Goal: Task Accomplishment & Management: Use online tool/utility

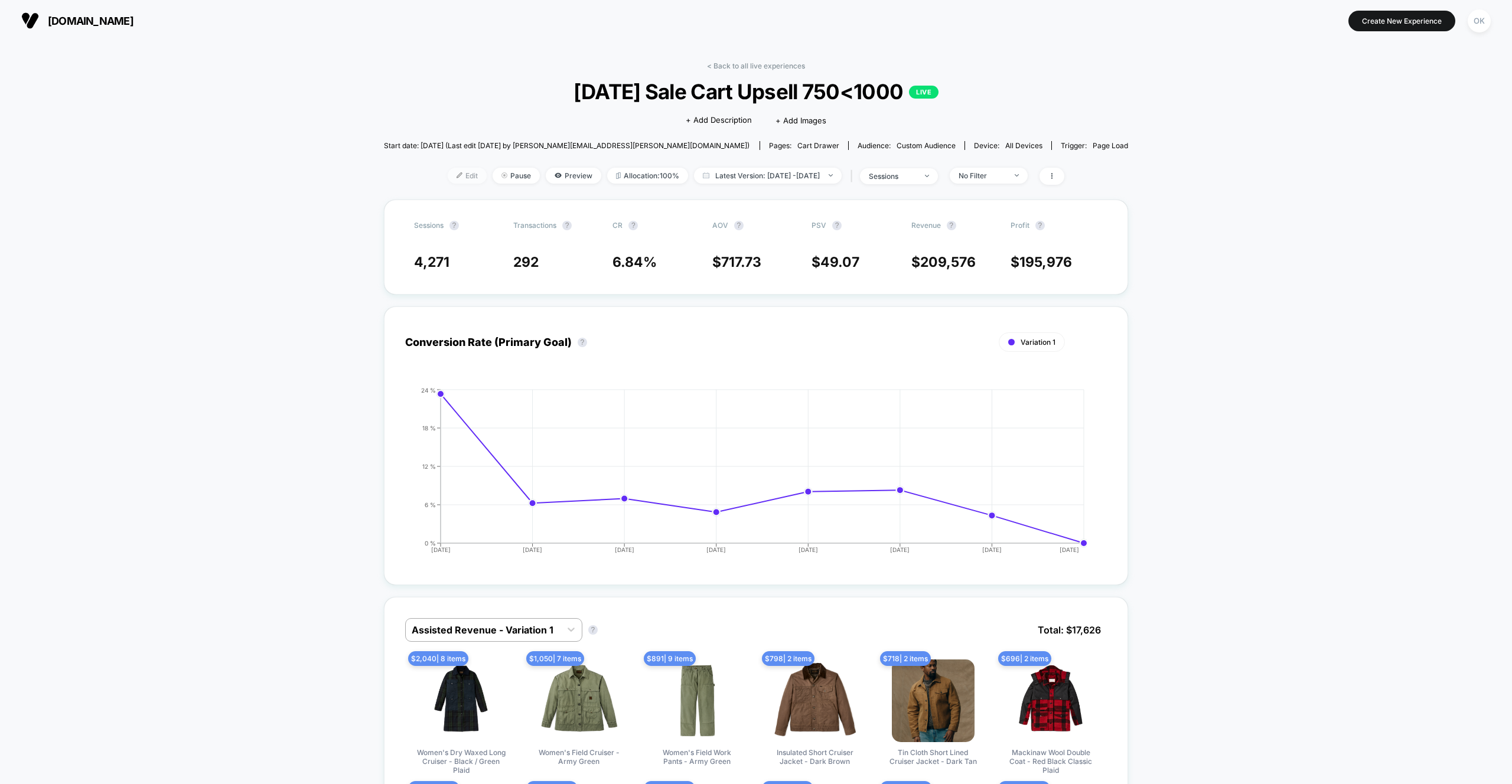
click at [448, 175] on span "Edit" at bounding box center [467, 175] width 39 height 16
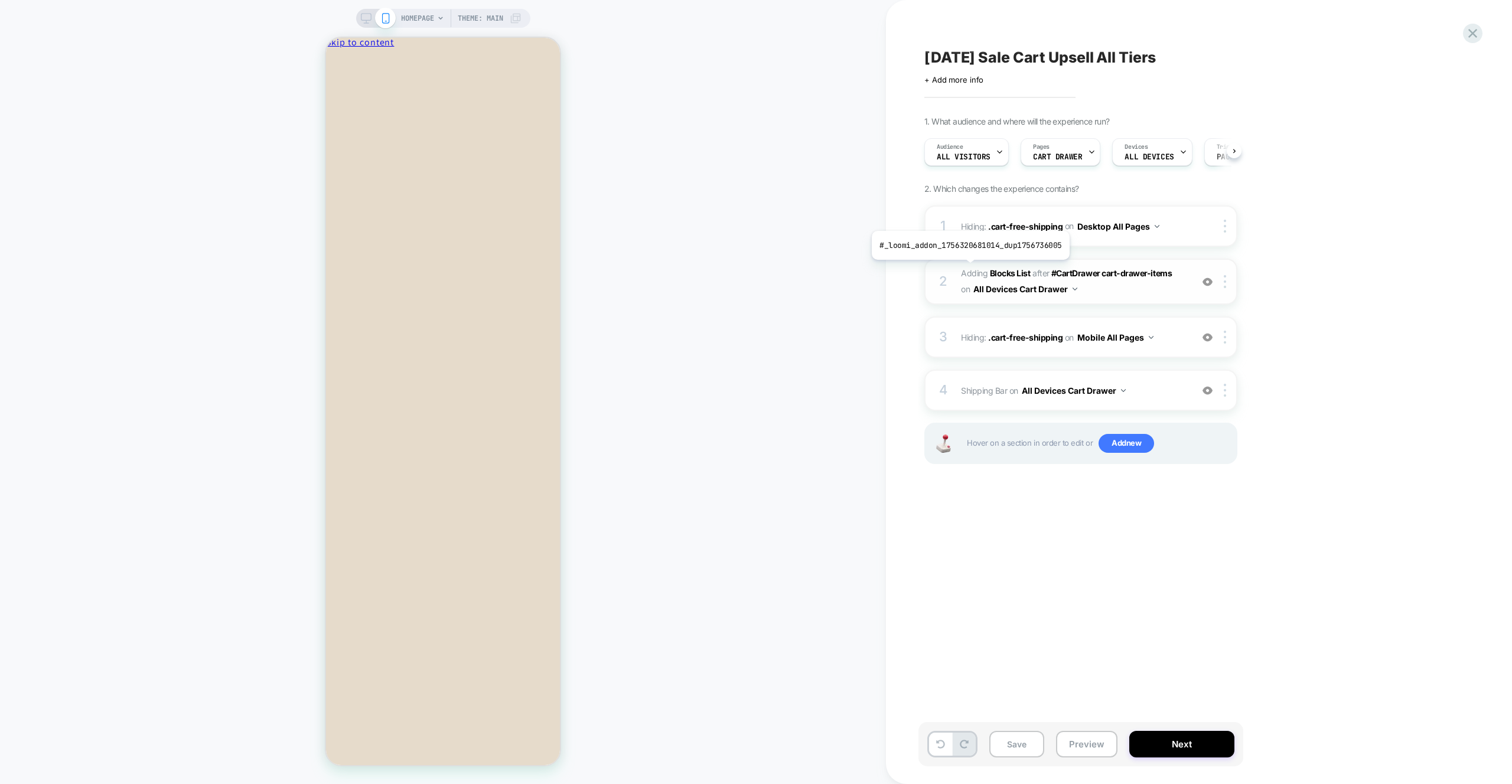
scroll to position [0, 1]
click at [1145, 391] on span "Shipping Bar Adding Code Block AFTER #CartDrawer cart-drawer-items on All Devic…" at bounding box center [1073, 390] width 225 height 17
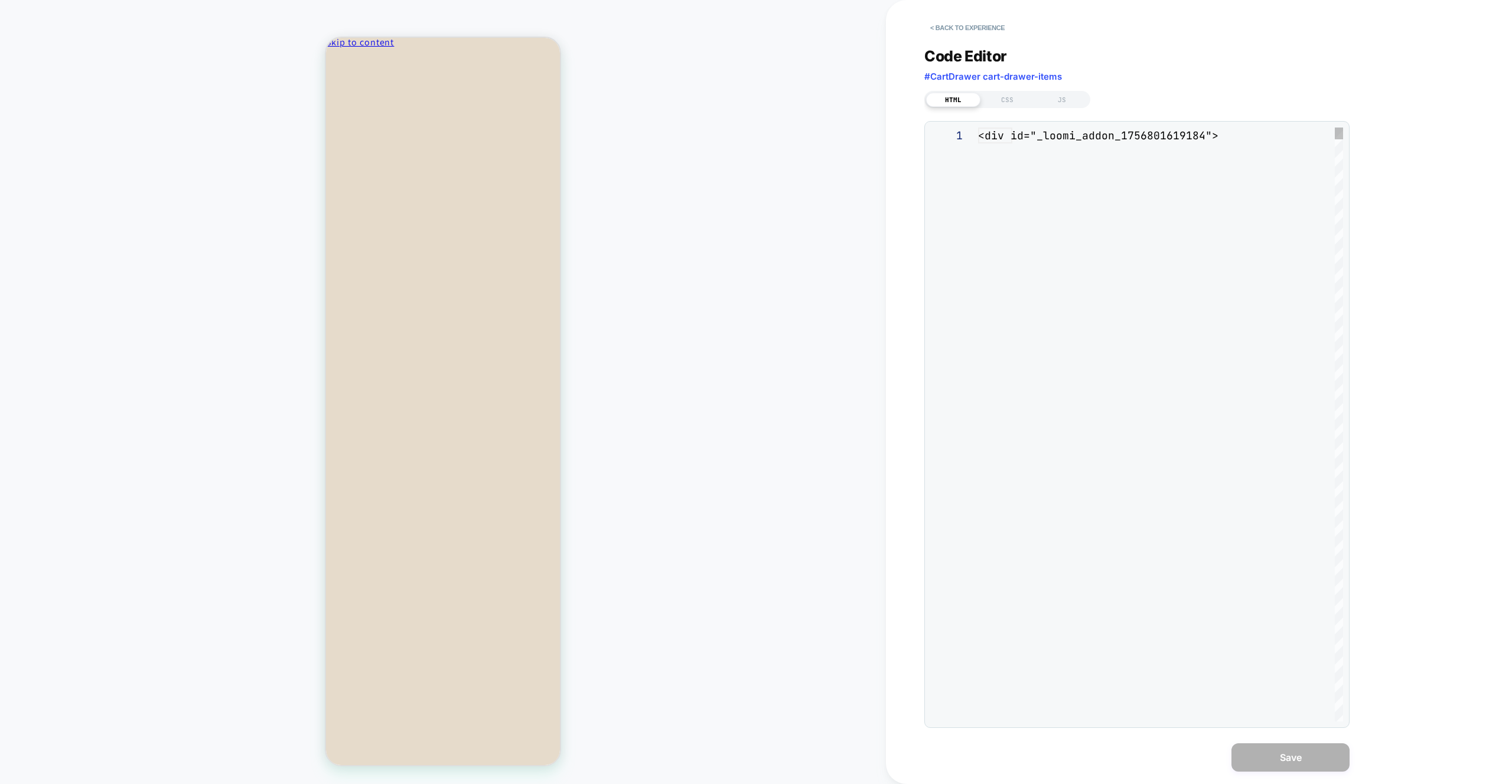
scroll to position [96, 0]
click at [1061, 101] on div "JS" at bounding box center [1061, 99] width 54 height 14
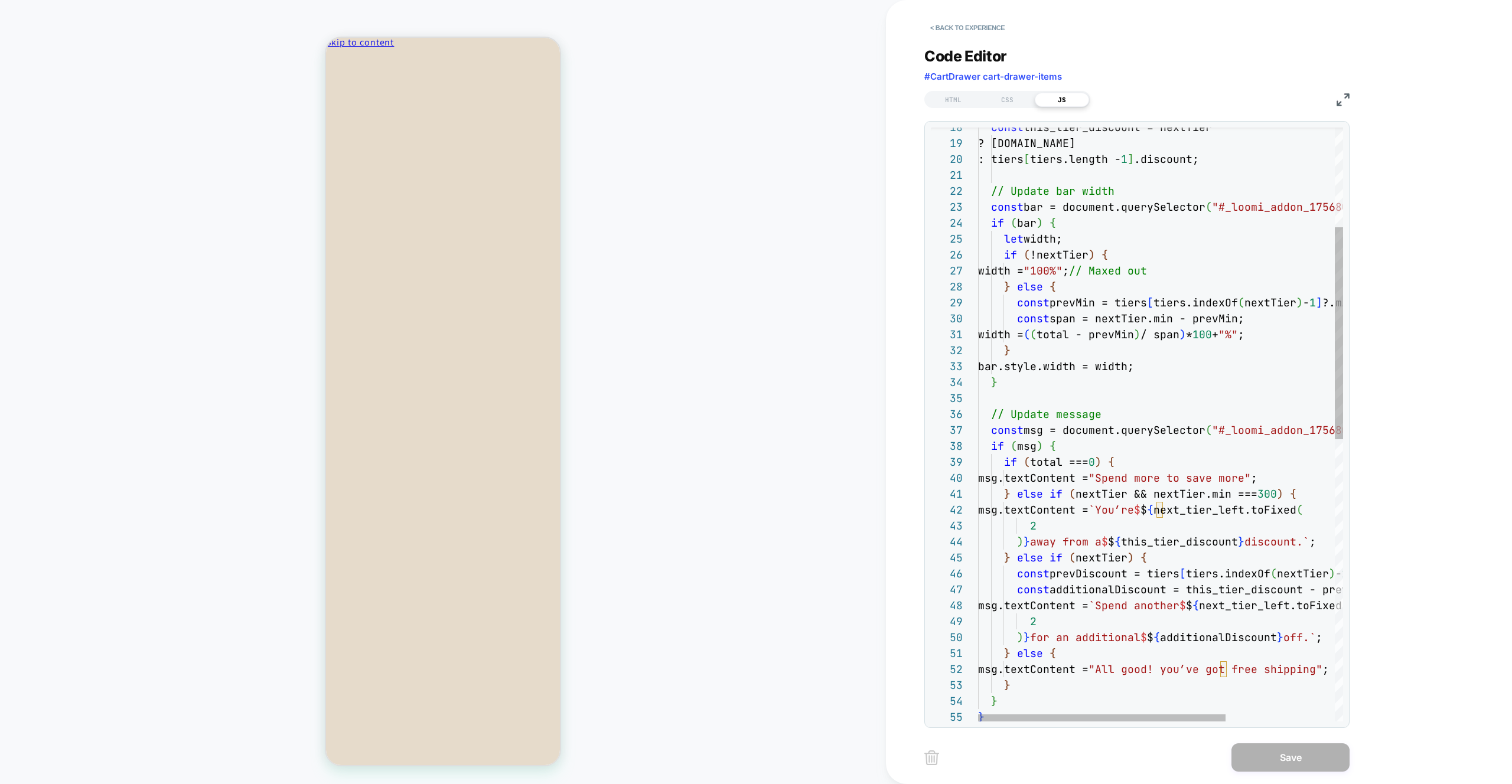
scroll to position [64, 0]
click at [1163, 402] on div "let width; if ( !nextTier ) { width = "100%" ; // Maxed out } else { const prev…" at bounding box center [1240, 679] width 525 height 1662
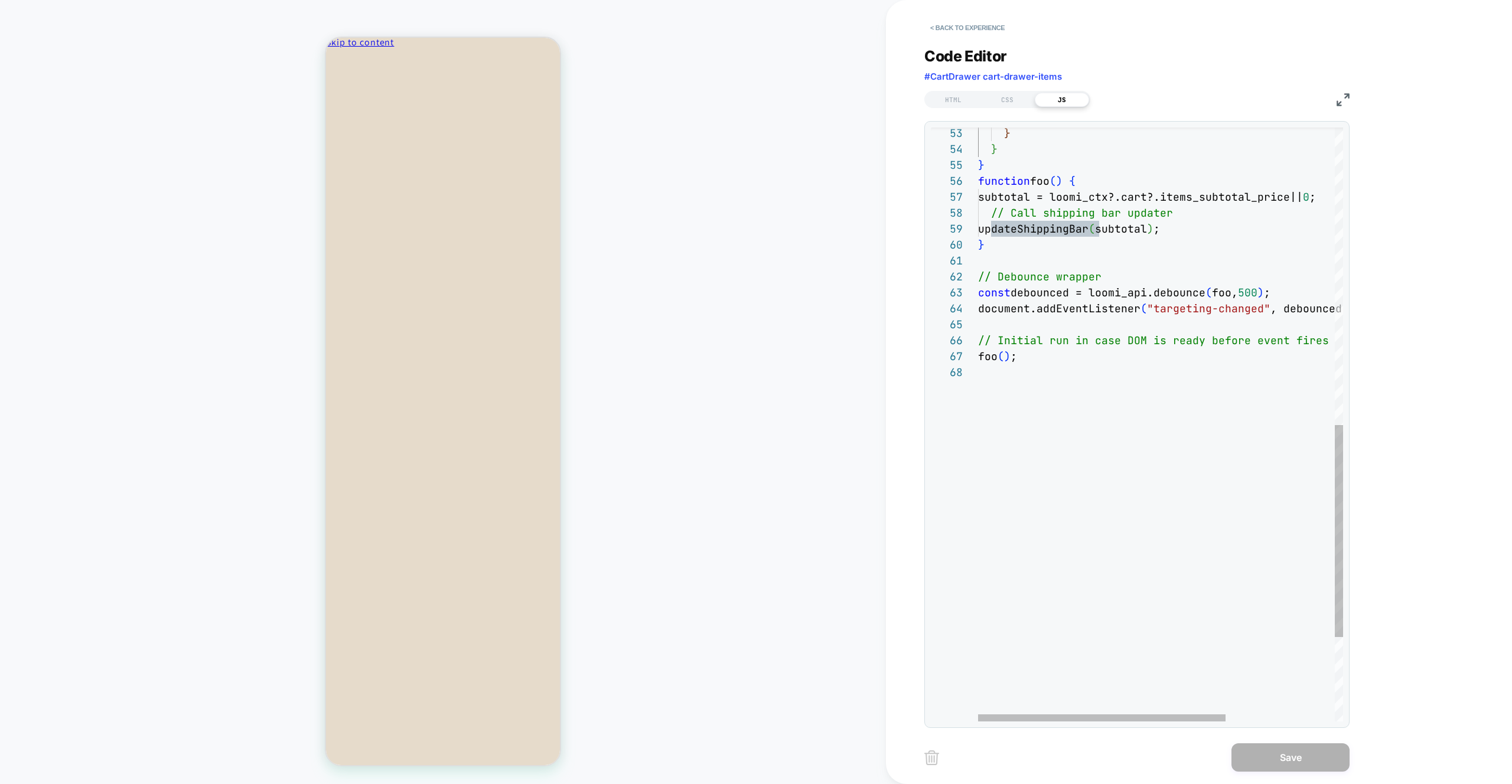
click at [1041, 236] on div "foo ( ) ; // Debounce wrapper const debounced = loomi_api.debounce ( foo, 500 )…" at bounding box center [1240, 127] width 525 height 1662
click at [1105, 230] on div "foo ( ) ; // Debounce wrapper const debounced = loomi_api.debounce ( foo, 500 )…" at bounding box center [1240, 127] width 525 height 1662
click at [1136, 230] on div "foo ( ) ; // Debounce wrapper const debounced = loomi_api.debounce ( foo, 500 )…" at bounding box center [1240, 127] width 525 height 1662
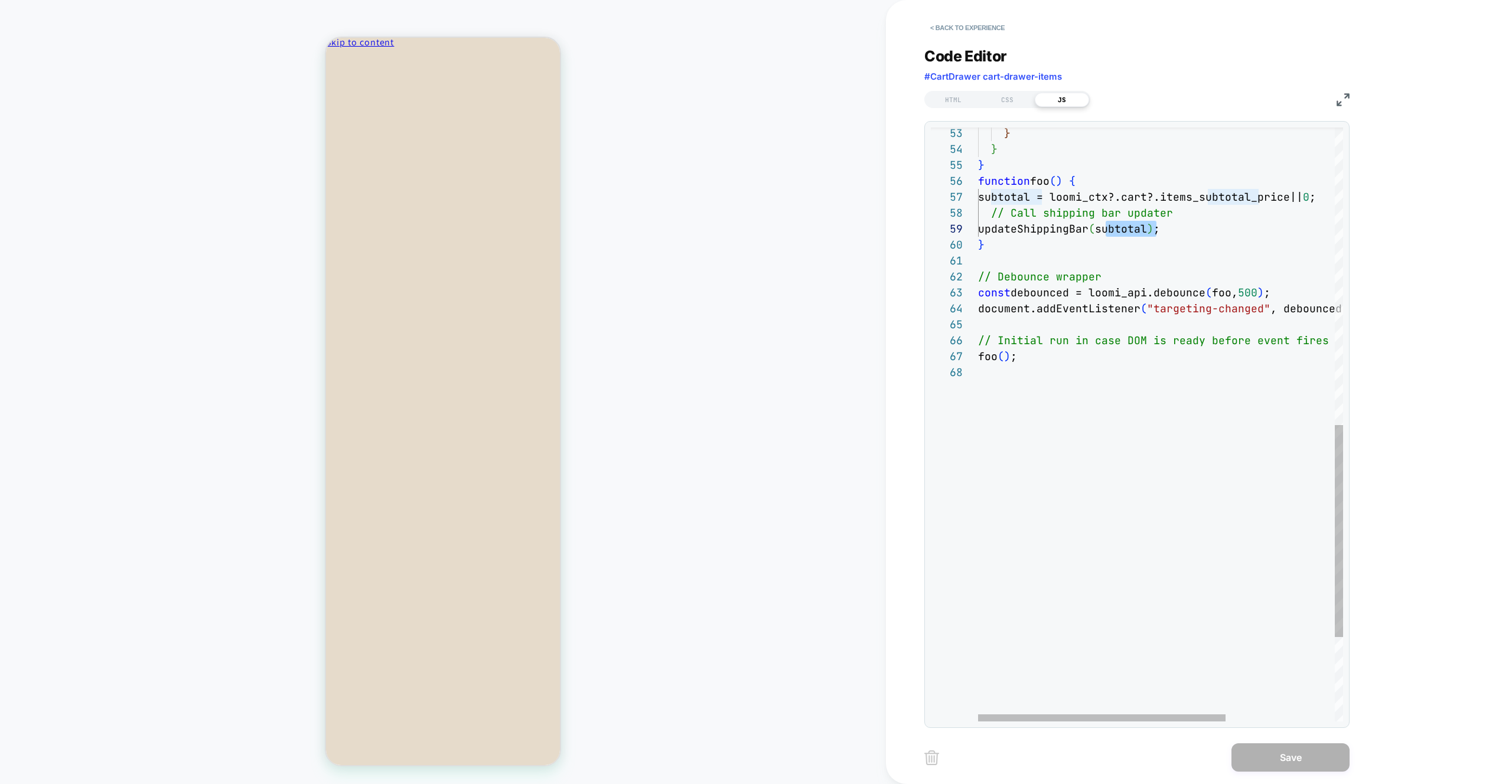
click at [1083, 193] on div "foo ( ) ; // Debounce wrapper const debounced = loomi_api.debounce ( foo, 500 )…" at bounding box center [1240, 127] width 525 height 1662
click at [1136, 197] on div "foo ( ) ; // Debounce wrapper const debounced = loomi_api.debounce ( foo, 500 )…" at bounding box center [1240, 127] width 525 height 1662
click at [1219, 198] on div "foo ( ) ; // Debounce wrapper const debounced = loomi_api.debounce ( foo, 500 )…" at bounding box center [1240, 127] width 525 height 1662
click at [1166, 197] on div "foo ( ) ; // Debounce wrapper const debounced = loomi_api.debounce ( foo, 500 )…" at bounding box center [1240, 127] width 525 height 1662
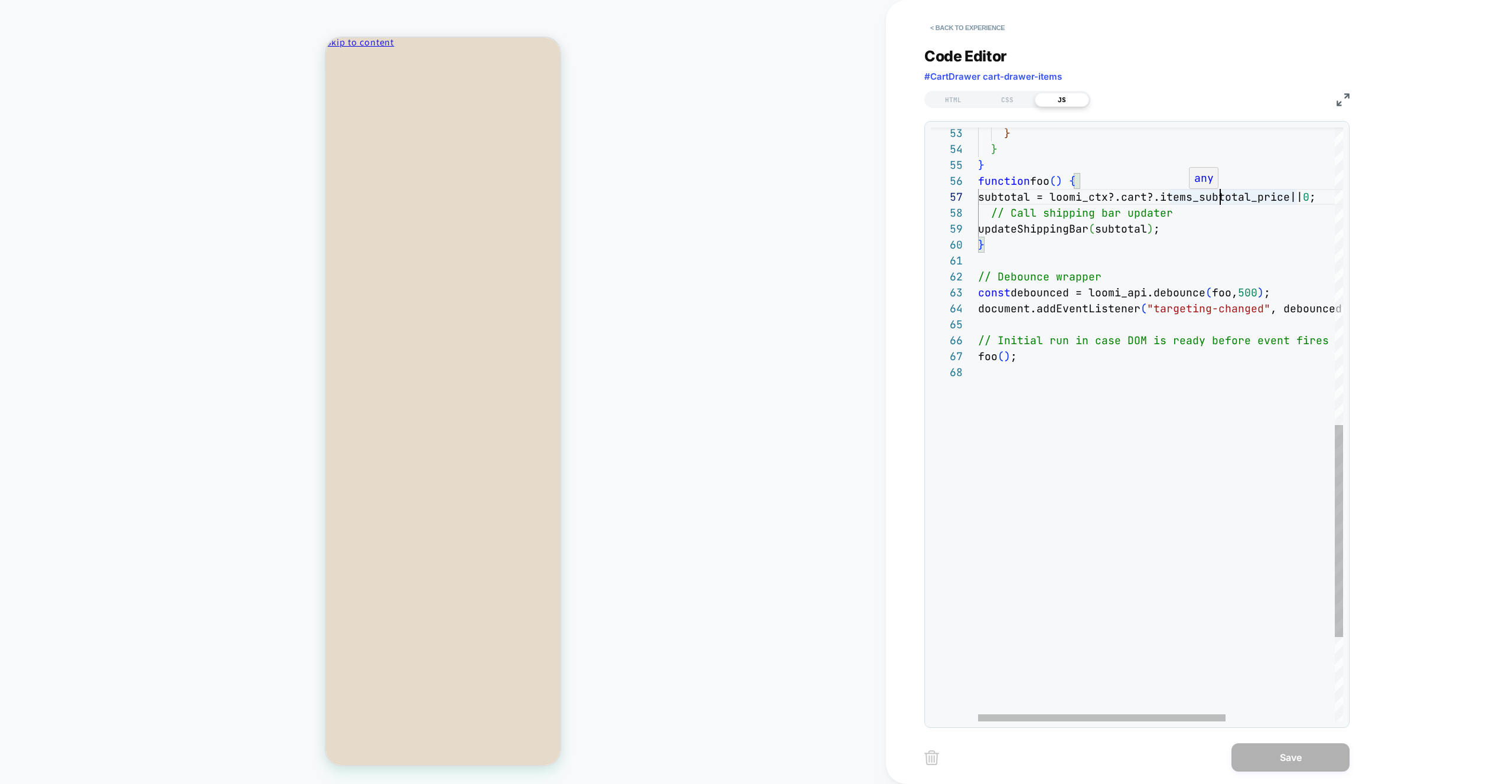
scroll to position [96, 191]
click at [1161, 196] on div "foo ( ) ; // Debounce wrapper const debounced = loomi_api.debounce ( foo, 500 )…" at bounding box center [1240, 127] width 525 height 1662
type textarea "**********"
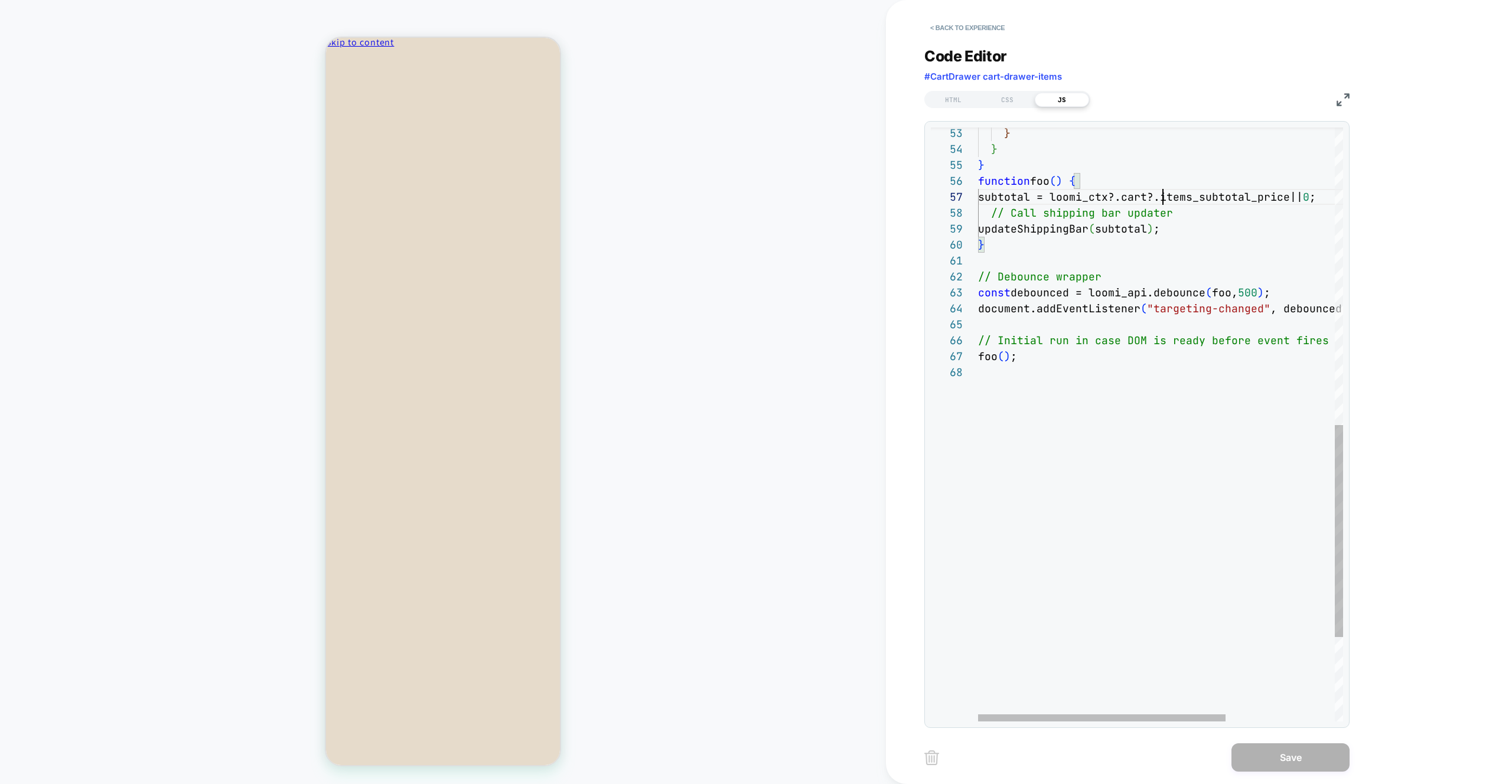
click at [1099, 393] on div "foo ( ) ; // Debounce wrapper const debounced = loomi_api.debounce ( foo, 500 )…" at bounding box center [1240, 127] width 525 height 1662
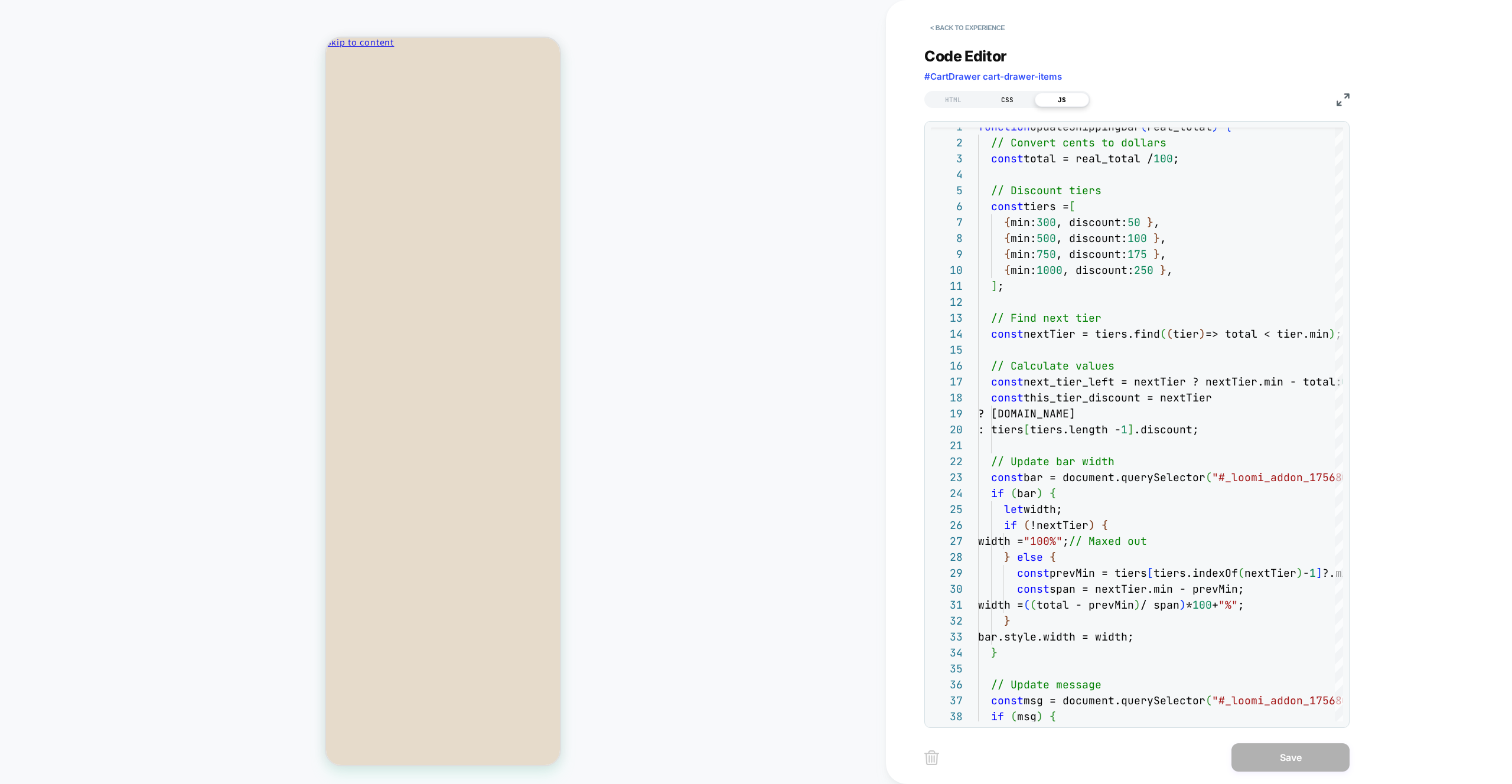
click at [1005, 104] on div "CSS" at bounding box center [1007, 99] width 54 height 14
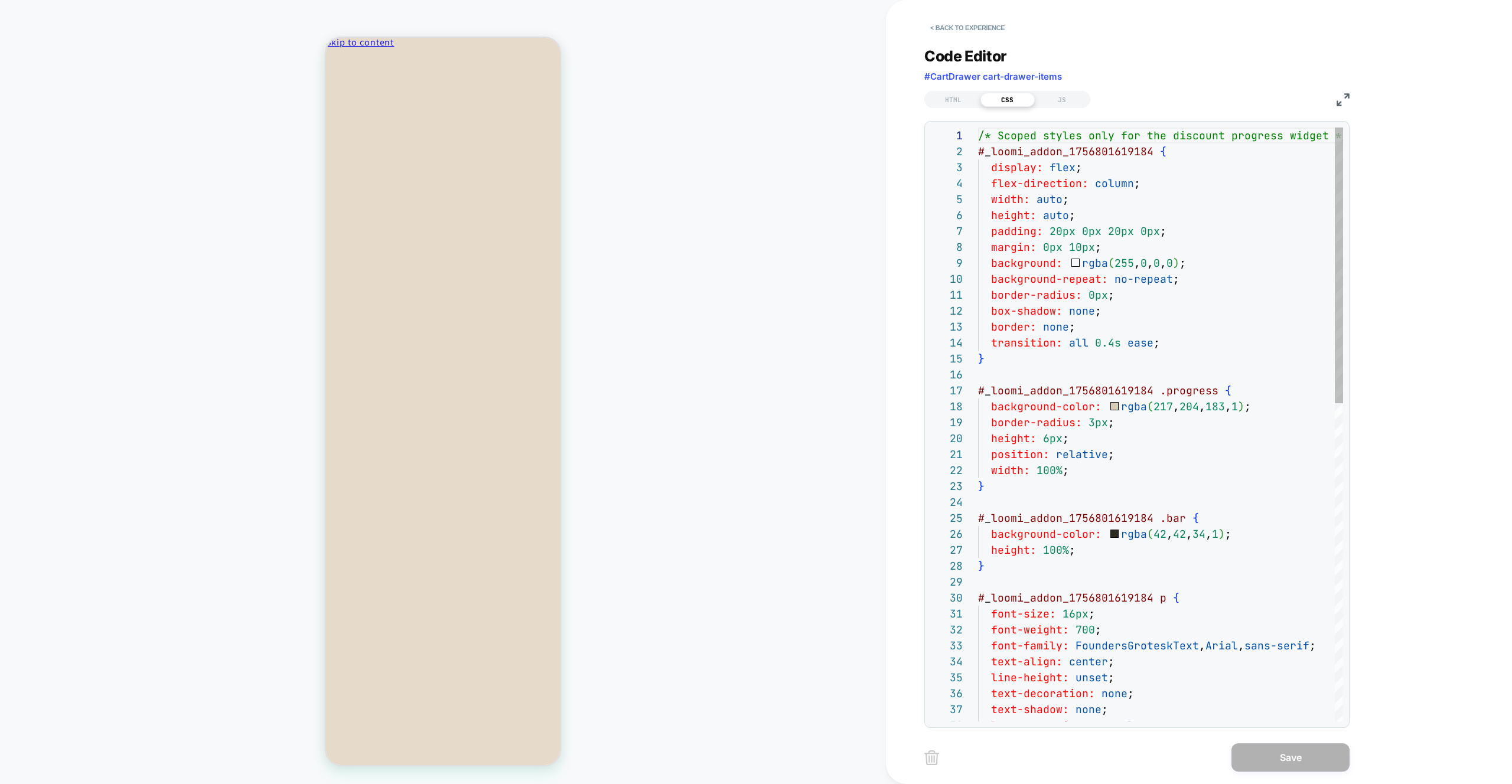
scroll to position [160, 0]
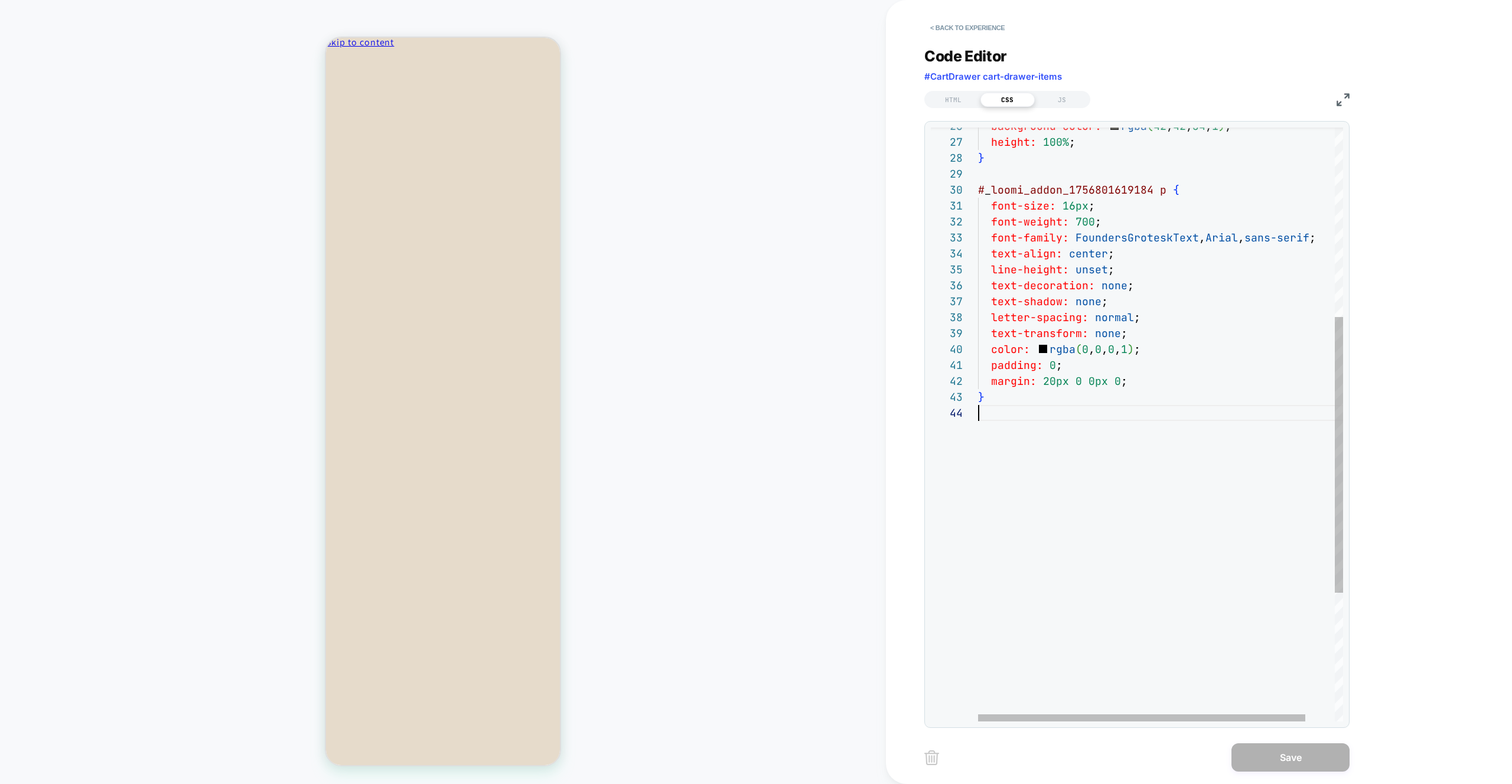
click at [1051, 471] on div "height: 100% ; } # _ loomi_addon_1756801619184 p { font-size: 16px ; font-weigh…" at bounding box center [1177, 359] width 398 height 1279
type textarea "**********"
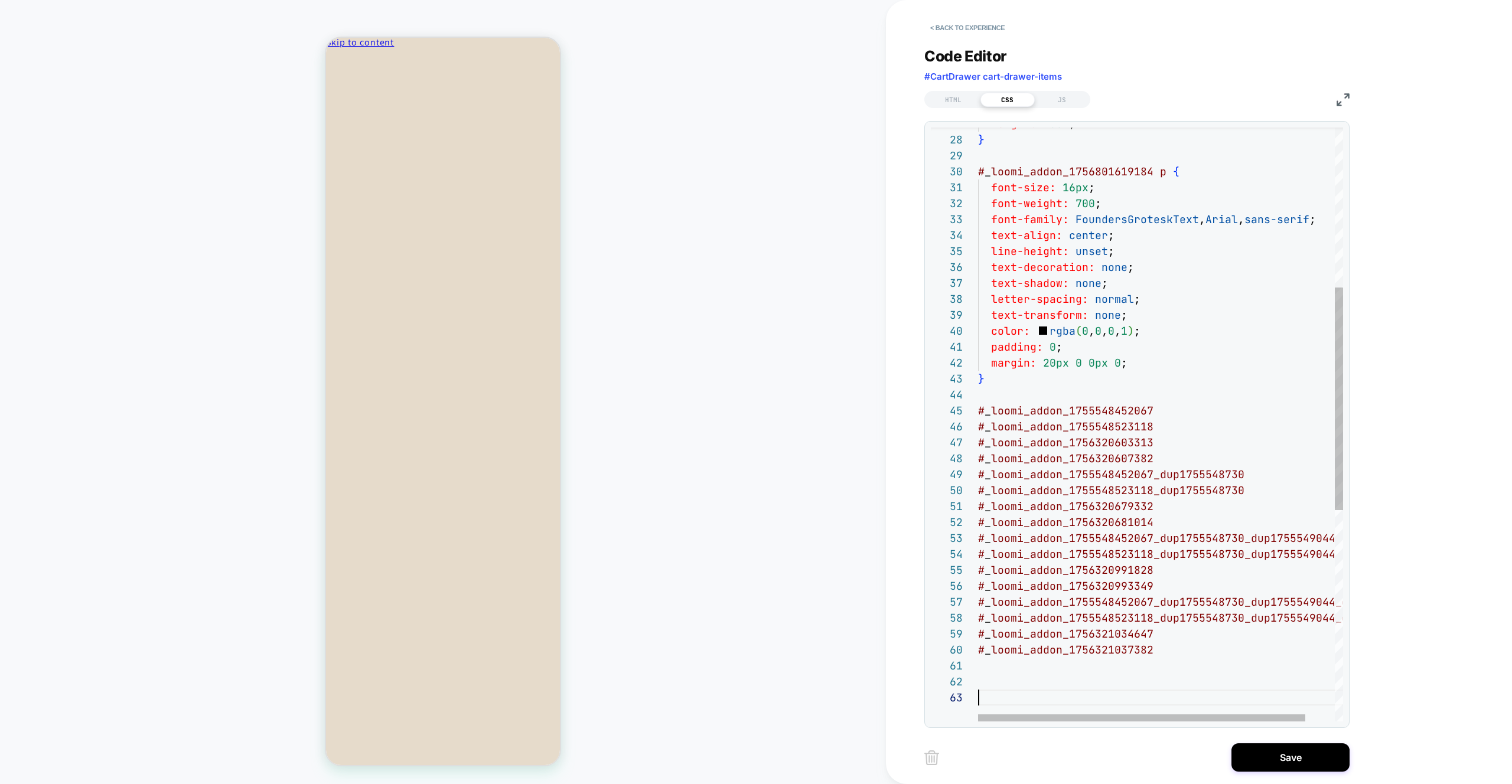
scroll to position [32, 0]
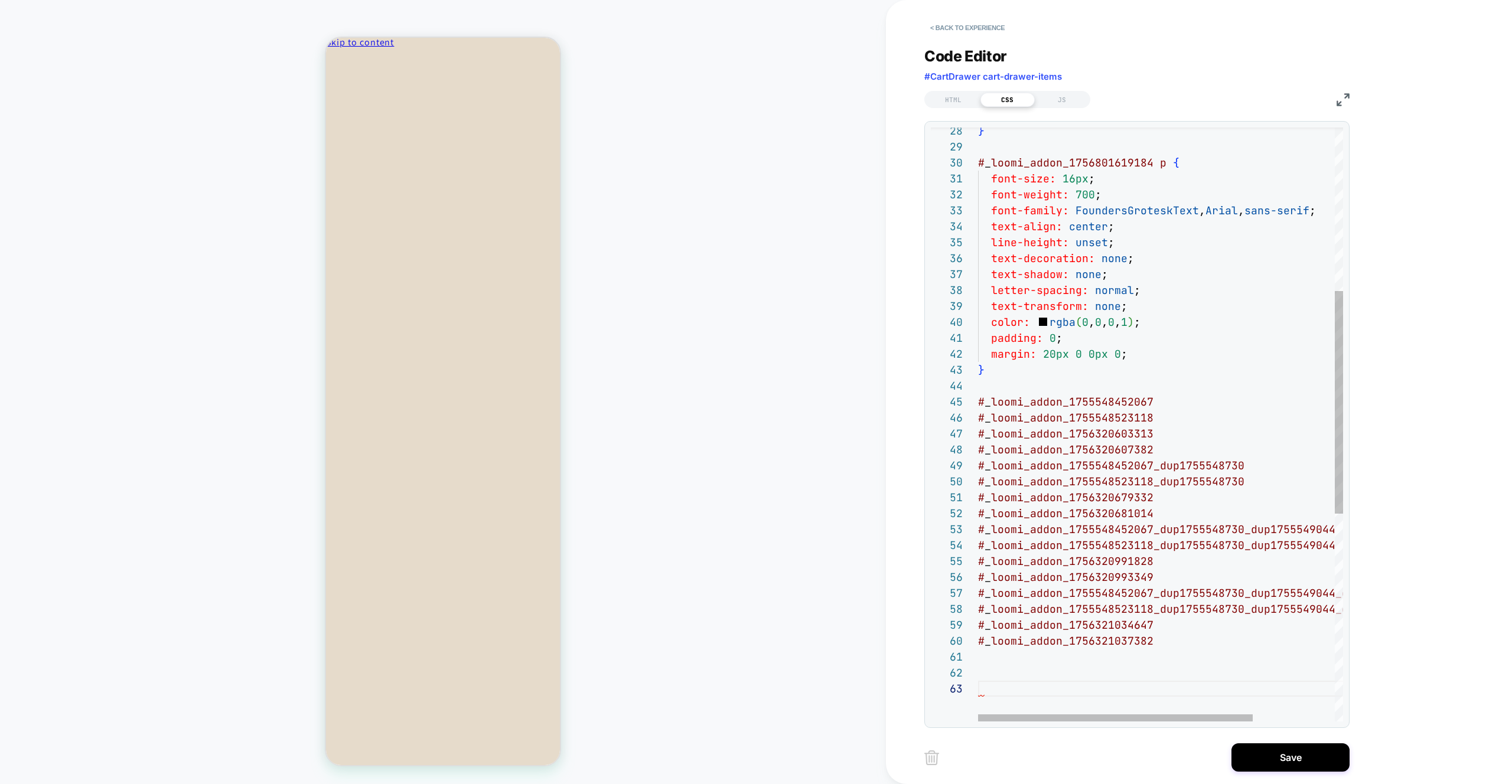
click at [1168, 400] on div "} # _ loomi_addon_1756801619184 p { font-size: 16px ; font-weight: 700 ; font-f…" at bounding box center [1214, 483] width 474 height 1582
drag, startPoint x: 1158, startPoint y: 402, endPoint x: 1326, endPoint y: 403, distance: 168.0
click at [1326, 403] on div "} # _ loomi_addon_1756801619184 p { font-size: 16px ; font-weight: 700 ; font-f…" at bounding box center [1214, 483] width 474 height 1582
click at [1209, 419] on div "} # _ loomi_addon_1756801619184 p { font-size: 16px ; font-weight: 700 ; font-f…" at bounding box center [1214, 483] width 474 height 1582
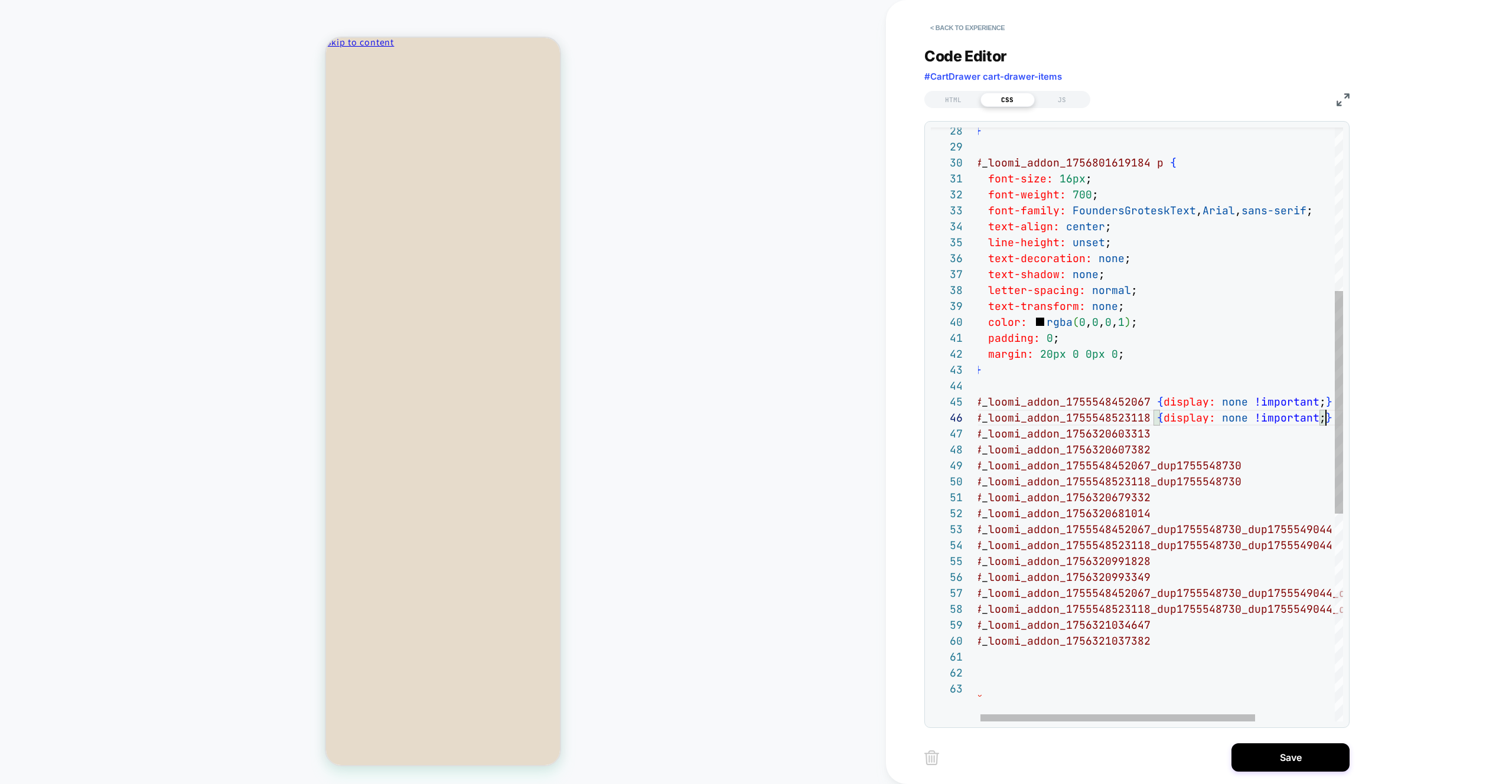
scroll to position [79, 350]
click at [1199, 441] on div "} # _ loomi_addon_1756801619184 p { font-size: 16px ; font-weight: 700 ; font-f…" at bounding box center [1212, 483] width 474 height 1582
click at [1197, 448] on div "} # _ loomi_addon_1756801619184 p { font-size: 16px ; font-weight: 700 ; font-f…" at bounding box center [1212, 483] width 474 height 1582
click at [1260, 462] on div "} # _ loomi_addon_1756801619184 p { font-size: 16px ; font-weight: 700 ; font-f…" at bounding box center [1212, 483] width 474 height 1582
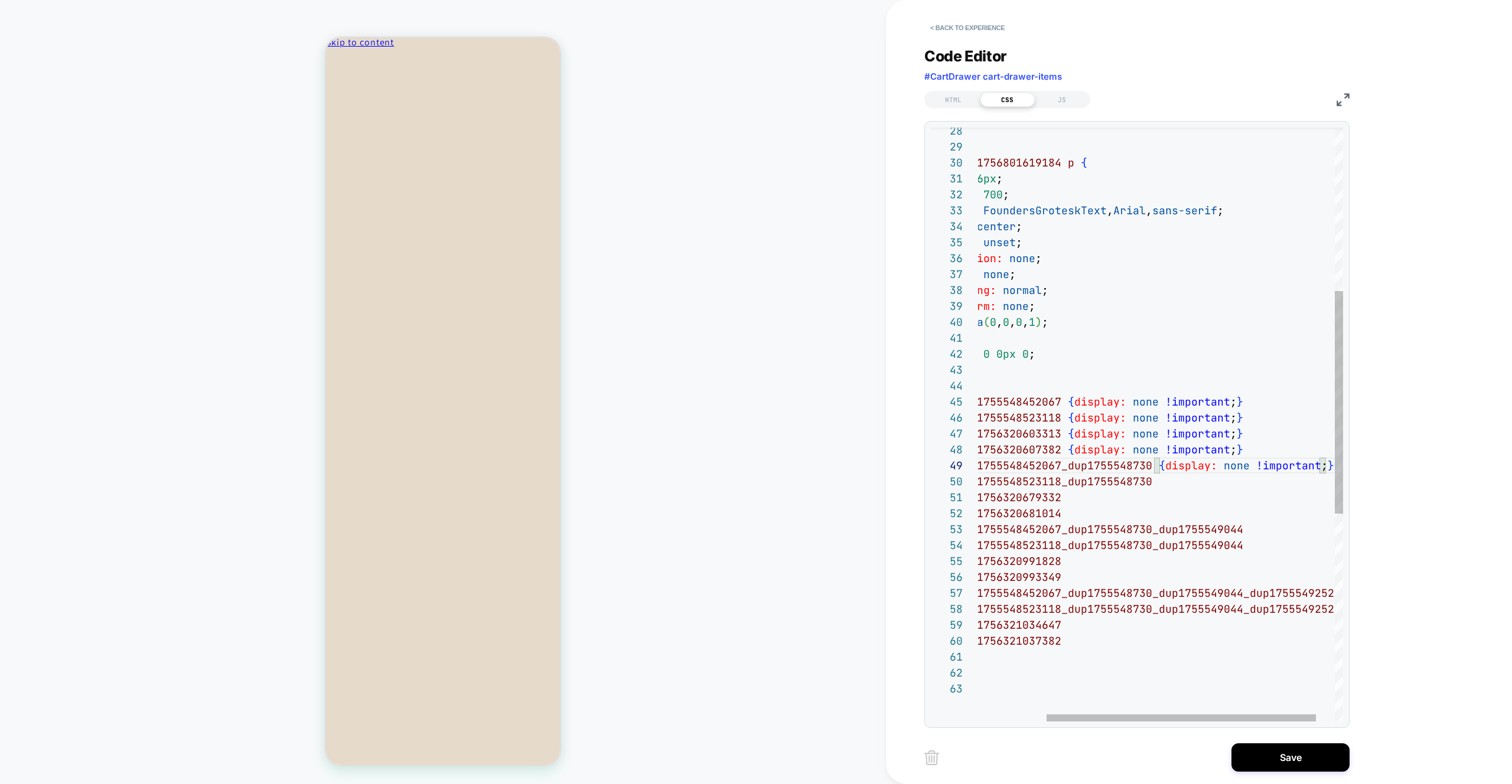
click at [1168, 479] on div "} # _ loomi_addon_1756801619184 p { font-size: 16px ; font-weight: 700 ; font-f…" at bounding box center [1127, 483] width 483 height 1582
click at [1133, 495] on div "} # _ loomi_addon_1756801619184 p { font-size: 16px ; font-weight: 700 ; font-f…" at bounding box center [1127, 483] width 483 height 1582
click at [1077, 509] on div "} # _ loomi_addon_1756801619184 p { font-size: 16px ; font-weight: 700 ; font-f…" at bounding box center [1127, 483] width 483 height 1582
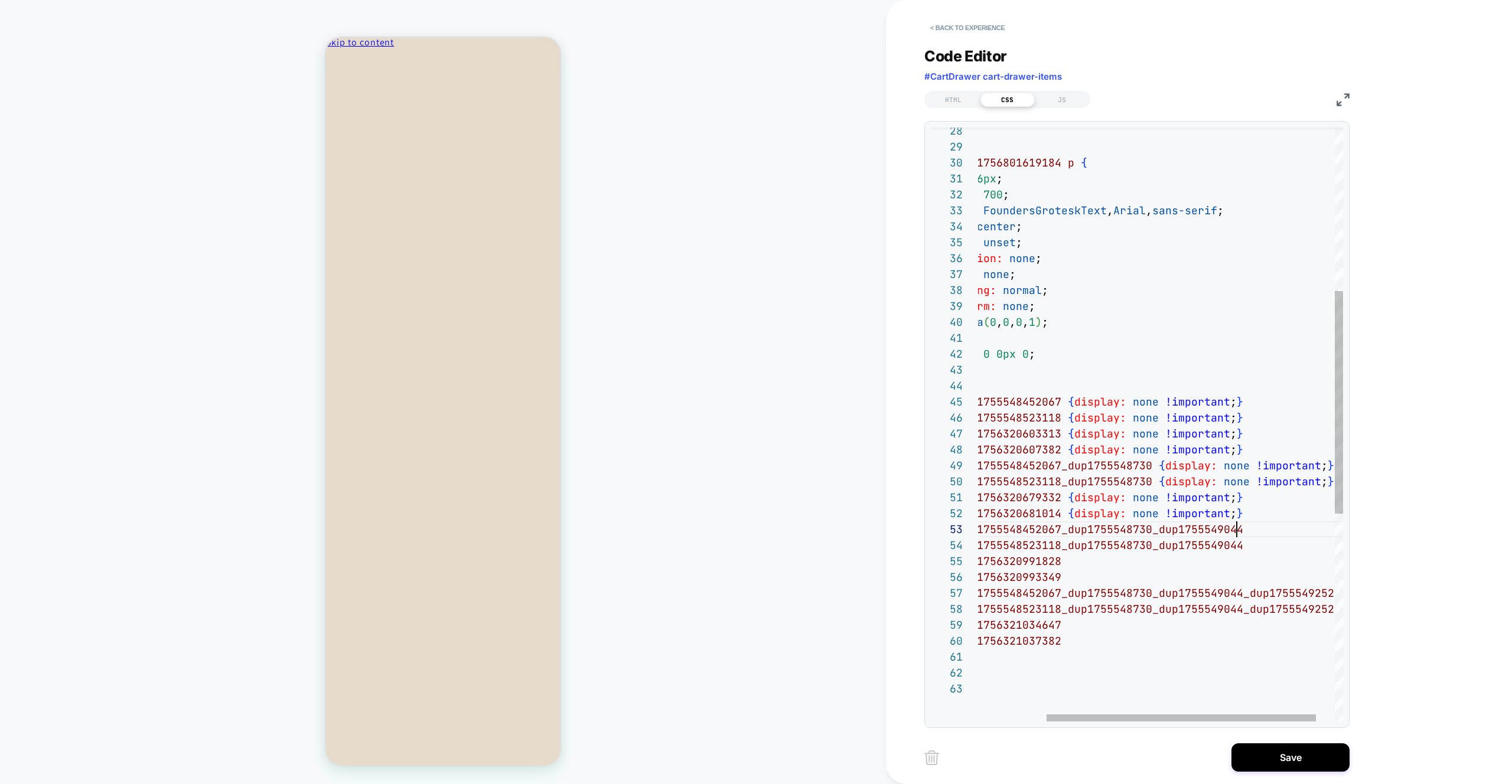
click at [1256, 531] on div "} # _ loomi_addon_1756801619184 p { font-size: 16px ; font-weight: 700 ; font-f…" at bounding box center [1127, 483] width 483 height 1582
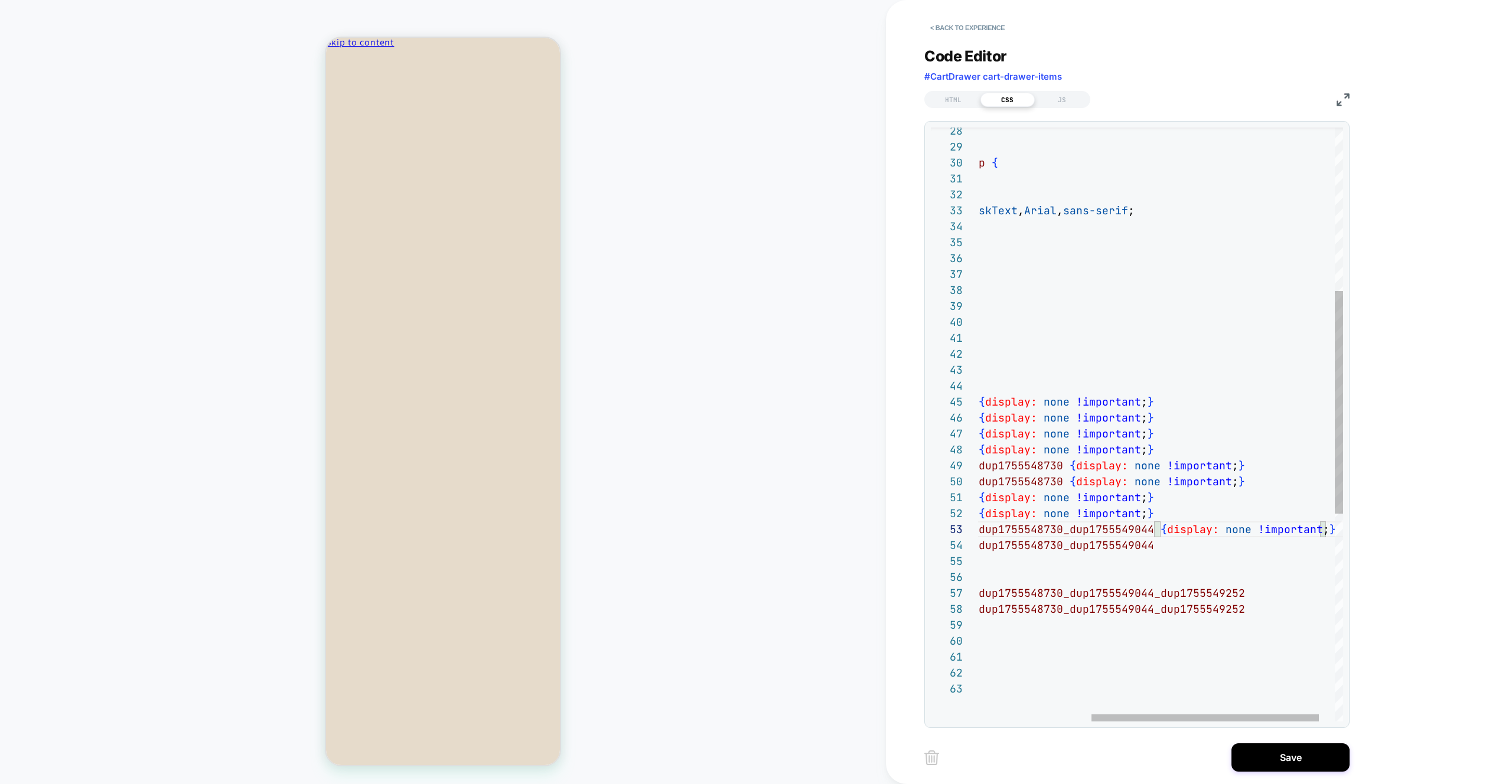
click at [1202, 551] on div "} # _ loomi_addon_1756801619184 p { font-size: 16px ; font-weight: 700 ; font-f…" at bounding box center [1083, 483] width 572 height 1582
click at [1121, 564] on div "} # _ loomi_addon_1756801619184 p { font-size: 16px ; font-weight: 700 ; font-f…" at bounding box center [1083, 483] width 572 height 1582
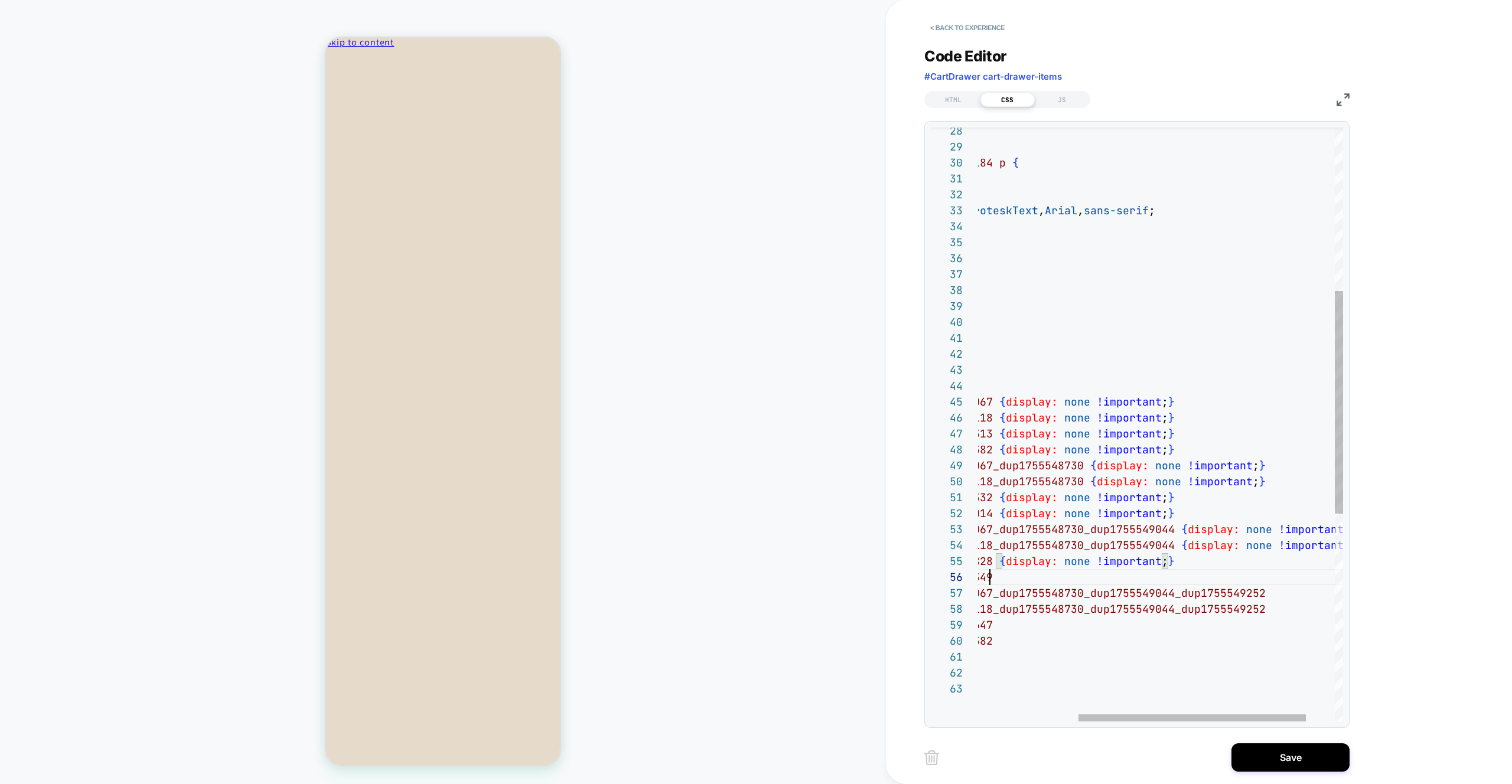
click at [1066, 576] on div "} # _ loomi_addon_1756801619184 p { font-size: 16px ; font-weight: 700 ; font-f…" at bounding box center [1103, 483] width 572 height 1582
click at [1269, 597] on div "} # _ loomi_addon_1756801619184 p { font-size: 16px ; font-weight: 700 ; font-f…" at bounding box center [1103, 483] width 572 height 1582
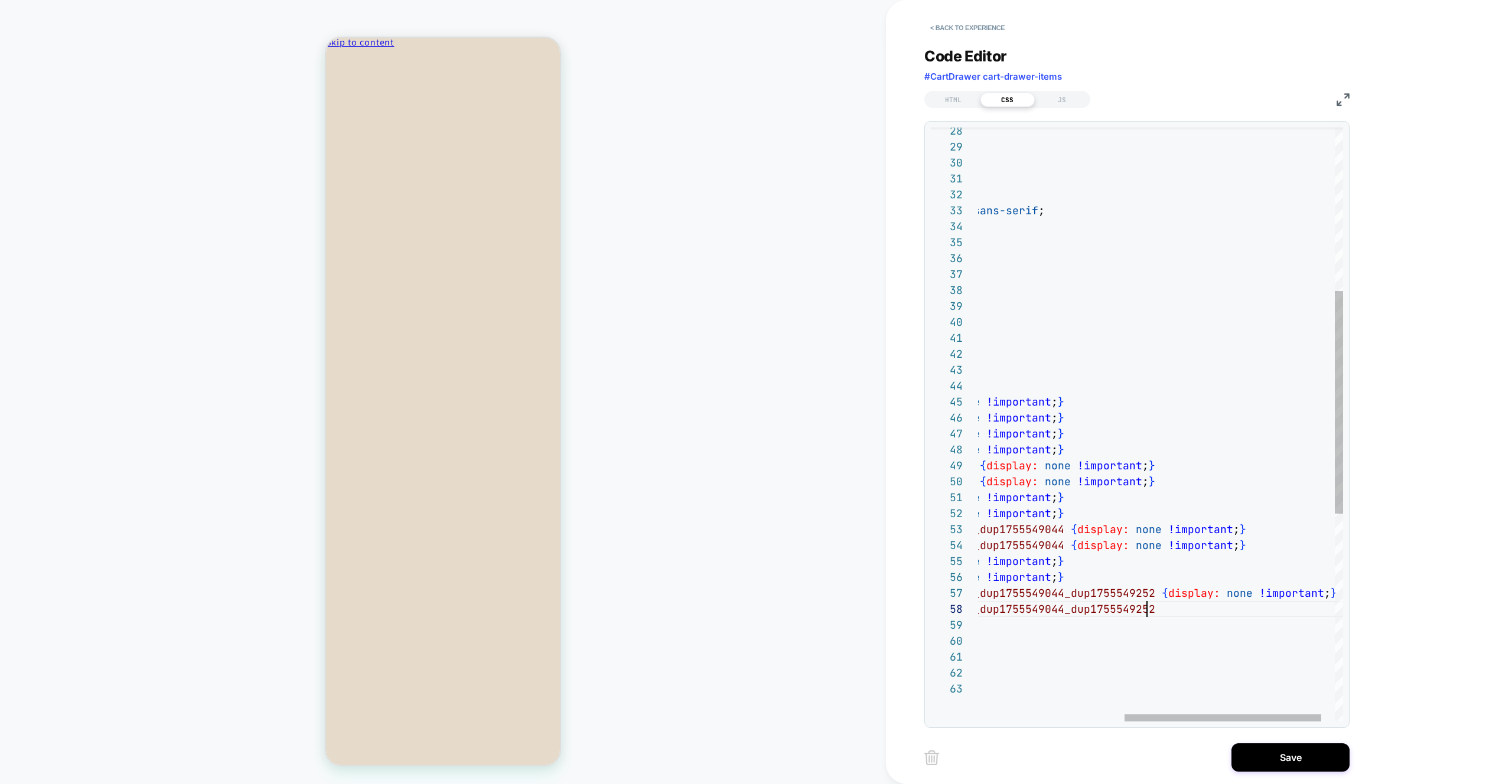
click at [1218, 609] on div "} # _ loomi_addon_1756801619184 p { font-size: 16px ; font-weight: 700 ; font-f…" at bounding box center [1037, 483] width 662 height 1582
click at [1153, 632] on div "} # _ loomi_addon_1756801619184 p { font-size: 16px ; font-weight: 700 ; font-f…" at bounding box center [1037, 483] width 662 height 1582
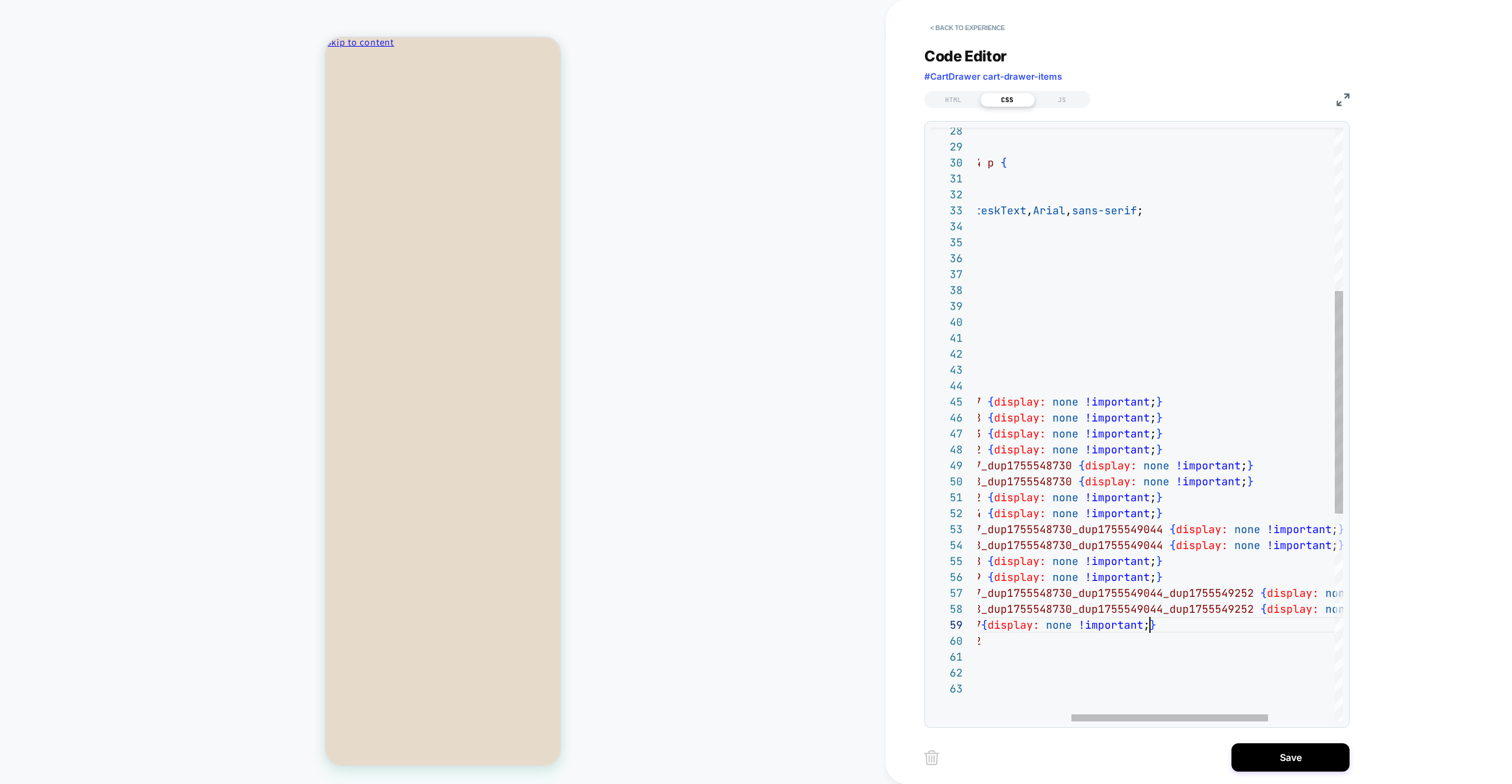
scroll to position [96, 344]
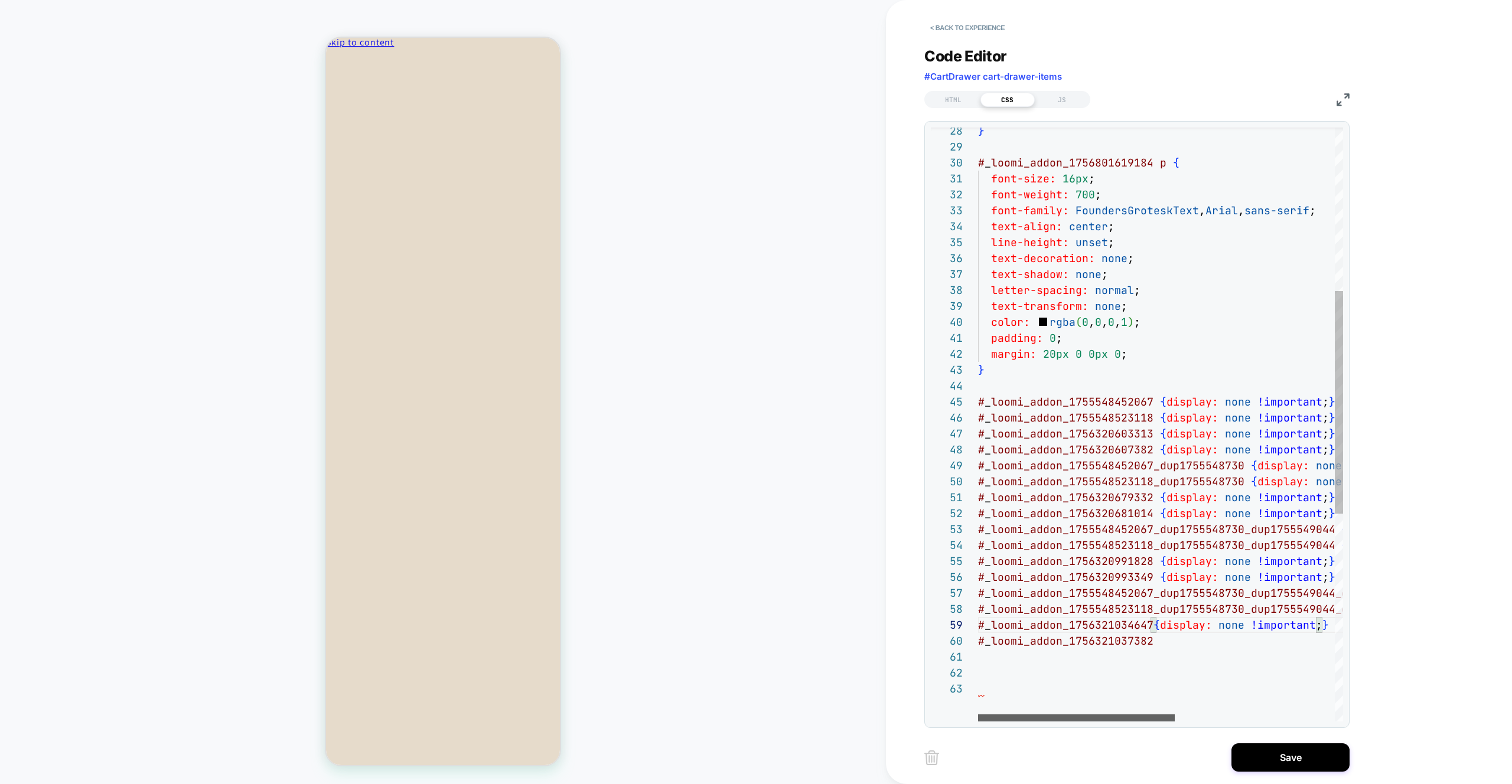
click at [994, 714] on div at bounding box center [1076, 718] width 197 height 7
click at [1184, 643] on div "} # _ loomi_addon_1756801619184 p { font-size: 16px ; font-weight: 700 ; font-f…" at bounding box center [1308, 483] width 662 height 1582
click at [1150, 628] on div "} # _ loomi_addon_1756801619184 p { font-size: 16px ; font-weight: 700 ; font-f…" at bounding box center [1306, 483] width 662 height 1582
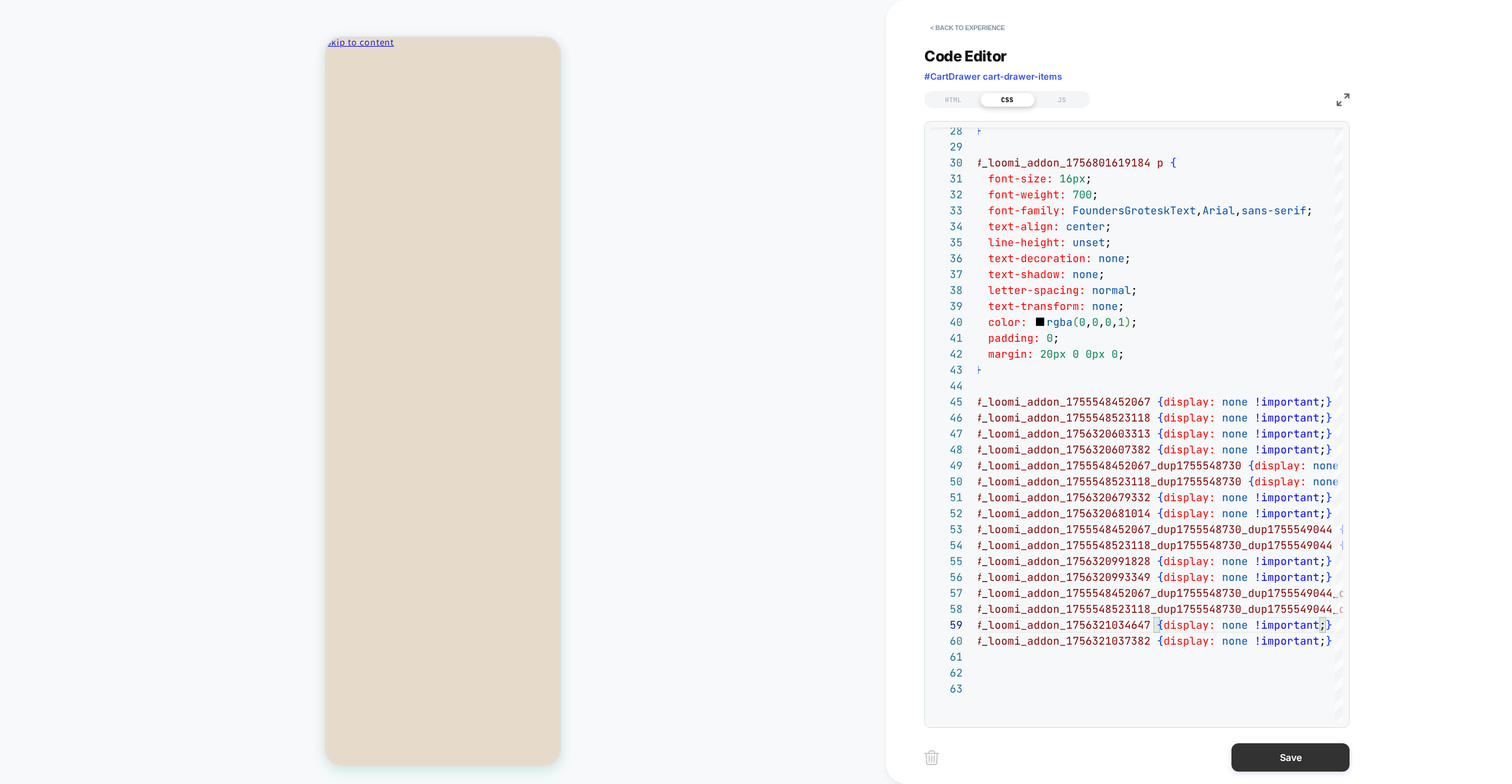
type textarea "**********"
click at [1290, 759] on button "Save" at bounding box center [1291, 757] width 118 height 28
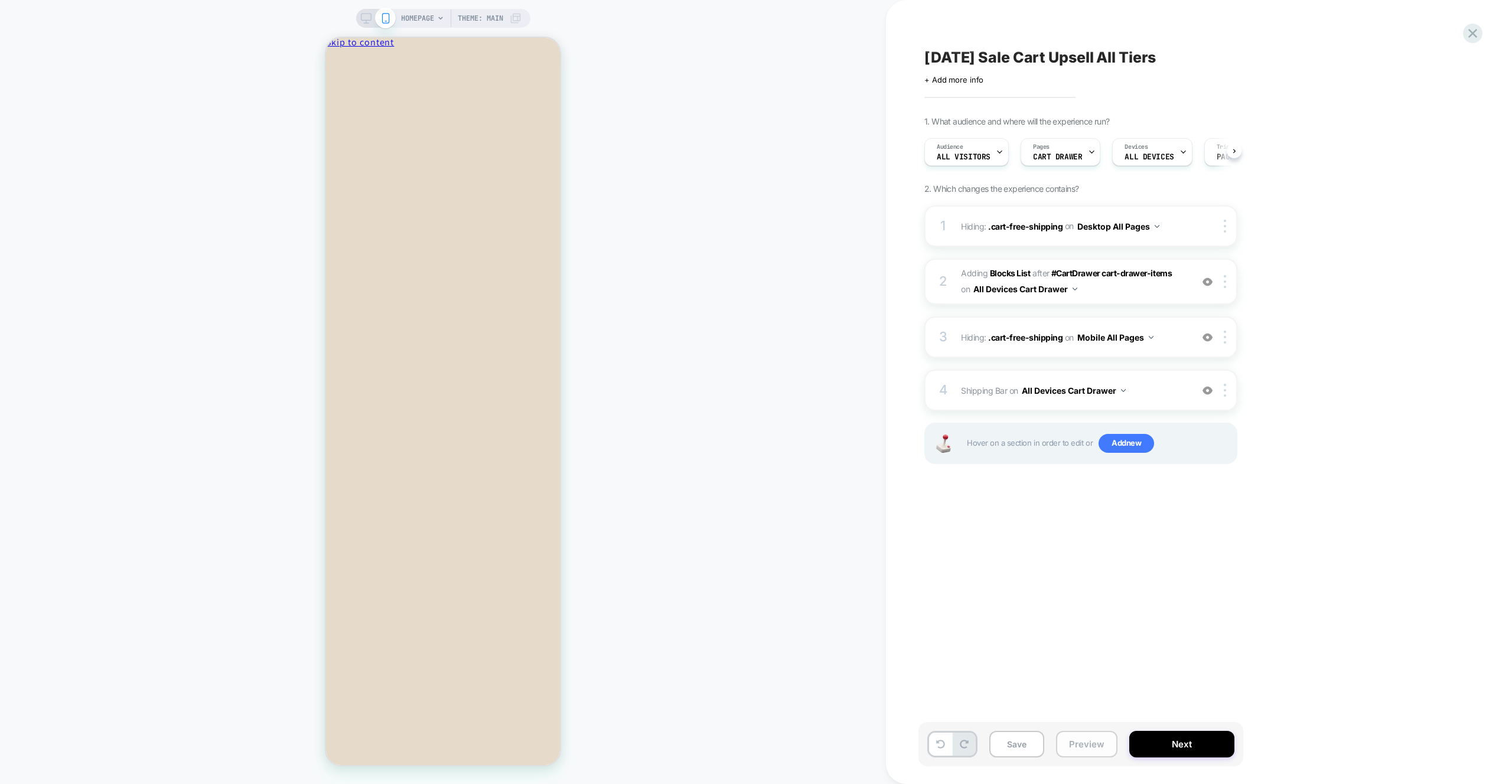
scroll to position [0, 1]
click at [1102, 751] on button "Preview" at bounding box center [1087, 744] width 62 height 27
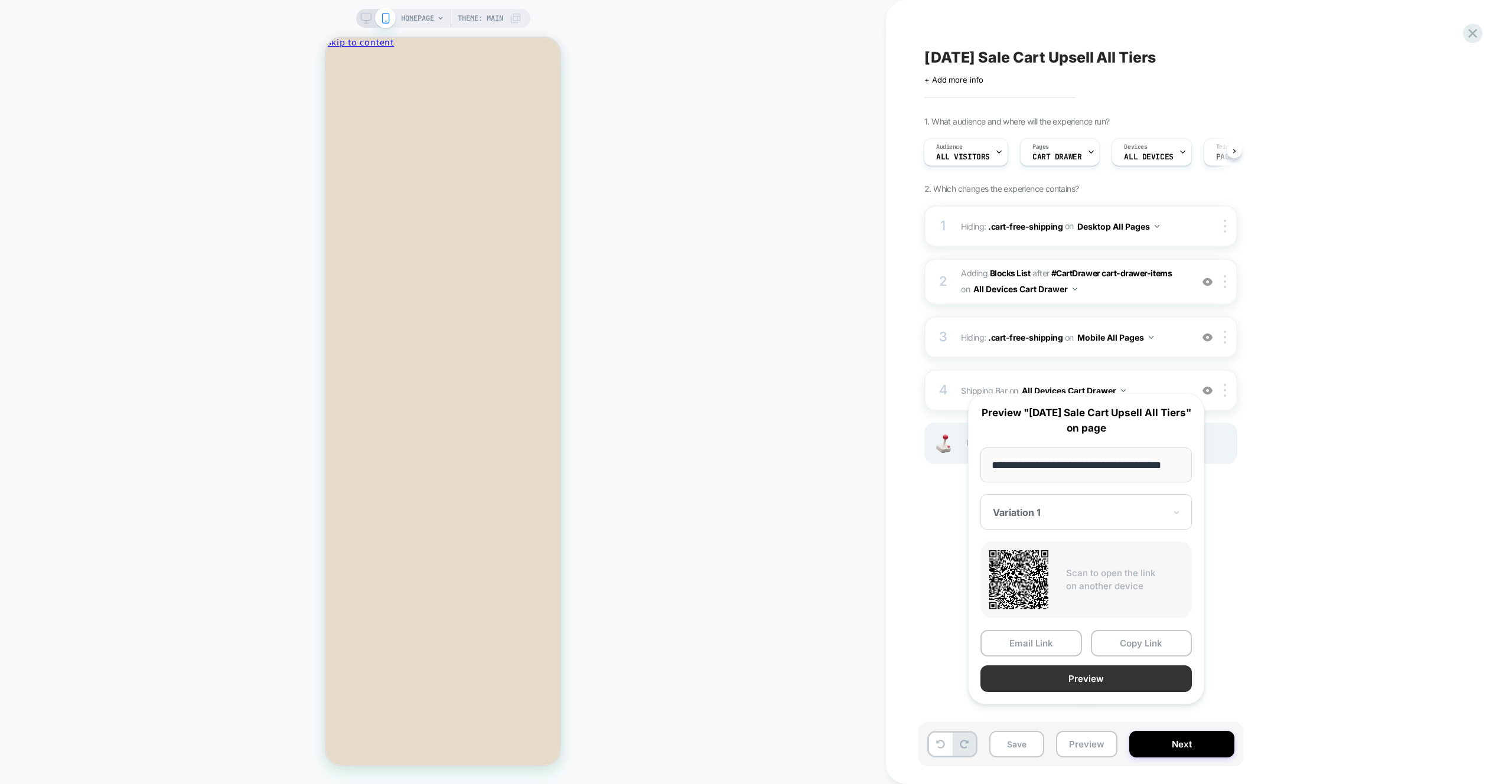
scroll to position [0, 0]
click at [1077, 691] on button "Preview" at bounding box center [1086, 678] width 211 height 27
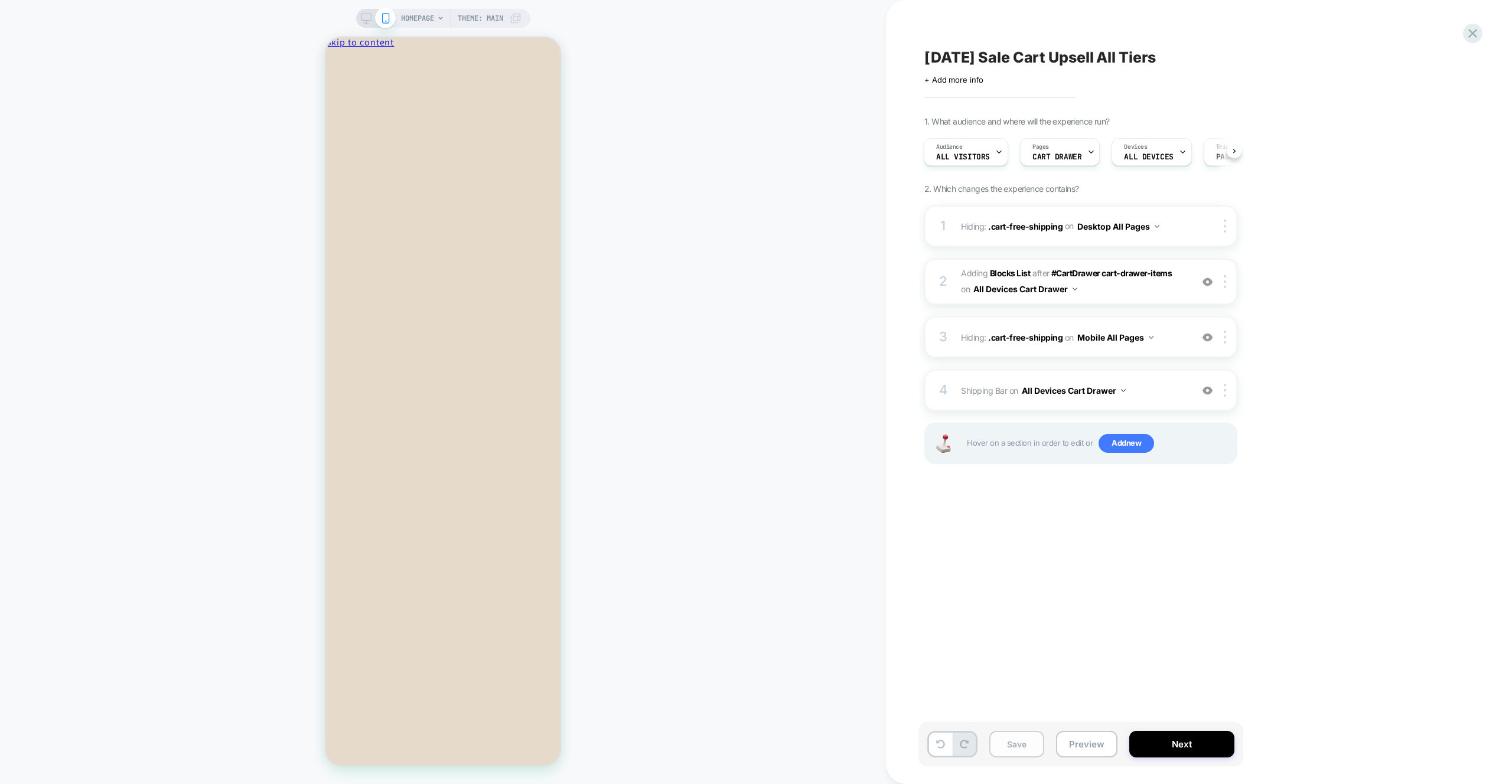
click at [1024, 744] on button "Save" at bounding box center [1017, 744] width 55 height 27
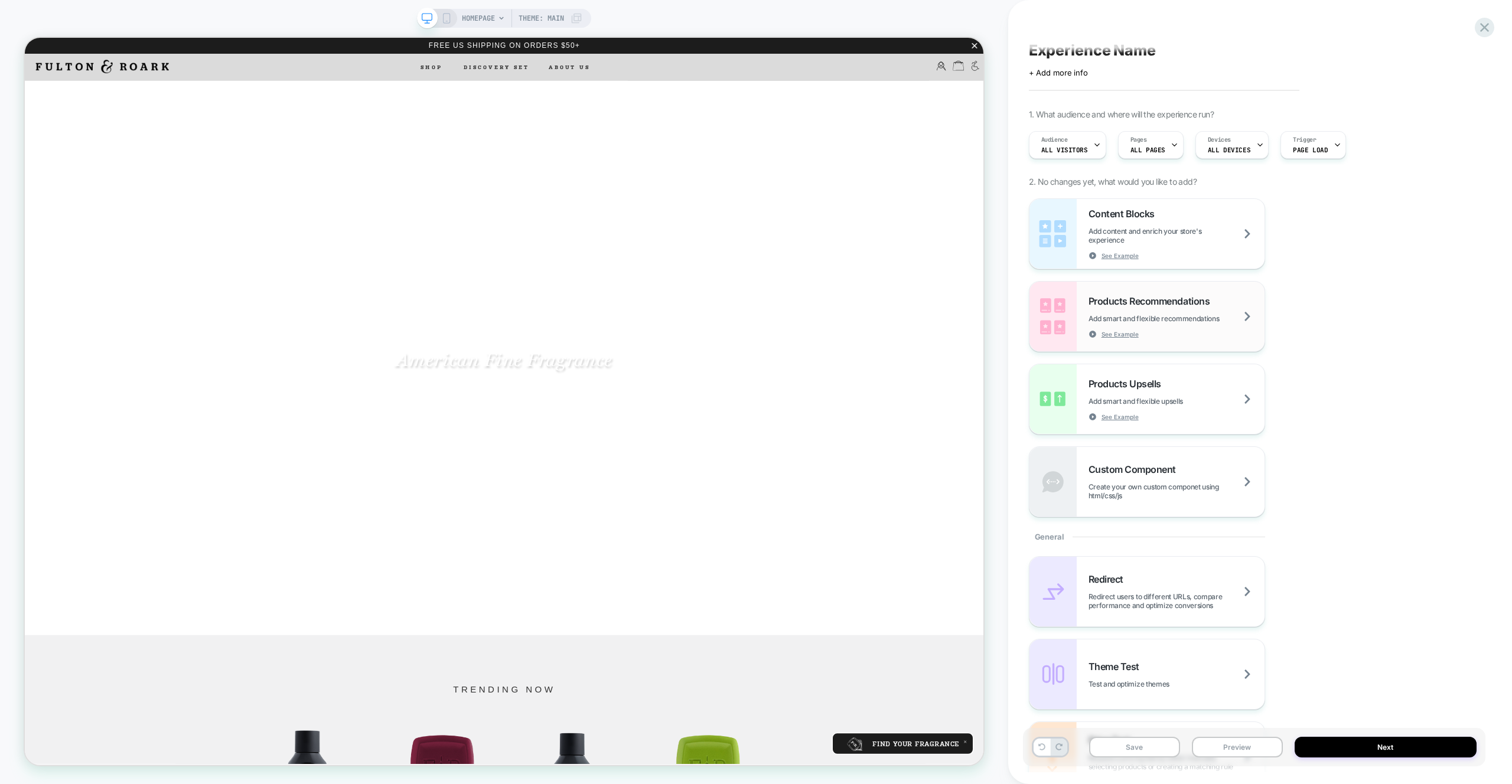
scroll to position [15, 0]
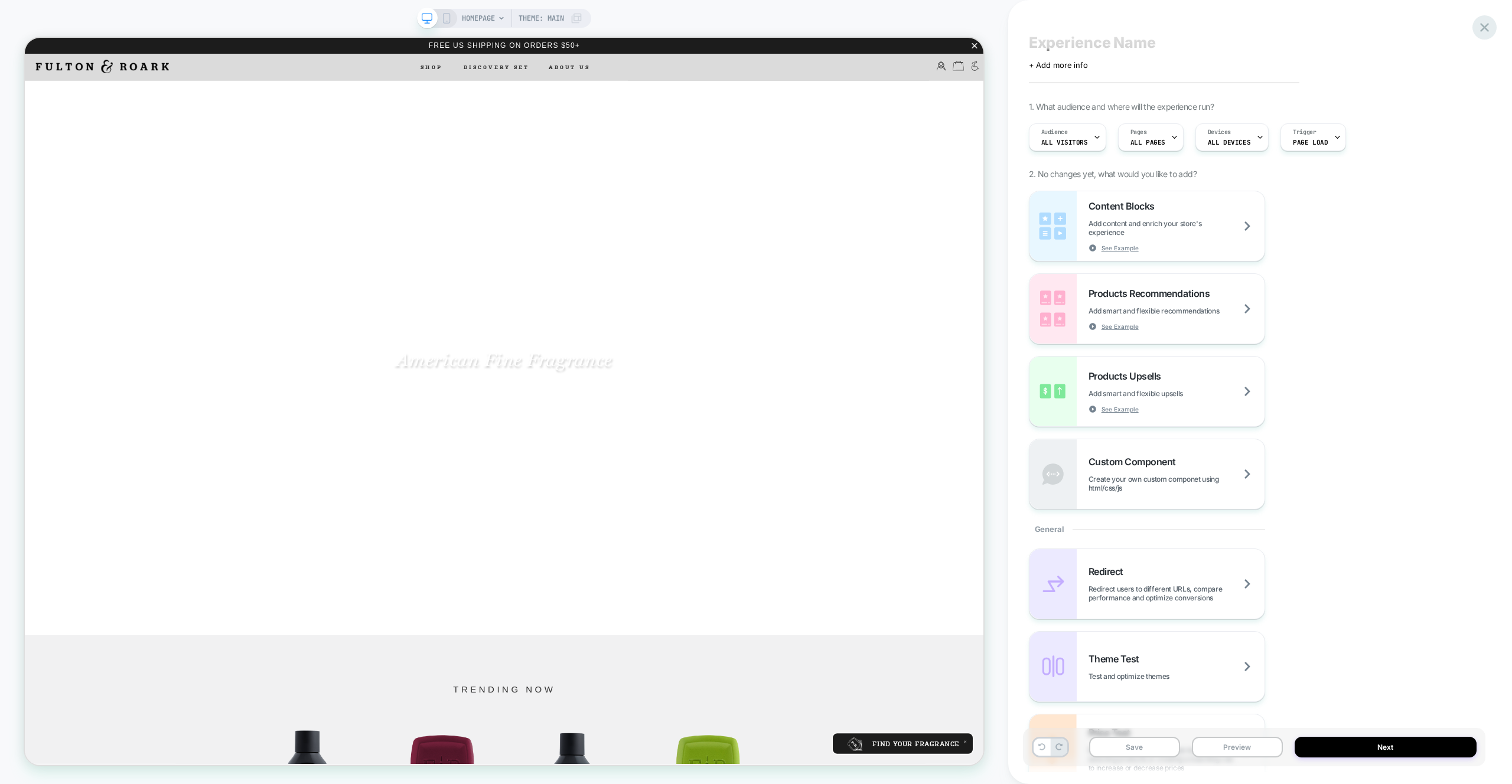
click at [1486, 29] on icon at bounding box center [1484, 27] width 9 height 9
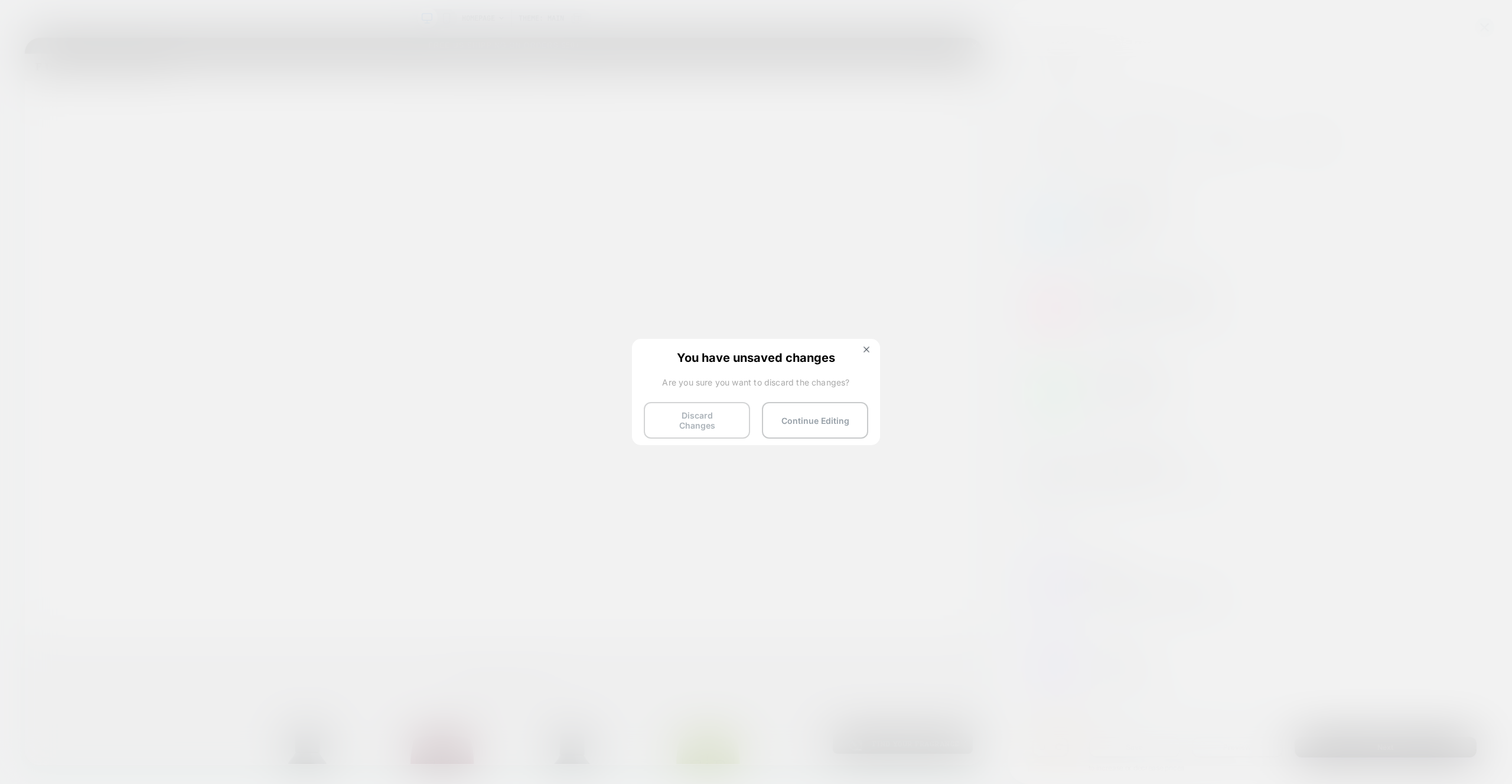
click at [716, 423] on button "Discard Changes" at bounding box center [697, 420] width 106 height 36
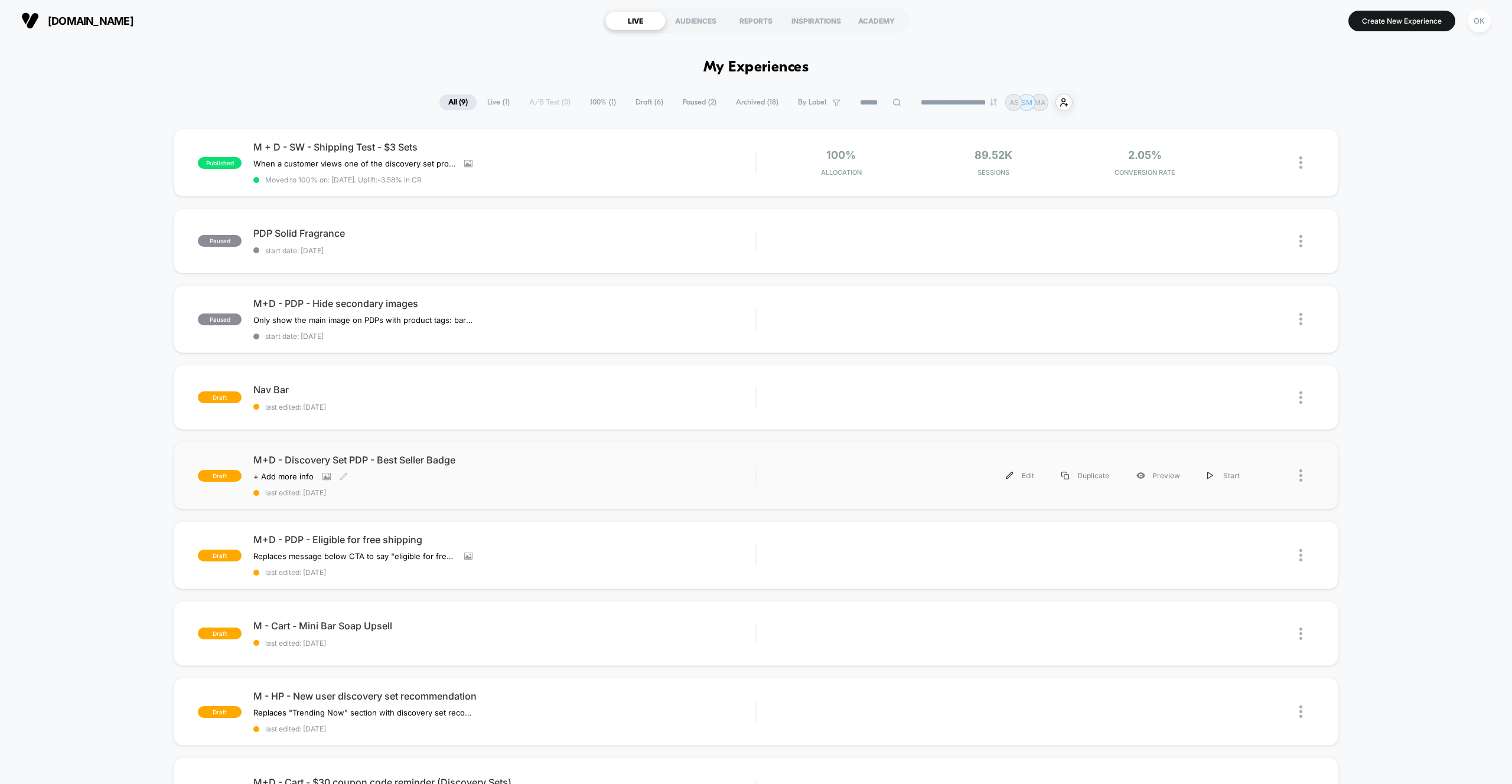
click at [343, 458] on span "M+D - Discovery Set PDP - Best Seller Badge" at bounding box center [504, 459] width 502 height 12
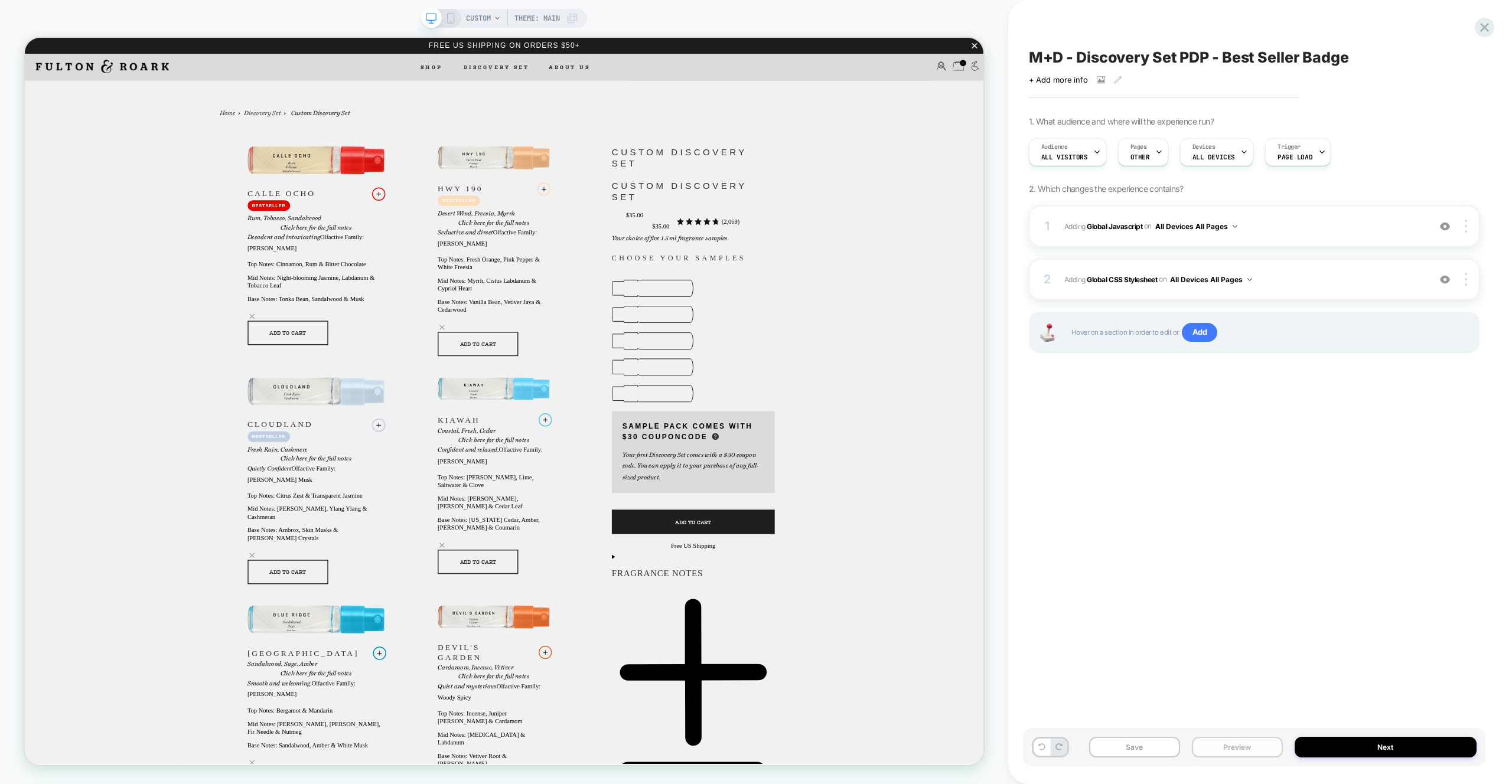
click at [1245, 749] on button "Preview" at bounding box center [1237, 747] width 91 height 21
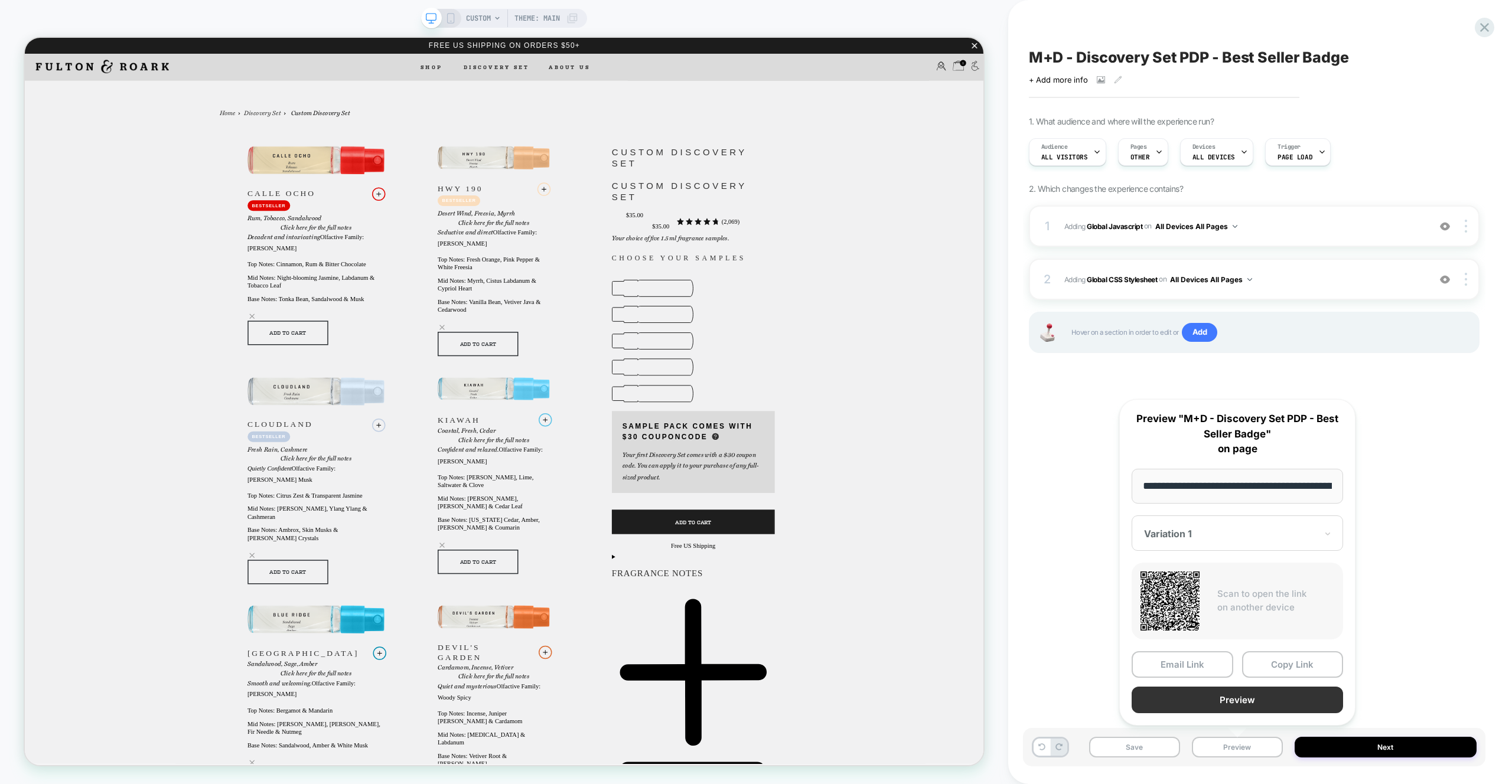
click at [1228, 709] on button "Preview" at bounding box center [1237, 700] width 211 height 27
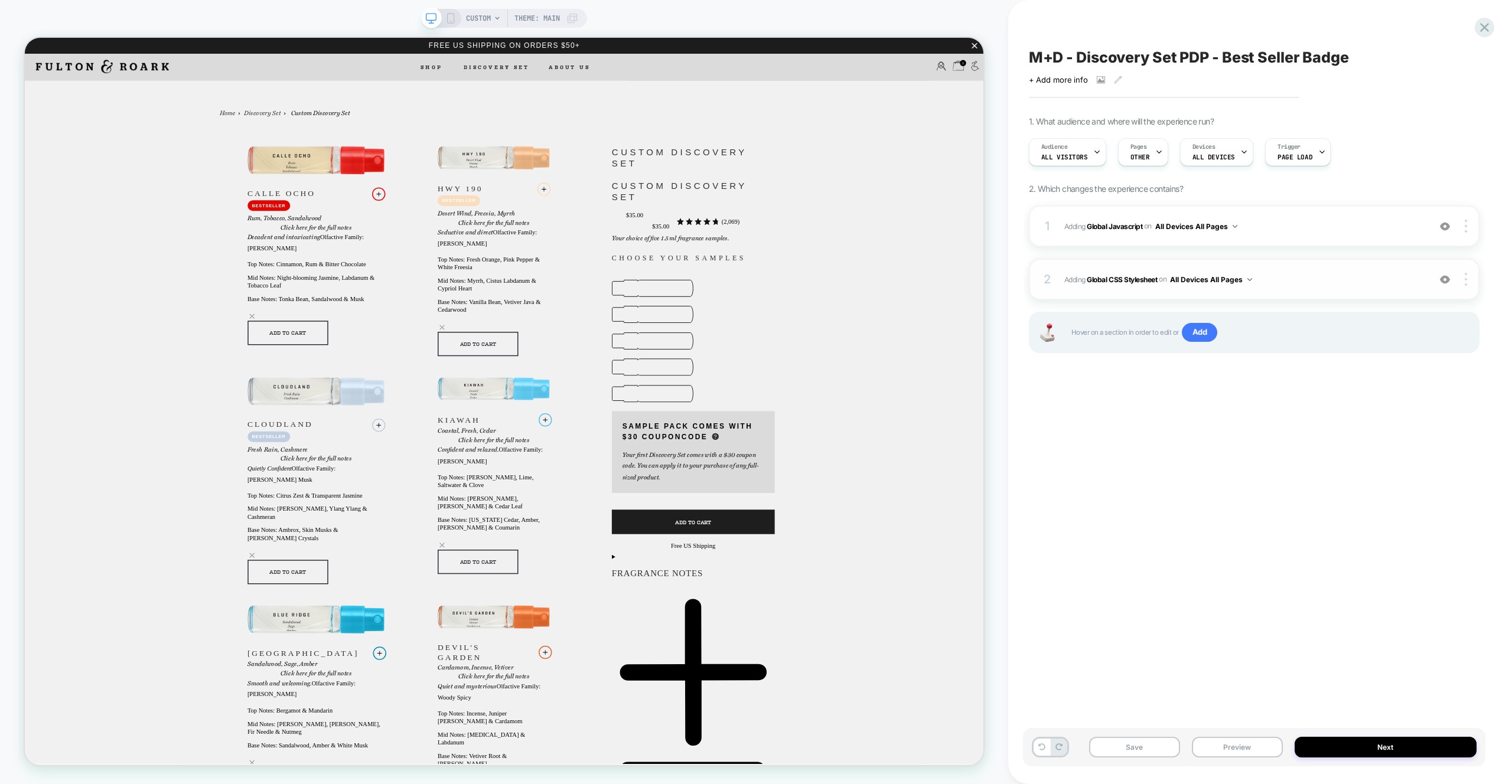
click at [1311, 282] on span "Adding Global CSS Stylesheet on All Devices All Pages" at bounding box center [1244, 280] width 359 height 15
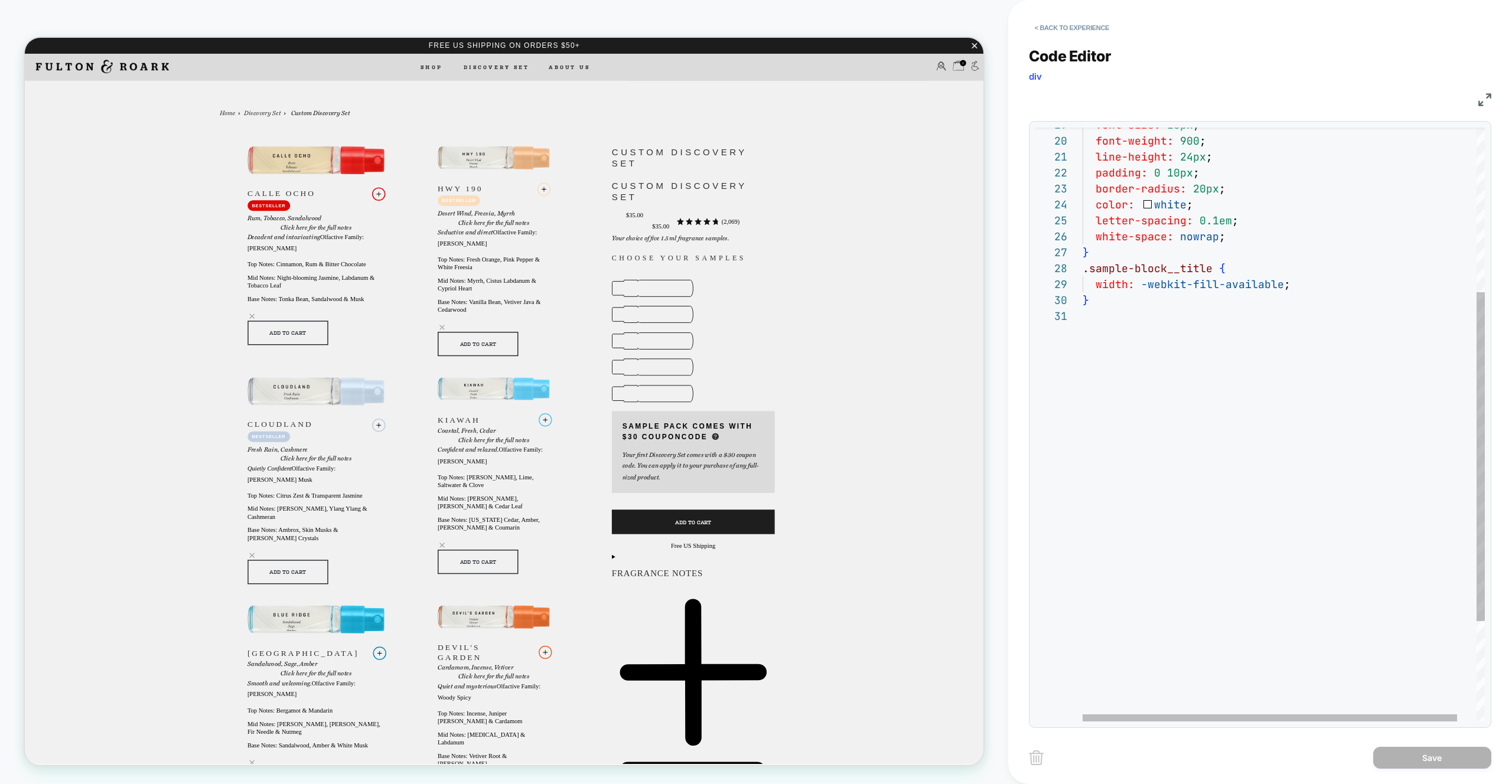
click at [1144, 320] on div "} width: -webkit-fill-available ; color: white ; letter-spacing: 0.1em ; white-…" at bounding box center [1294, 366] width 423 height 1072
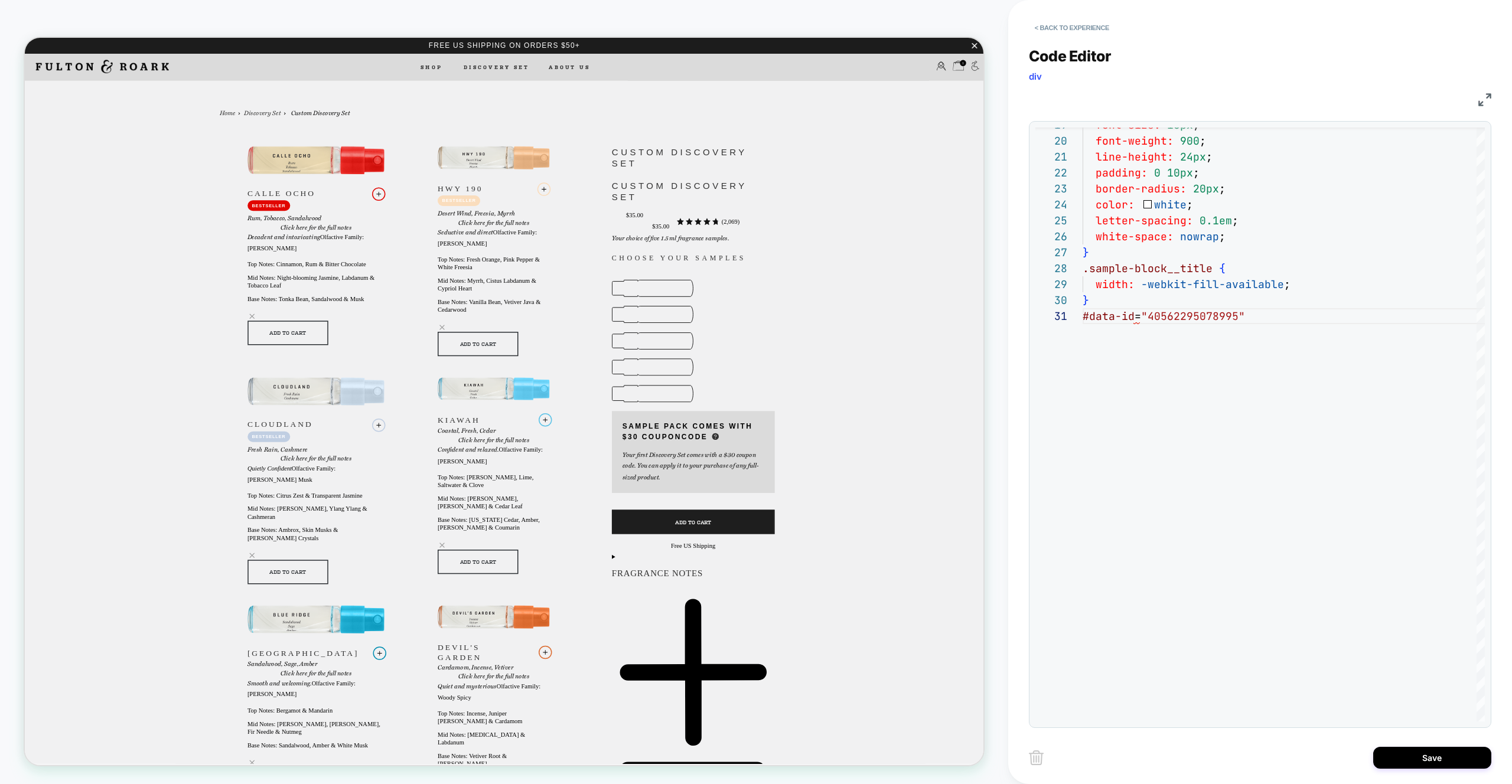
type textarea "**********"
click at [1253, 312] on div "#data-id = "40562295078995" } width: -webkit-fill-available ; color: white ; le…" at bounding box center [1294, 366] width 423 height 1072
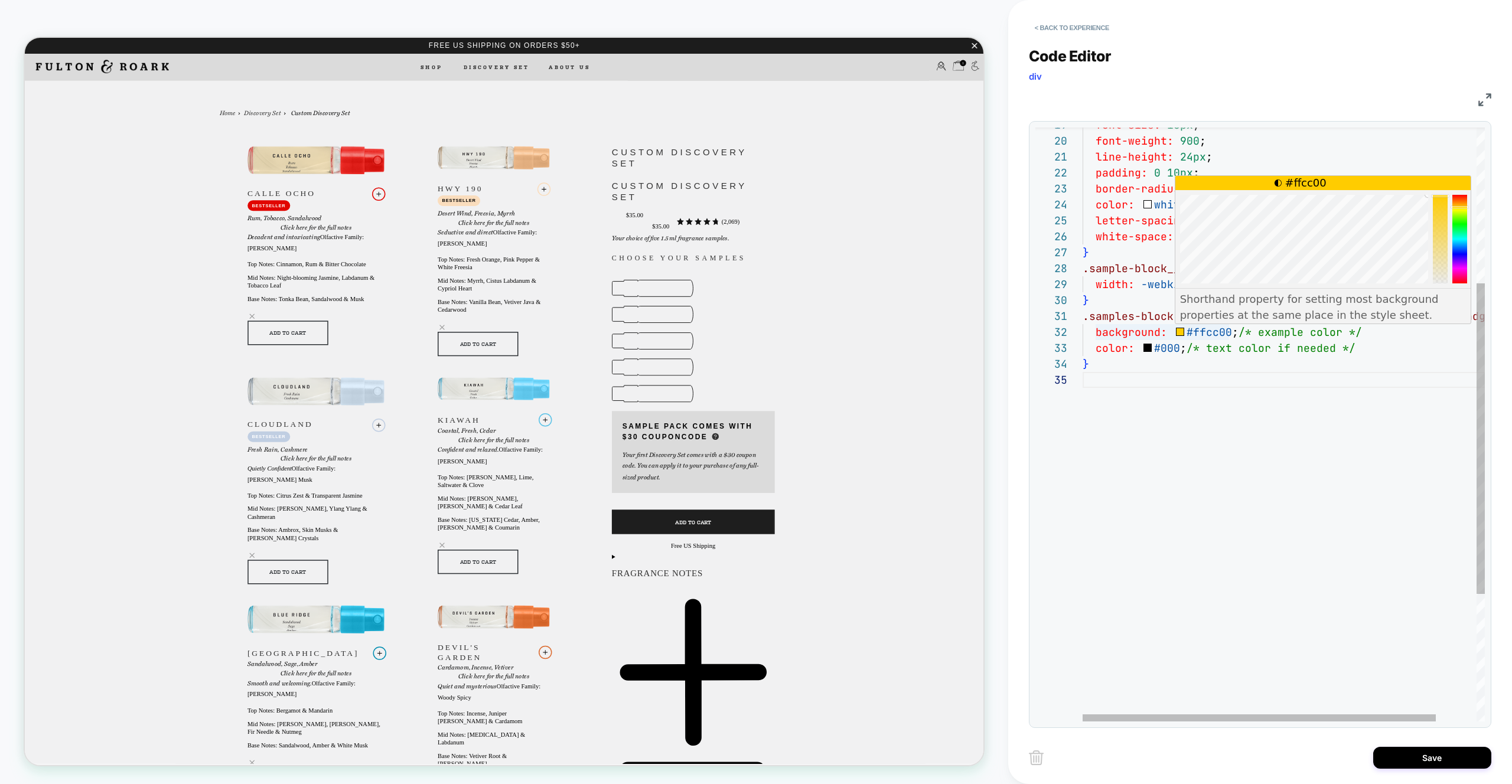
click at [1133, 332] on div ".samples-block [ data-id = "40562295078995" ] .vsly-bestseller-badge { } width:…" at bounding box center [1307, 397] width 448 height 1136
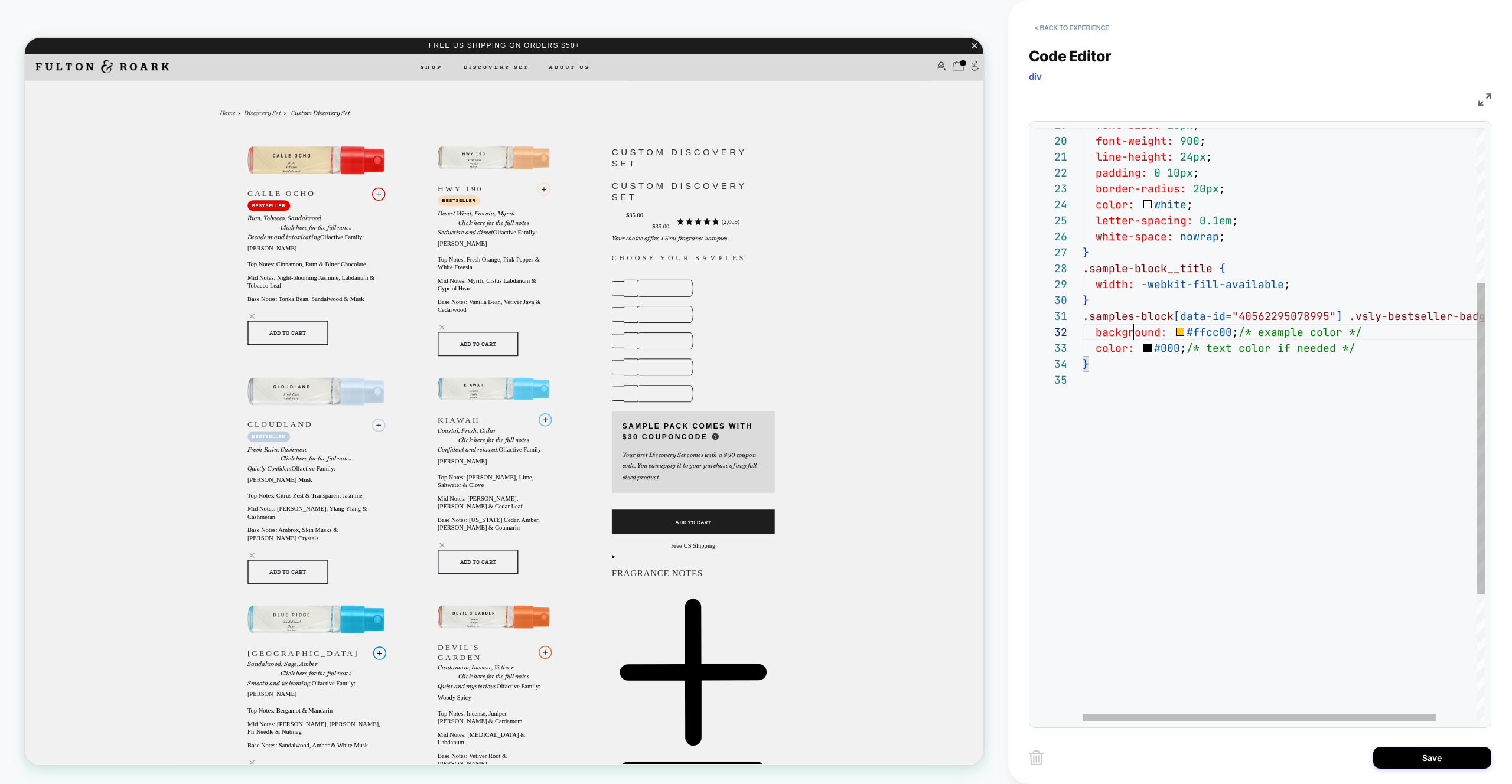
click at [1133, 332] on div ".samples-block [ data-id = "40562295078995" ] .vsly-bestseller-badge { } width:…" at bounding box center [1307, 397] width 448 height 1136
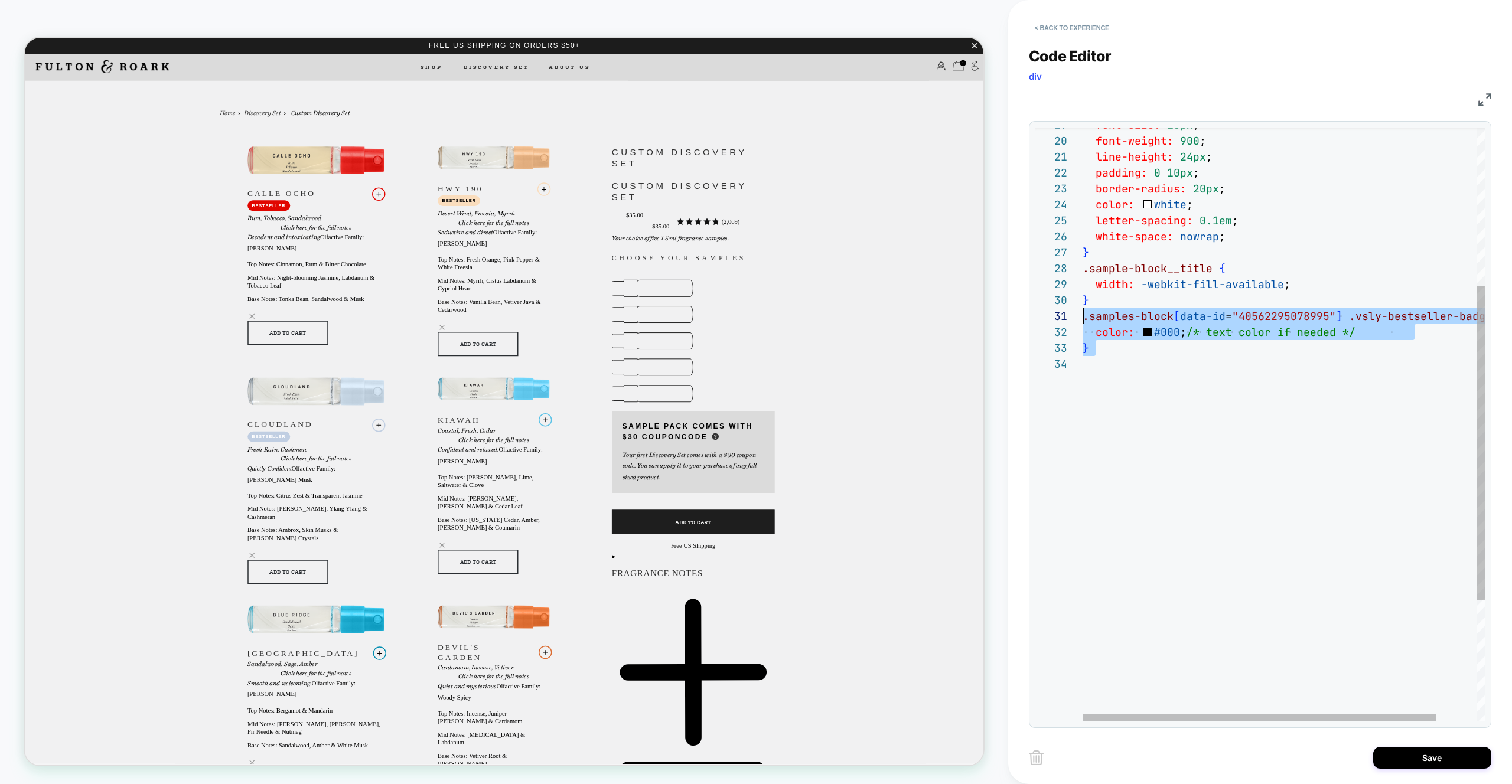
scroll to position [0, 0]
drag, startPoint x: 1157, startPoint y: 371, endPoint x: 1051, endPoint y: 315, distance: 119.9
click at [1083, 315] on div ".samples-block [ data-id = "40562295078995" ] .vsly-bestseller-badge { } width:…" at bounding box center [1307, 390] width 448 height 1120
click at [1143, 378] on div ".samples-block [ data-id = "40562295078995" ] .vsly-bestseller-badge { } width:…" at bounding box center [1307, 390] width 448 height 1120
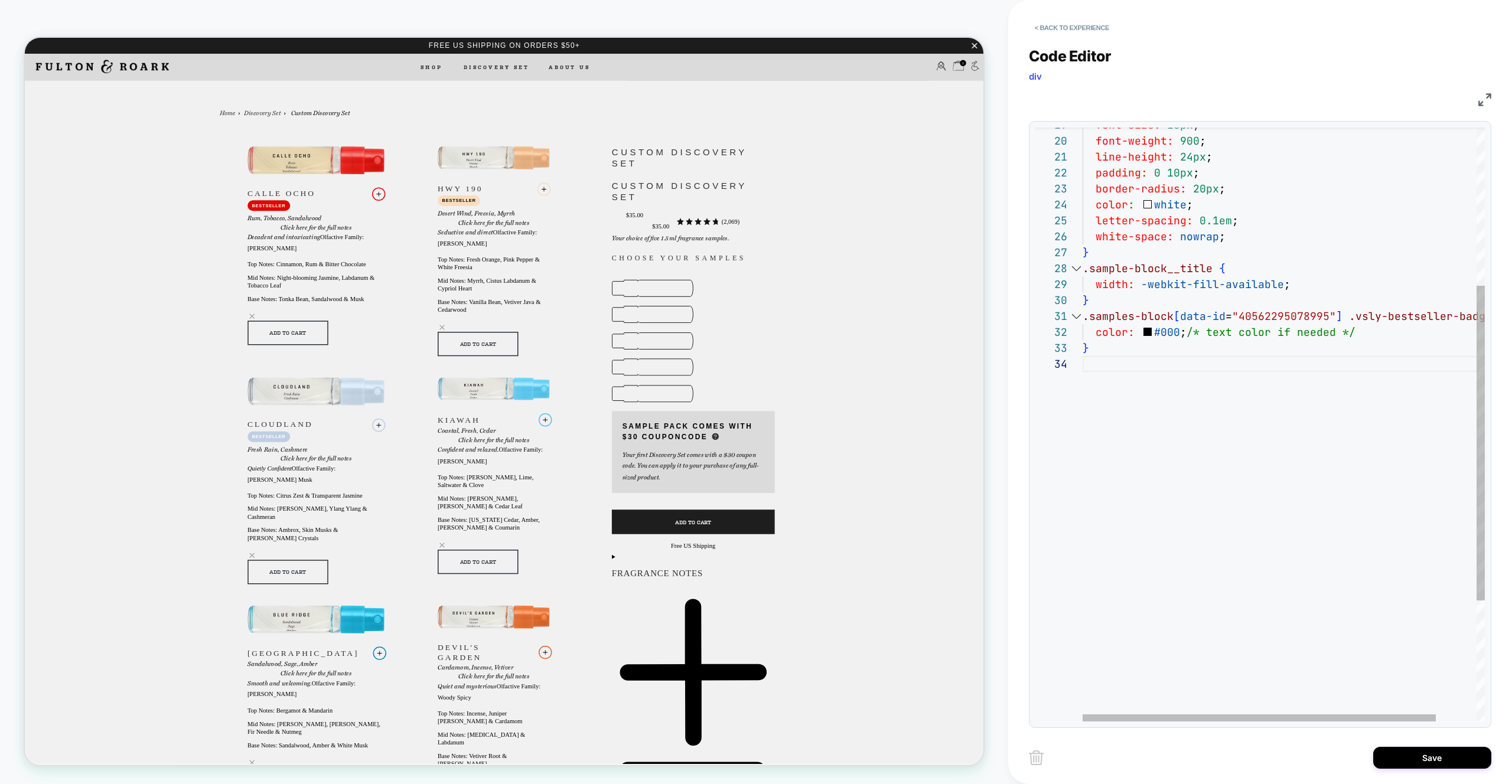
scroll to position [96, 0]
click at [1300, 366] on div ".samples-block [ data-id = "40562295078995" ] .vsly-bestseller-badge { } width:…" at bounding box center [1307, 414] width 448 height 1168
click at [1216, 478] on div ".samples-block [ data-id = "40562295078995" ] .vsly-bestseller-badge { } width:…" at bounding box center [1307, 414] width 448 height 1168
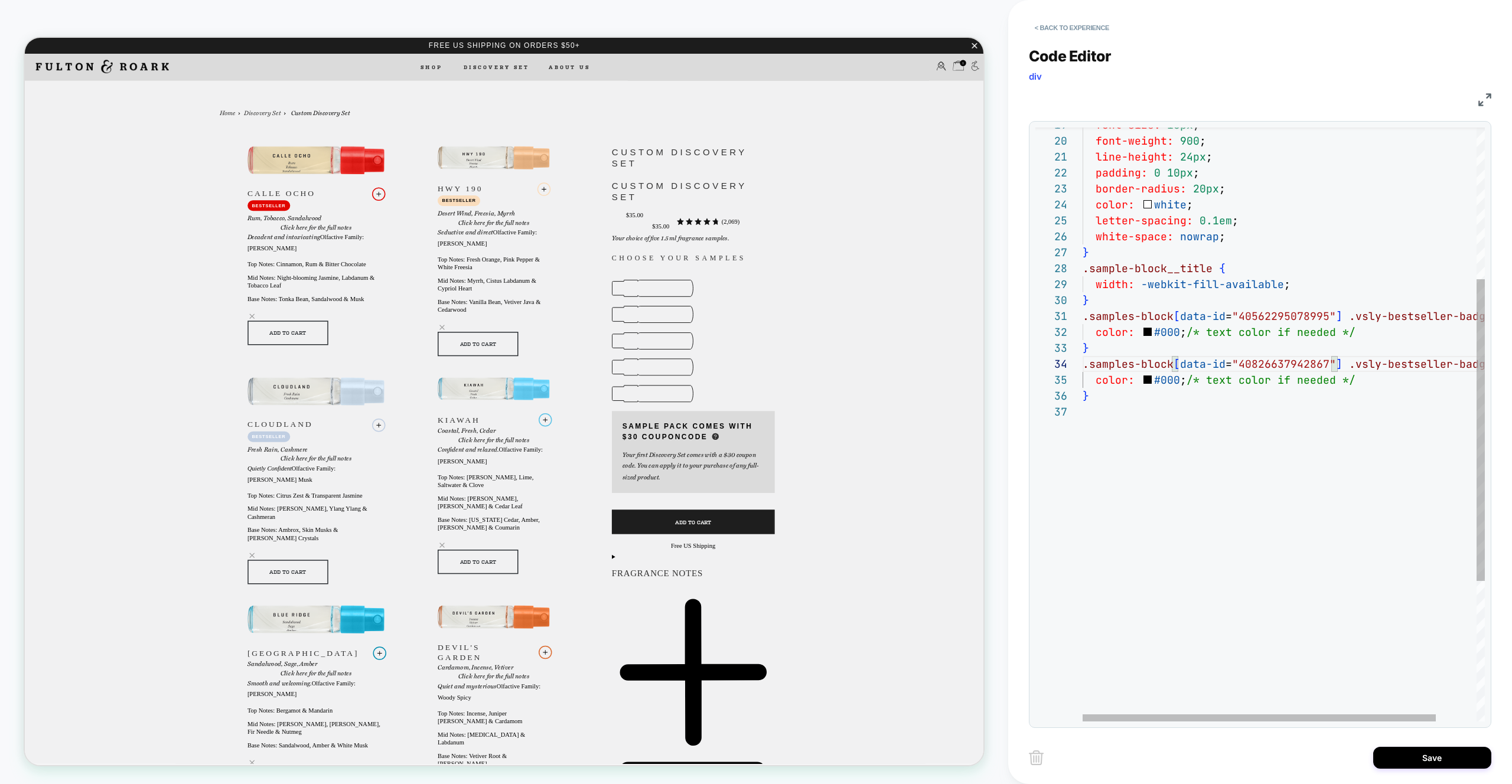
scroll to position [96, 0]
drag, startPoint x: 1245, startPoint y: 378, endPoint x: 1408, endPoint y: 378, distance: 163.0
click at [1408, 378] on div ".samples-block [ data-id = "40562295078995" ] .vsly-bestseller-badge { } width:…" at bounding box center [1307, 414] width 448 height 1168
drag, startPoint x: 1245, startPoint y: 334, endPoint x: 1416, endPoint y: 334, distance: 171.0
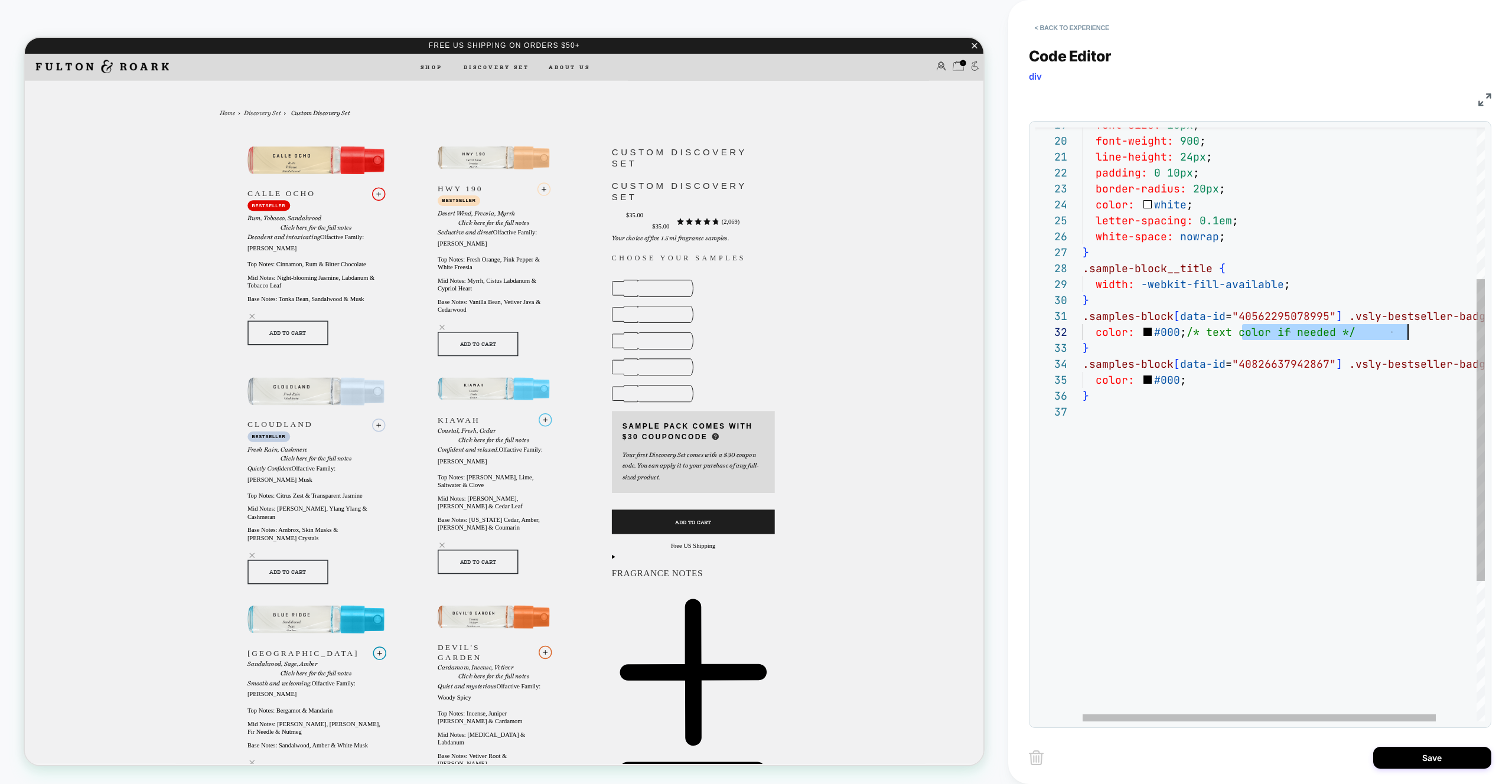
click at [1416, 334] on div ".samples-block [ data-id = "40562295078995" ] .vsly-bestseller-badge { } width:…" at bounding box center [1307, 414] width 448 height 1168
type textarea "**********"
click at [1240, 483] on div ".samples-block [ data-id = "40562295078995" ] .vsly-bestseller-badge { } width:…" at bounding box center [1307, 414] width 448 height 1168
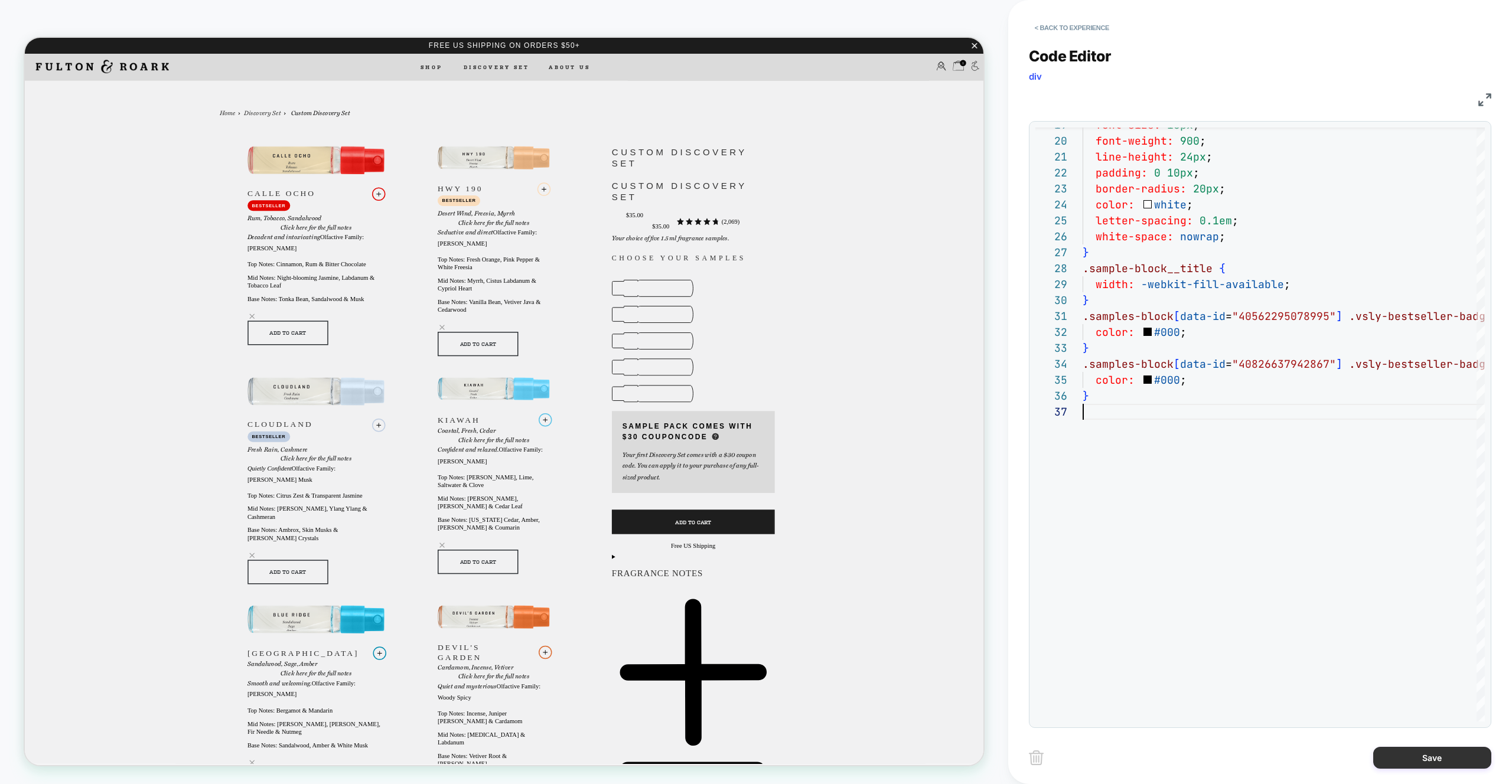
click at [1428, 758] on button "Save" at bounding box center [1432, 758] width 118 height 22
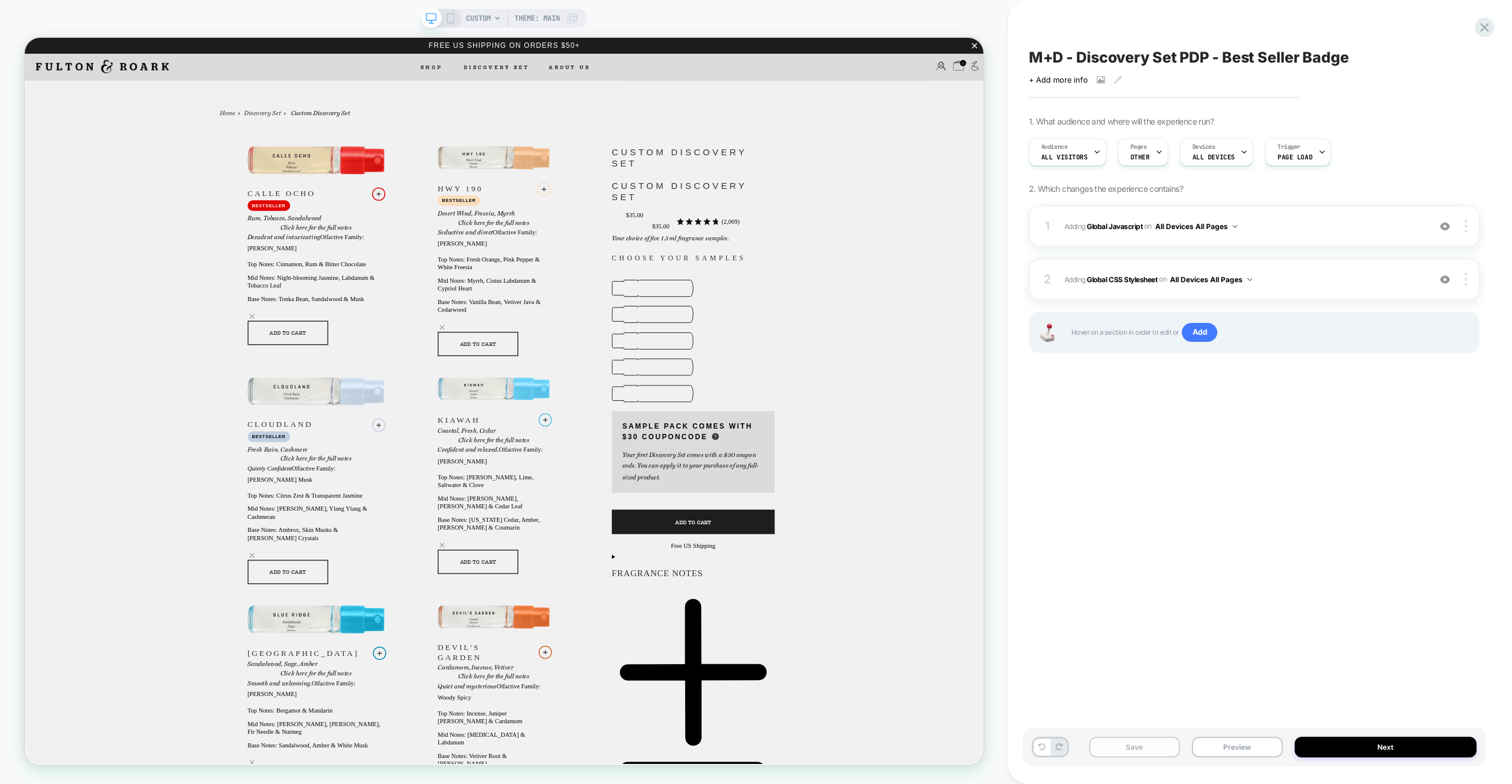
click at [1153, 746] on button "Save" at bounding box center [1134, 747] width 91 height 21
click at [1262, 747] on button "Preview" at bounding box center [1237, 747] width 91 height 21
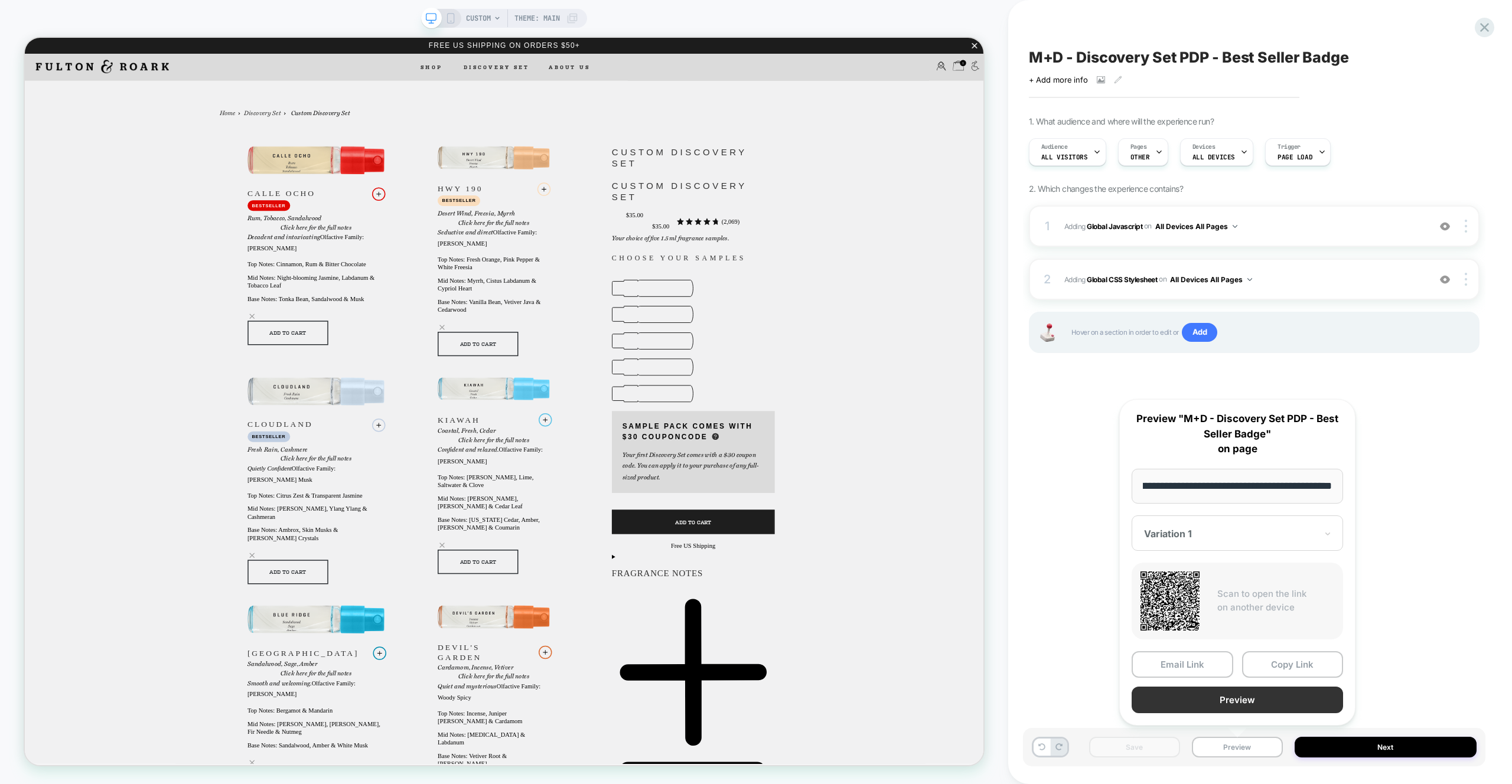
scroll to position [0, 0]
click at [1259, 707] on button "Preview" at bounding box center [1237, 700] width 211 height 27
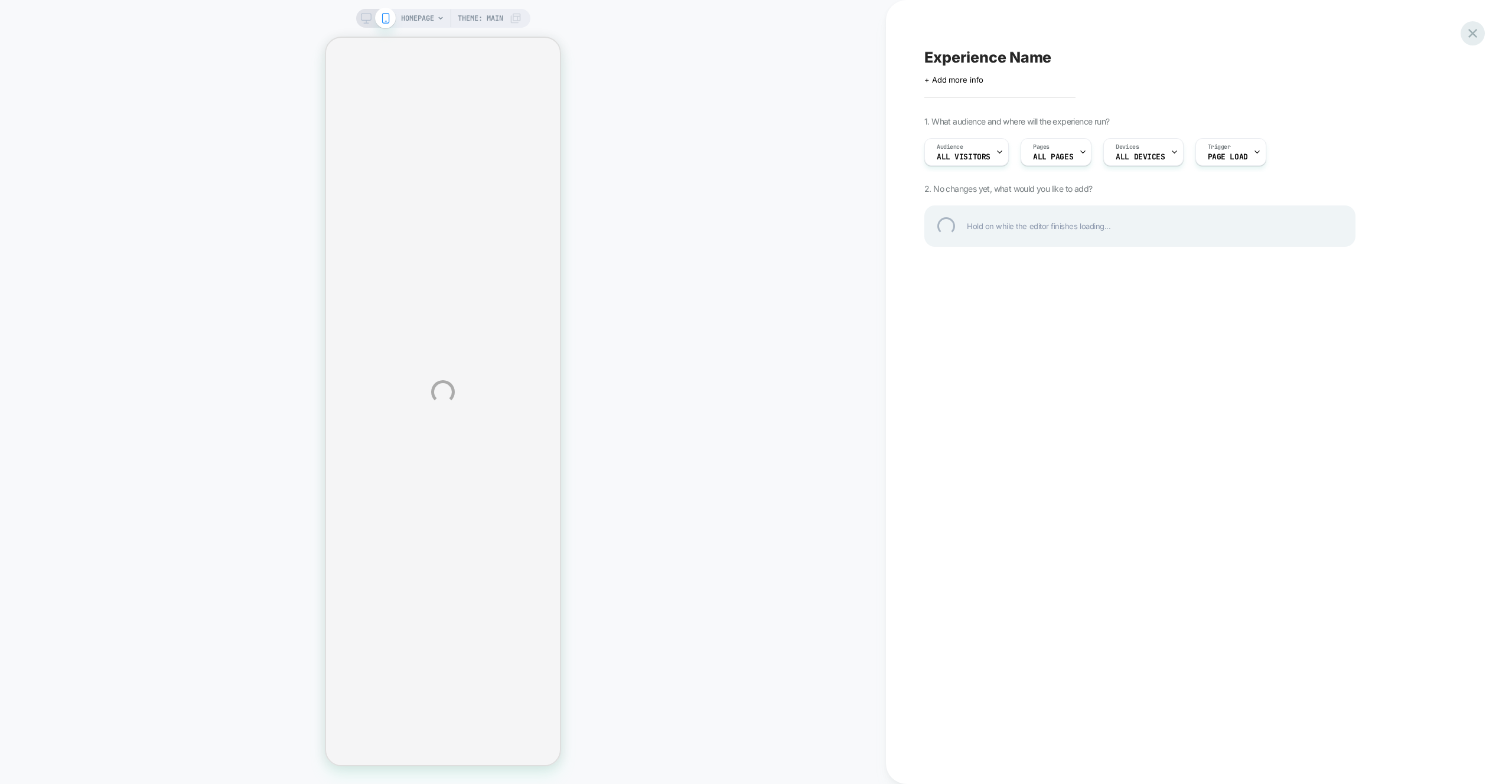
click at [1471, 38] on div at bounding box center [1472, 33] width 24 height 24
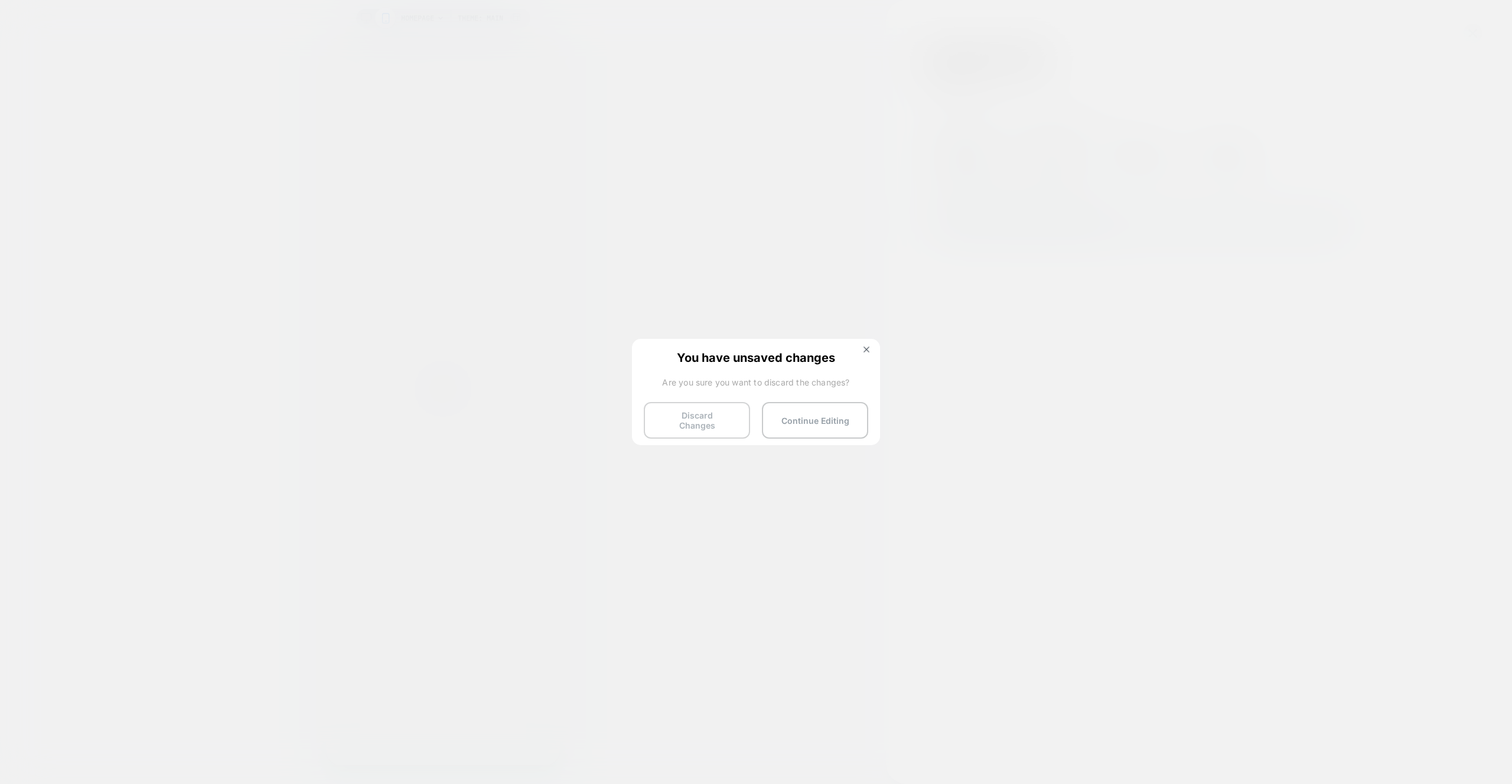
click at [715, 407] on button "Discard Changes" at bounding box center [697, 420] width 106 height 36
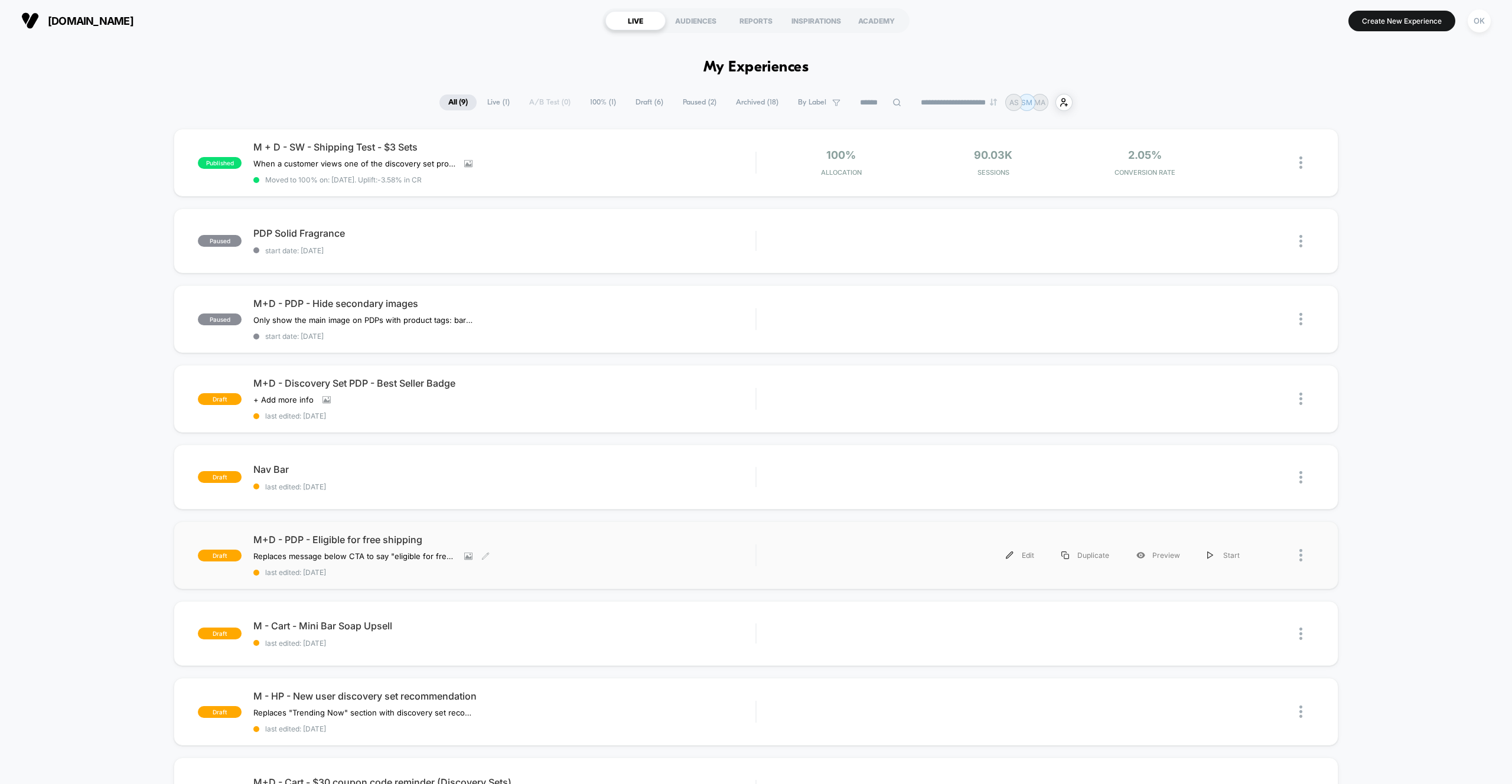
click at [368, 539] on span "M+D - PDP - Eligible for free shipping" at bounding box center [504, 539] width 502 height 12
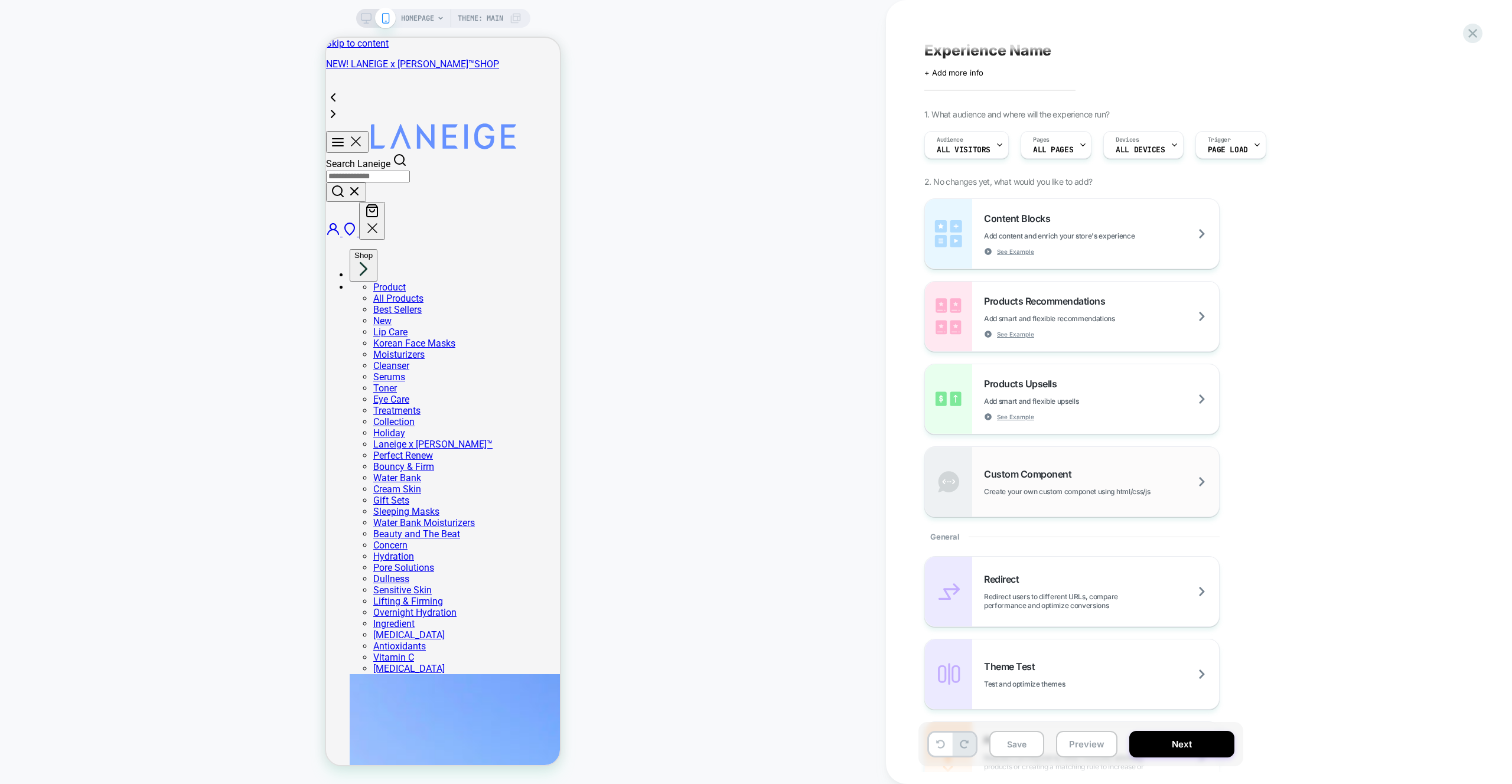
scroll to position [15, 0]
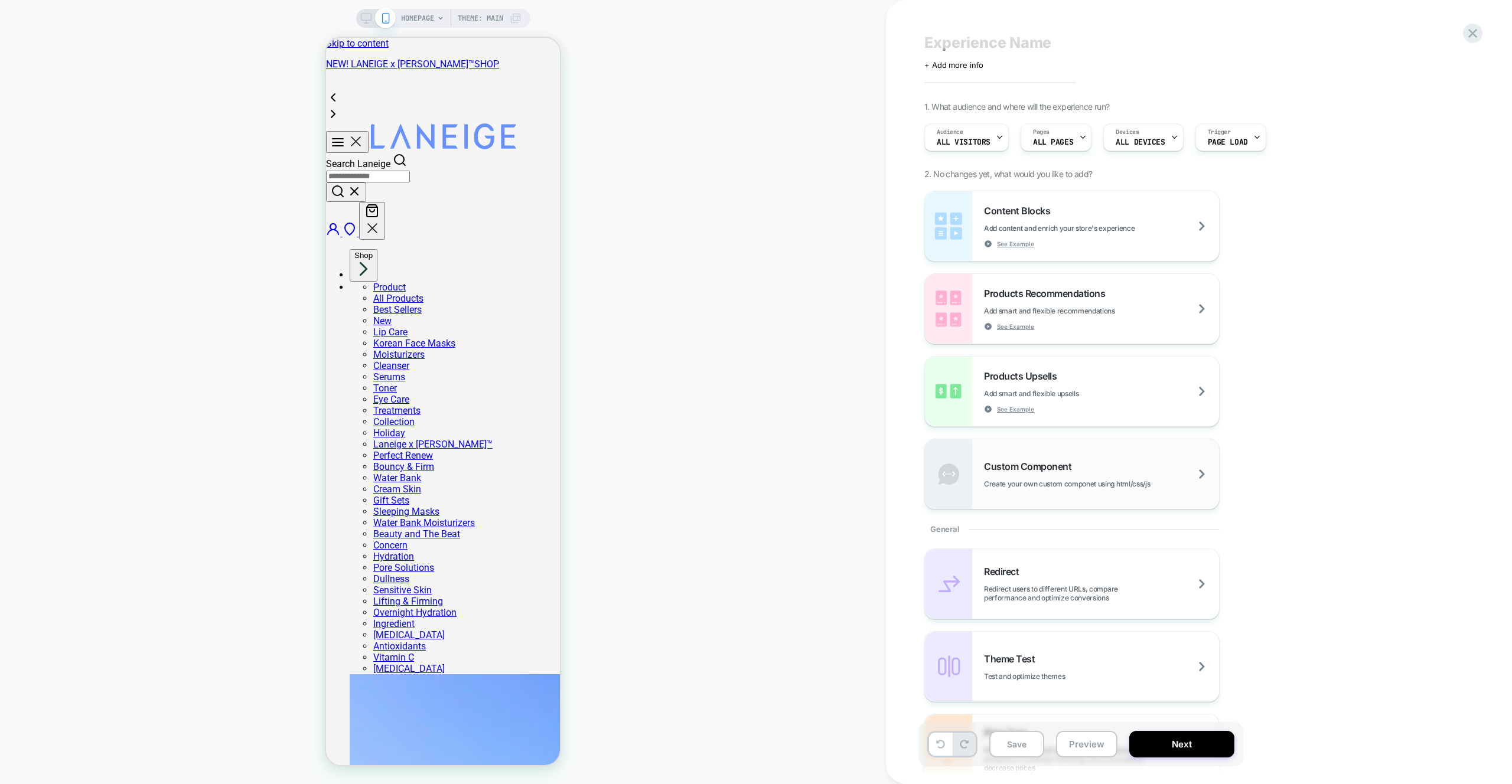
click at [1120, 476] on div "Custom Component Create your own custom componet using html/css/js" at bounding box center [1101, 474] width 235 height 27
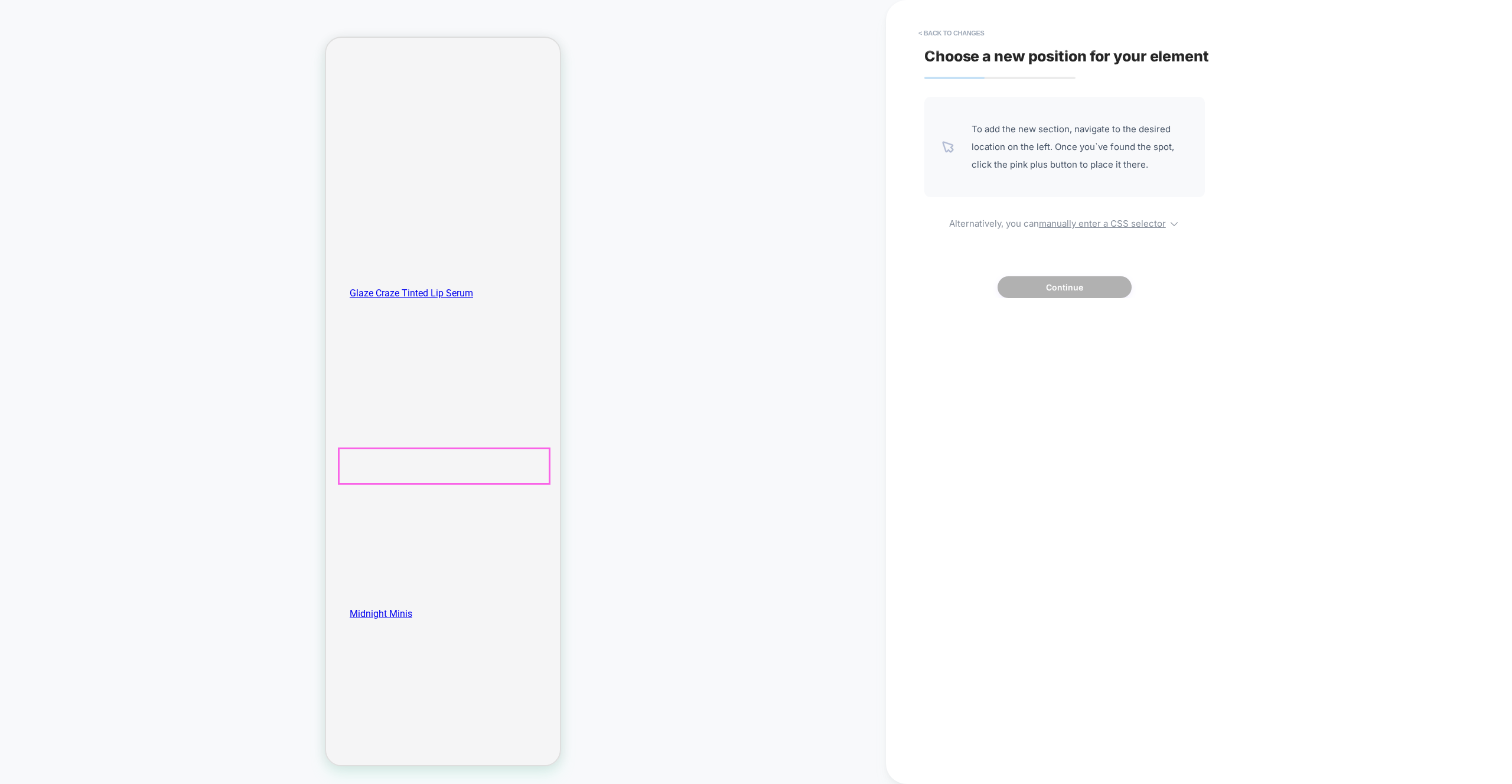
scroll to position [2033, 0]
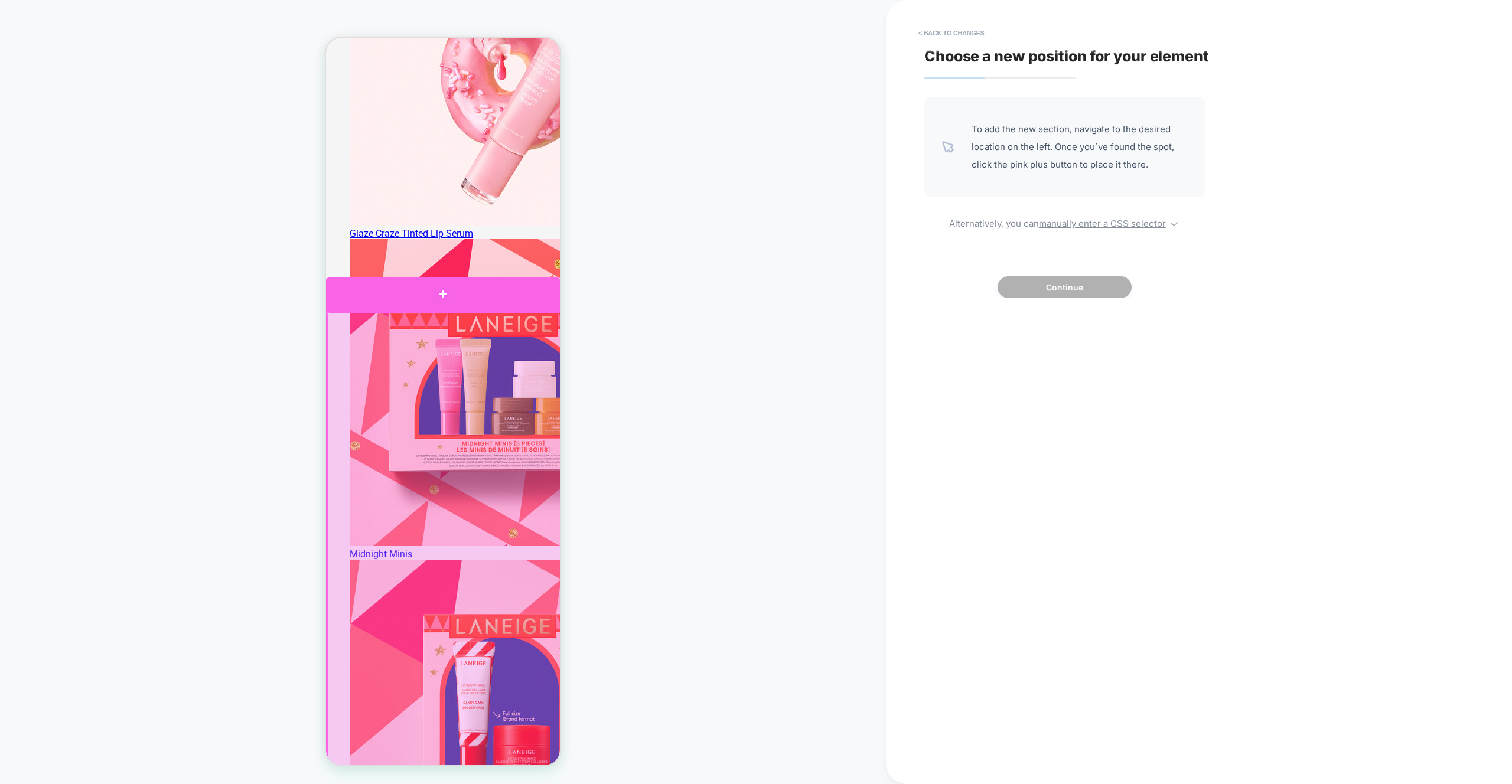
click at [442, 304] on div at bounding box center [442, 294] width 234 height 34
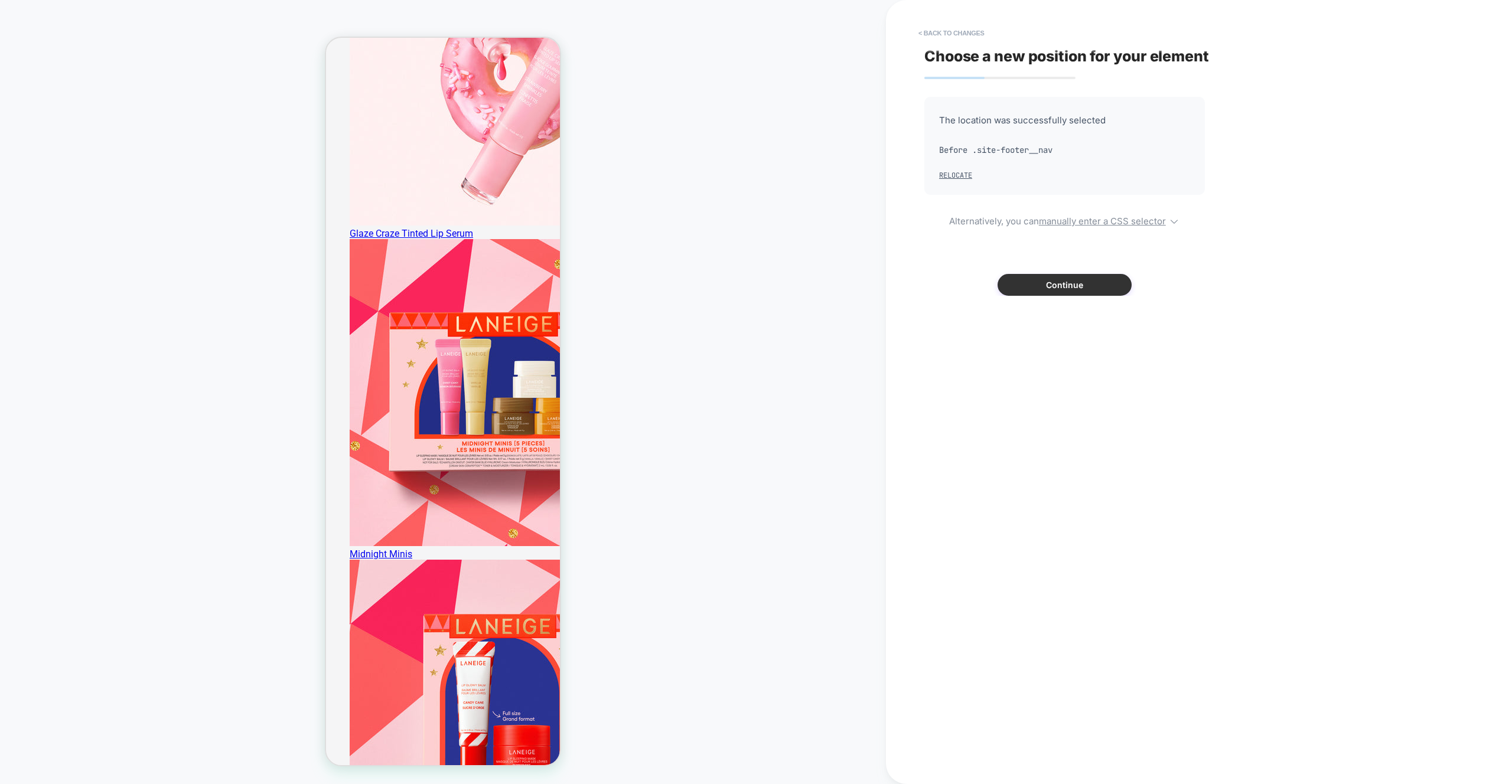
click at [1068, 285] on button "Continue" at bounding box center [1065, 285] width 134 height 22
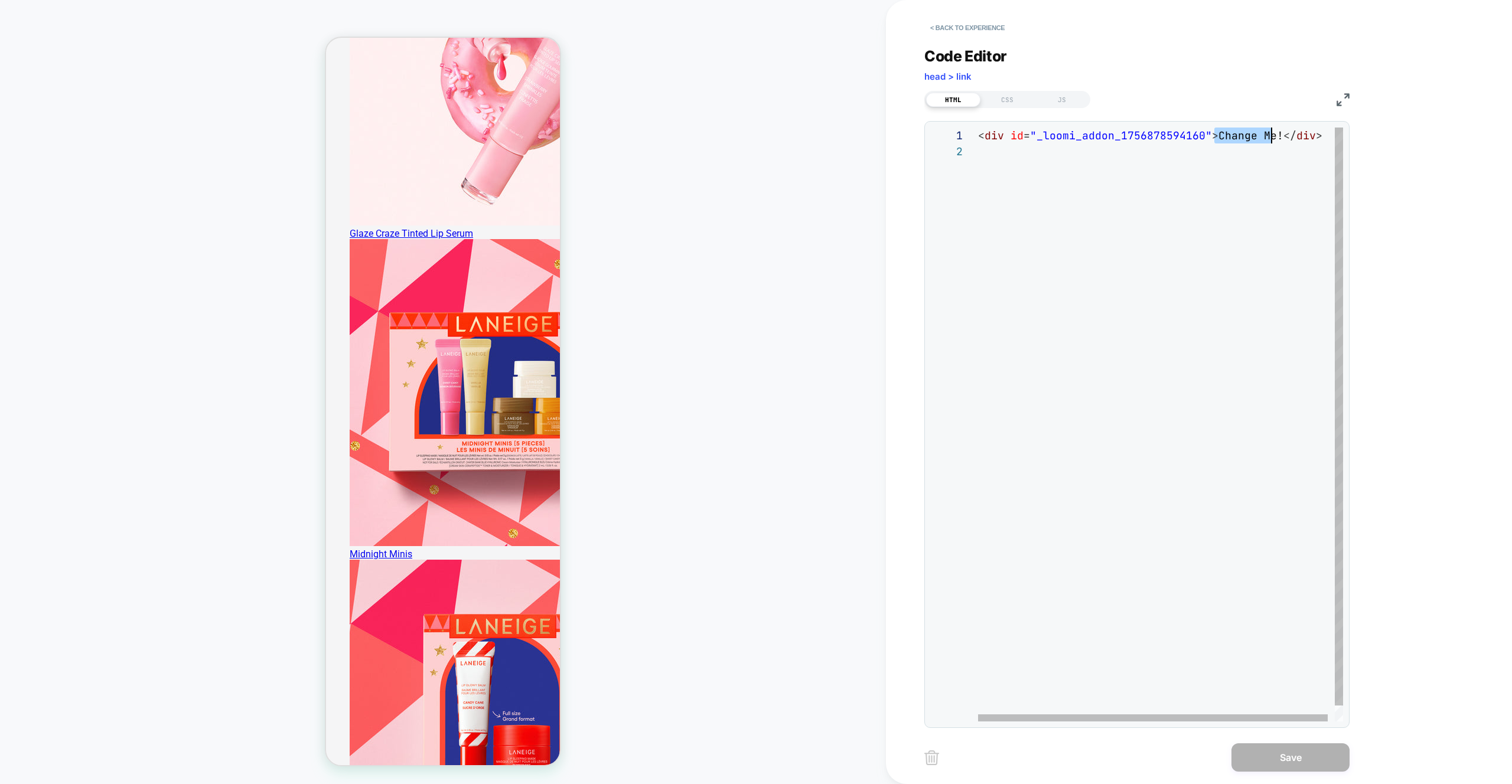
scroll to position [0, 300]
drag, startPoint x: 1215, startPoint y: 140, endPoint x: 1279, endPoint y: 138, distance: 64.0
click at [1280, 136] on div "< div id = "_loomi_addon_1756878594160" > Change Me! </ div >" at bounding box center [1164, 432] width 372 height 610
type textarea "**********"
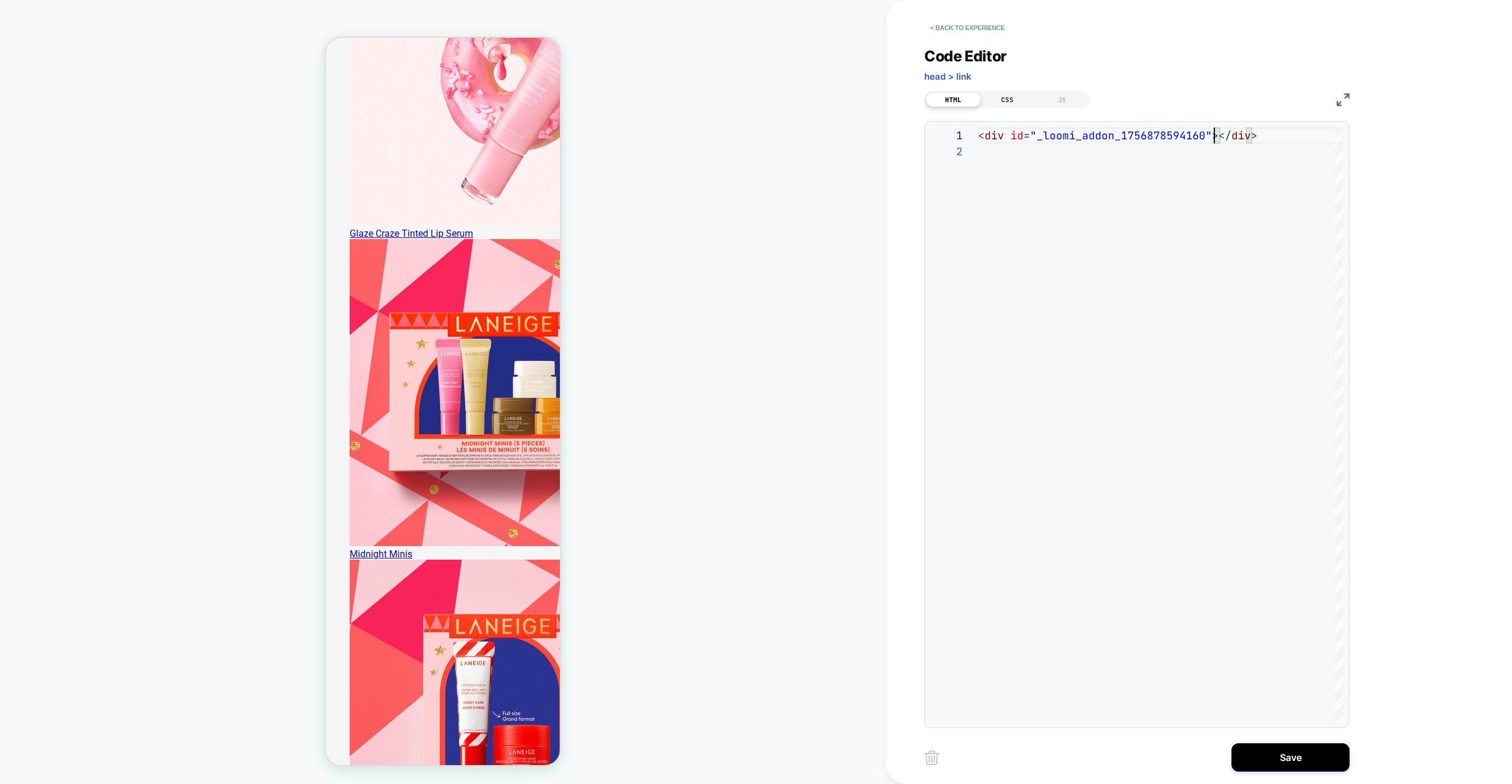
click at [1007, 100] on div "CSS" at bounding box center [1007, 99] width 54 height 14
click at [940, 103] on div "HTML" at bounding box center [952, 99] width 54 height 14
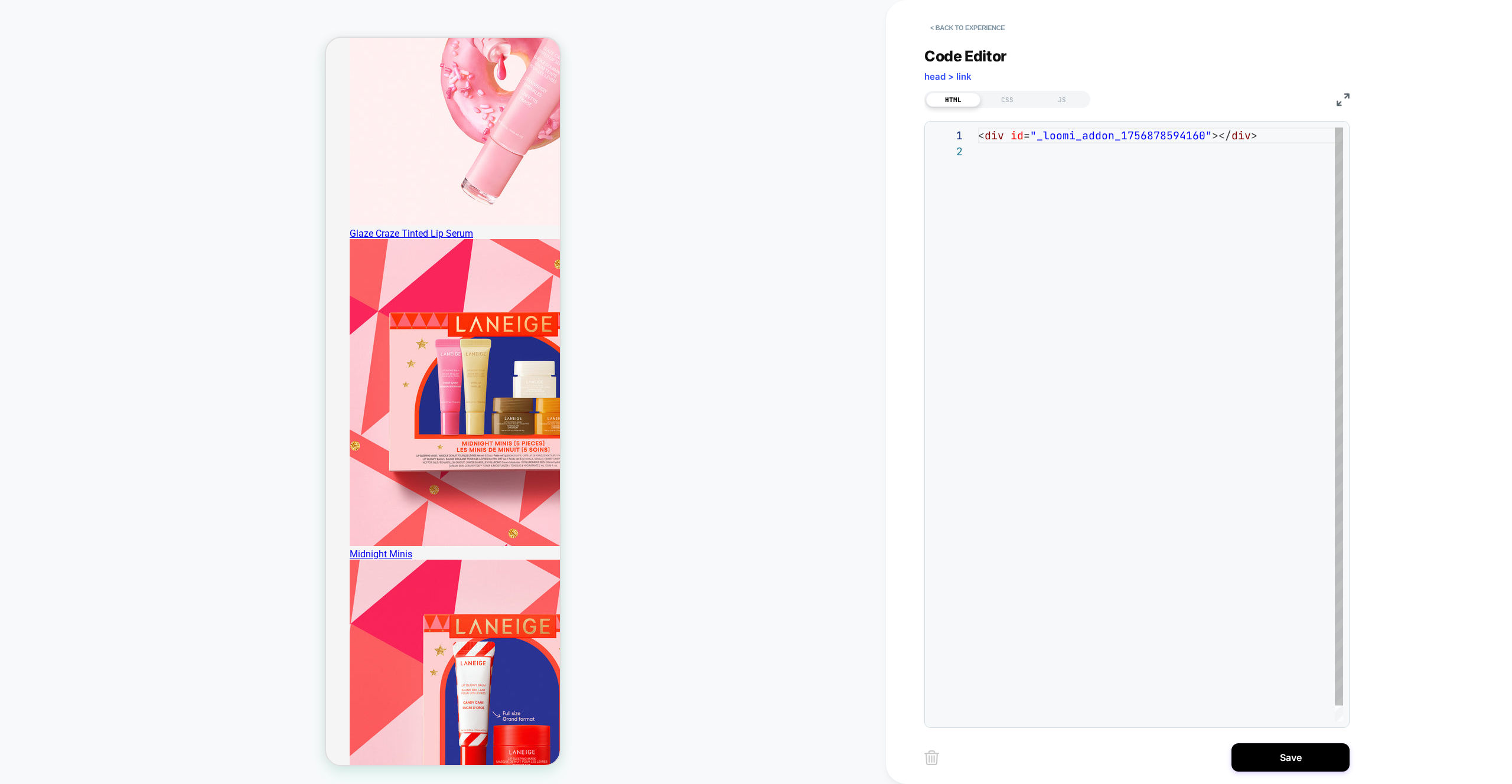
scroll to position [16, 0]
click at [1097, 134] on div "< div id = "_loomi_addon_1756878594160" ></ div >" at bounding box center [1160, 432] width 365 height 610
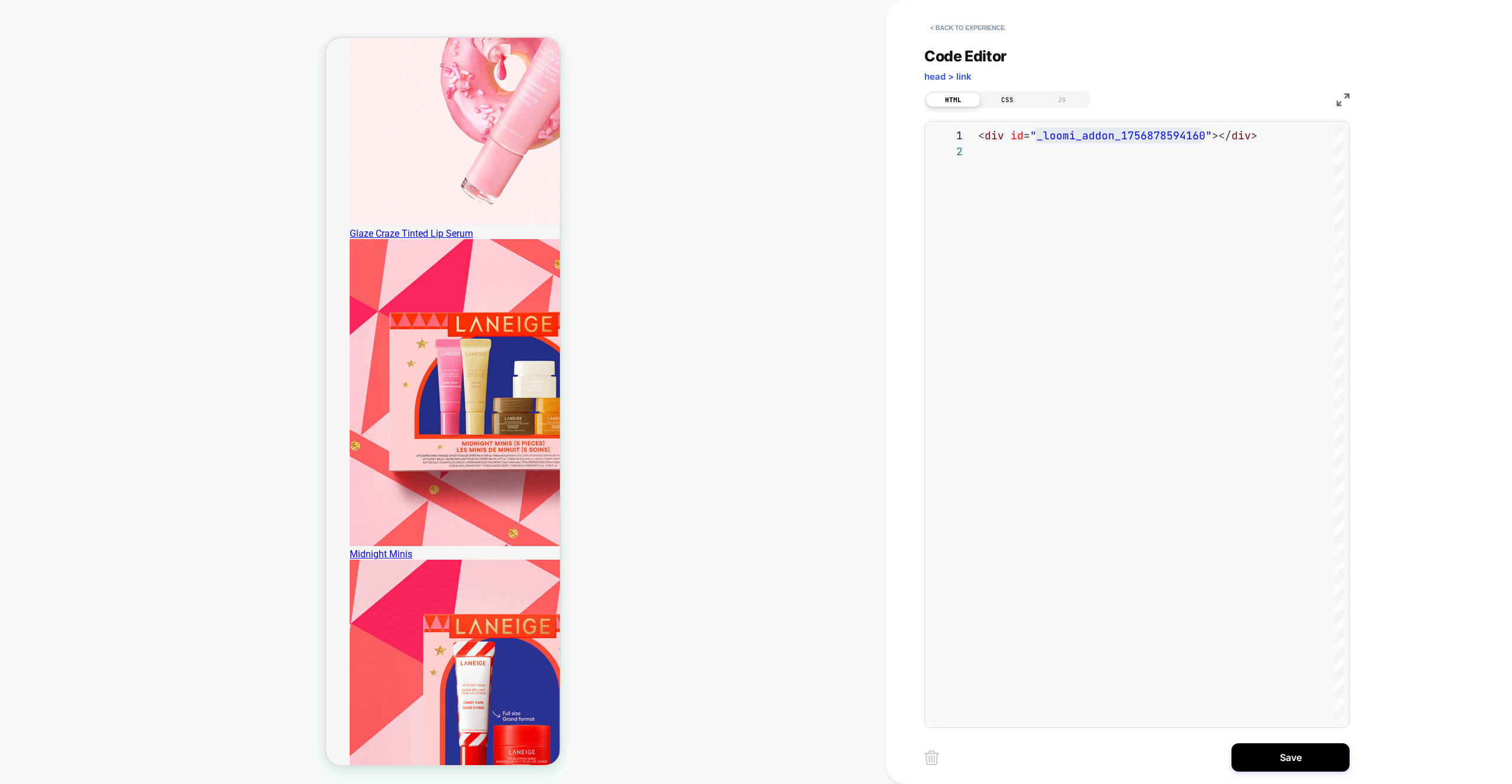
click at [1012, 105] on div "CSS" at bounding box center [1007, 99] width 54 height 14
click at [1105, 165] on div at bounding box center [1160, 424] width 365 height 593
click at [1114, 230] on div "# _ loomi_addon_1756878594160 { display: none !important ; }" at bounding box center [1166, 424] width 378 height 593
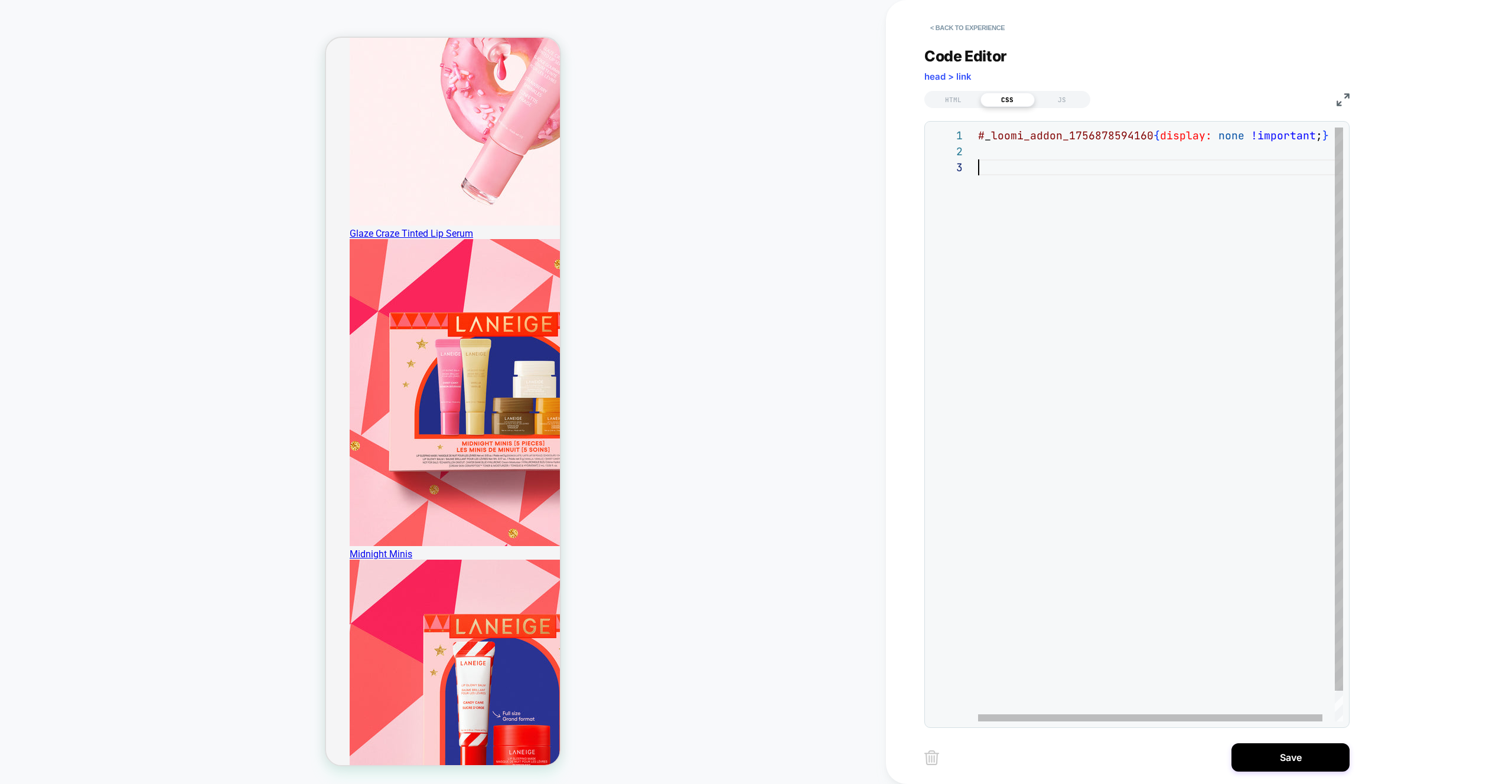
scroll to position [32, 0]
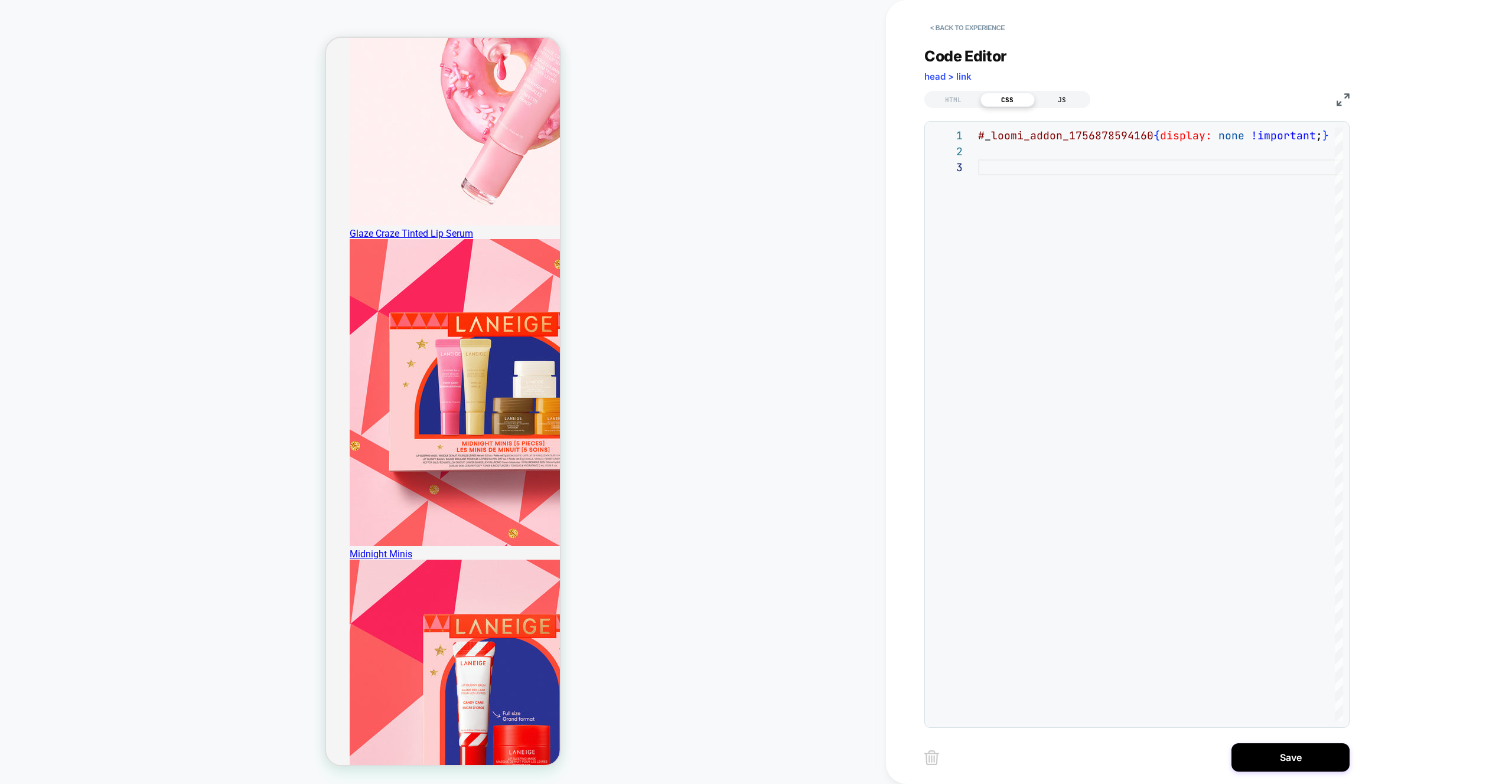
type textarea "**********"
click at [1058, 105] on div "JS" at bounding box center [1061, 99] width 54 height 14
click at [1041, 187] on div at bounding box center [1160, 424] width 365 height 593
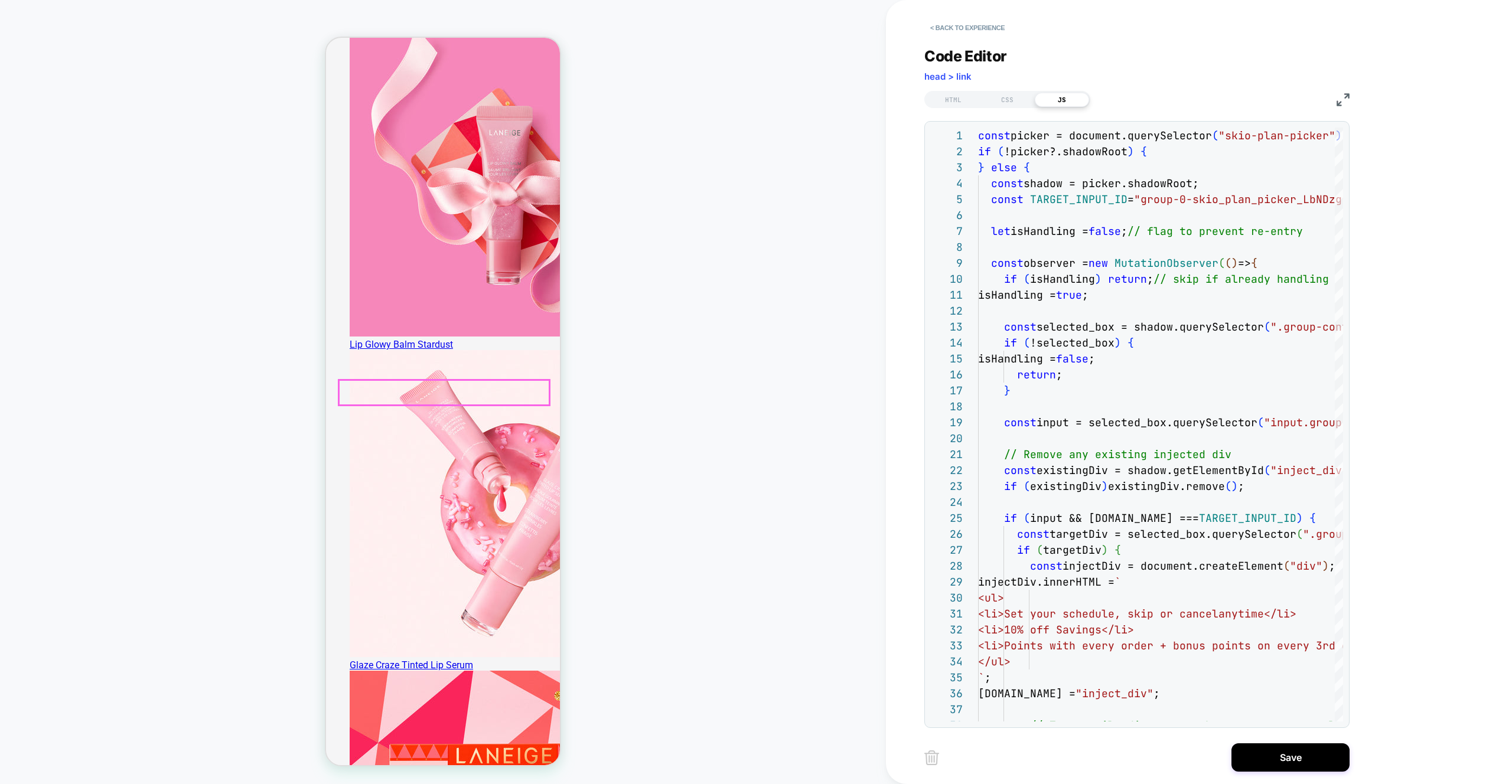
scroll to position [1654, 0]
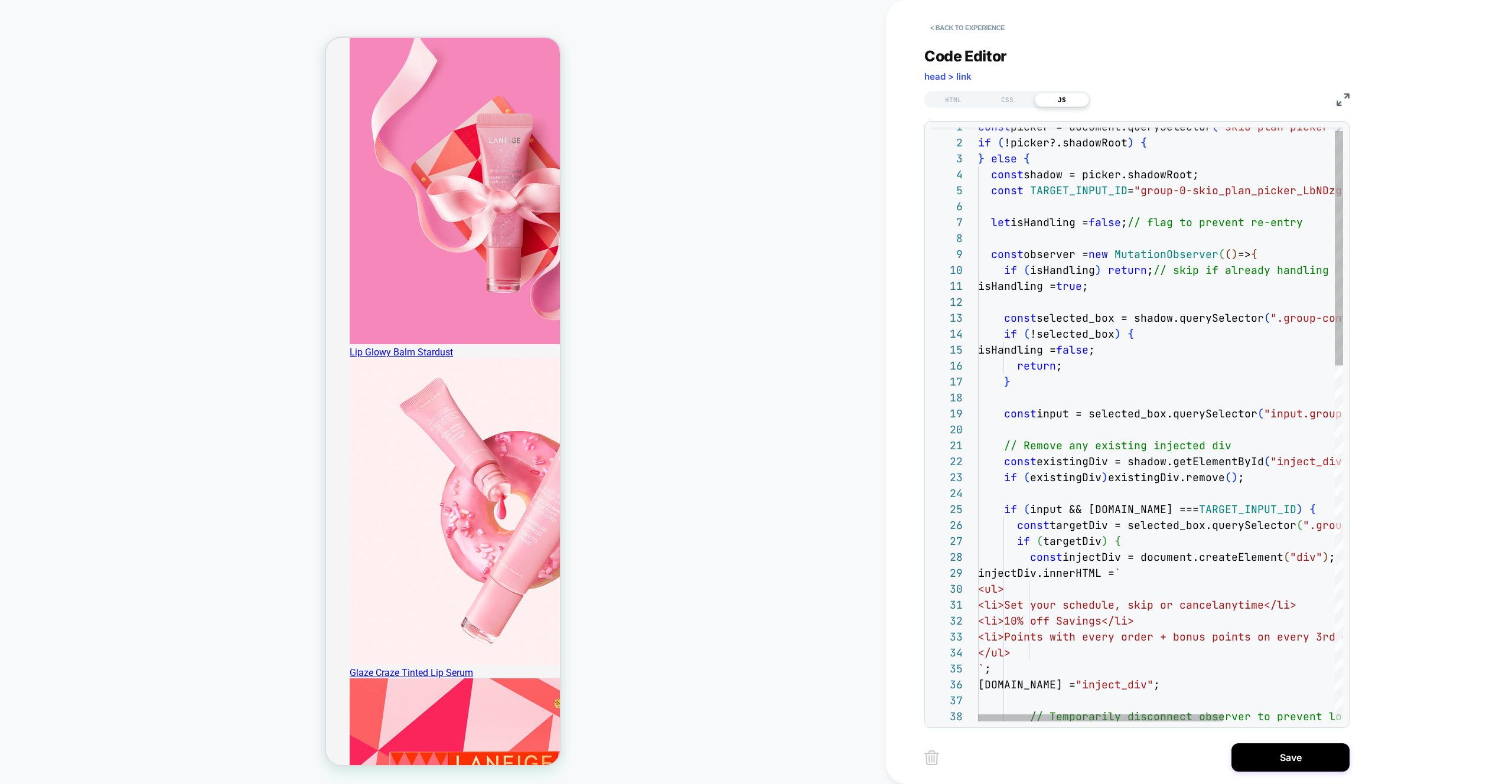
type textarea "**********"
click at [1293, 760] on button "Save" at bounding box center [1291, 757] width 118 height 28
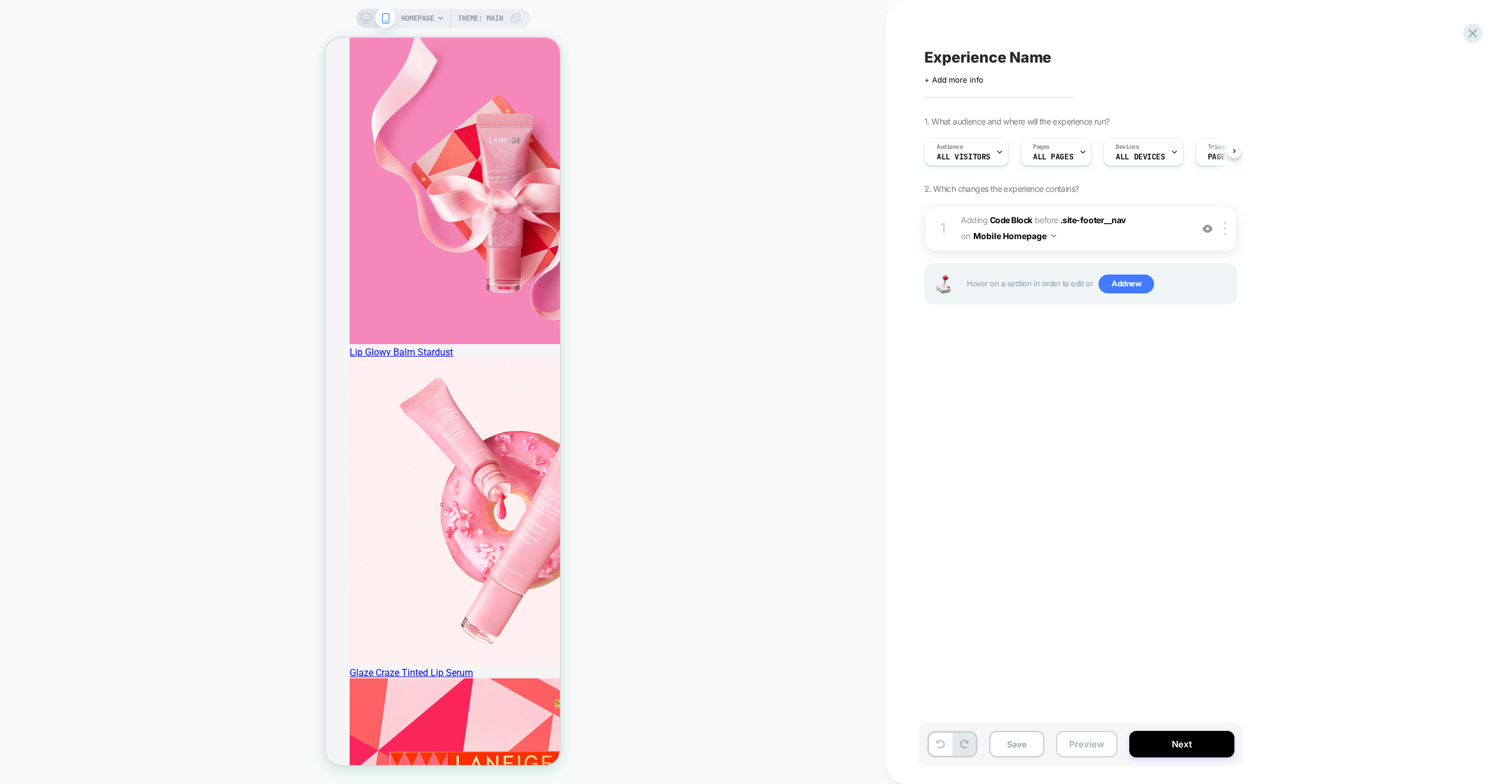
scroll to position [0, 1]
click at [1092, 744] on button "Preview" at bounding box center [1087, 744] width 62 height 27
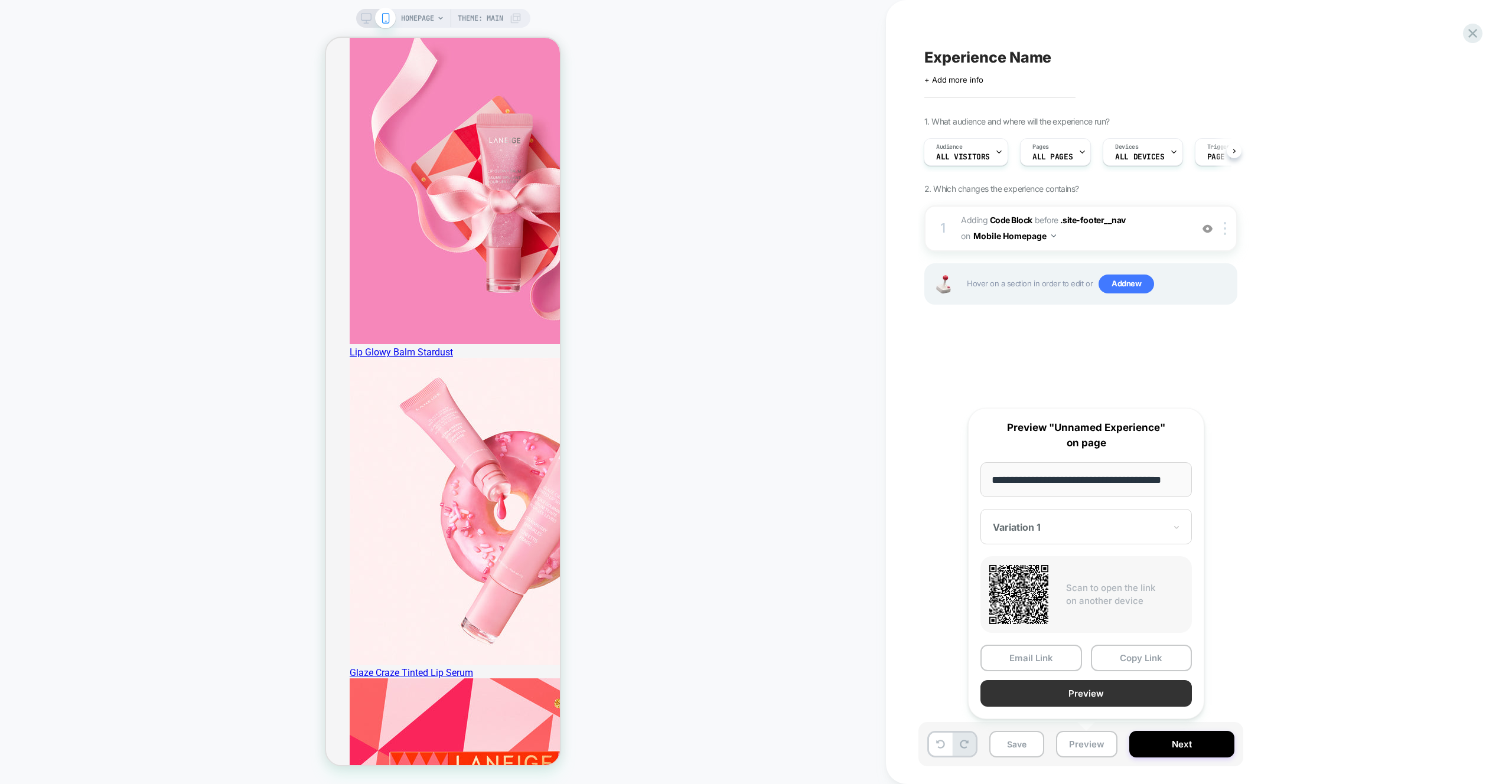
scroll to position [0, 0]
click at [1107, 696] on button "Preview" at bounding box center [1086, 693] width 211 height 27
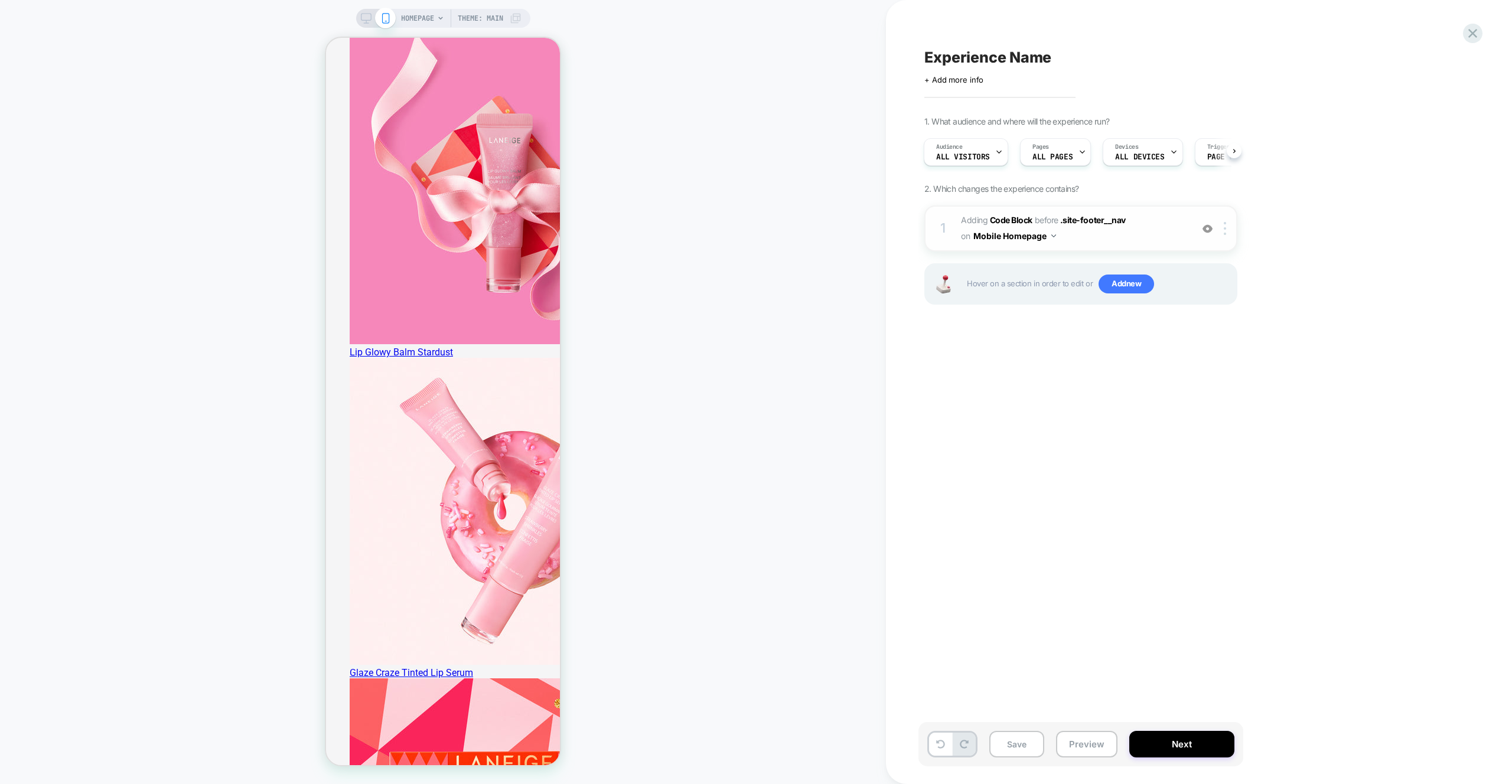
click at [1179, 238] on span "Adding Code Block BEFORE .site-footer__nav .site-footer__nav on Mobile Homepage" at bounding box center [1073, 228] width 225 height 32
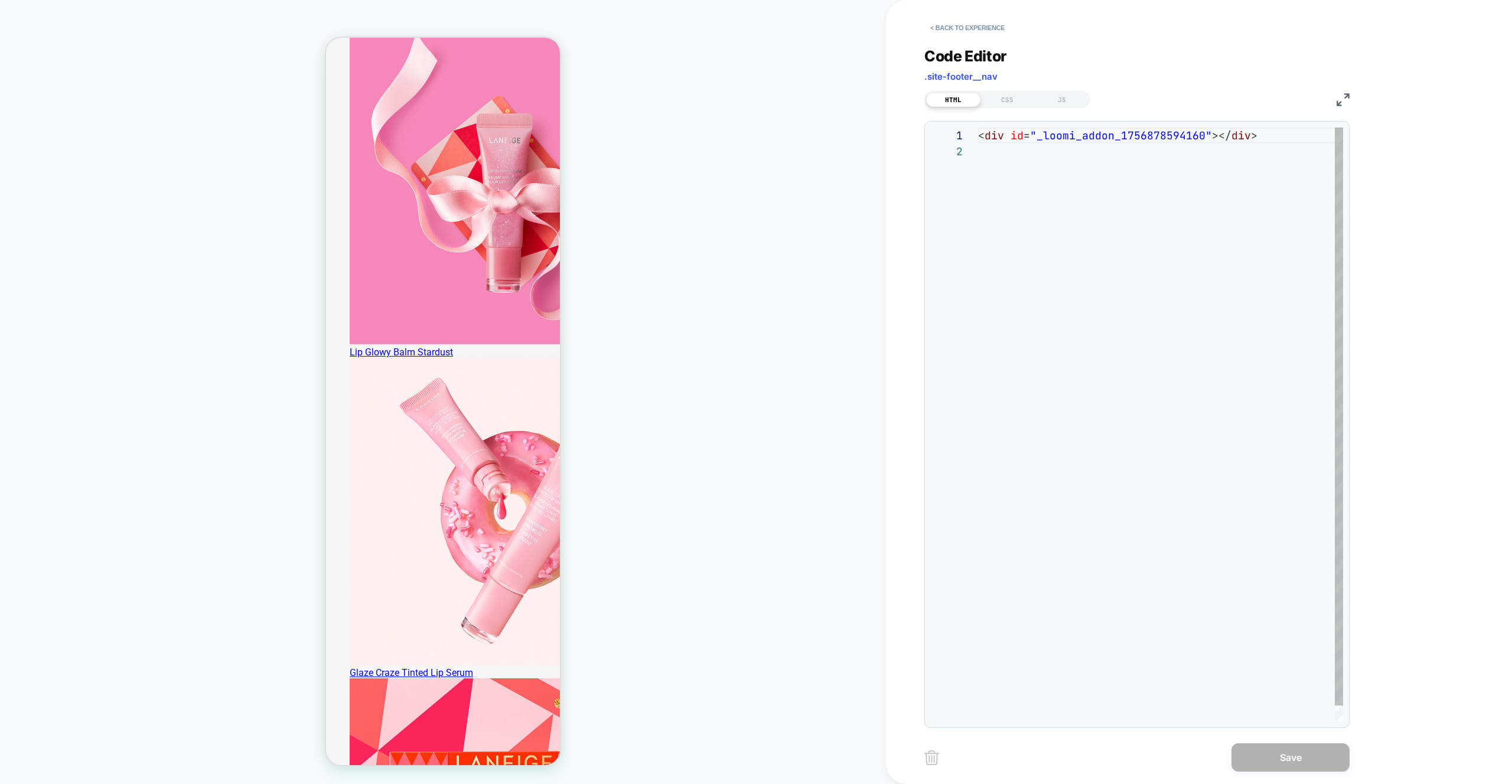
scroll to position [16, 0]
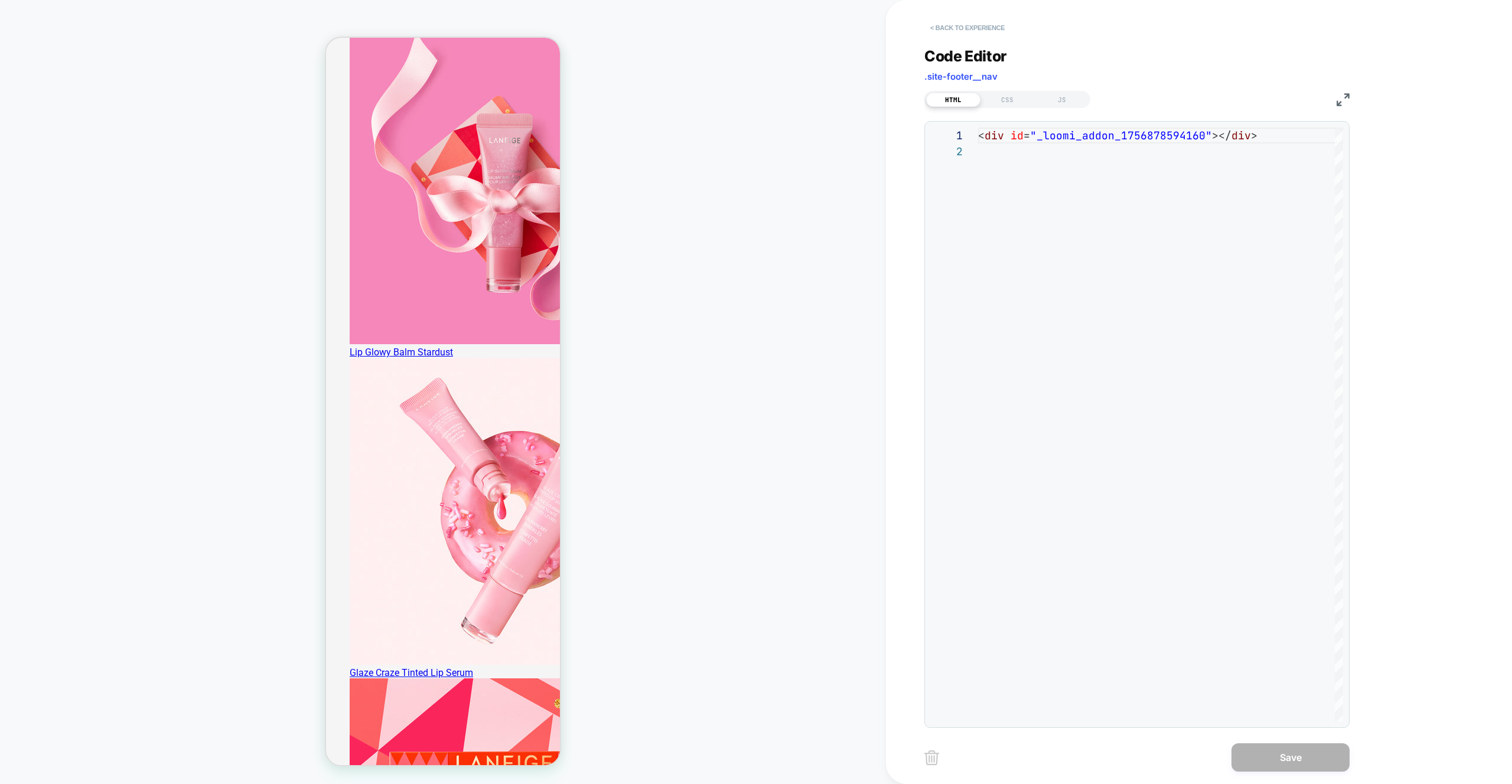
click at [966, 24] on button "< Back to experience" at bounding box center [968, 28] width 86 height 19
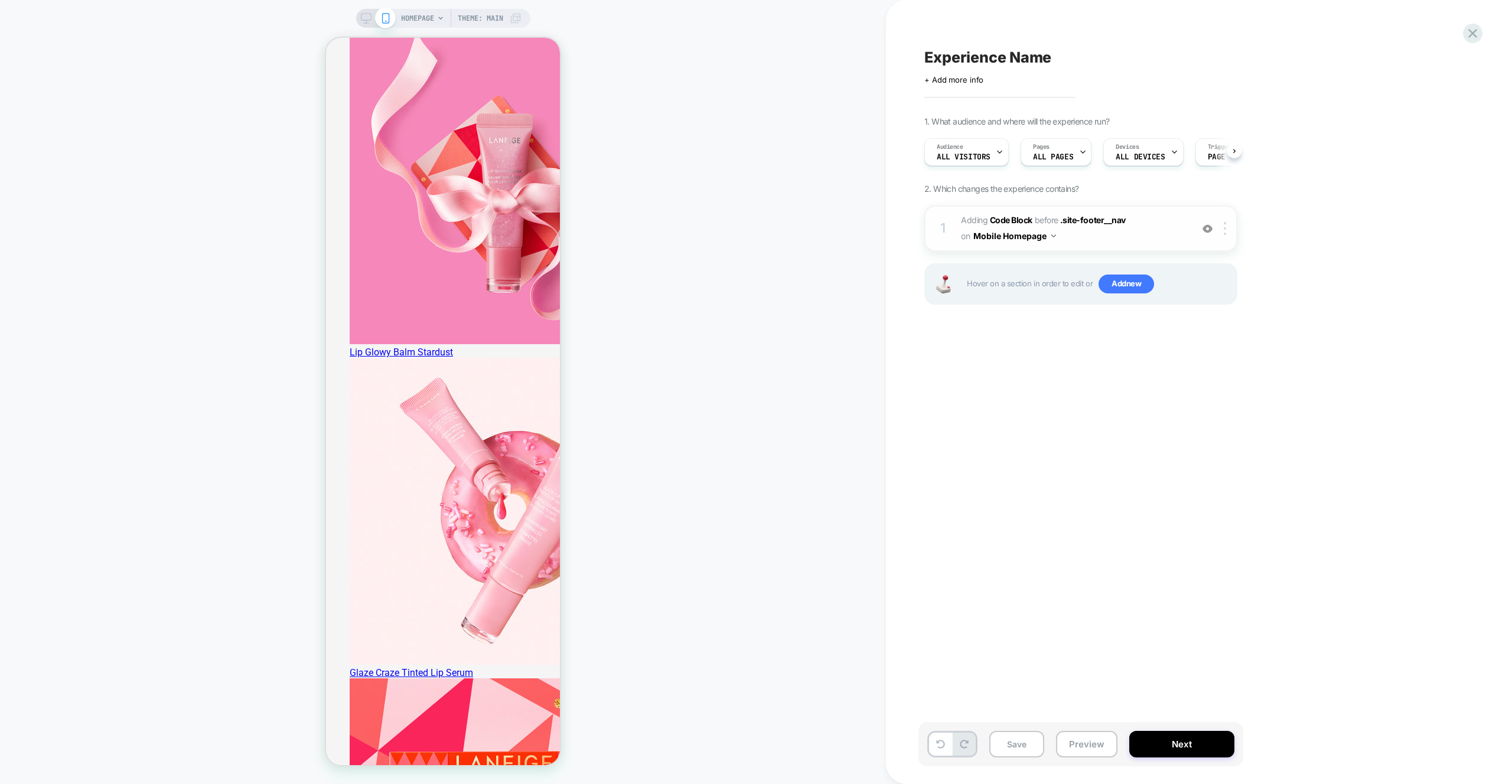
scroll to position [0, 1]
click at [1055, 234] on img at bounding box center [1053, 236] width 5 height 3
click at [1039, 315] on div "Mobile Product Page" at bounding box center [1014, 313] width 143 height 25
click at [1227, 232] on div at bounding box center [1227, 228] width 19 height 13
click at [1228, 359] on div "Target All Devices" at bounding box center [1225, 355] width 105 height 32
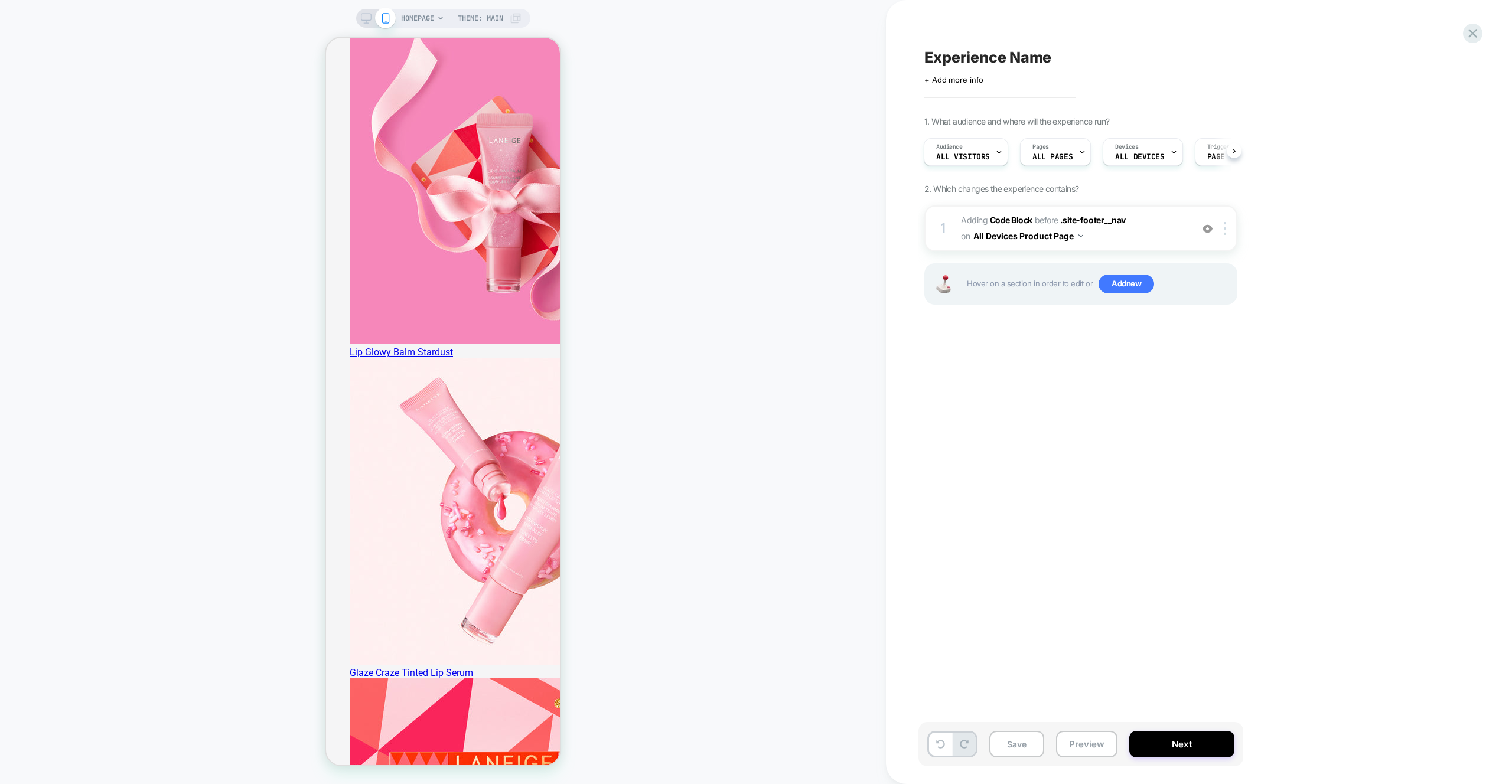
click at [946, 402] on div "Experience Name Click to edit experience details + Add more info 1. What audien…" at bounding box center [1140, 391] width 443 height 760
click at [1093, 745] on button "Preview" at bounding box center [1087, 744] width 62 height 27
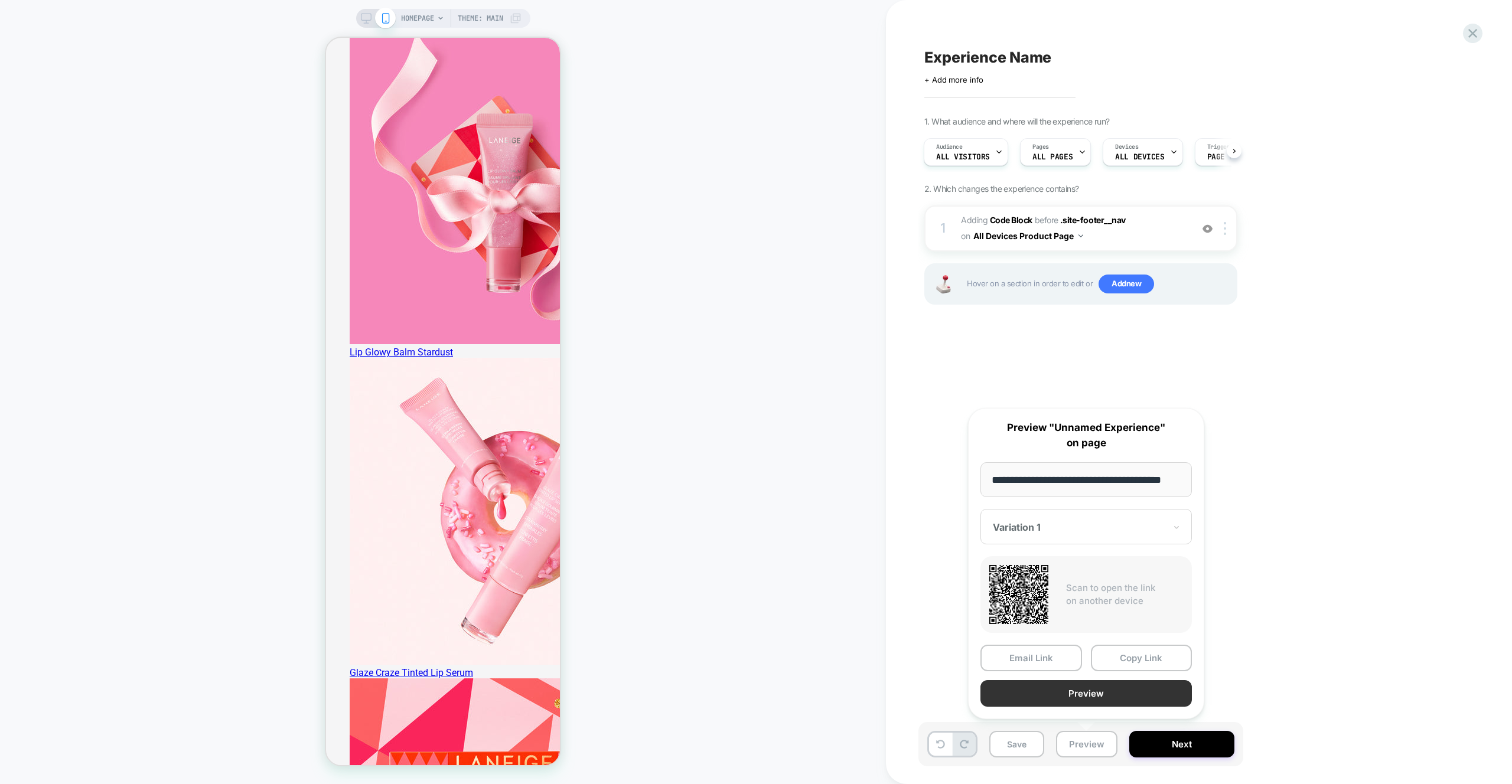
scroll to position [0, 0]
click at [1101, 702] on button "Preview" at bounding box center [1086, 693] width 211 height 27
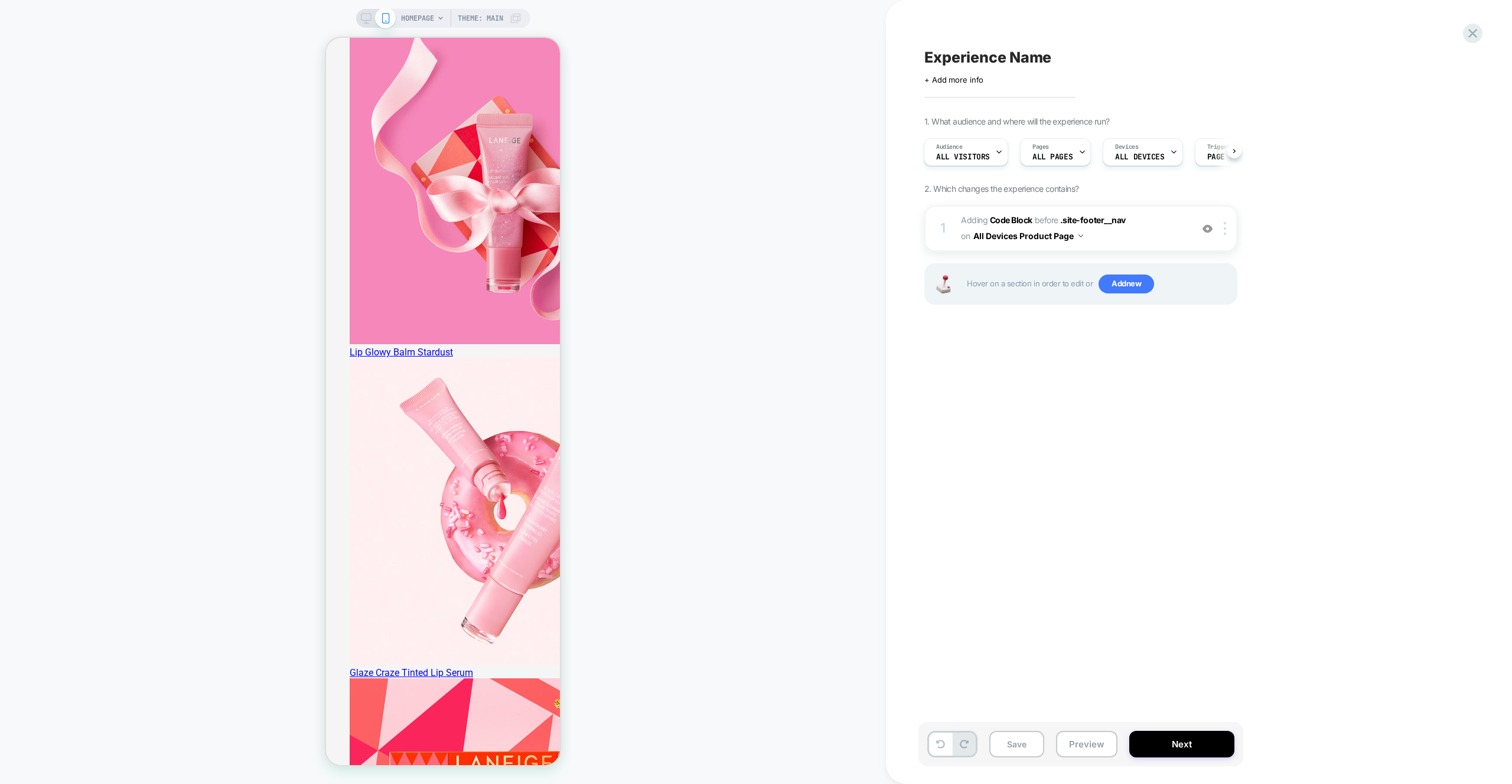
click at [420, 23] on span "HOMEPAGE" at bounding box center [418, 19] width 33 height 19
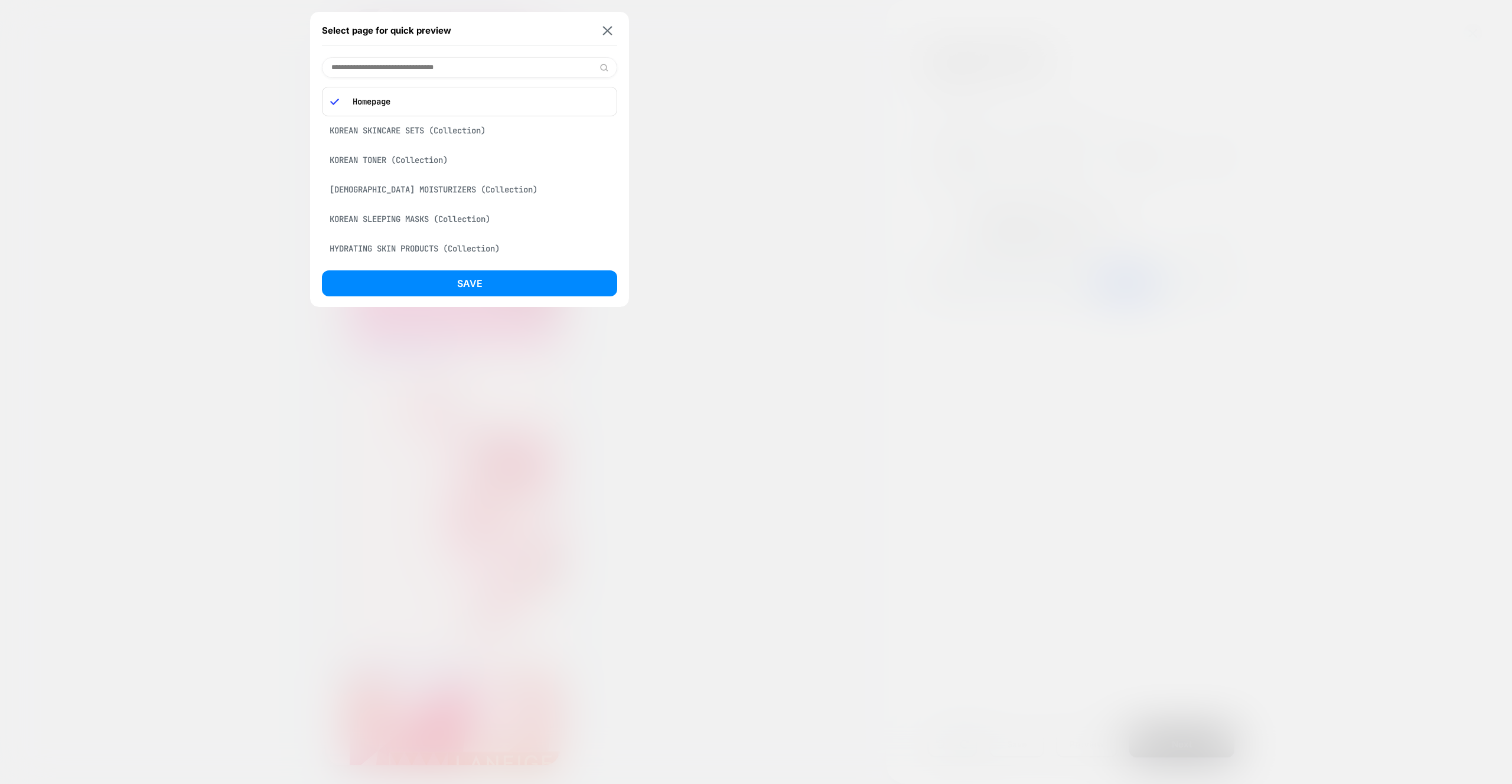
click at [368, 64] on input at bounding box center [469, 68] width 296 height 21
paste input "**********"
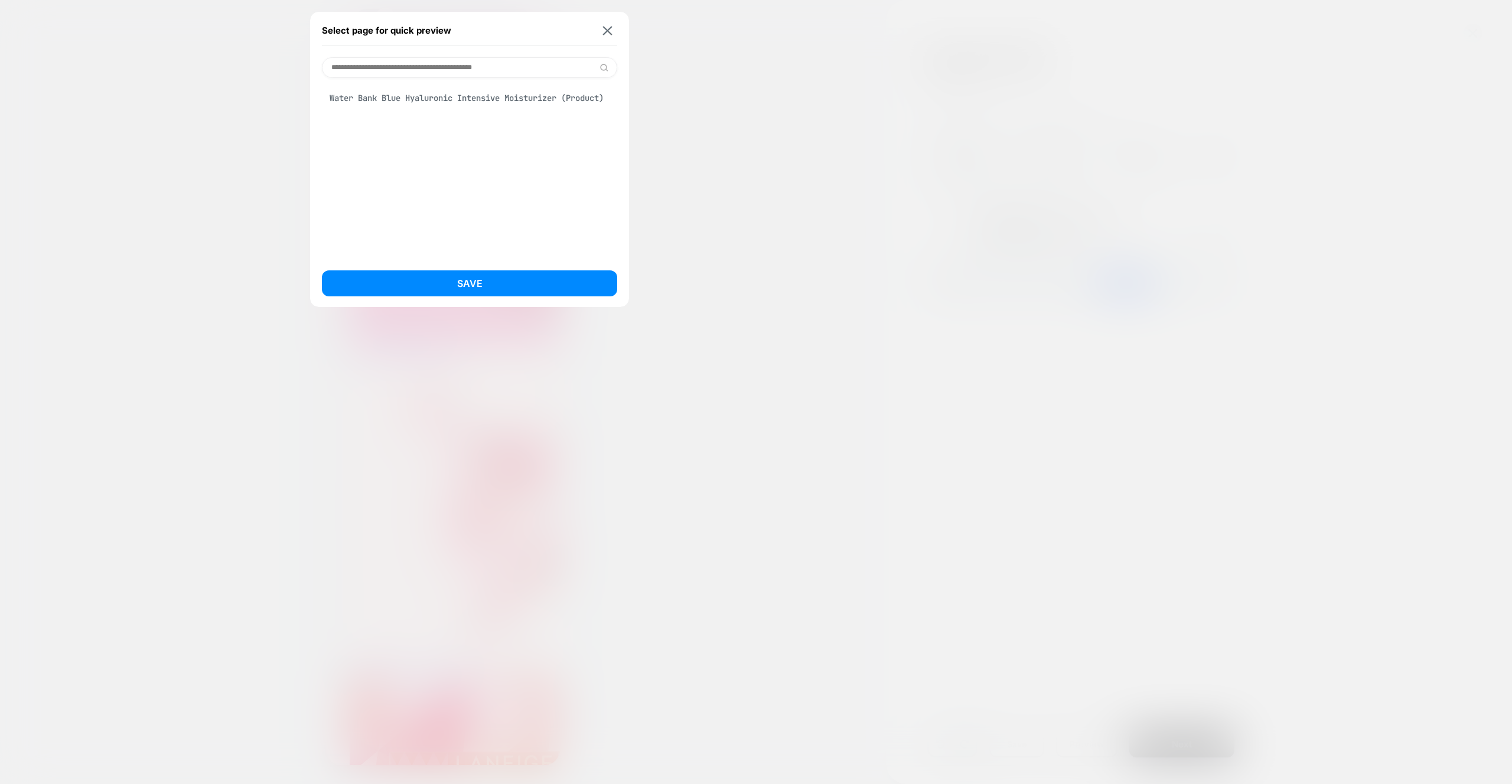
type input "**********"
click at [364, 109] on div "Water Bank Blue Hyaluronic Intensive Moisturizer (Product)" at bounding box center [469, 98] width 296 height 23
click at [455, 284] on button "Save" at bounding box center [469, 283] width 296 height 26
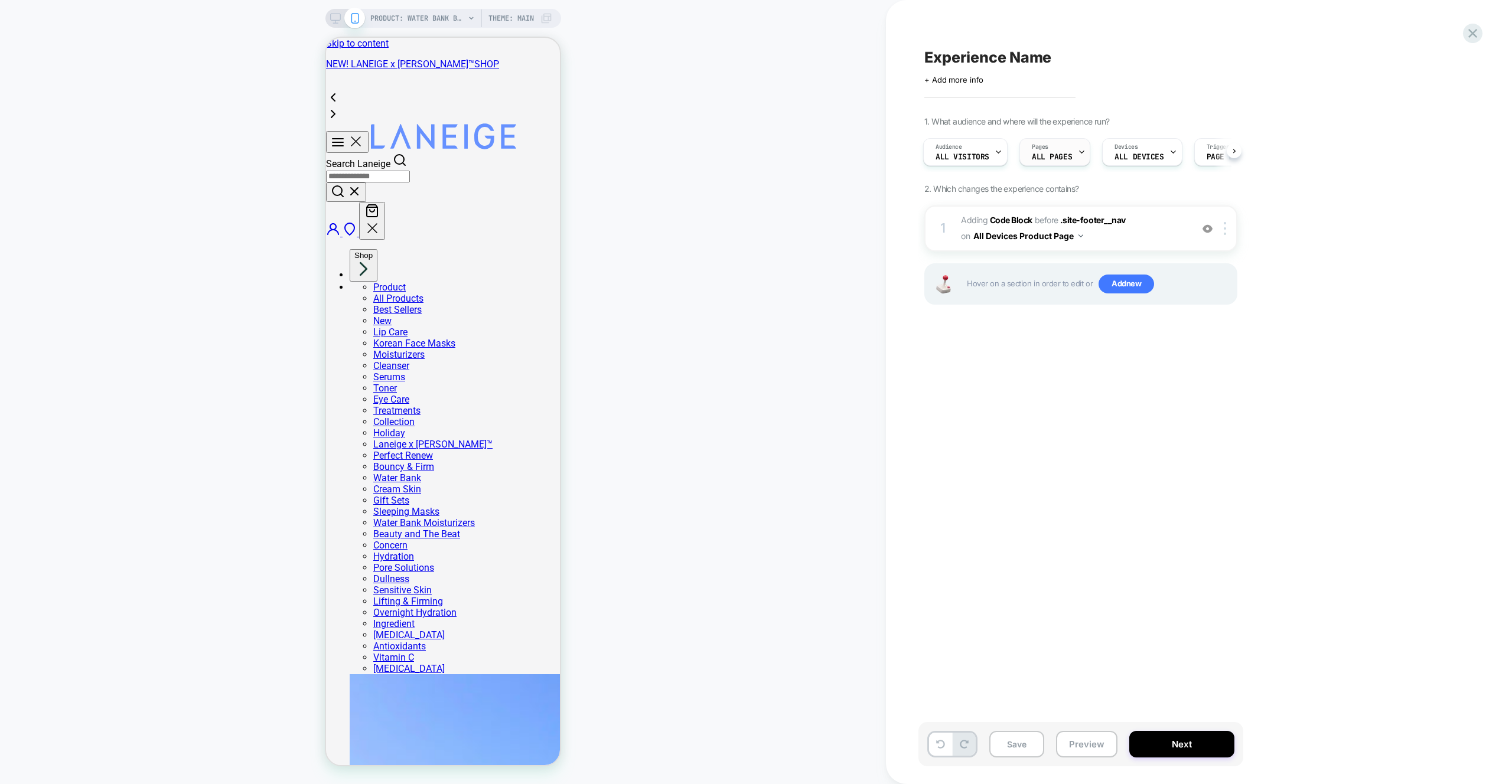
click at [1066, 154] on span "ALL PAGES" at bounding box center [1052, 157] width 40 height 8
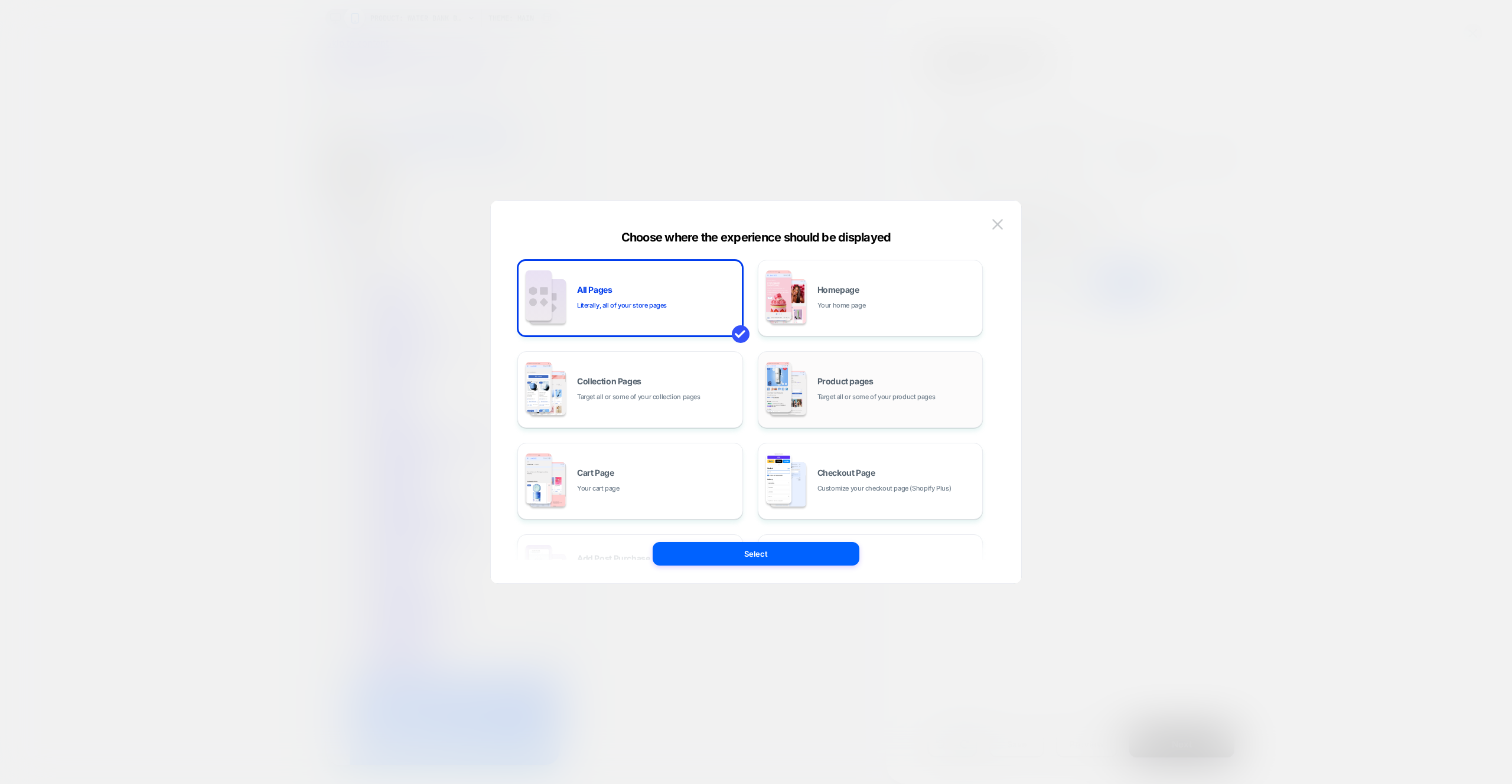
click at [875, 395] on span "Target all or some of your product pages" at bounding box center [876, 397] width 118 height 11
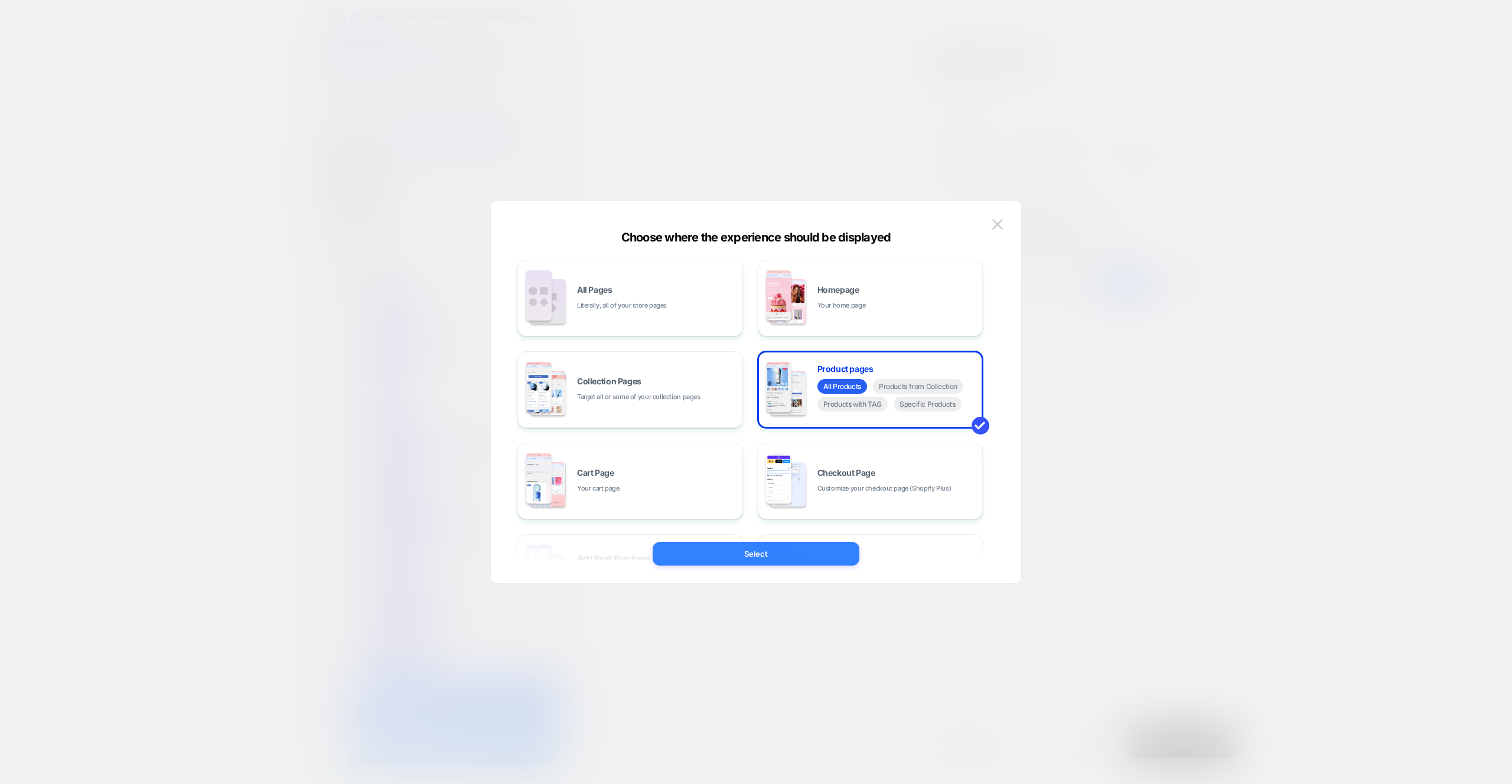
click at [756, 559] on button "Select" at bounding box center [756, 554] width 206 height 23
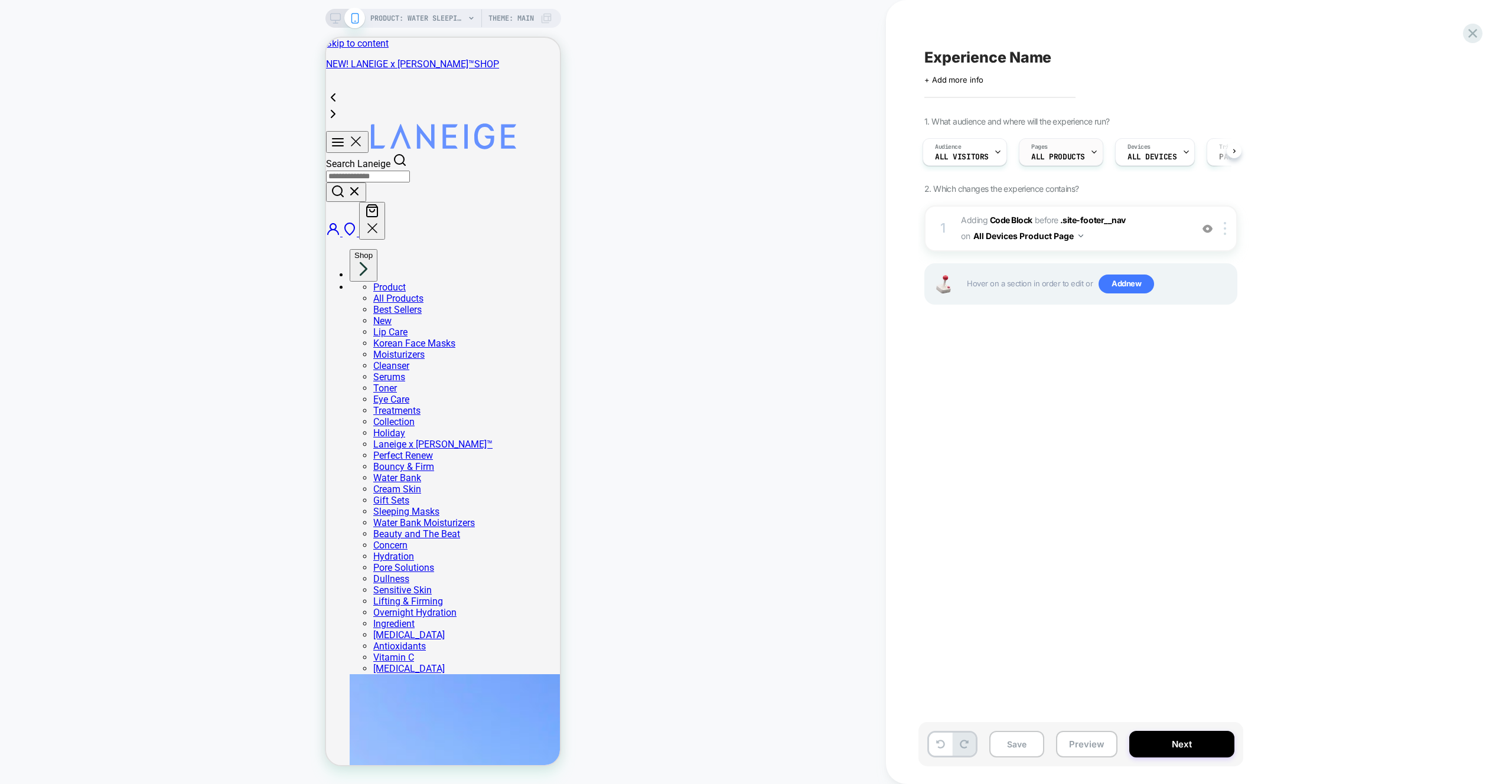
click at [1083, 154] on div "Pages ALL PRODUCTS" at bounding box center [1058, 151] width 77 height 27
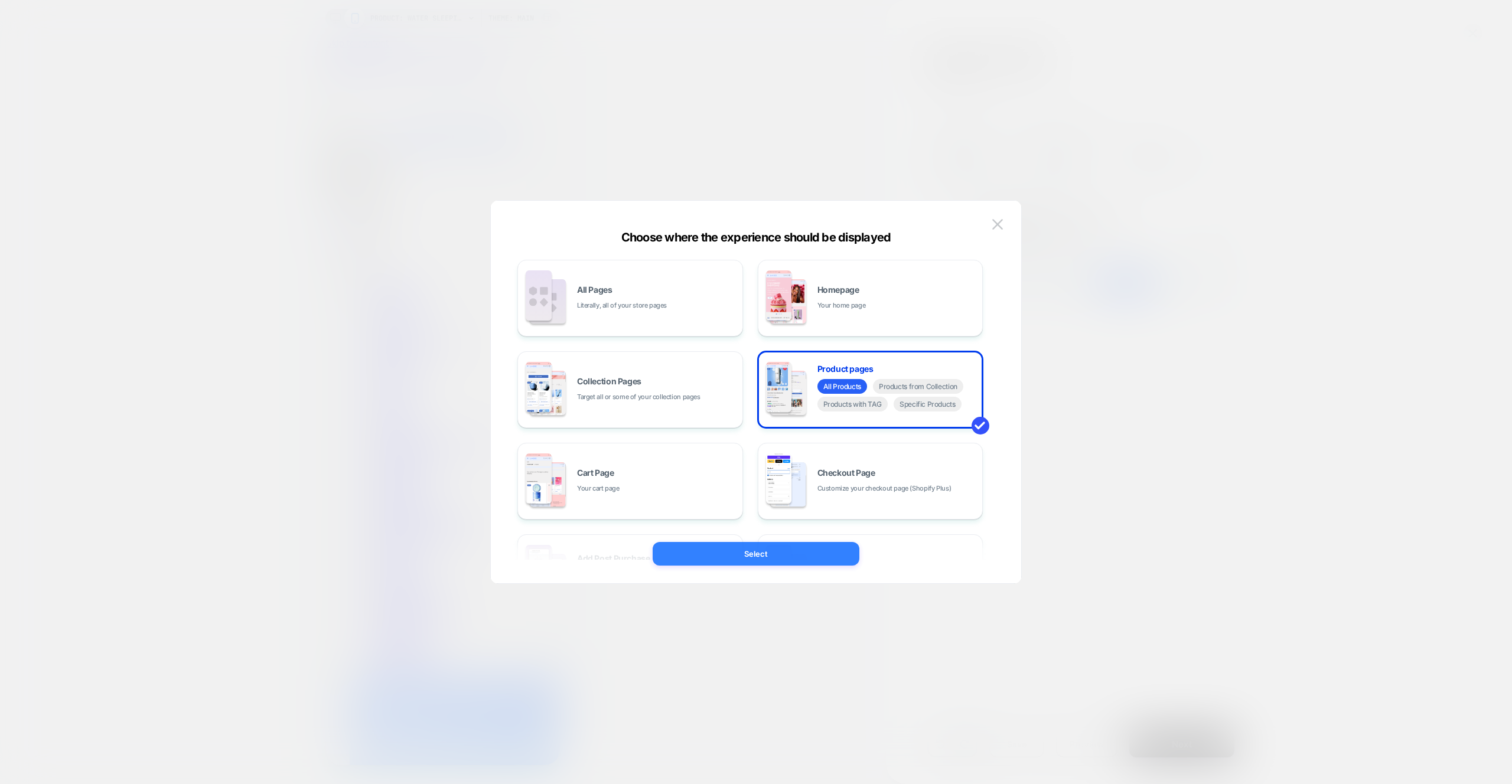
click at [749, 548] on button "Select" at bounding box center [756, 554] width 206 height 23
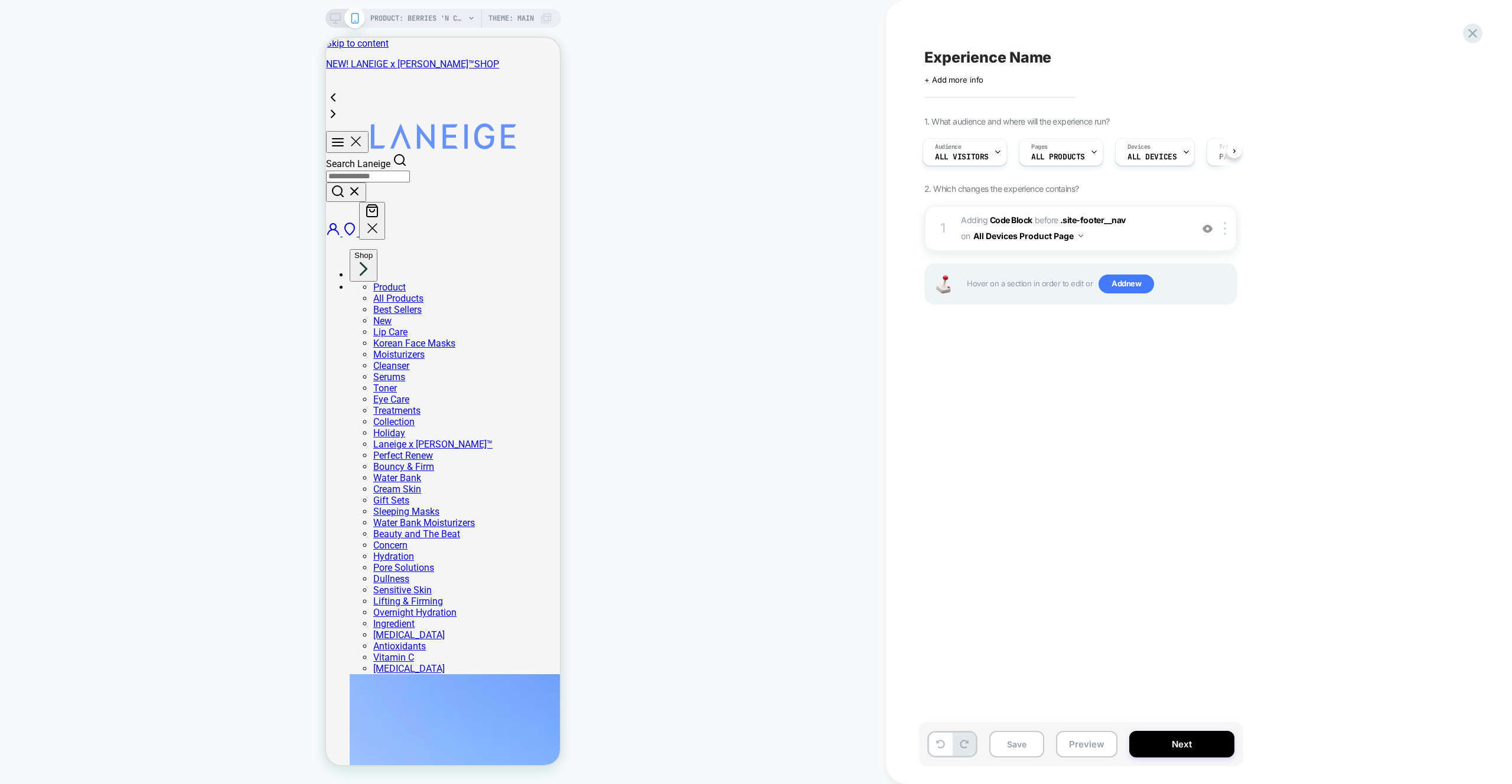
scroll to position [0, 2]
click at [1152, 230] on span "Adding Code Block BEFORE .site-footer__nav .site-footer__nav on All Devices Pro…" at bounding box center [1073, 228] width 225 height 32
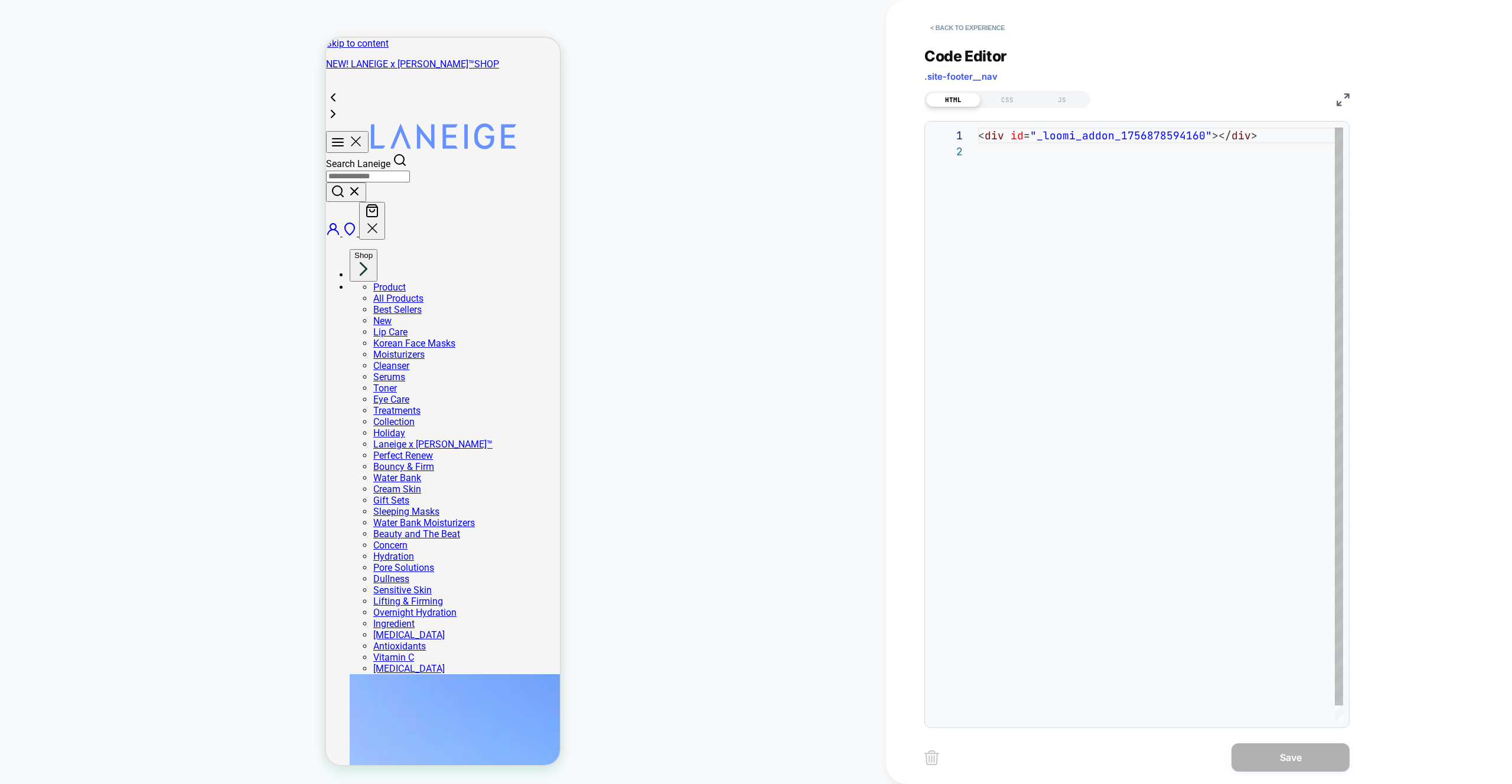
scroll to position [16, 0]
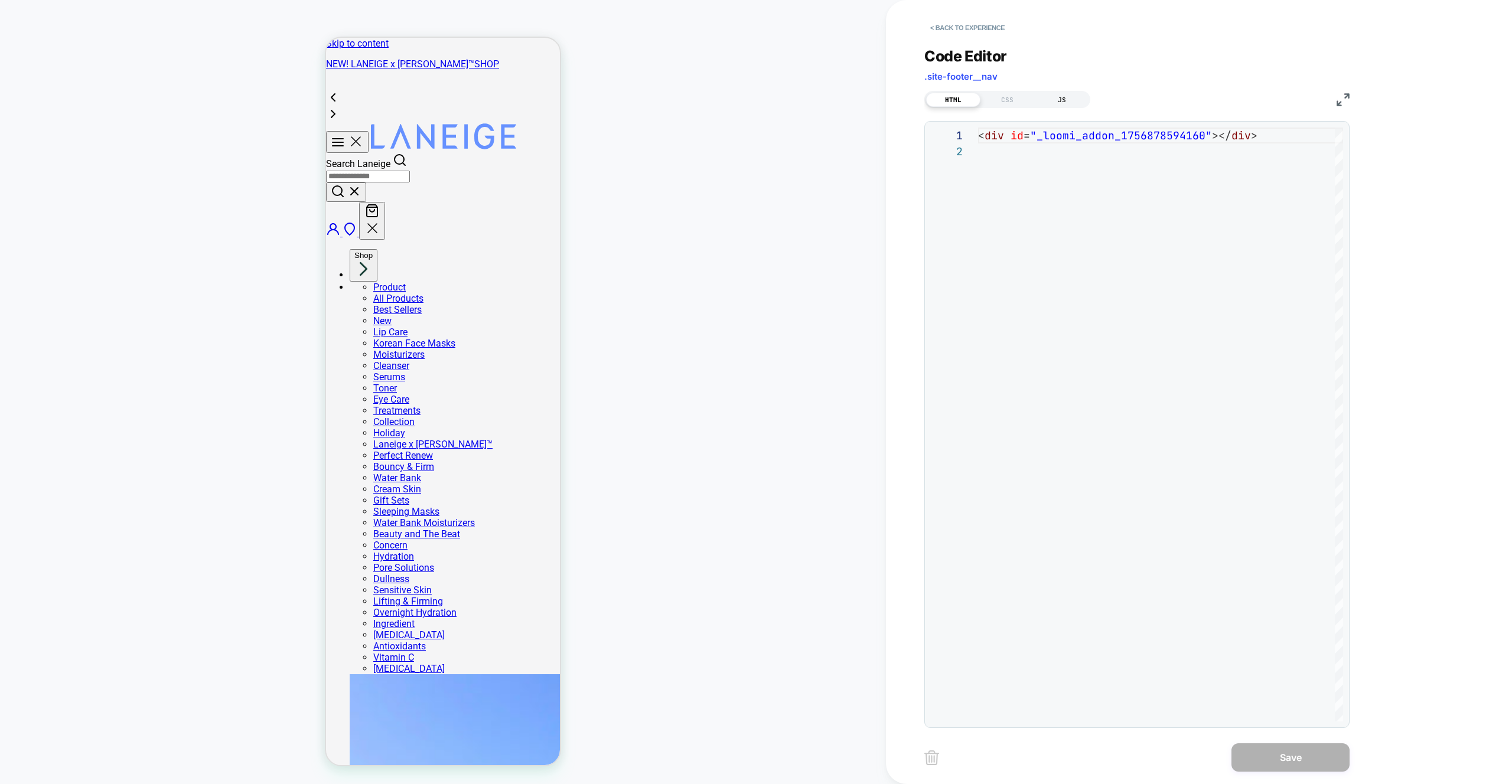
click at [1068, 96] on div "JS" at bounding box center [1061, 99] width 54 height 14
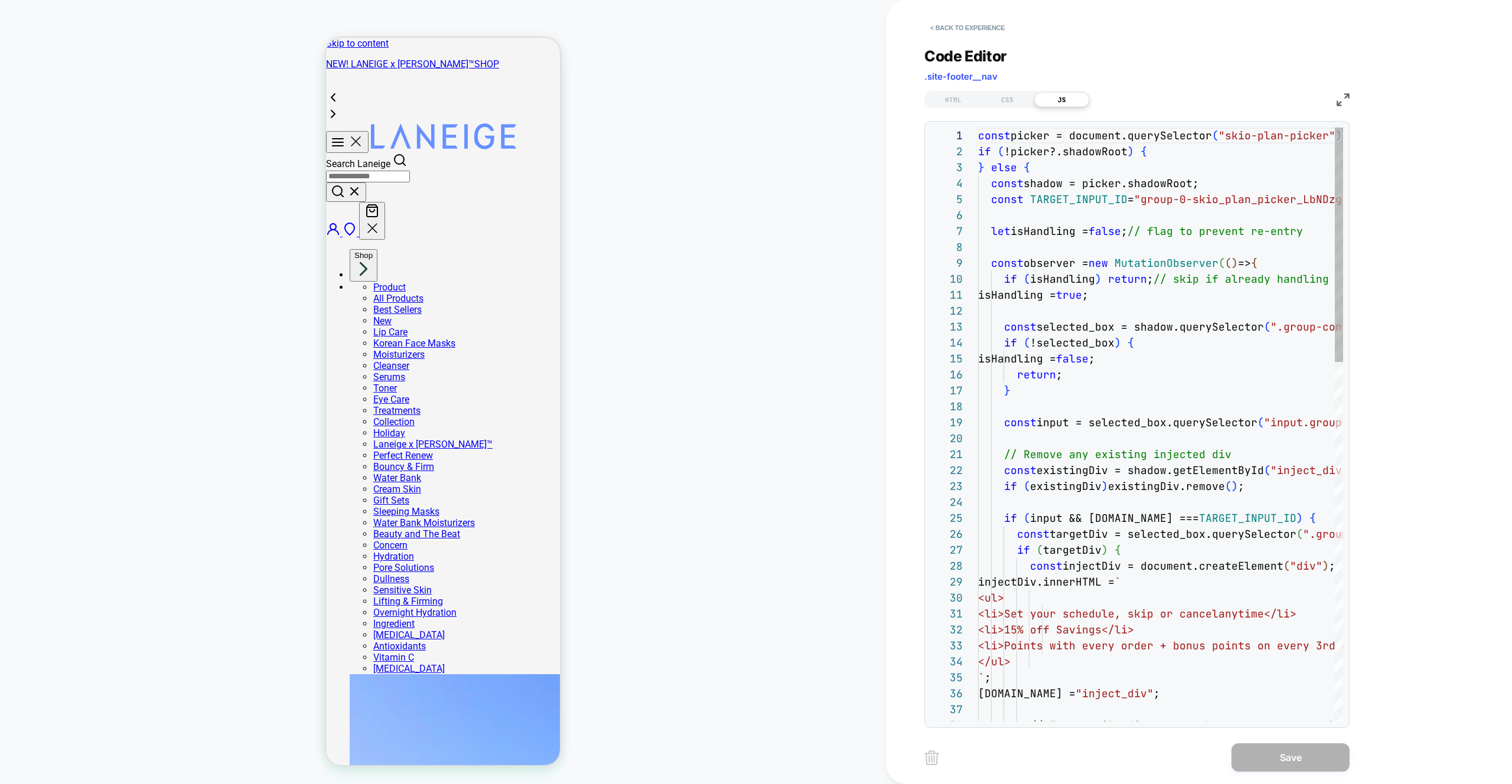
scroll to position [160, 0]
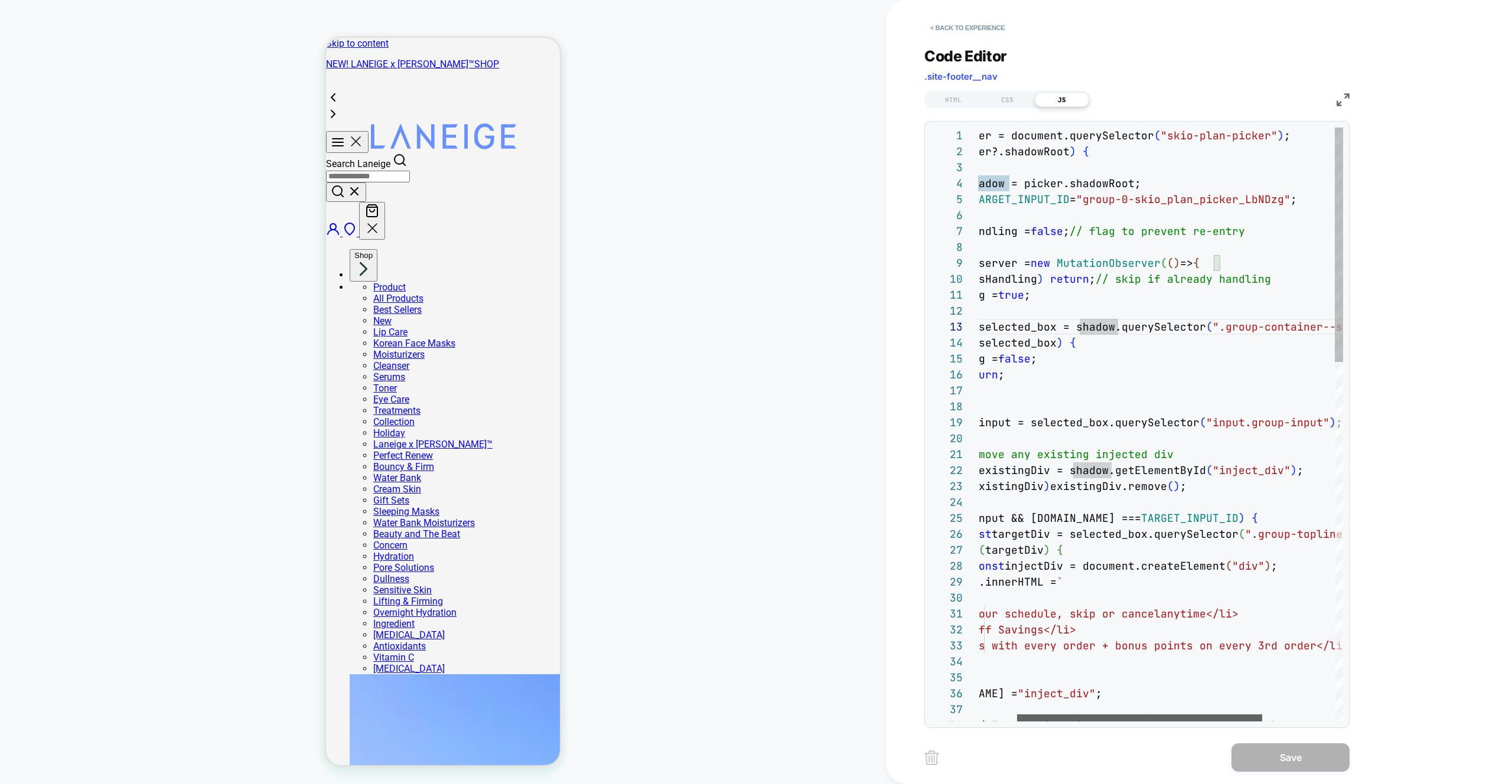
click at [1017, 714] on div at bounding box center [1139, 718] width 245 height 7
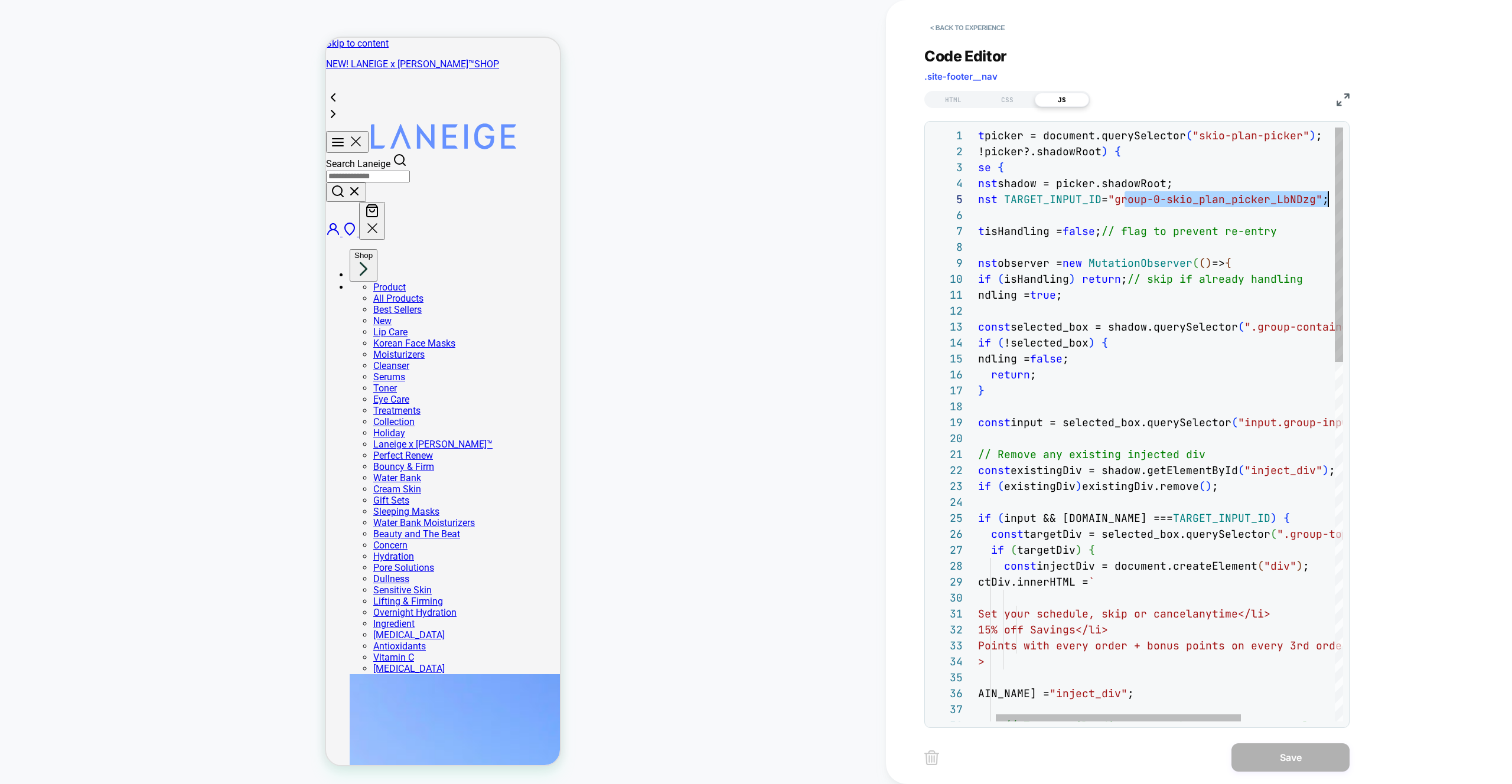
scroll to position [64, 370]
drag, startPoint x: 1153, startPoint y: 204, endPoint x: 1320, endPoint y: 203, distance: 167.0
type textarea "**********"
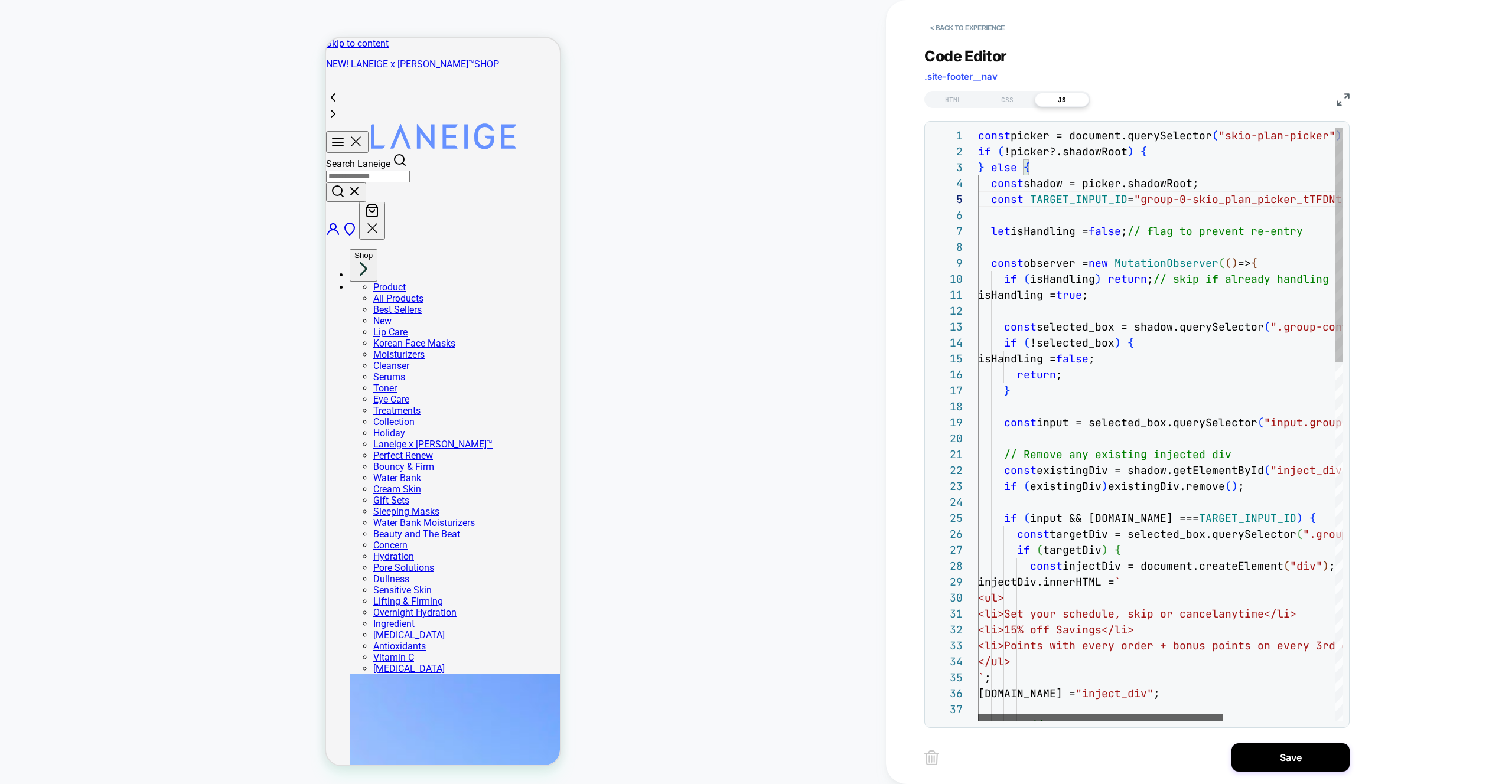
click at [1034, 714] on div at bounding box center [1100, 718] width 245 height 7
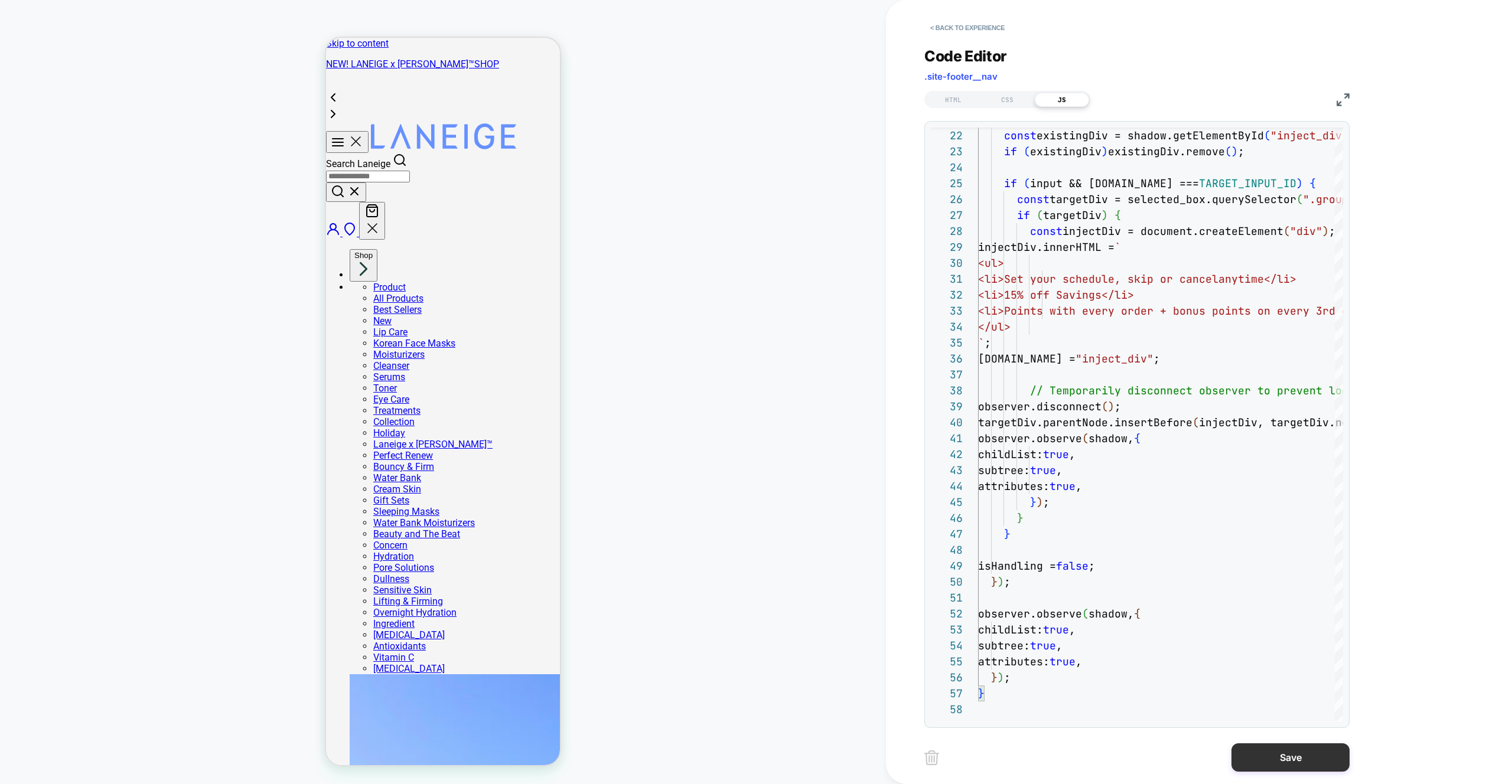
click at [1291, 754] on button "Save" at bounding box center [1291, 757] width 118 height 28
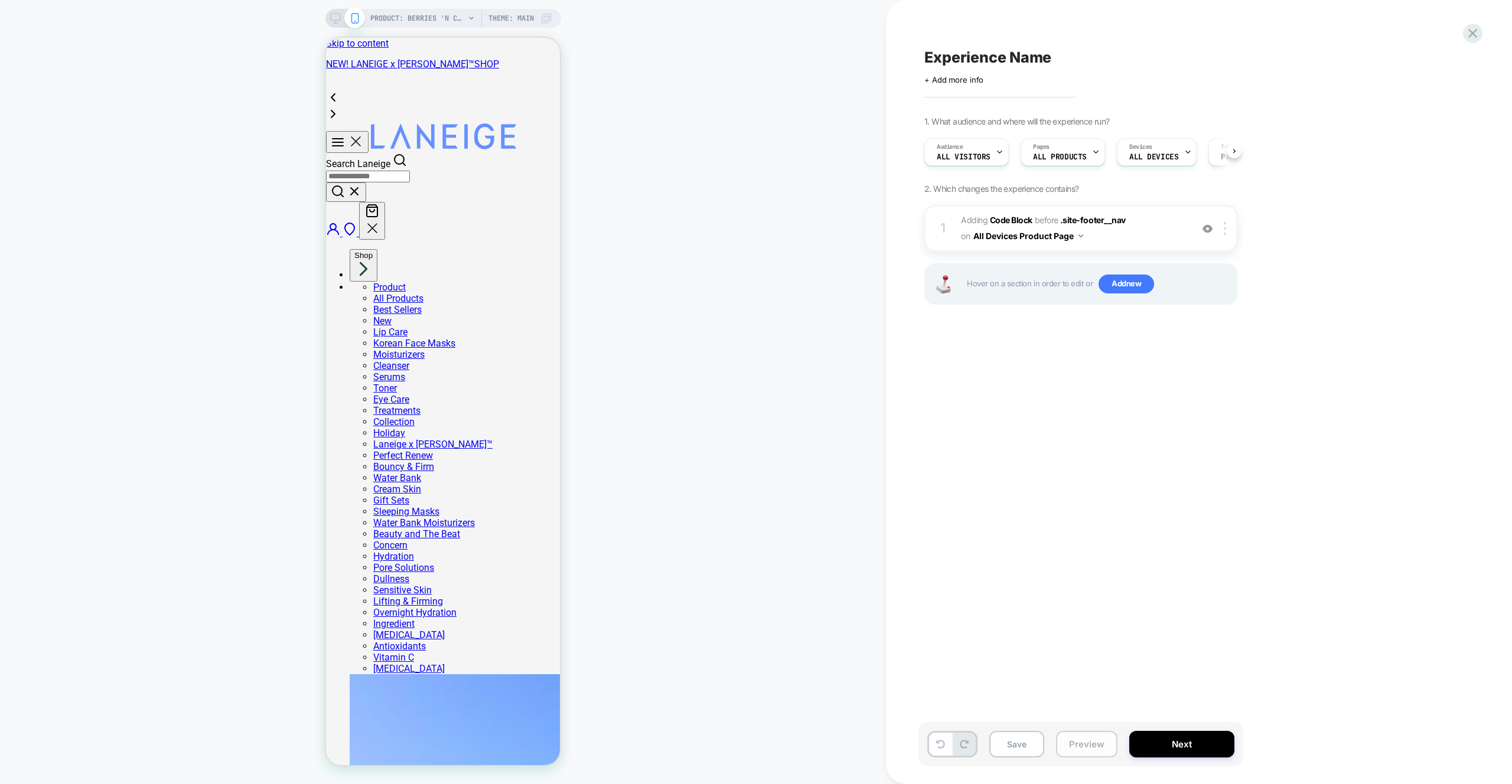
scroll to position [0, 1]
click at [1086, 748] on button "Preview" at bounding box center [1087, 744] width 62 height 27
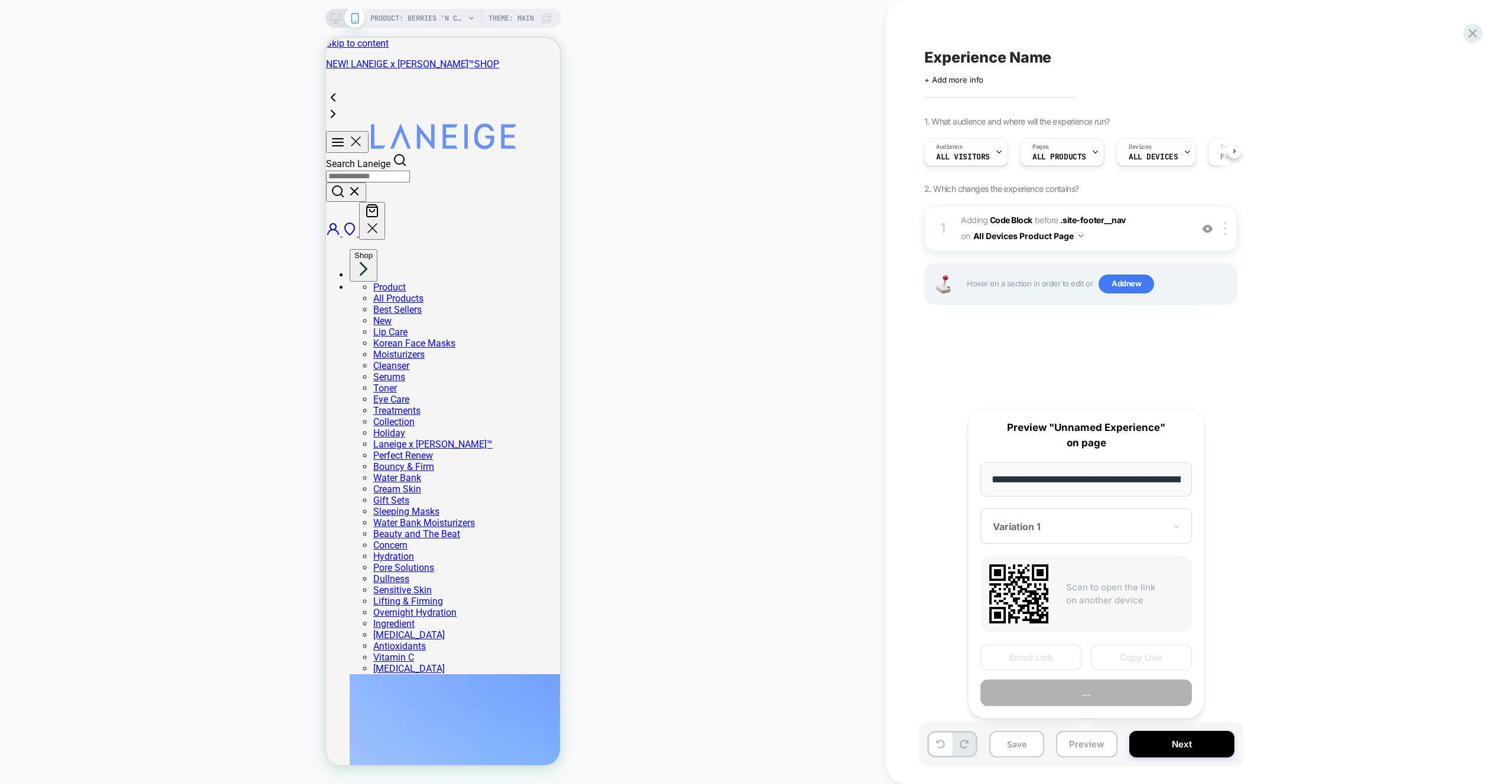
scroll to position [0, 170]
click at [1098, 694] on button "Preview" at bounding box center [1086, 693] width 211 height 27
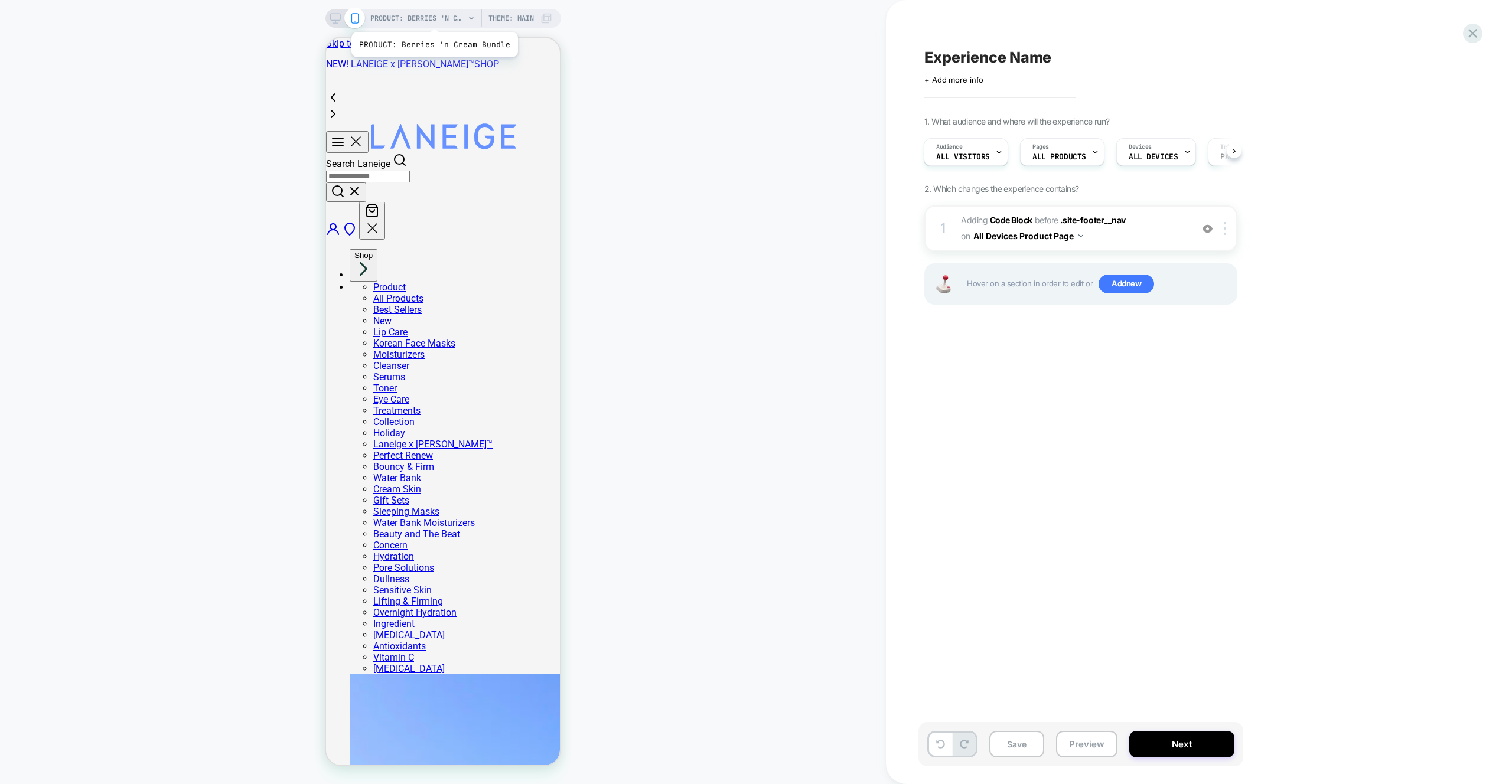
click at [433, 17] on span "PRODUCT: Berries 'n Cream Bundle" at bounding box center [418, 19] width 95 height 19
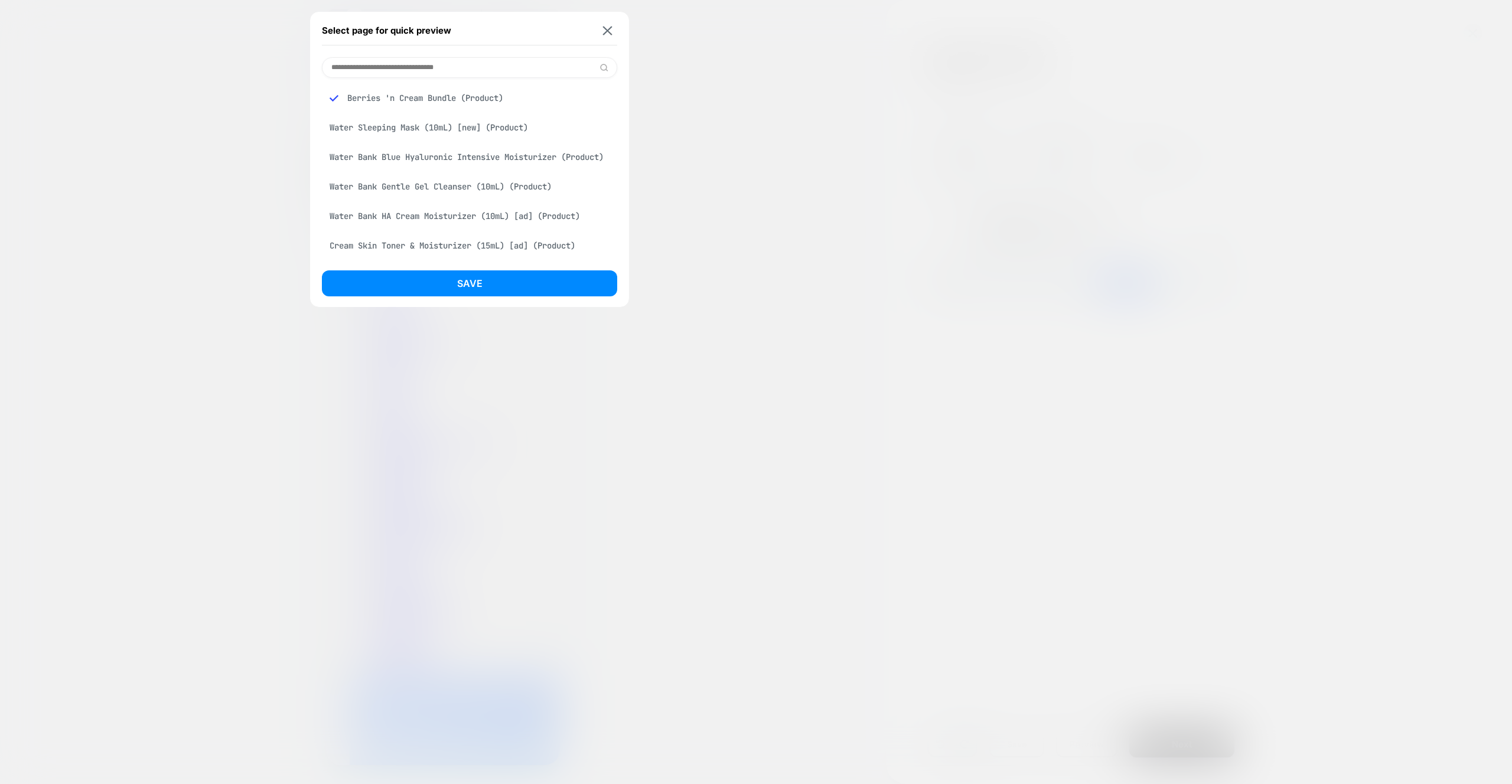
click at [388, 69] on input at bounding box center [469, 68] width 296 height 21
click at [375, 198] on div "Water Bank Gentle Gel Cleanser (10mL) (Product)" at bounding box center [469, 186] width 296 height 23
click at [394, 228] on div "Water Bank HA Cream Moisturizer (10mL) [ad] (Product)" at bounding box center [469, 216] width 296 height 23
click at [439, 175] on div "Water Bank Gentle Gel Cleanser (10mL) (Product)" at bounding box center [469, 163] width 296 height 23
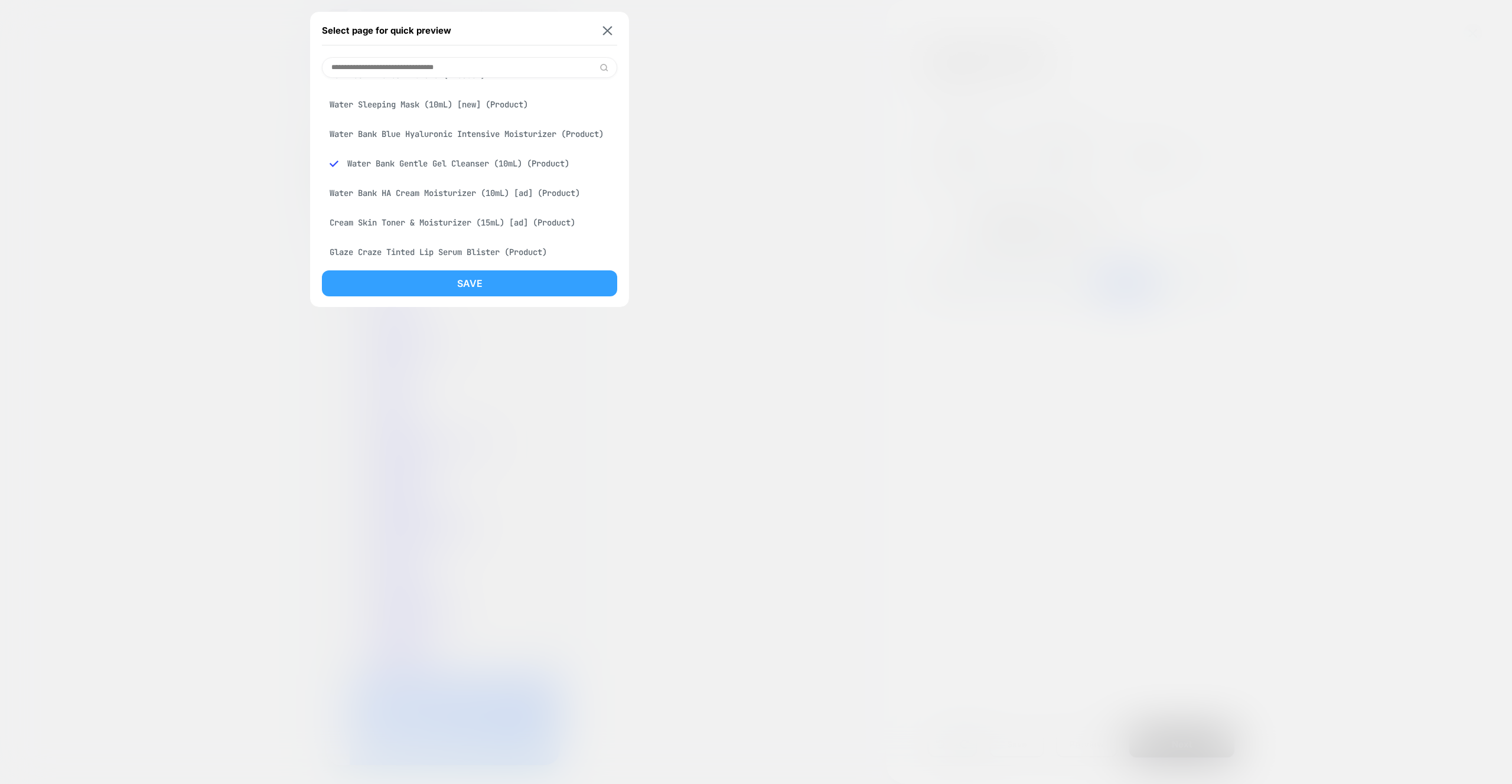
click at [453, 282] on button "Save" at bounding box center [469, 283] width 296 height 26
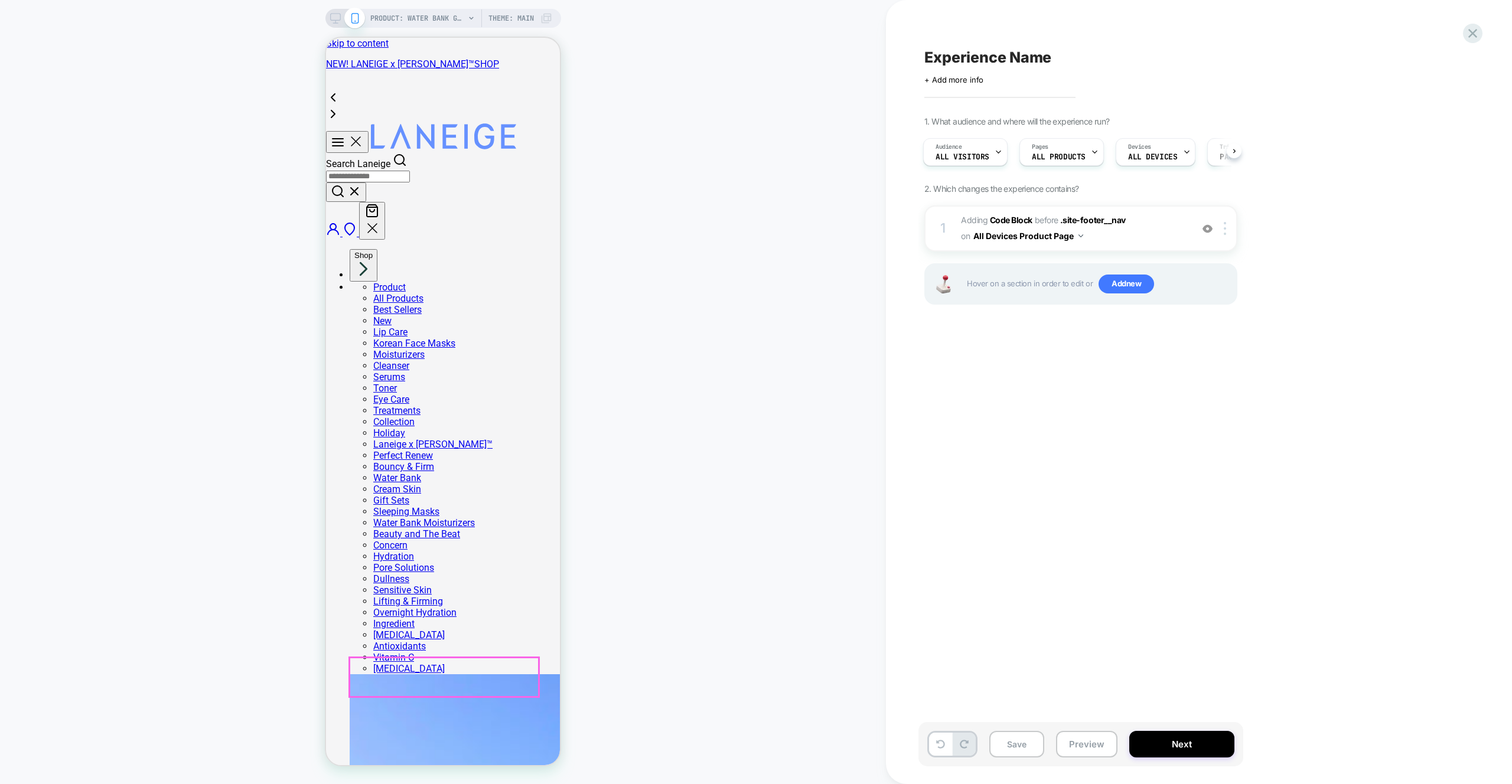
scroll to position [0, 0]
click at [403, 12] on span "PRODUCT: Water Bank Gentle Gel Cleanser (10mL)" at bounding box center [418, 19] width 95 height 19
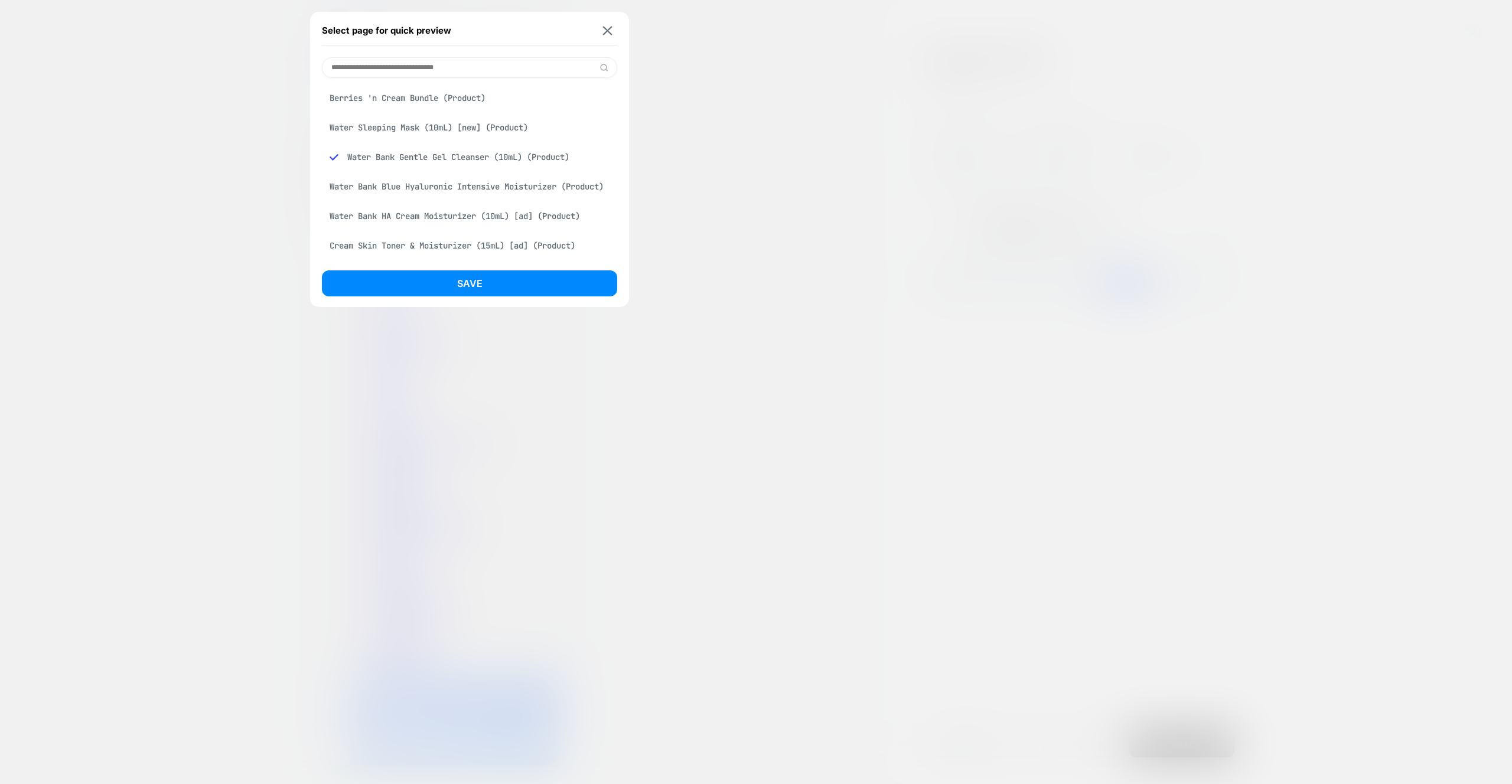
click at [424, 187] on div "Water Bank Blue Hyaluronic Intensive Moisturizer (Product)" at bounding box center [469, 186] width 296 height 23
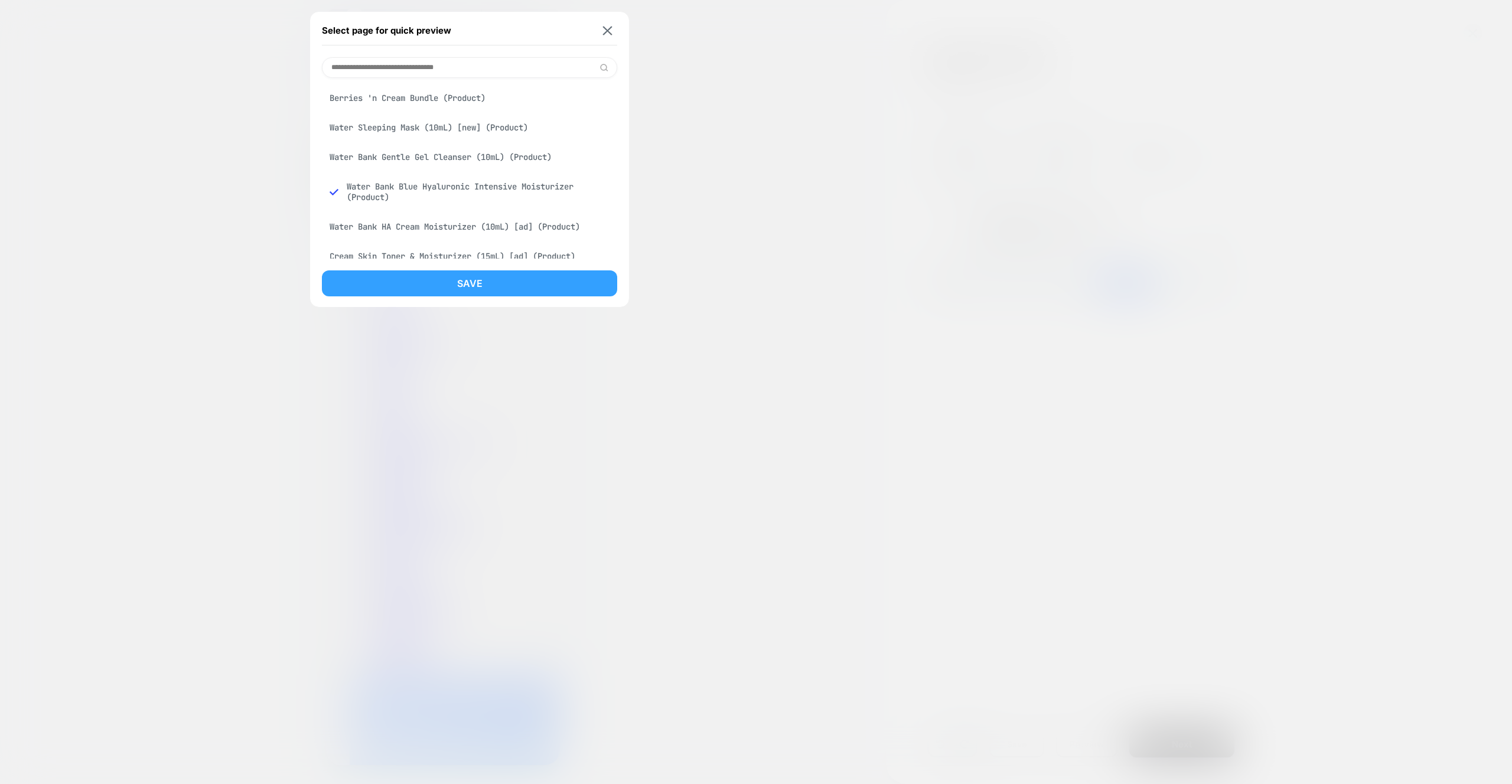
click at [451, 283] on button "Save" at bounding box center [469, 283] width 296 height 26
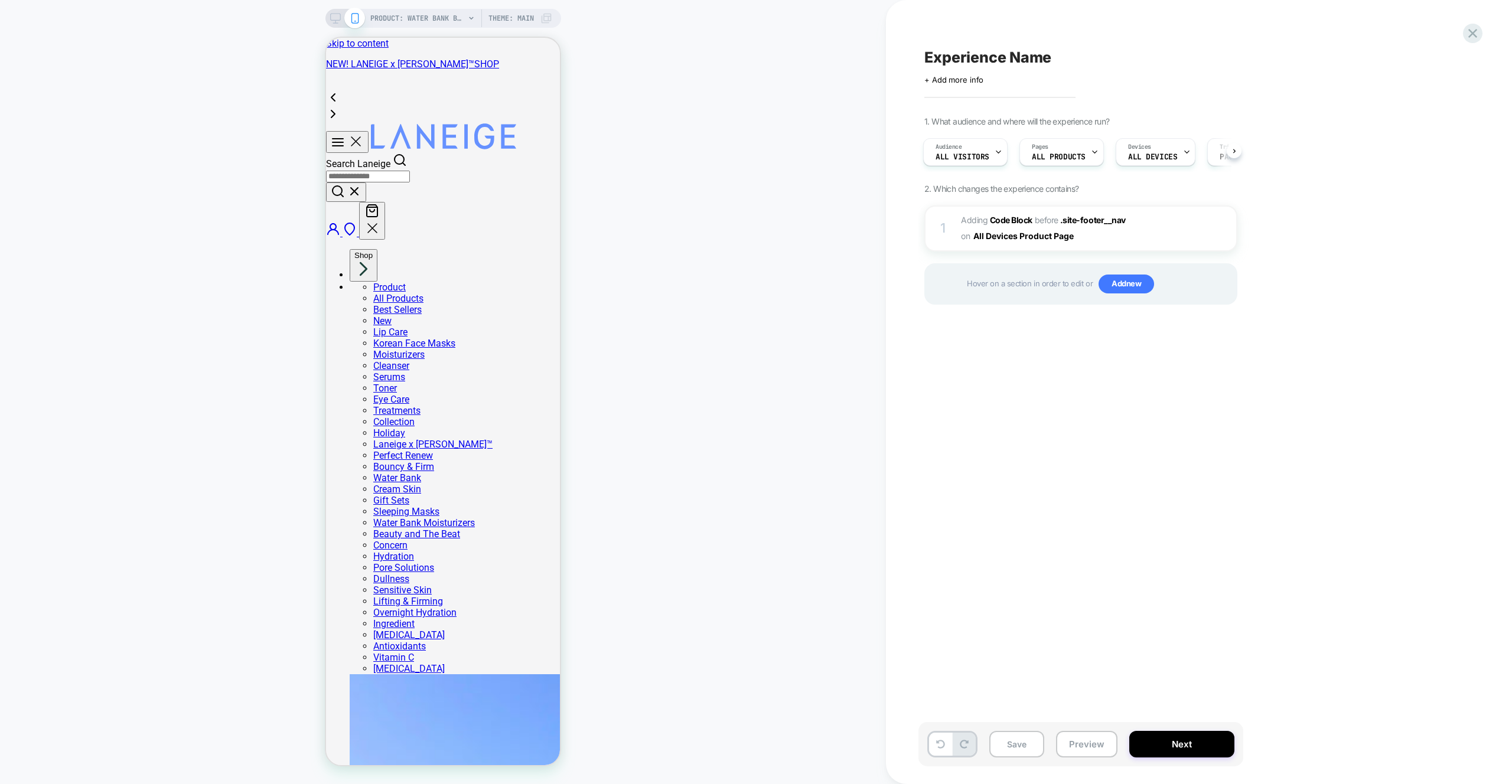
scroll to position [0, 2]
click at [1085, 742] on button "Preview" at bounding box center [1087, 744] width 62 height 27
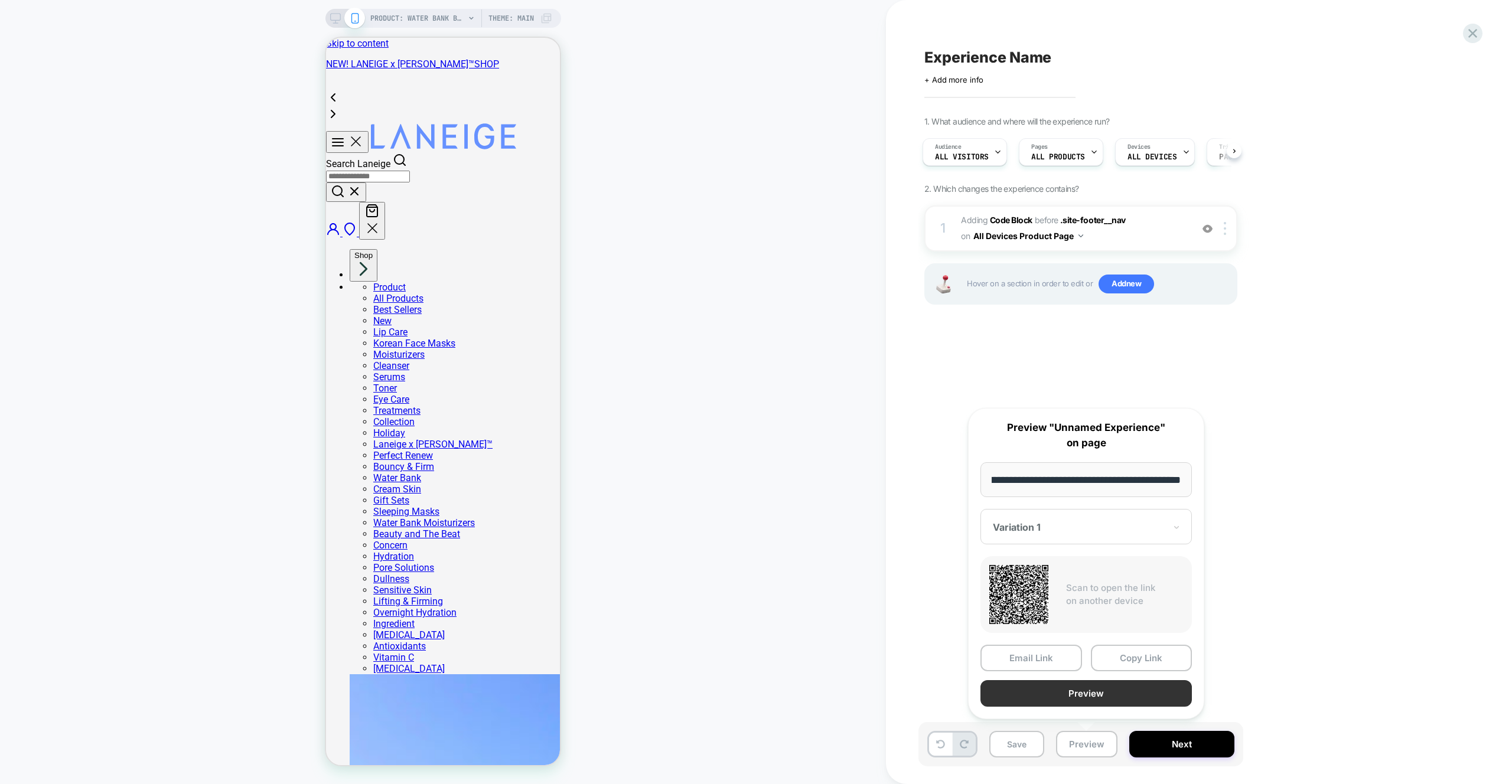
scroll to position [0, 0]
click at [1088, 701] on button "Preview" at bounding box center [1086, 693] width 211 height 27
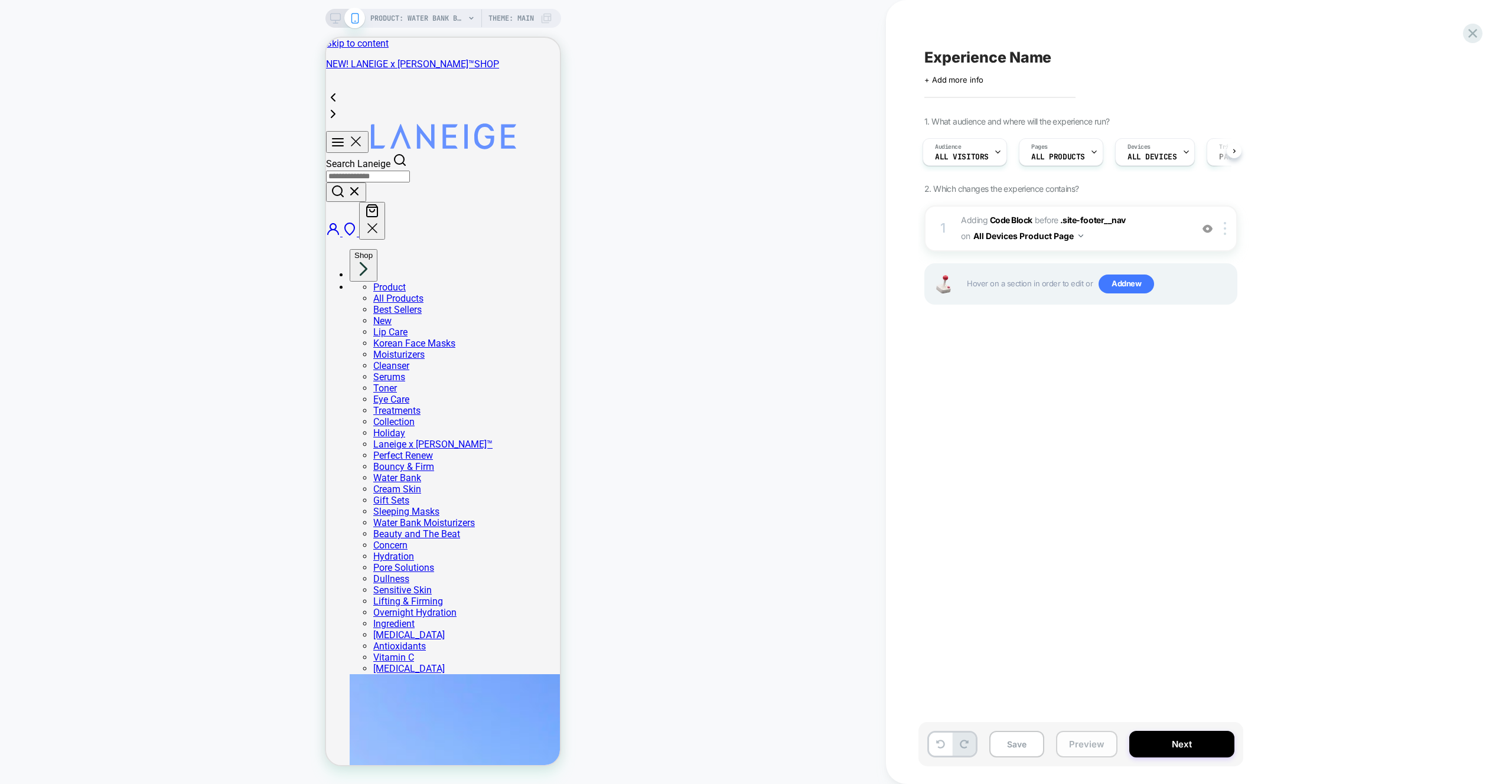
click at [1092, 750] on button "Preview" at bounding box center [1087, 744] width 62 height 27
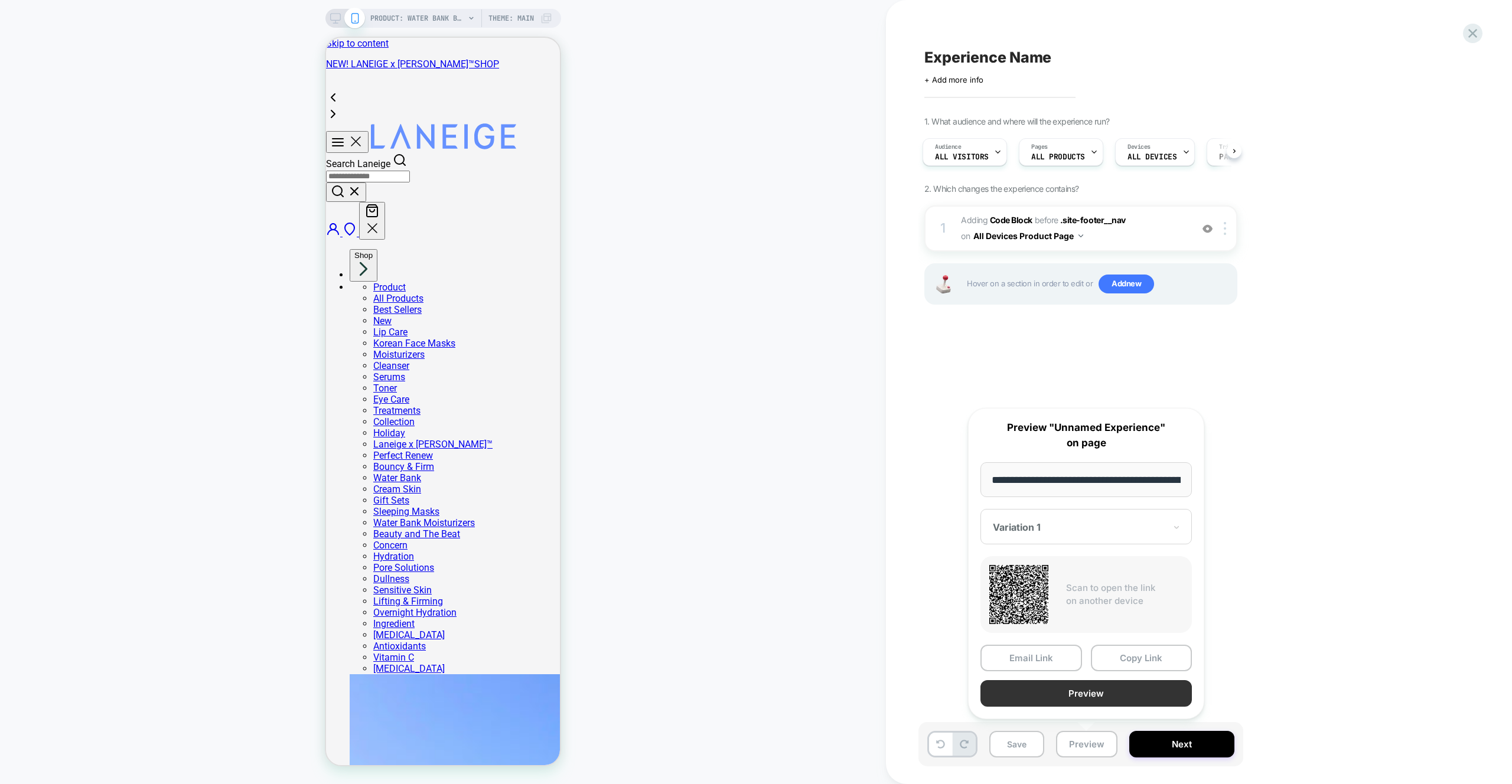
click at [1091, 696] on button "Preview" at bounding box center [1086, 693] width 211 height 27
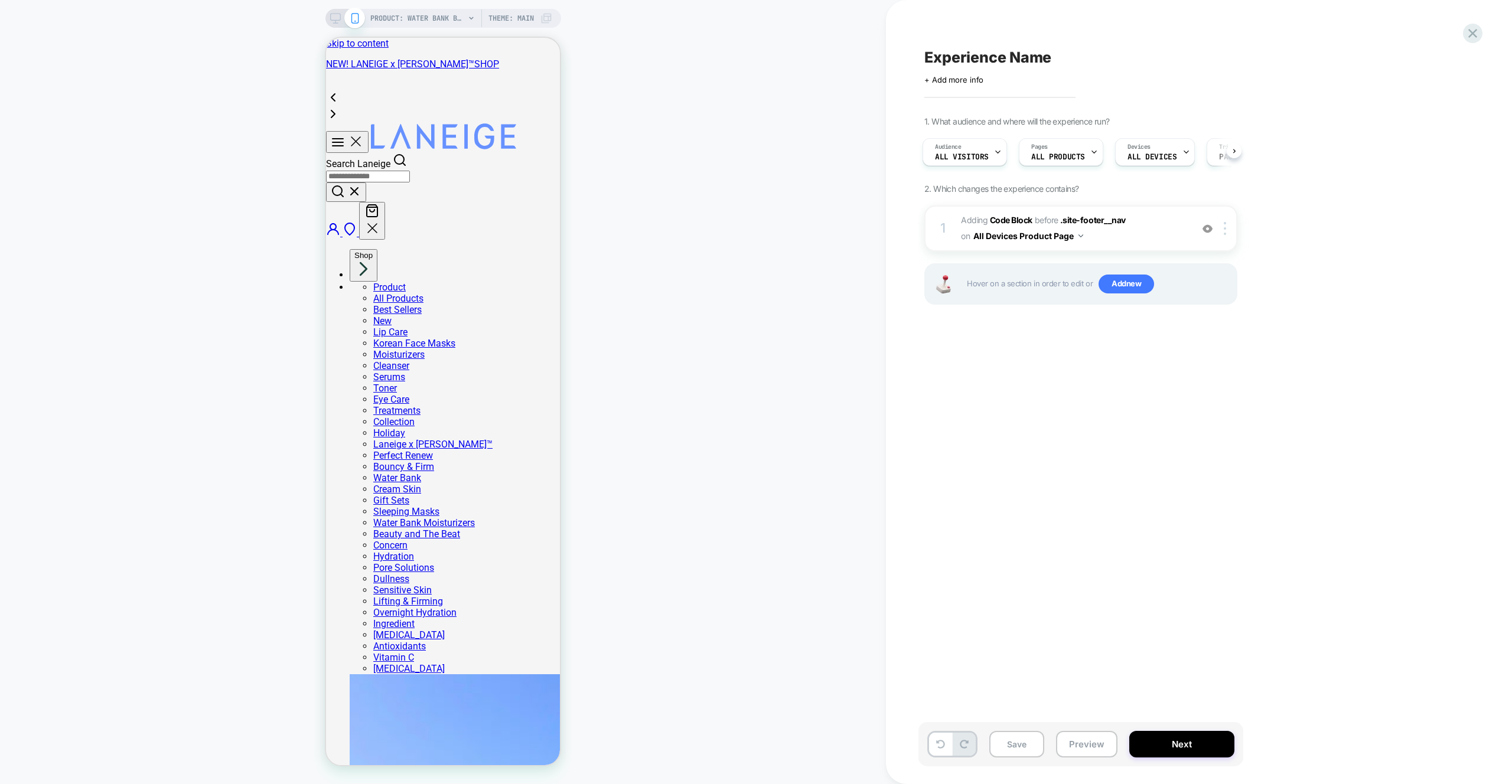
drag, startPoint x: 1008, startPoint y: 38, endPoint x: 1002, endPoint y: 48, distance: 11.7
click at [1008, 38] on div "Experience Name Click to edit experience details + Add more info 1. What audien…" at bounding box center [1140, 391] width 443 height 760
click at [997, 56] on span "Experience Name" at bounding box center [987, 58] width 127 height 18
paste textarea "**********"
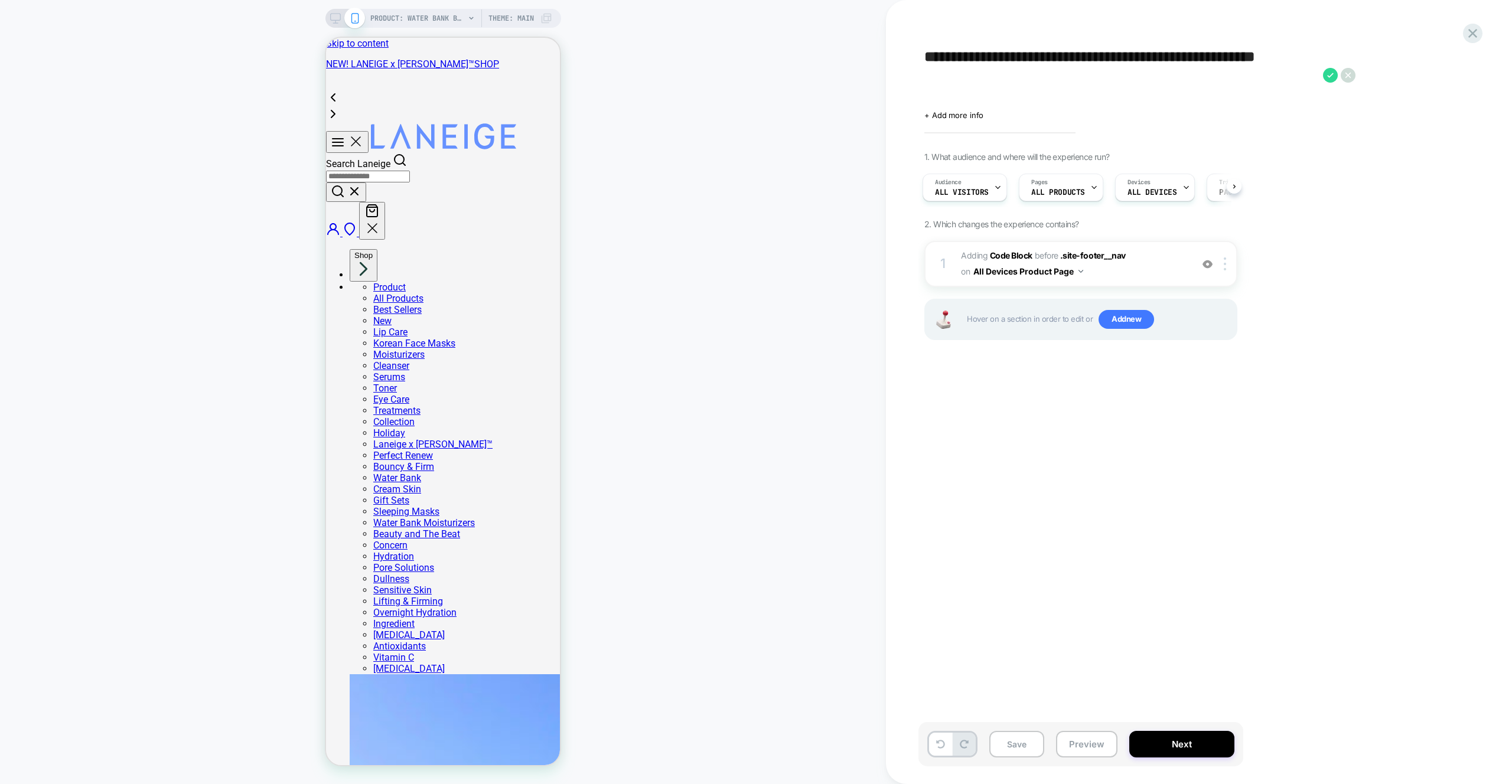
click at [990, 55] on textarea "**********" at bounding box center [1120, 75] width 393 height 53
paste textarea
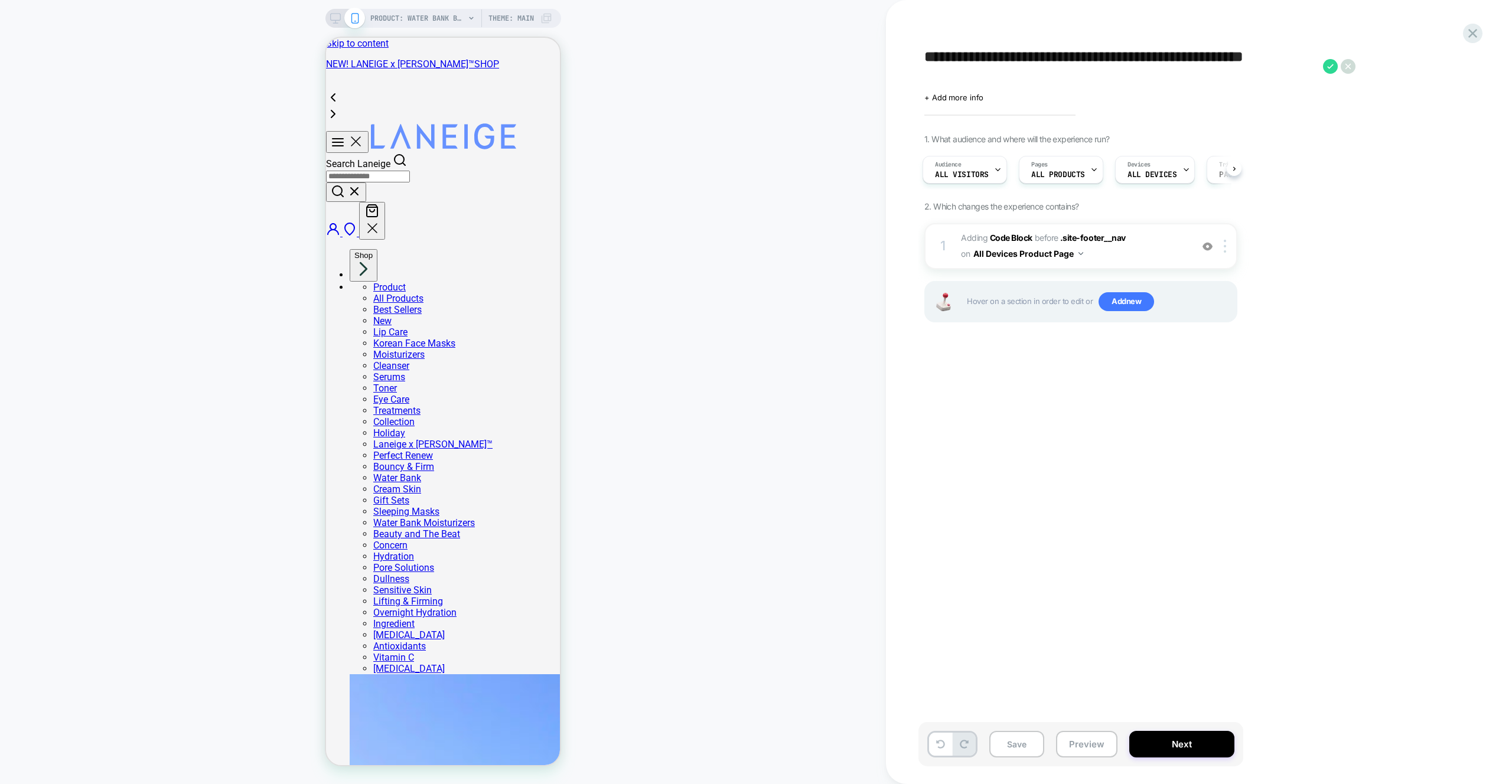
click at [942, 75] on textarea "**********" at bounding box center [1120, 66] width 393 height 36
type textarea "**********"
click at [1328, 66] on icon at bounding box center [1330, 66] width 15 height 15
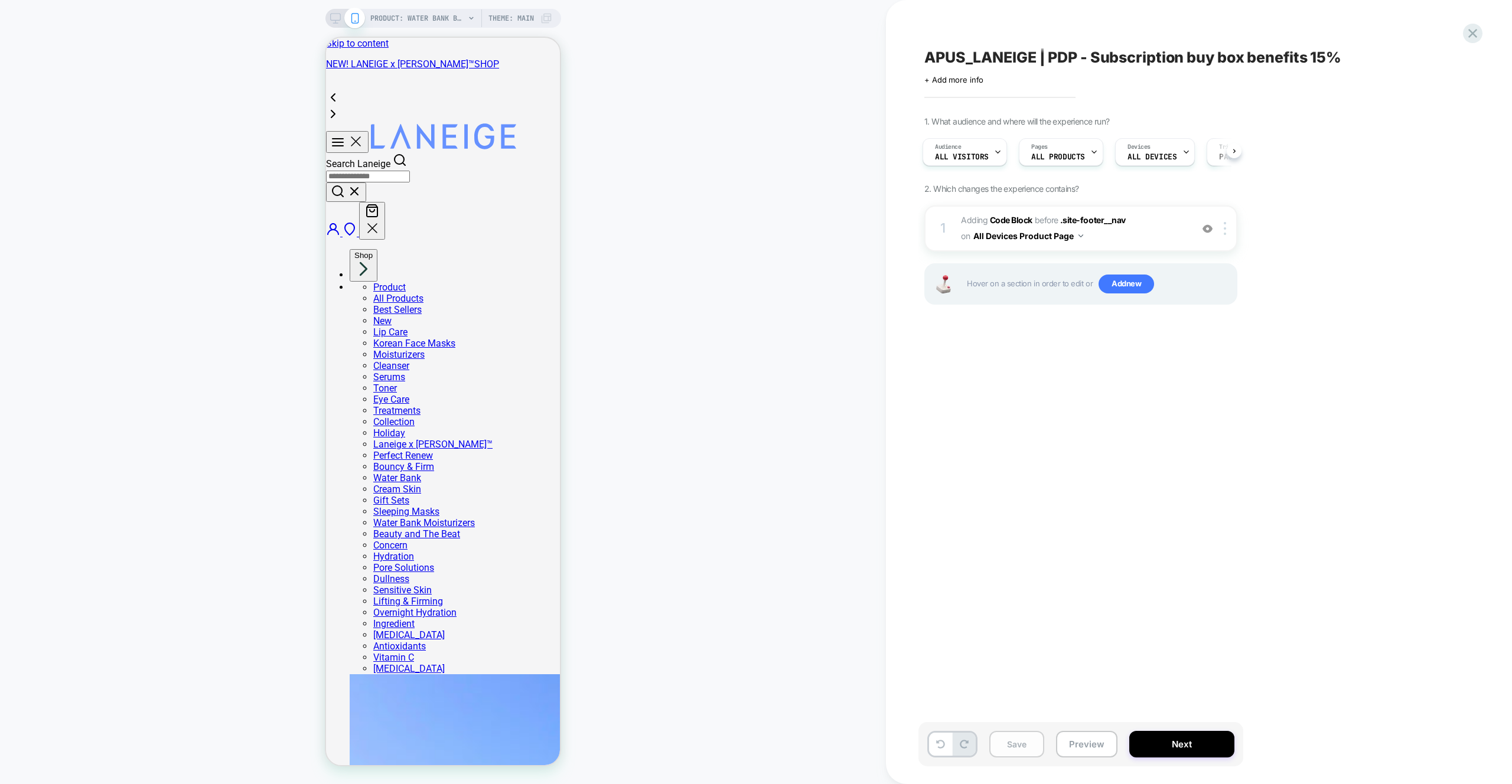
click at [1011, 737] on button "Save" at bounding box center [1017, 744] width 55 height 27
click at [741, 149] on div "PRODUCT: Water Bank Blue Hyaluronic Intensive Moisturizer PRODUCT: Water Bank B…" at bounding box center [443, 391] width 886 height 760
click at [331, 21] on icon at bounding box center [335, 19] width 11 height 11
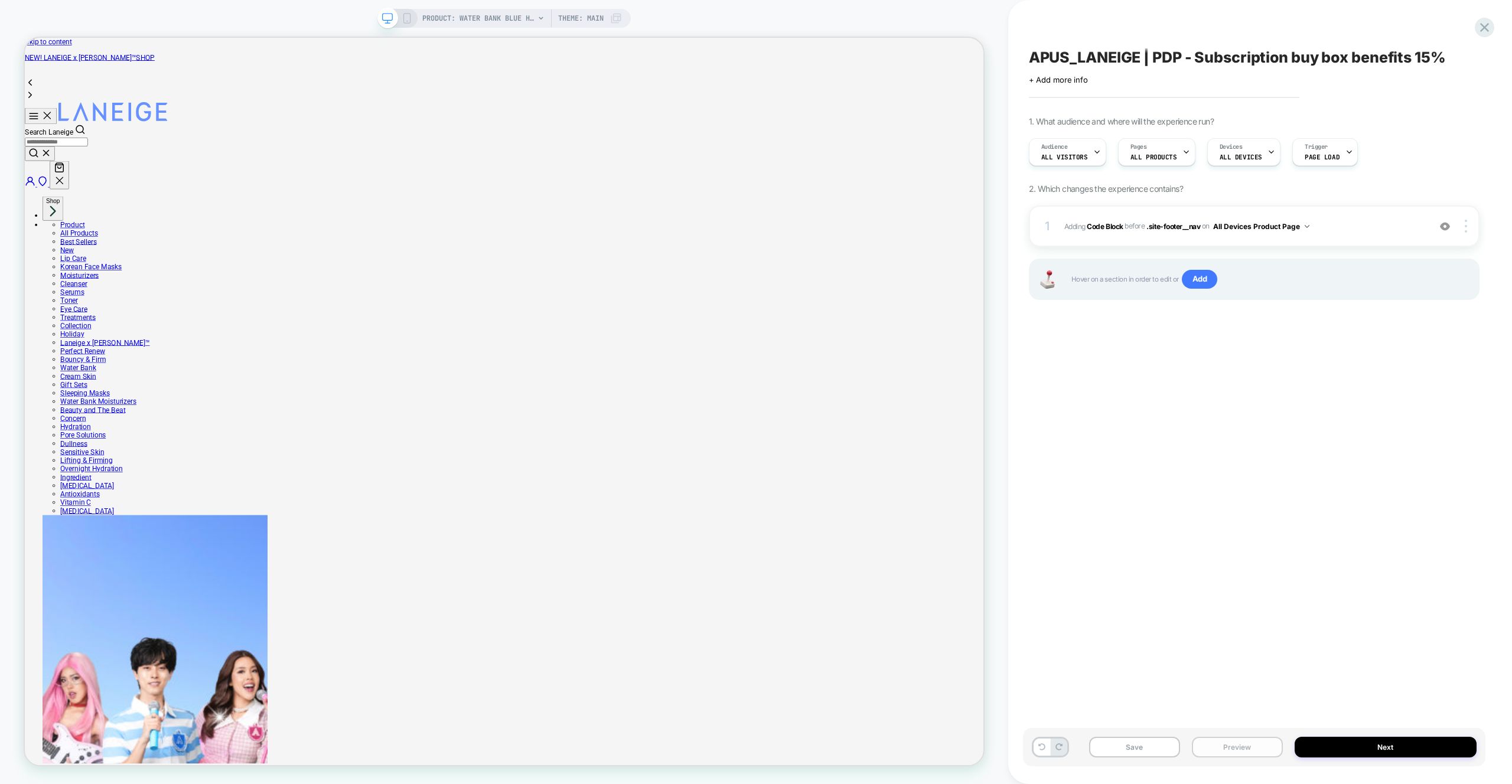
click at [1253, 751] on button "Preview" at bounding box center [1237, 747] width 91 height 21
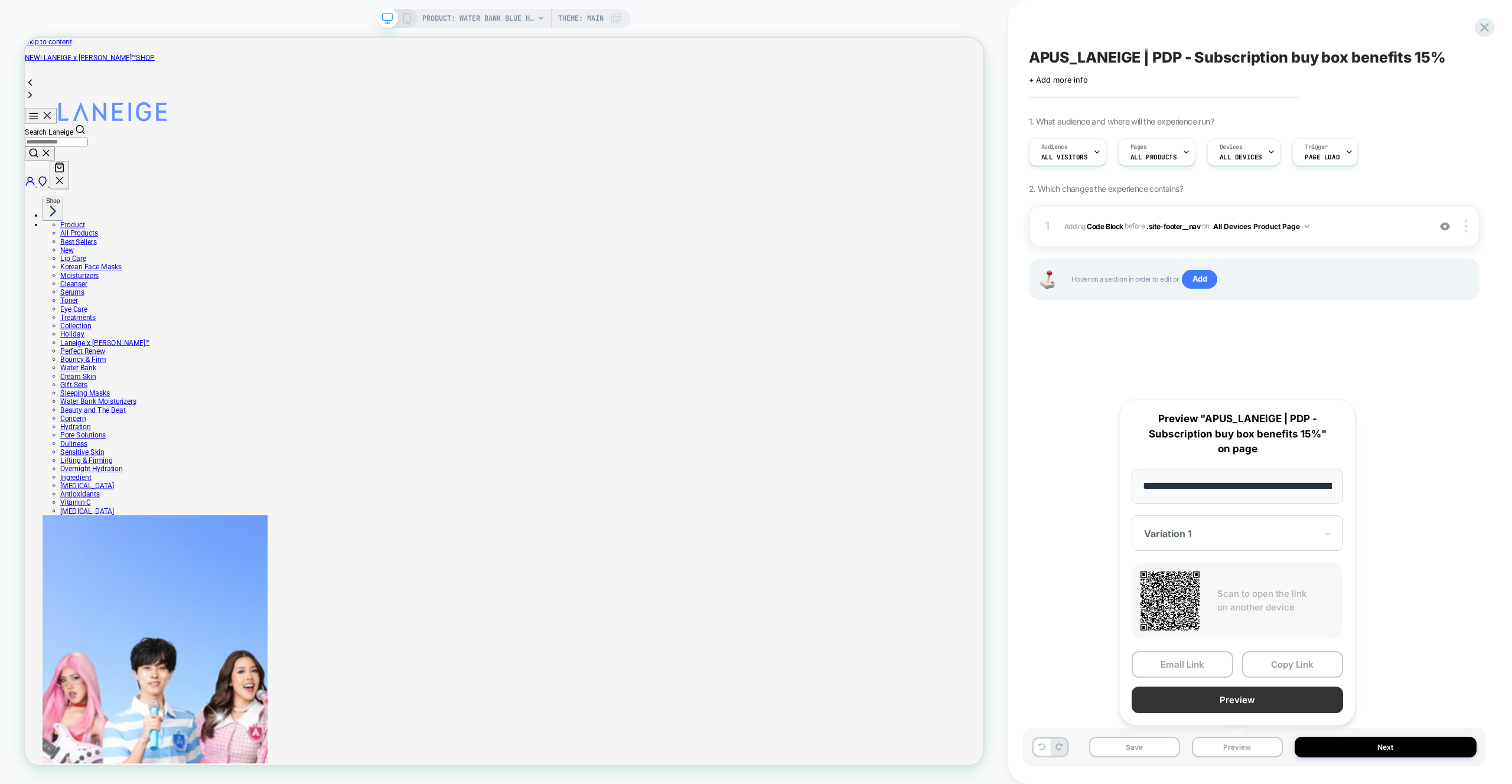
click at [1252, 696] on button "Preview" at bounding box center [1237, 700] width 211 height 27
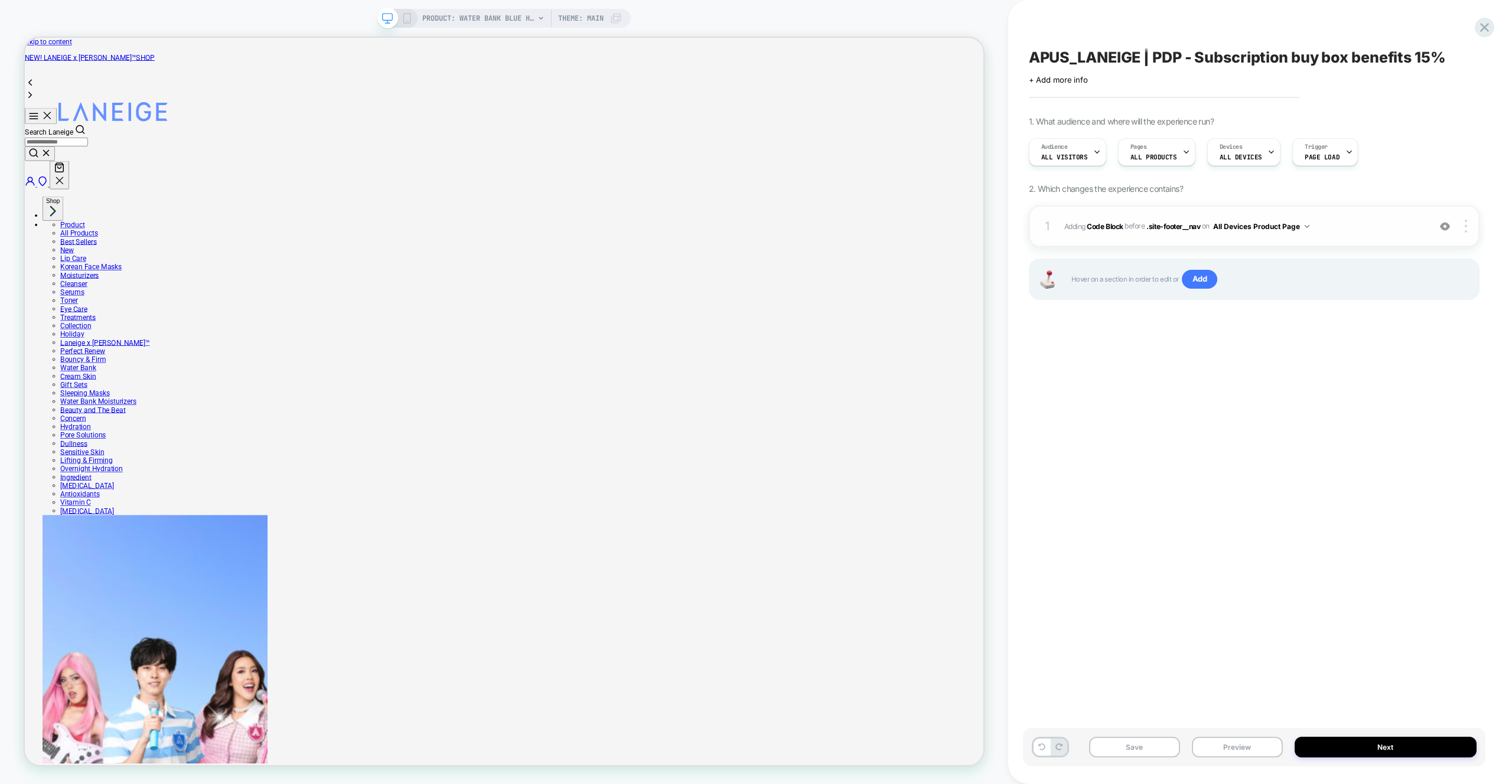
click at [1339, 217] on div "1 Adding Code Block BEFORE .site-footer__nav .site-footer__nav on All Devices P…" at bounding box center [1253, 226] width 451 height 41
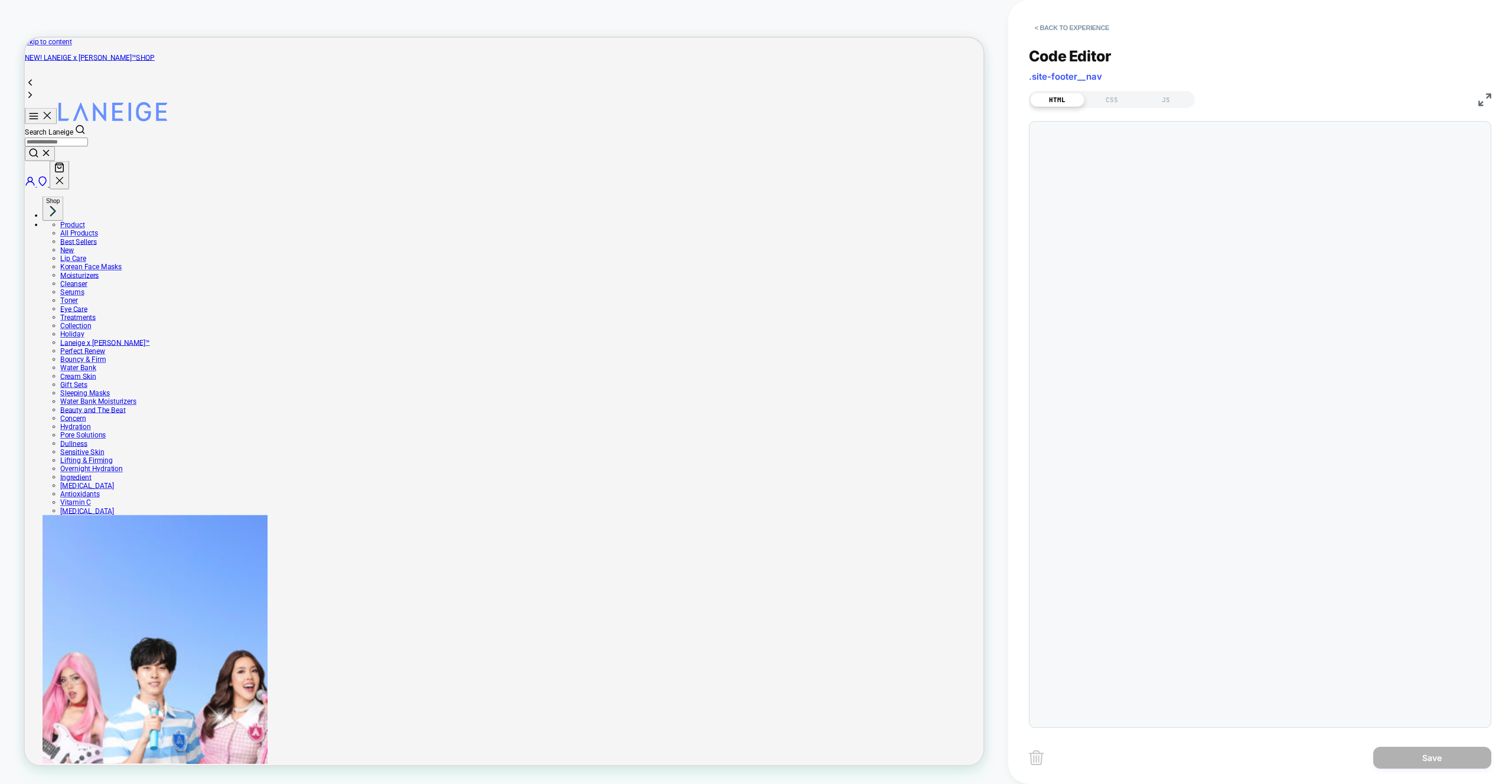
scroll to position [16, 0]
click at [1166, 97] on div "JS" at bounding box center [1166, 99] width 54 height 14
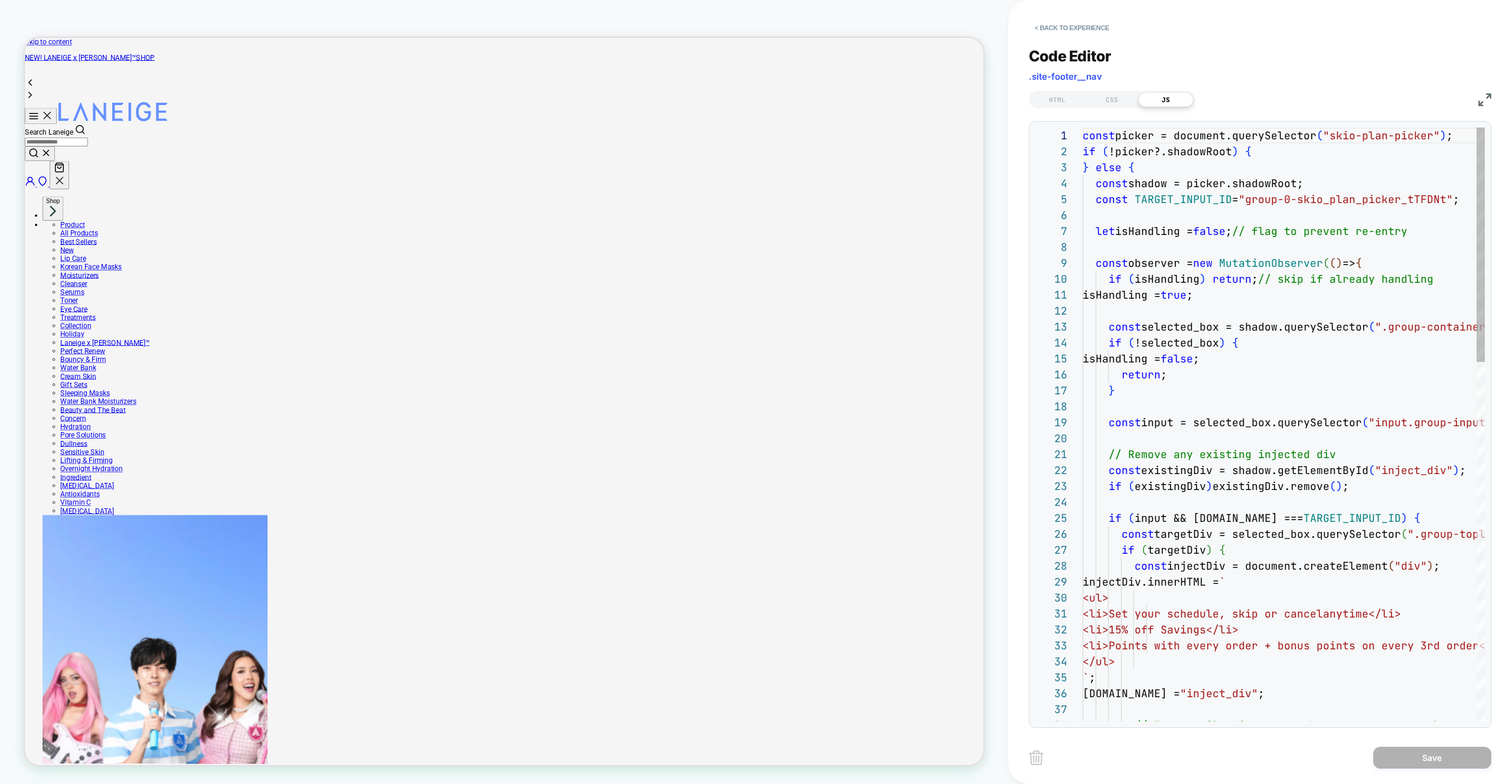
scroll to position [160, 0]
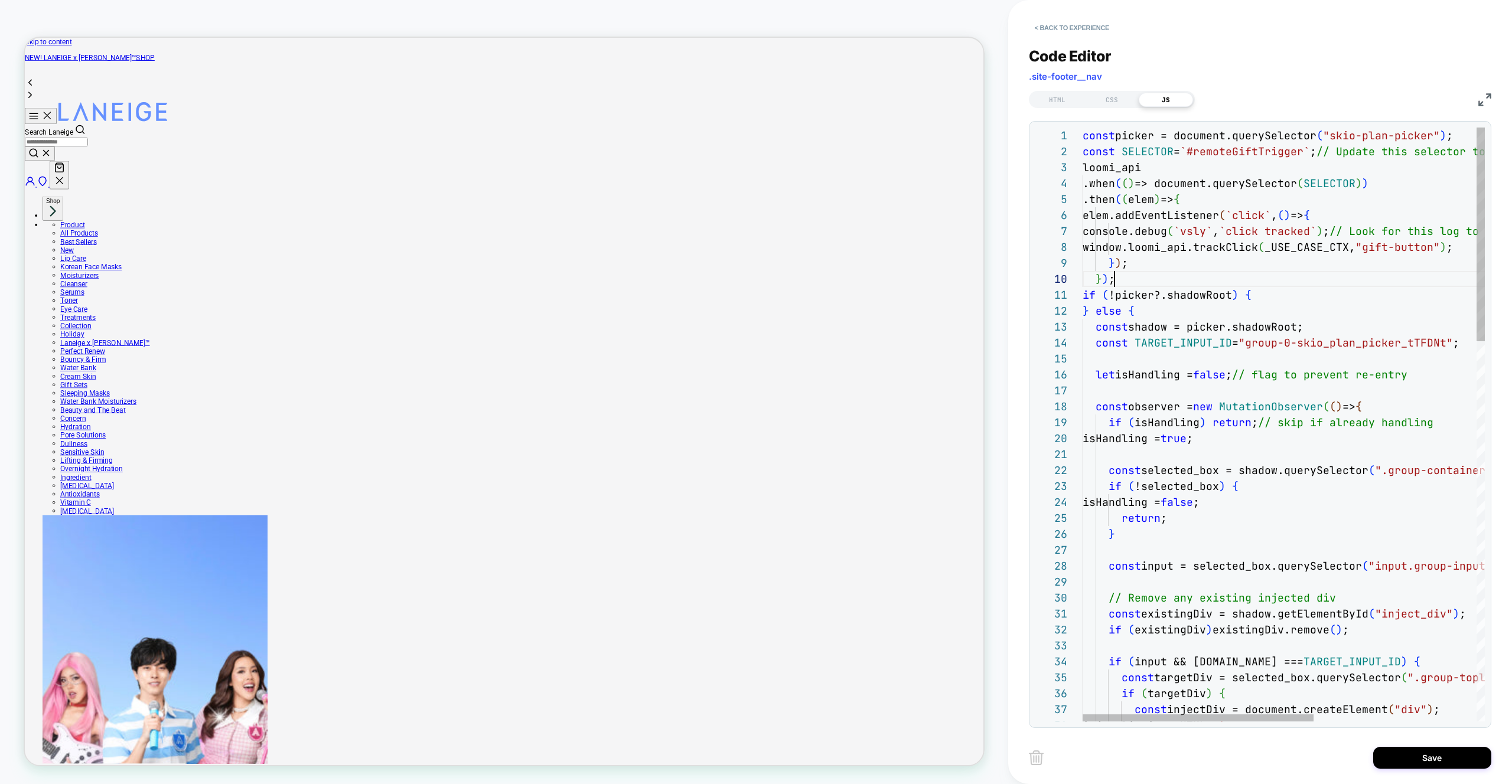
scroll to position [143, 32]
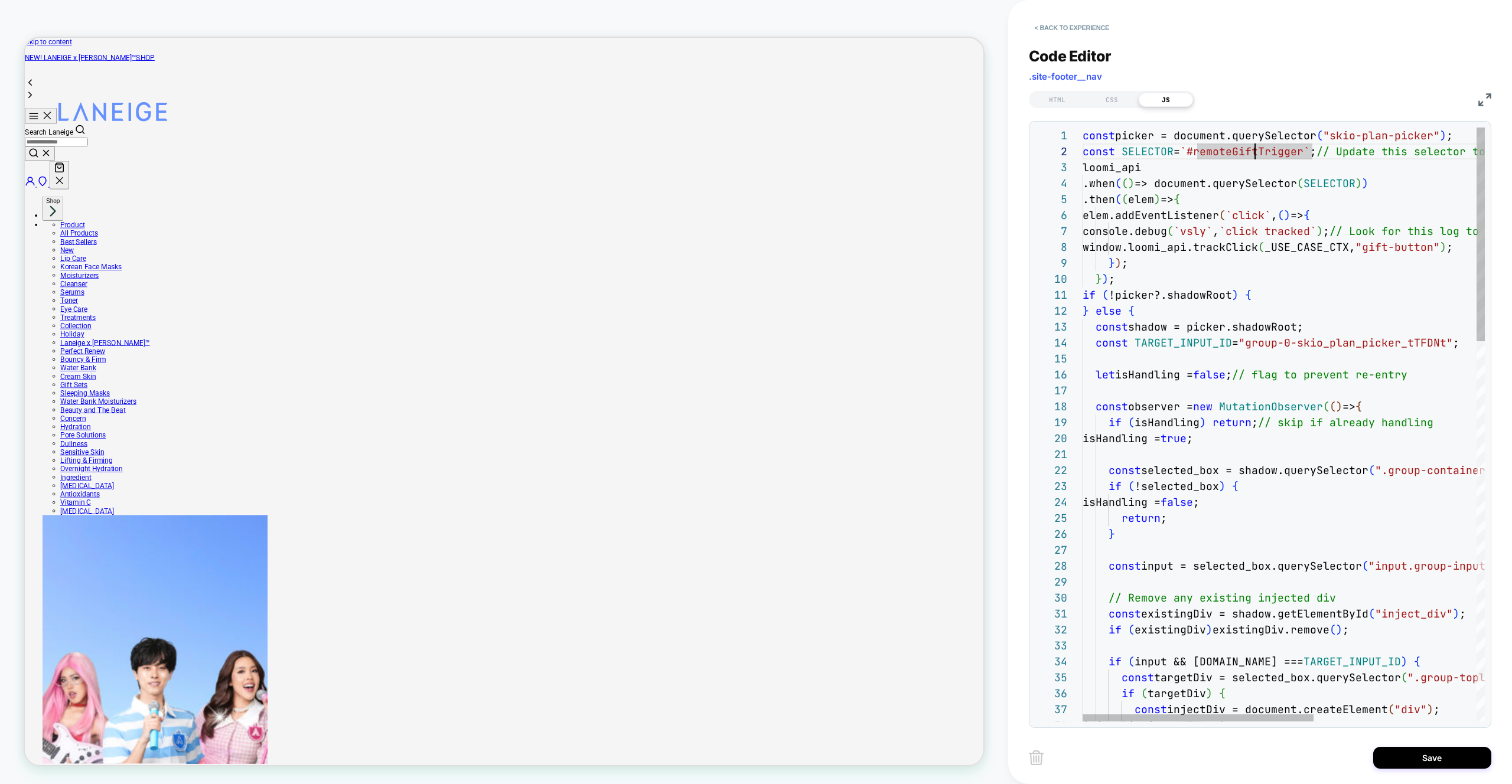
scroll to position [16, 230]
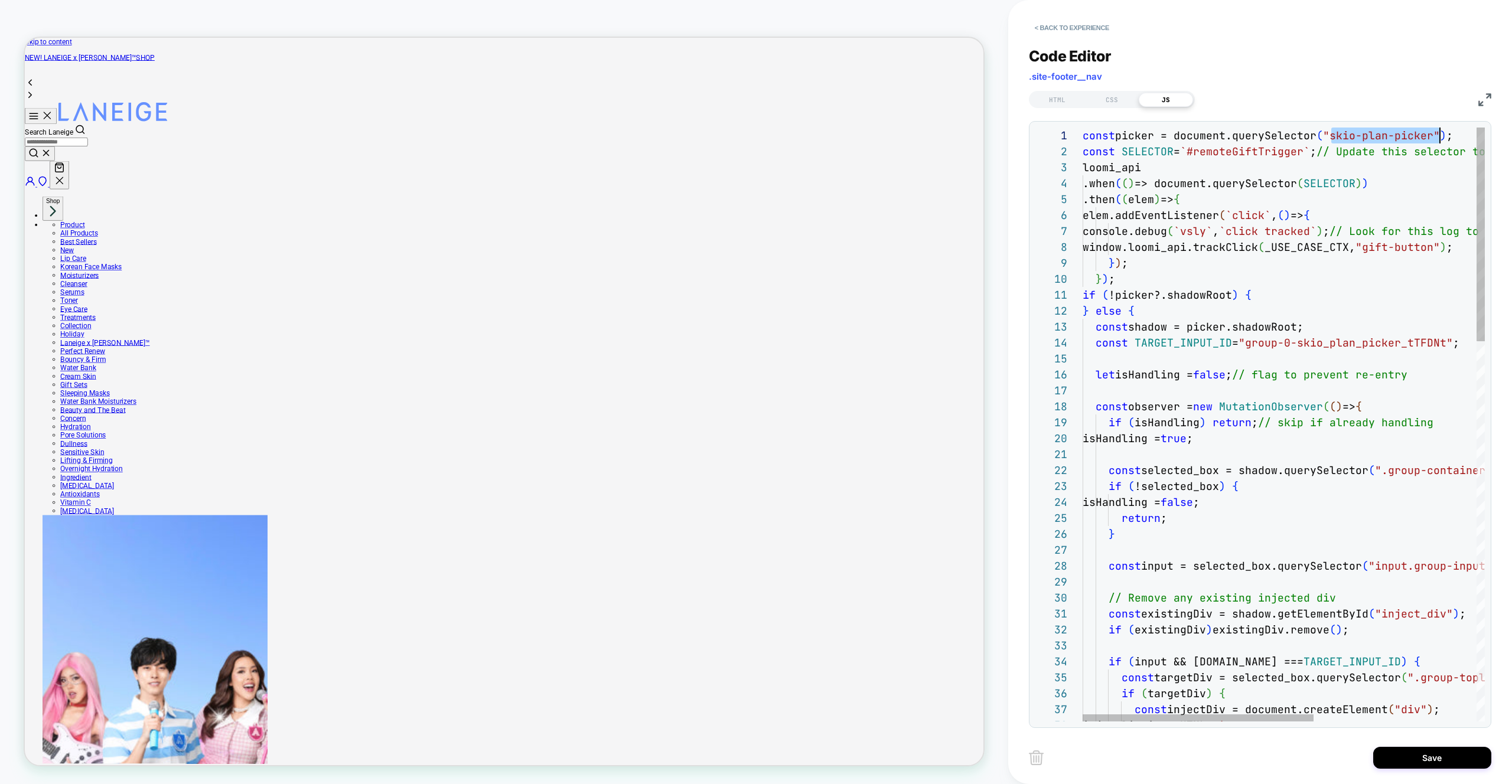
scroll to position [0, 351]
drag, startPoint x: 1333, startPoint y: 137, endPoint x: 1432, endPoint y: 138, distance: 99.0
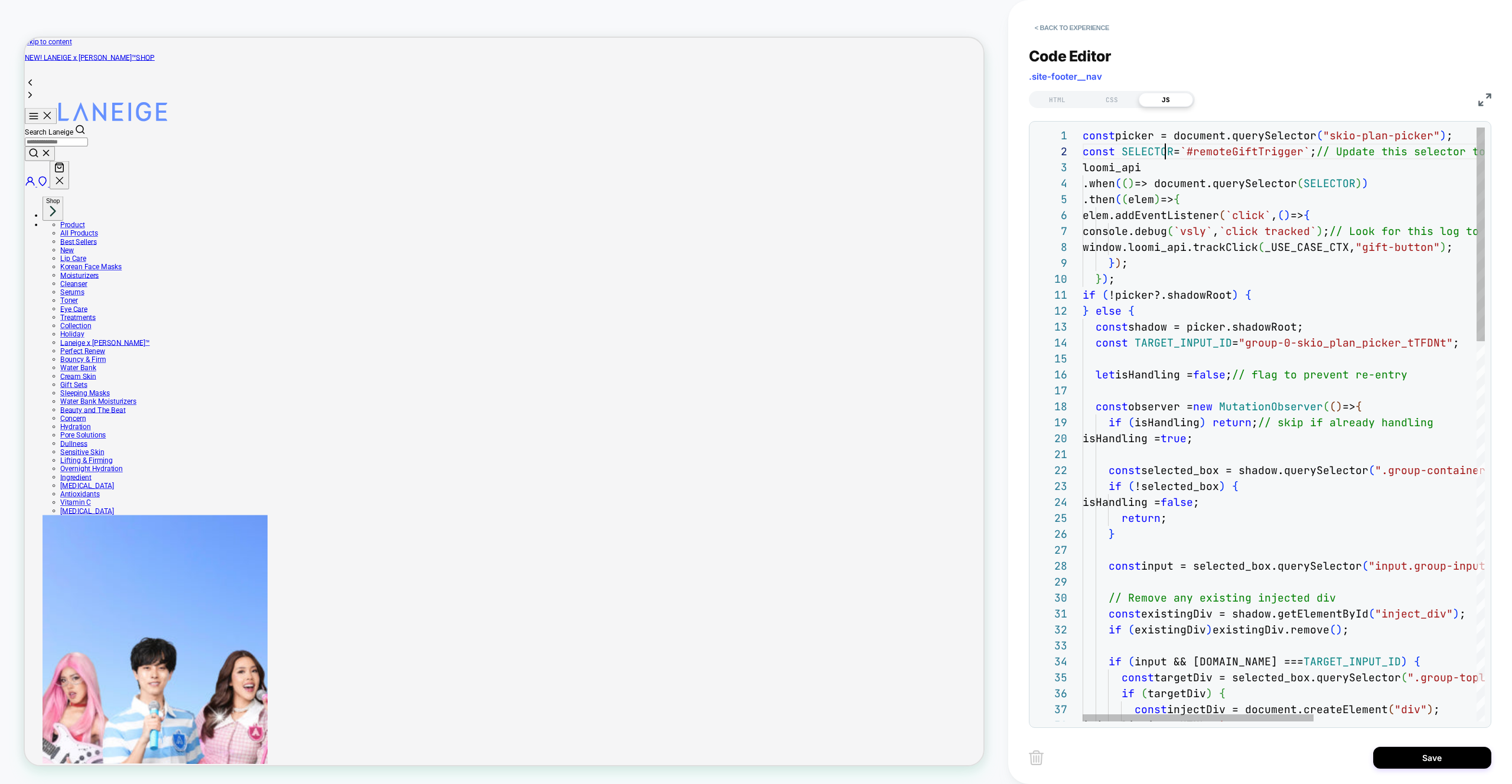
scroll to position [16, 89]
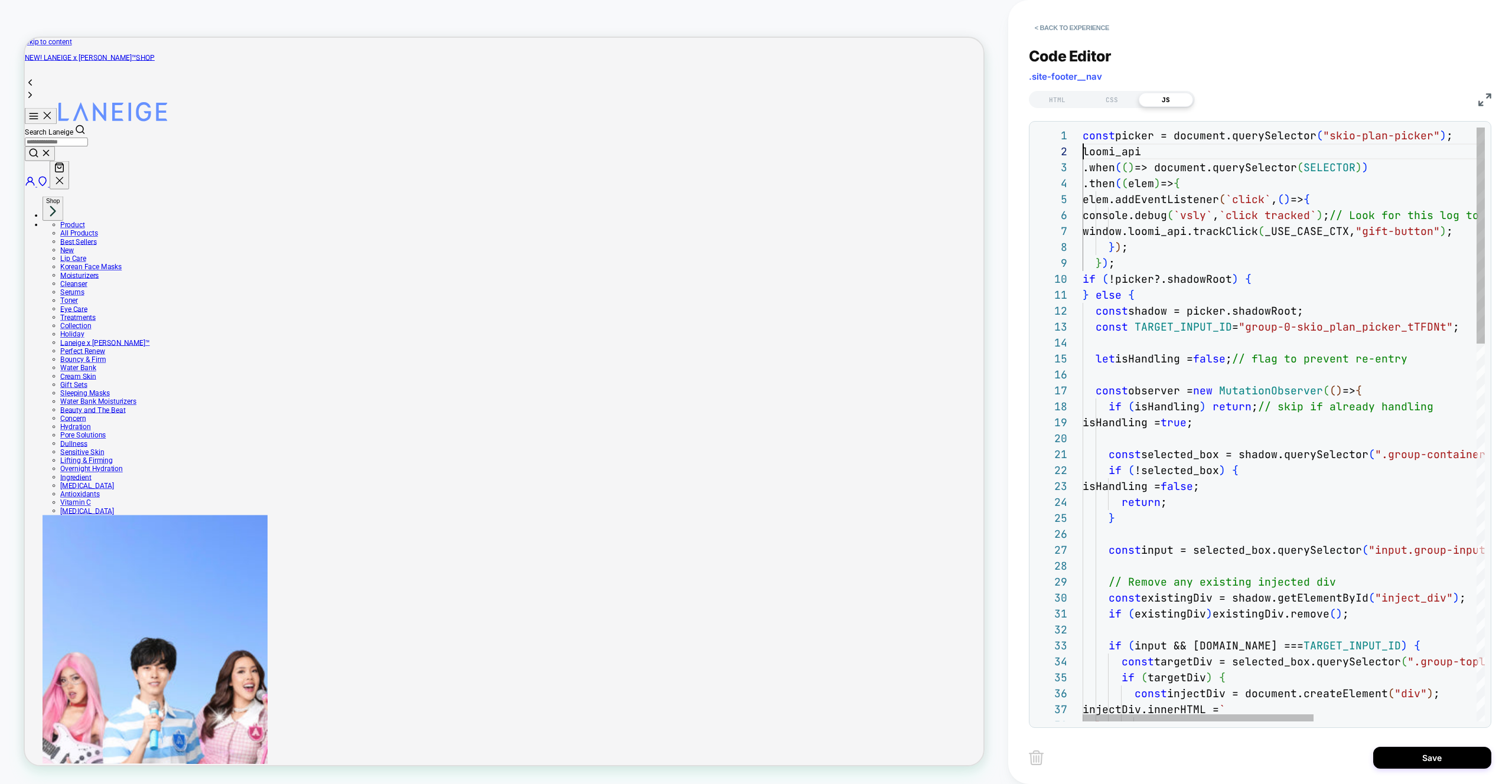
drag, startPoint x: 1173, startPoint y: 167, endPoint x: 1384, endPoint y: 167, distance: 211.0
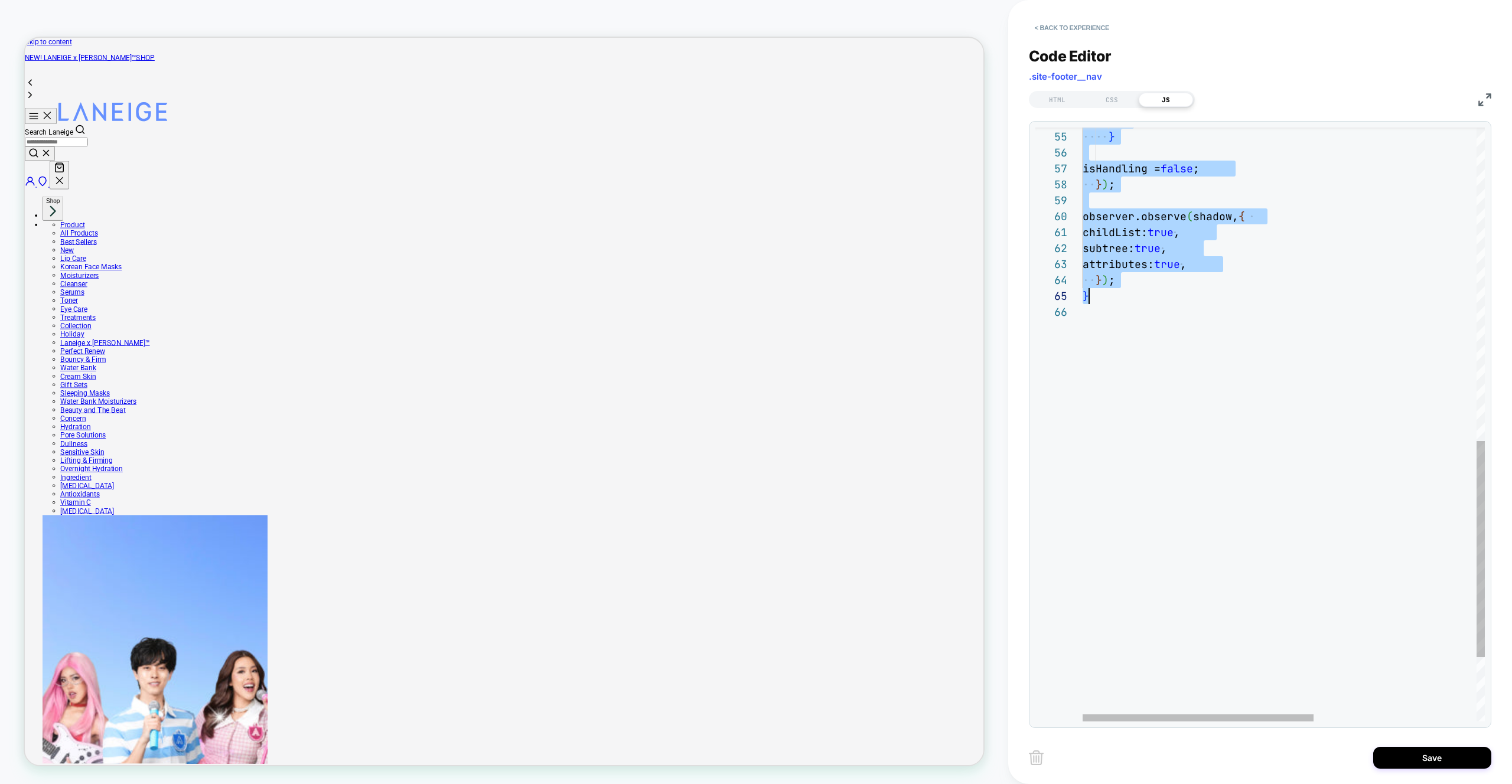
scroll to position [16, 32]
drag, startPoint x: 1098, startPoint y: 308, endPoint x: 1122, endPoint y: 284, distance: 33.9
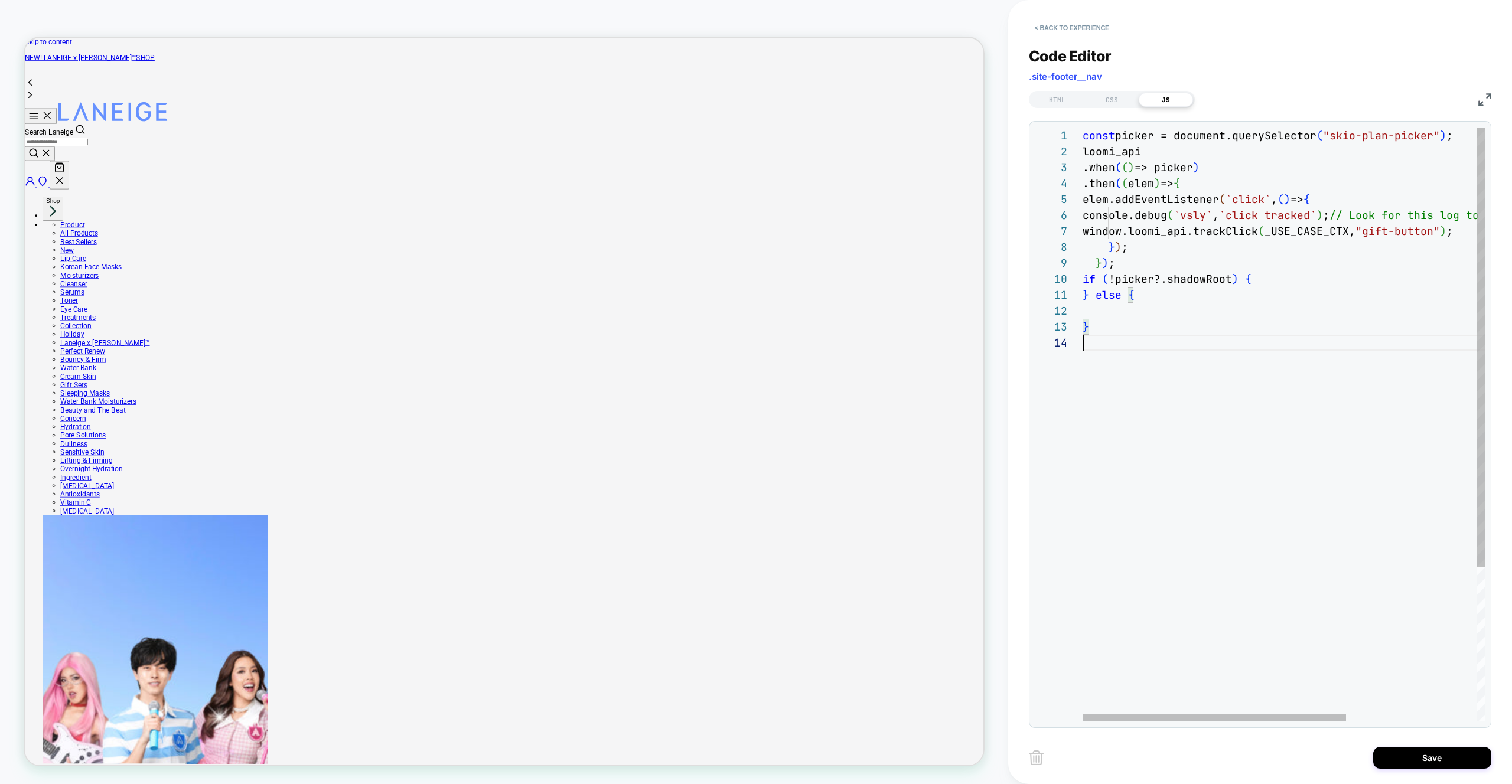
scroll to position [143, 0]
drag, startPoint x: 1114, startPoint y: 339, endPoint x: 1072, endPoint y: 278, distance: 74.1
click at [1083, 278] on div "} } else { window.loomi_api.trackClick ( _USE_CASE_CTX, "gift-button" ) ; } ) ;…" at bounding box center [1383, 528] width 601 height 801
click at [1203, 181] on div "window.loomi_api.trackClick ( _USE_CASE_CTX, "gift-button" ) ; } ) ; } ) ; .whe…" at bounding box center [1383, 496] width 601 height 737
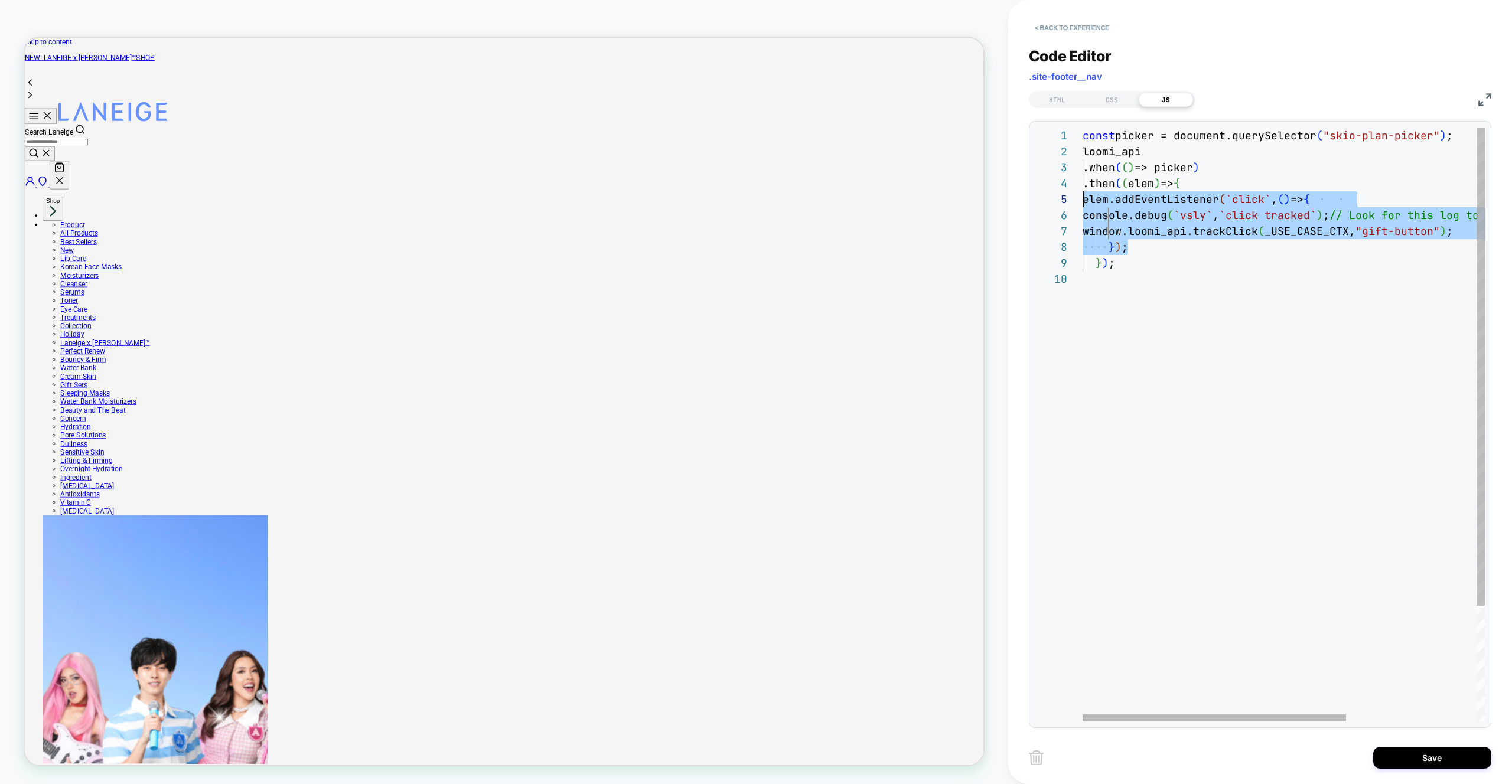
scroll to position [64, 0]
drag, startPoint x: 1126, startPoint y: 242, endPoint x: 1041, endPoint y: 204, distance: 93.1
click at [1083, 204] on div "window.loomi_api.trackClick ( _USE_CASE_CTX, "gift-button" ) ; } ) ; } ) ; .whe…" at bounding box center [1383, 496] width 601 height 737
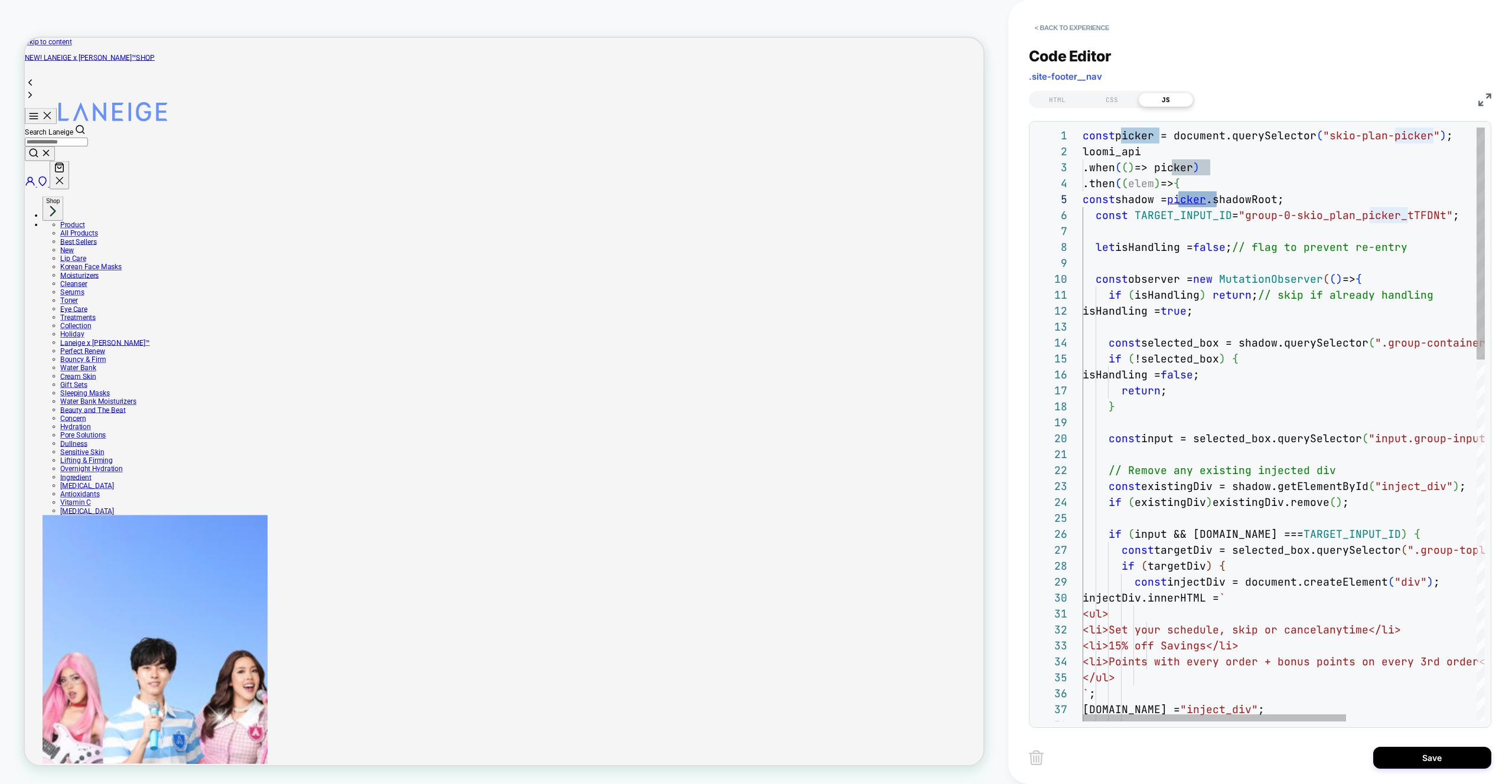
scroll to position [64, 121]
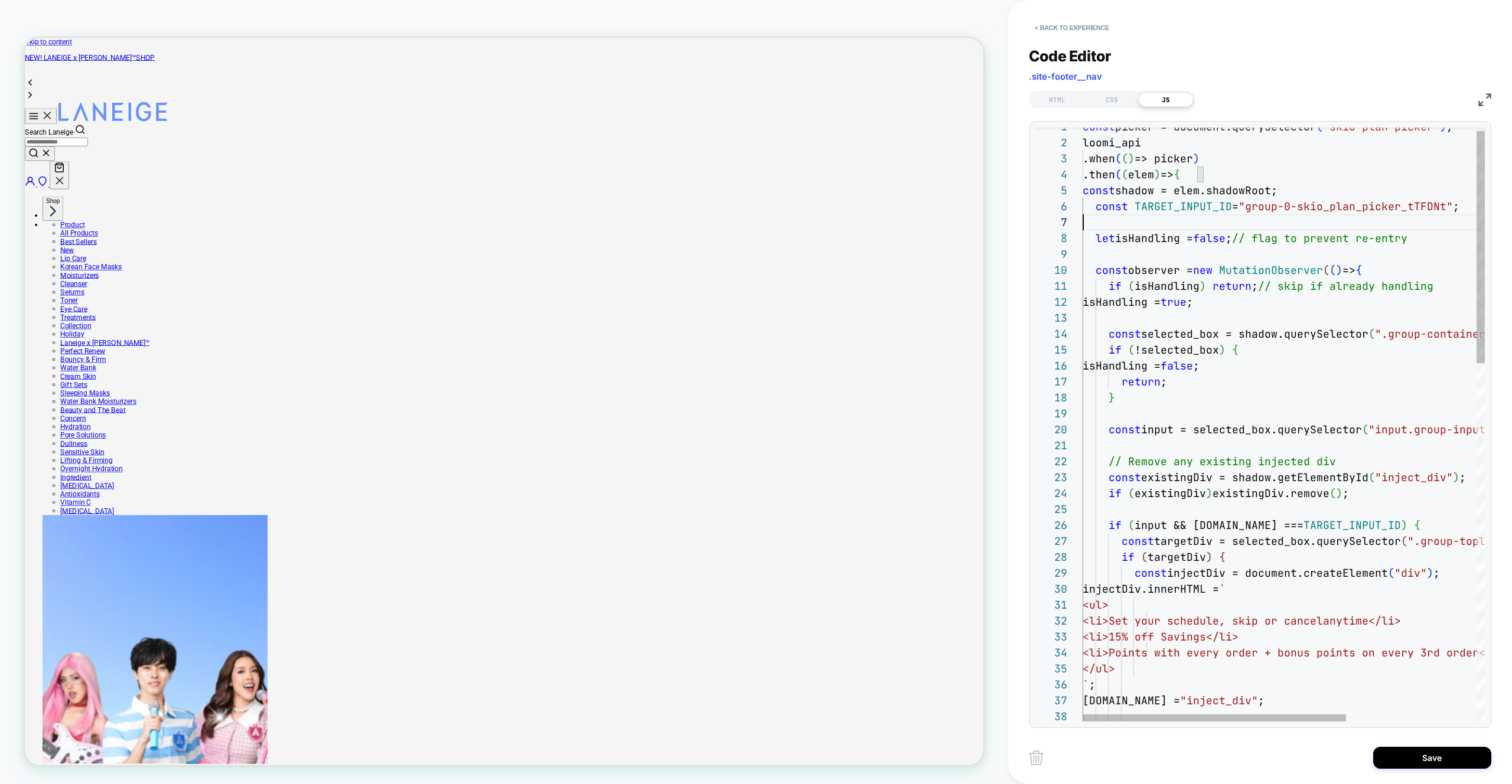
scroll to position [96, 0]
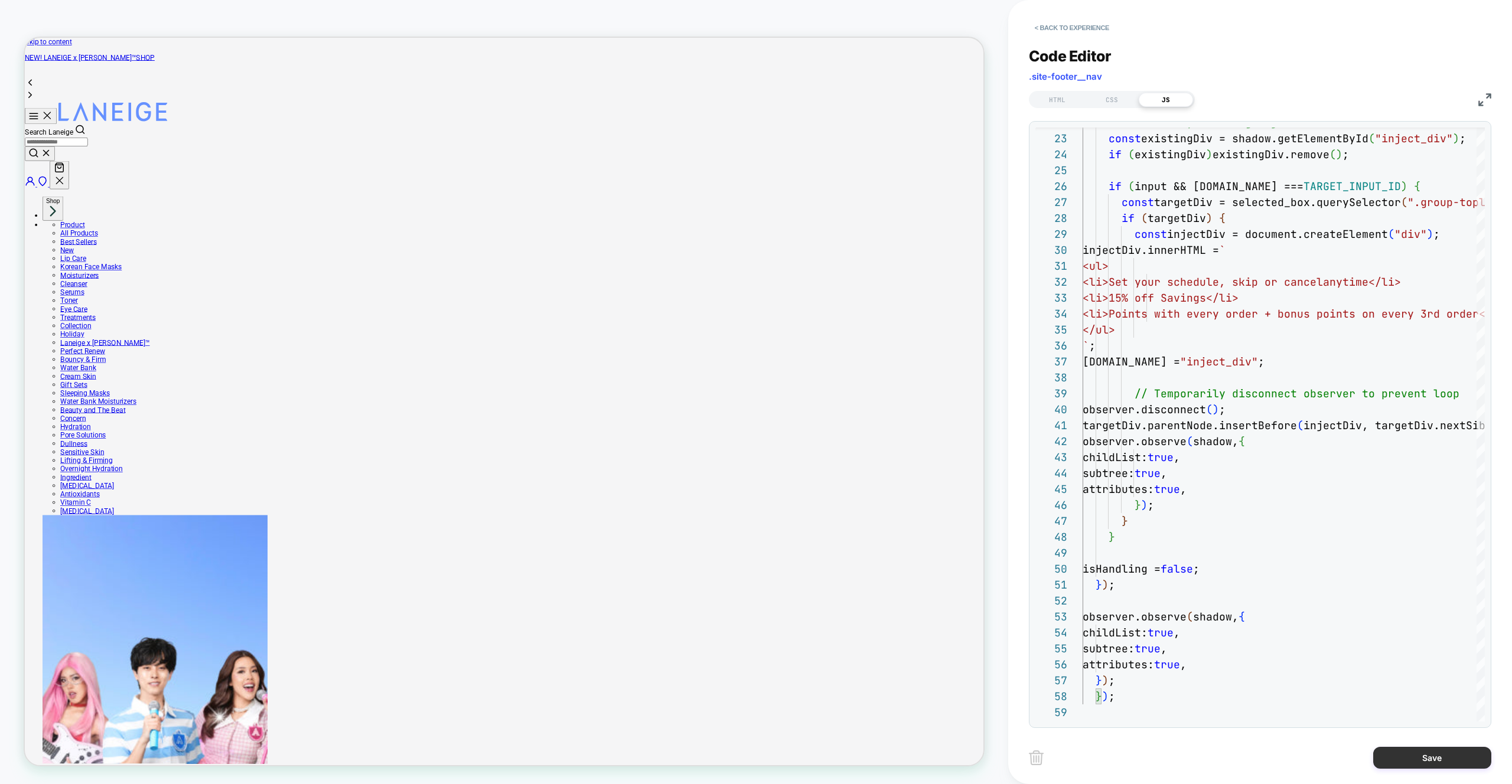
type textarea "**********"
click at [1432, 758] on button "Save" at bounding box center [1432, 758] width 118 height 22
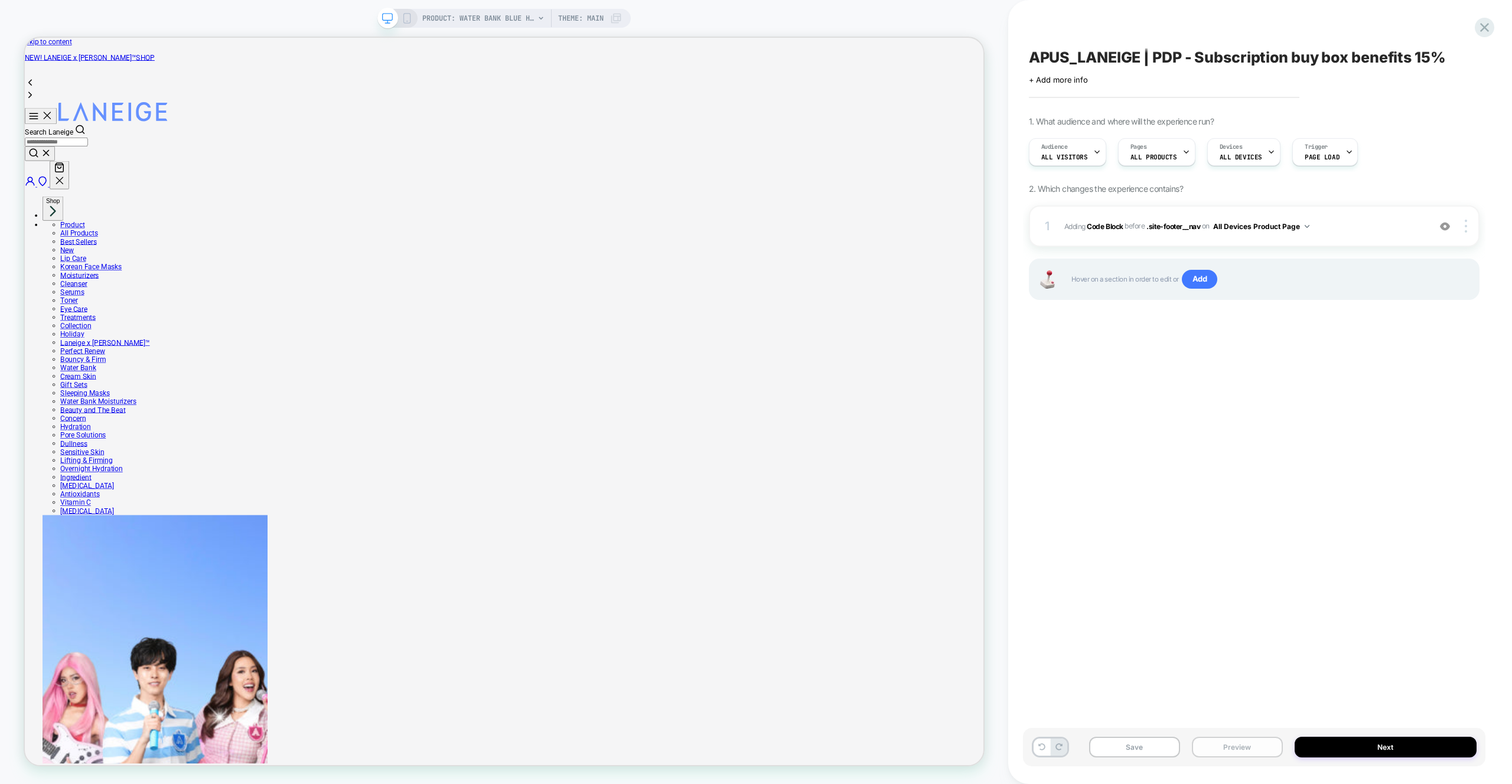
click at [1256, 746] on button "Preview" at bounding box center [1237, 747] width 91 height 21
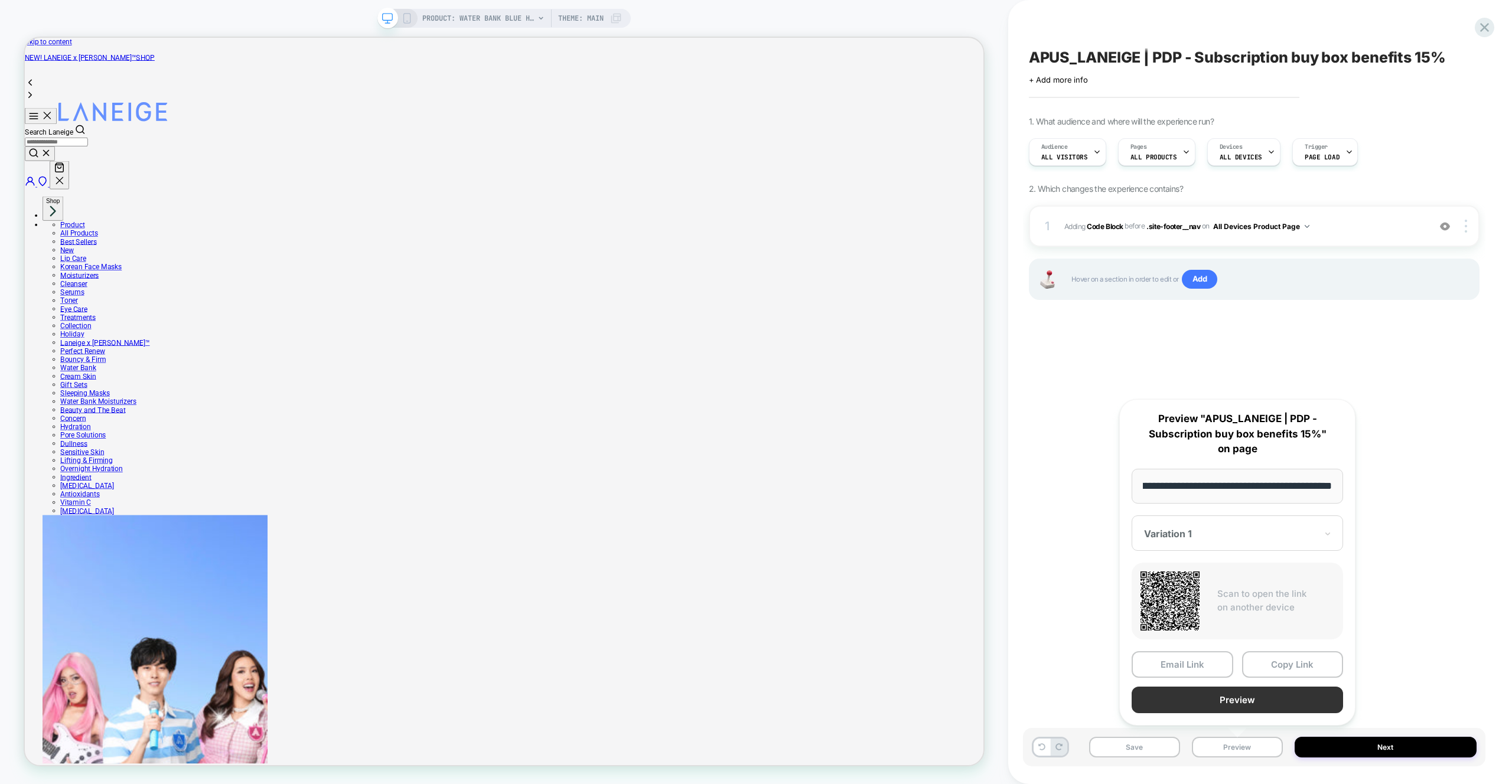
scroll to position [0, 0]
click at [1232, 696] on button "Preview" at bounding box center [1237, 700] width 211 height 27
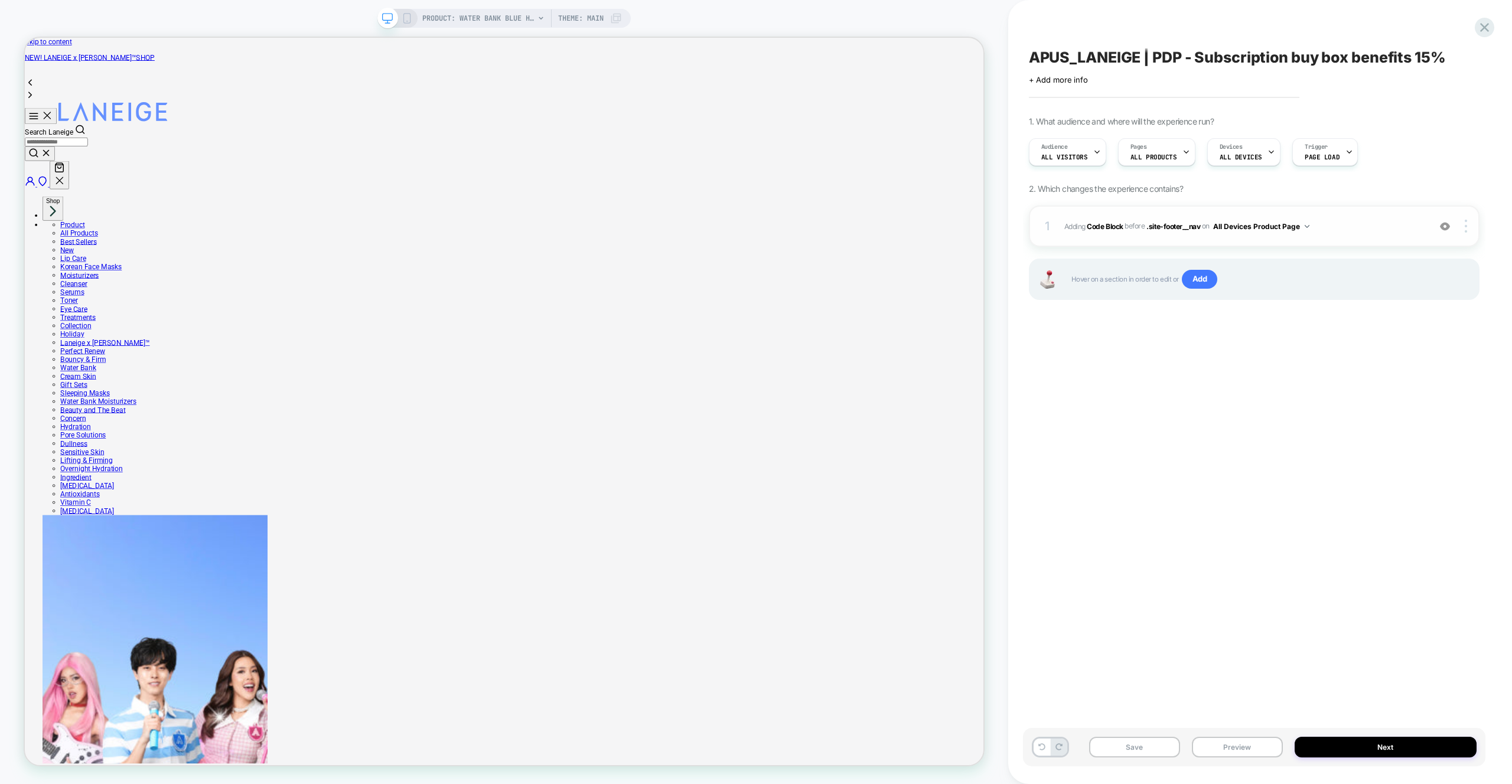
click at [1367, 227] on span "Adding Code Block BEFORE .site-footer__nav .site-footer__nav on All Devices Pro…" at bounding box center [1244, 227] width 359 height 15
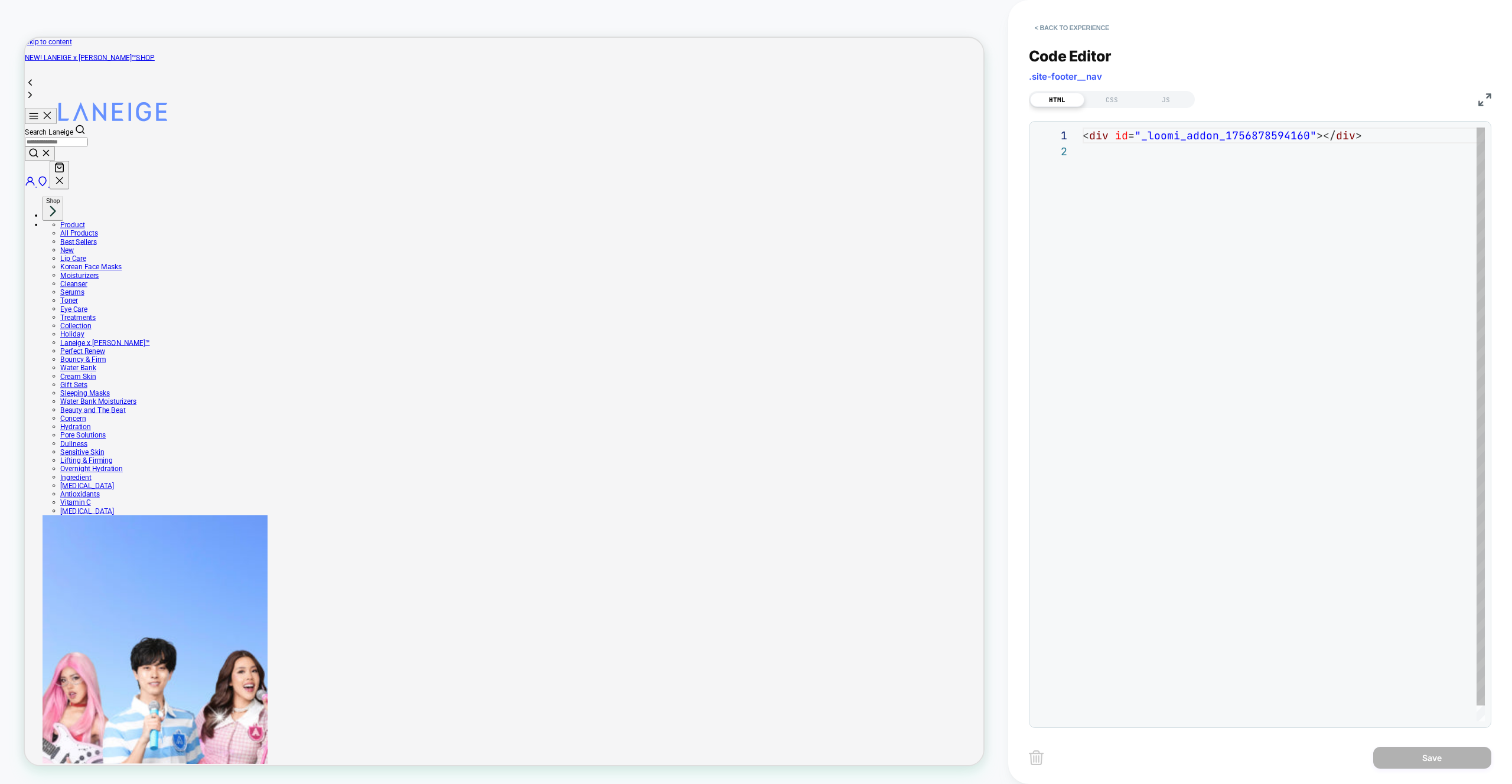
scroll to position [16, 0]
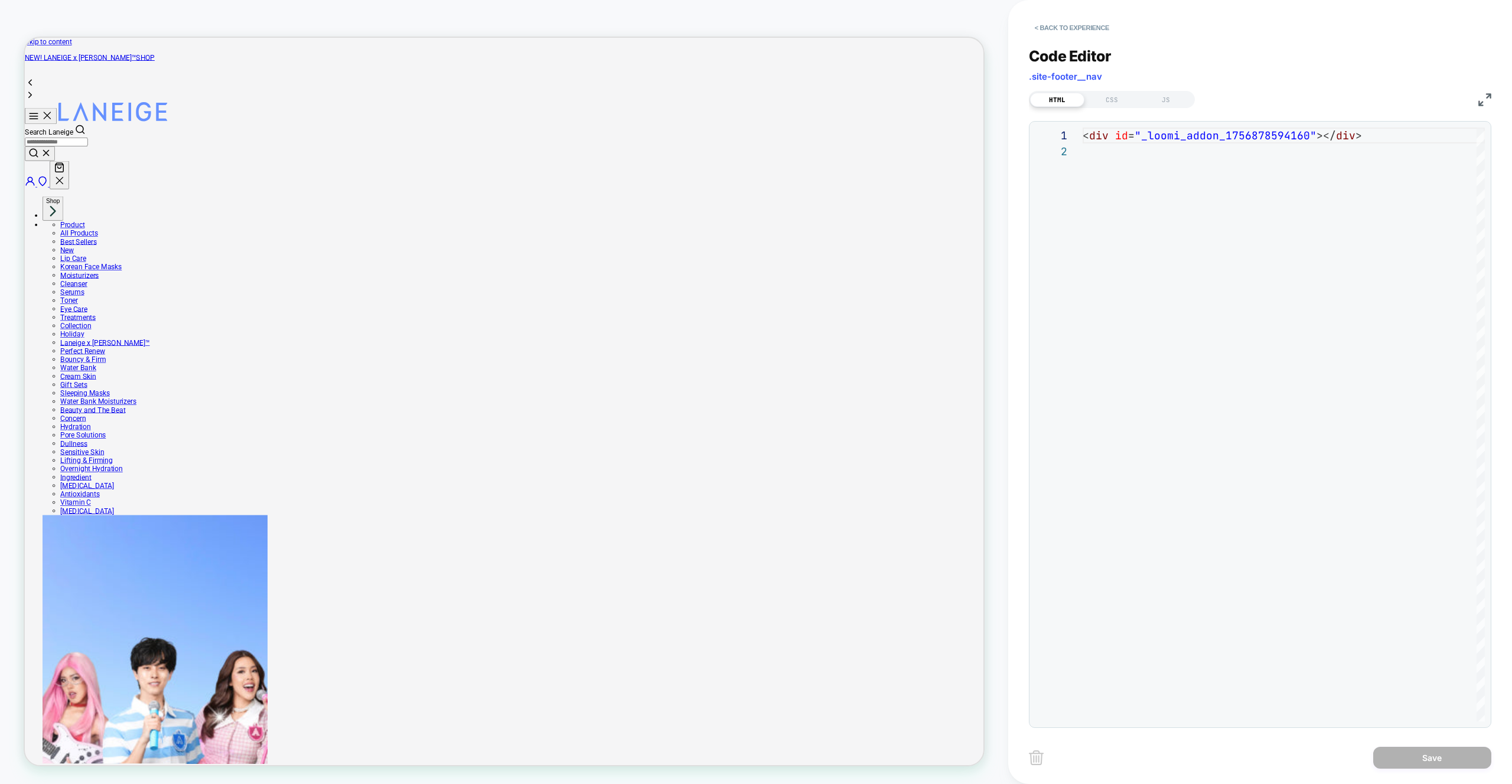
click at [1156, 109] on div "**********" at bounding box center [1260, 380] width 462 height 696
click at [1160, 107] on div "HTML CSS JS" at bounding box center [1112, 99] width 166 height 17
click at [1171, 97] on div "JS" at bounding box center [1166, 99] width 54 height 14
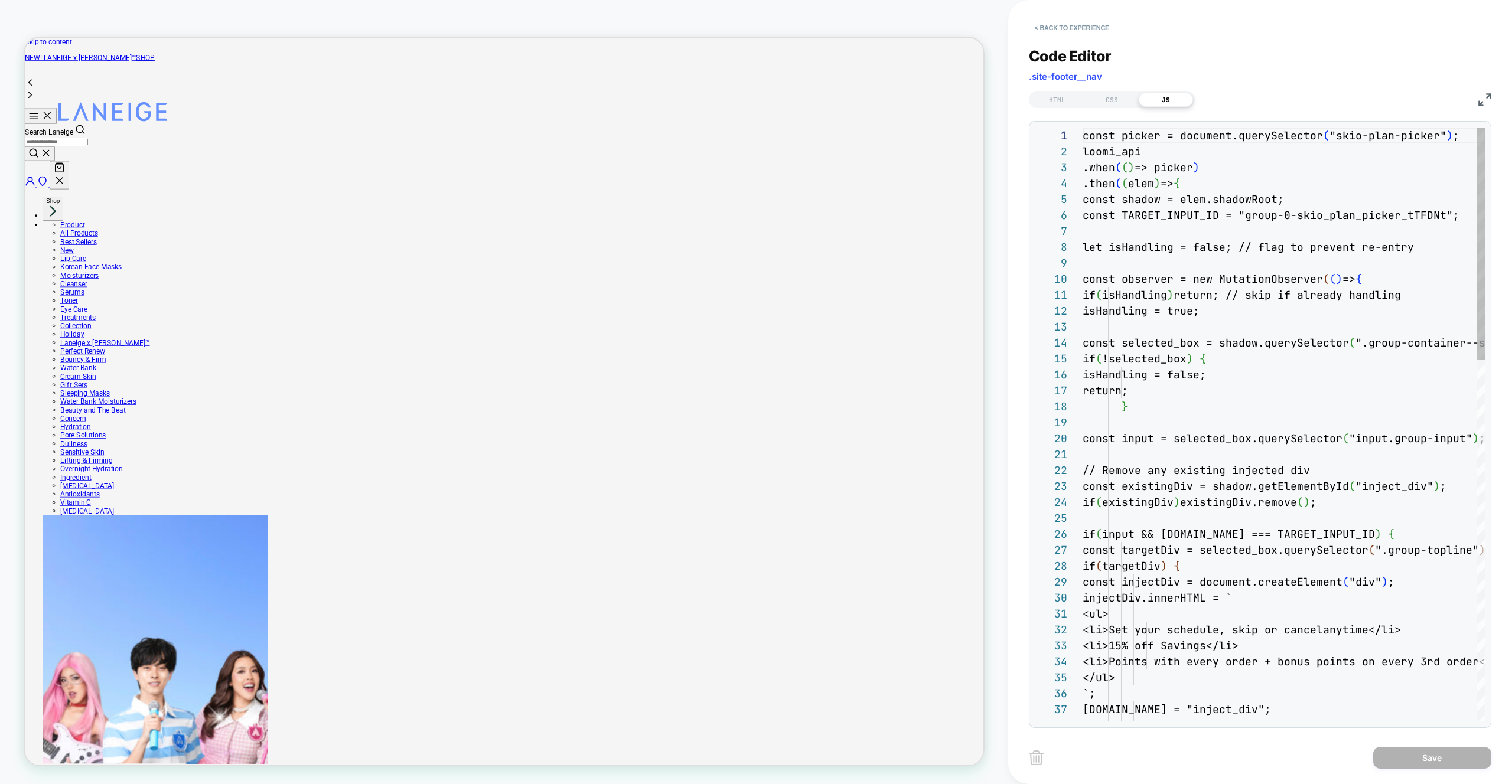
scroll to position [160, 0]
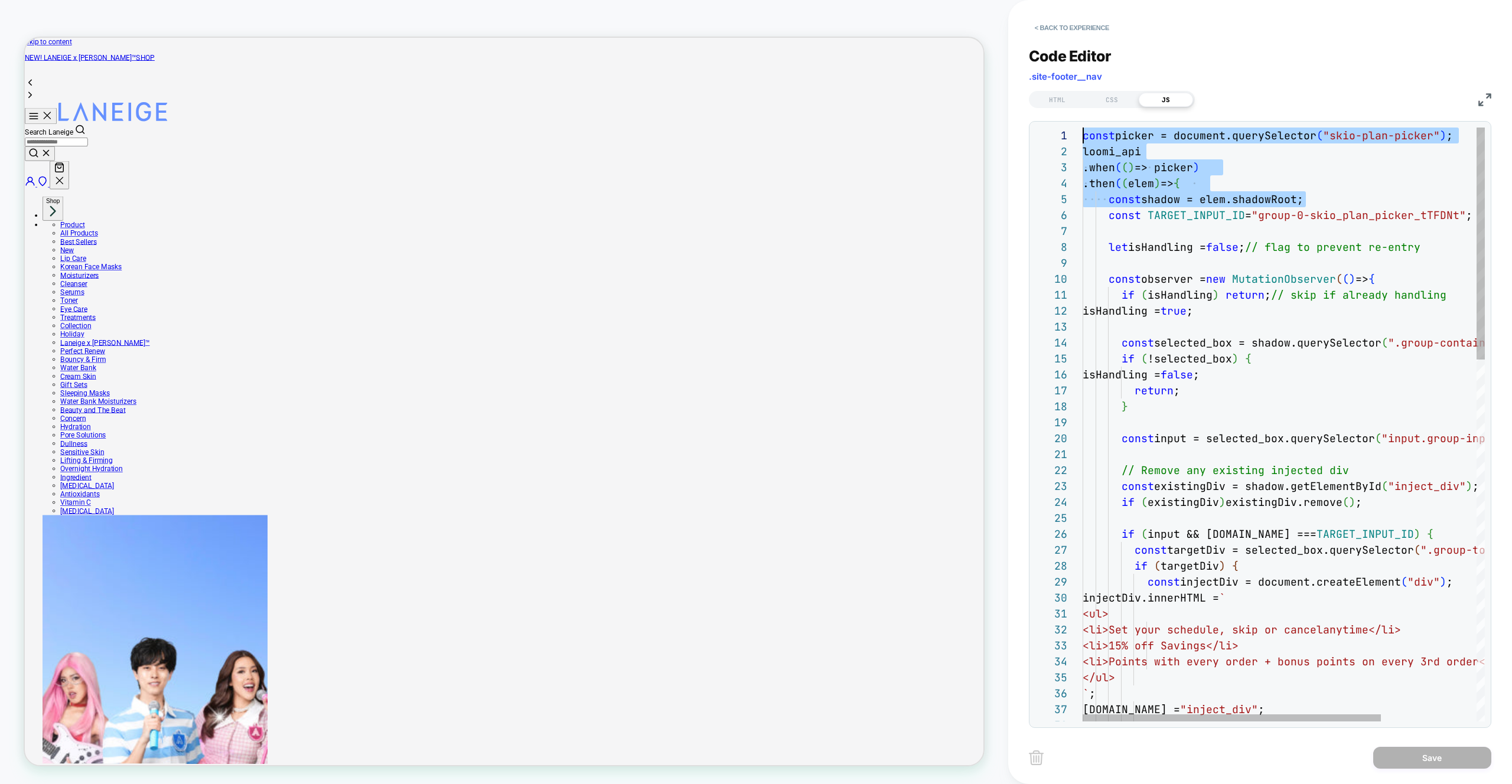
drag, startPoint x: 1322, startPoint y: 201, endPoint x: 1035, endPoint y: 123, distance: 297.4
drag, startPoint x: 1247, startPoint y: 278, endPoint x: 1239, endPoint y: 278, distance: 8.0
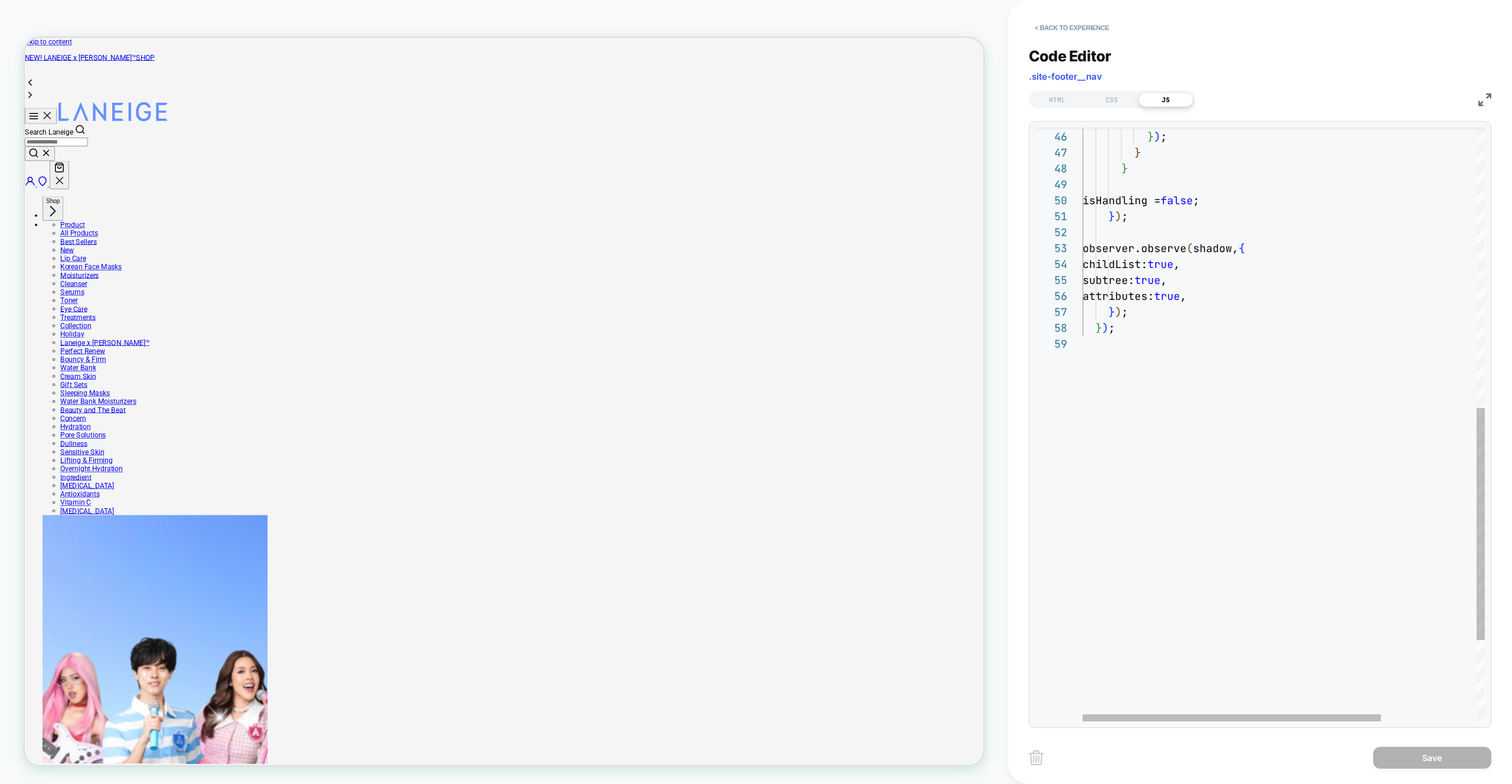
type textarea "**********"
click at [1122, 315] on div "attributes: true , } ) ; } } isHandling = false ; } ) ; observer.observe ( shad…" at bounding box center [1348, 170] width 531 height 1518
click at [1073, 25] on button "< Back to experience" at bounding box center [1072, 28] width 86 height 19
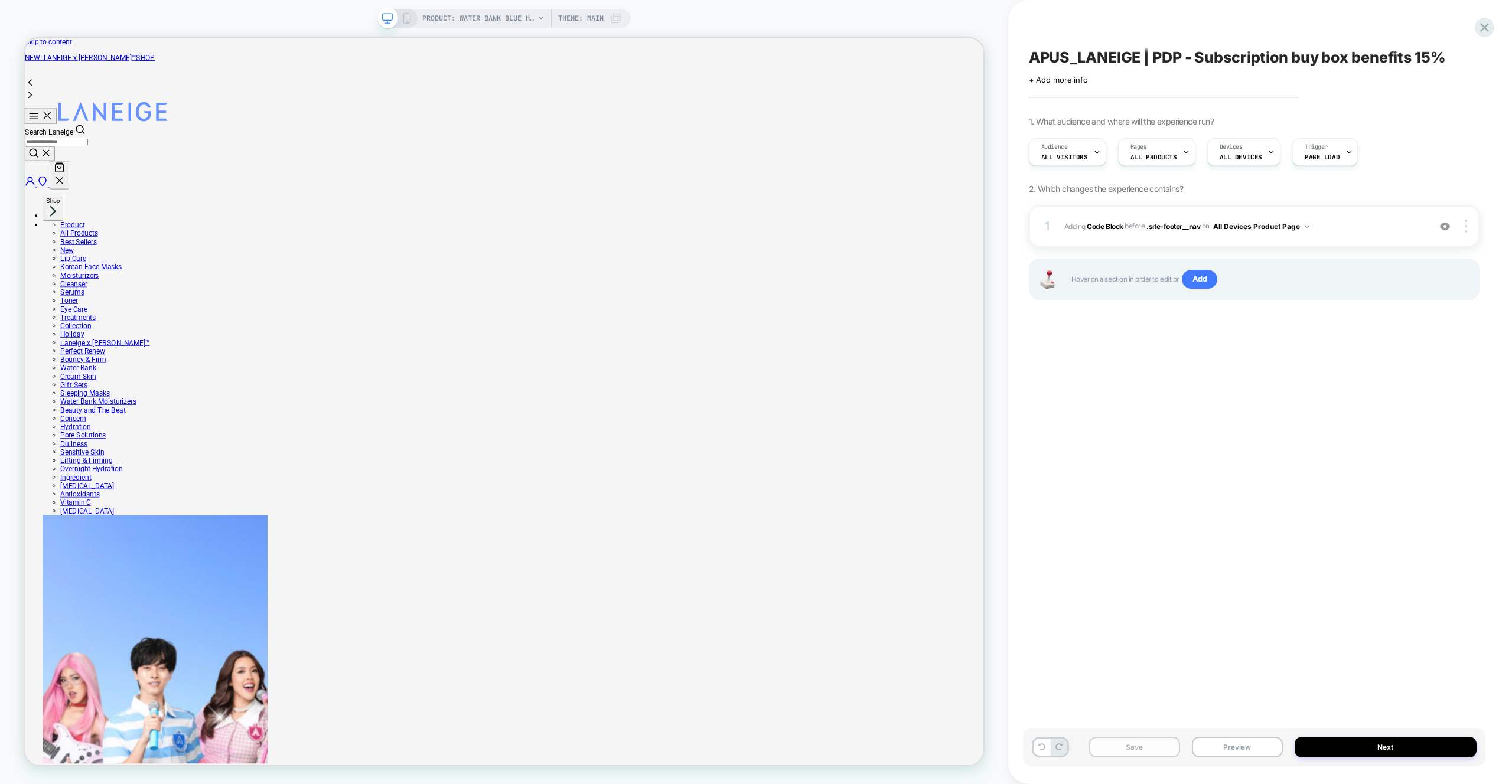
click at [1136, 742] on button "Save" at bounding box center [1134, 747] width 91 height 21
click at [1488, 26] on icon at bounding box center [1484, 27] width 16 height 16
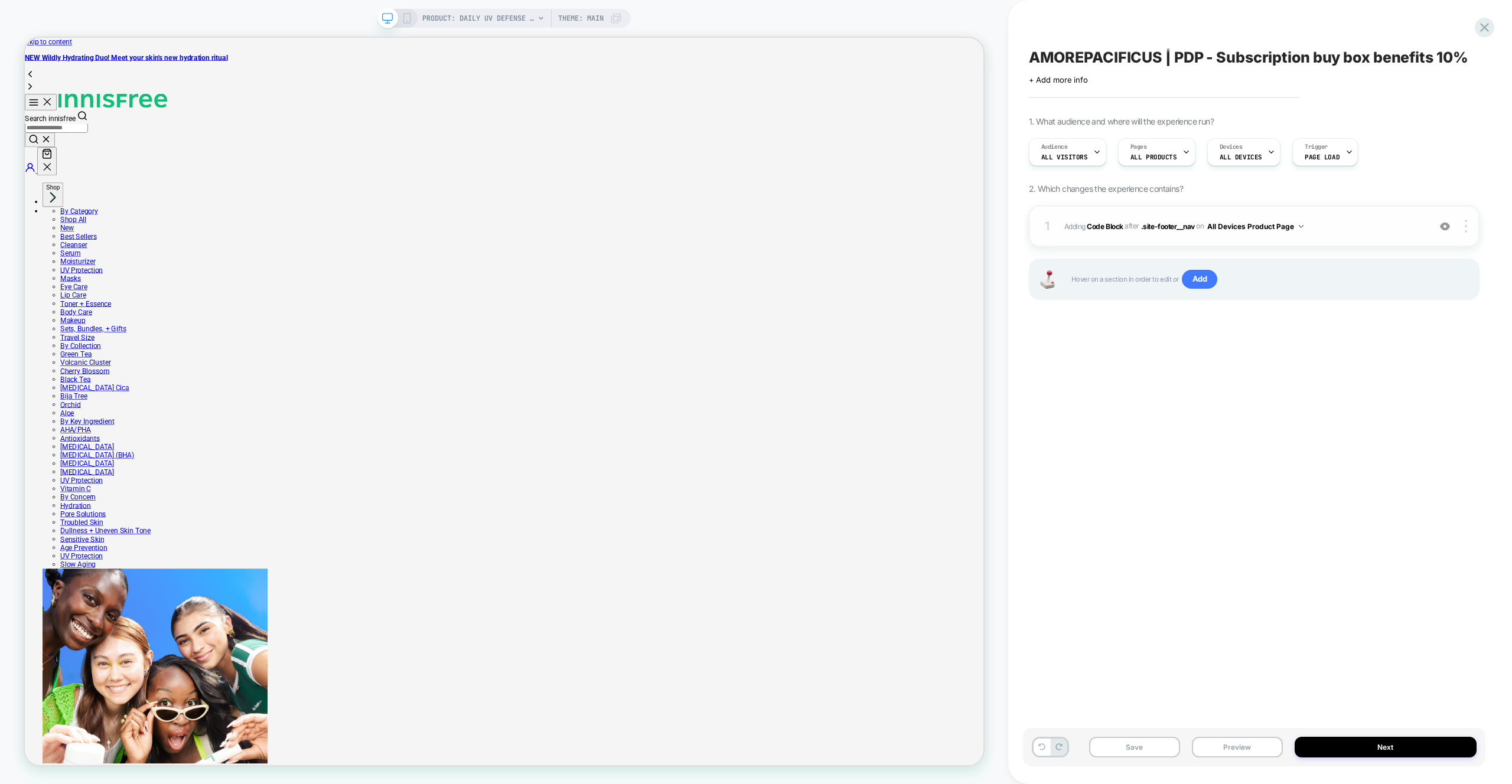
click at [1325, 230] on span "Adding Code Block AFTER .site-footer__nav .site-footer__nav on All Devices Prod…" at bounding box center [1244, 227] width 359 height 15
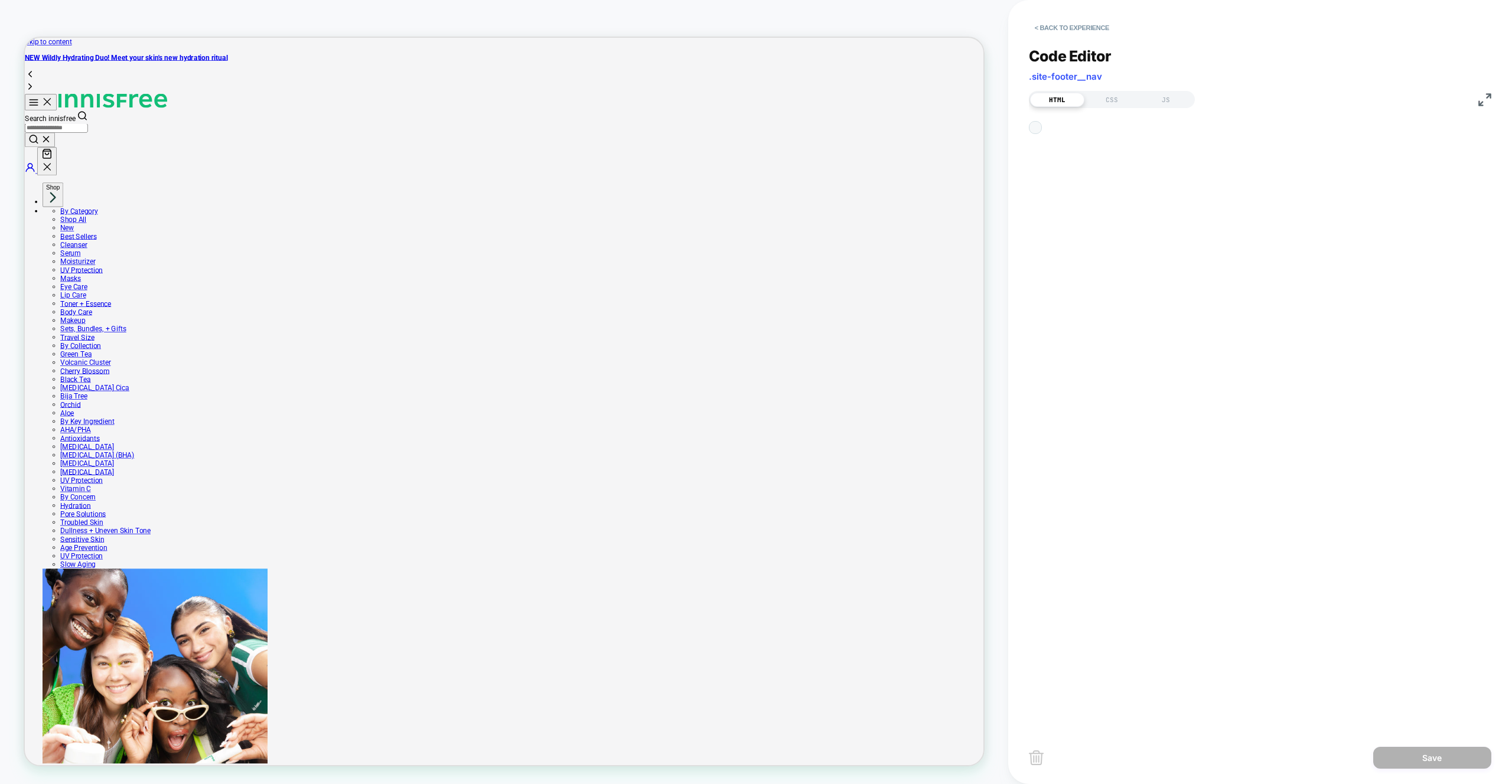
scroll to position [16, 0]
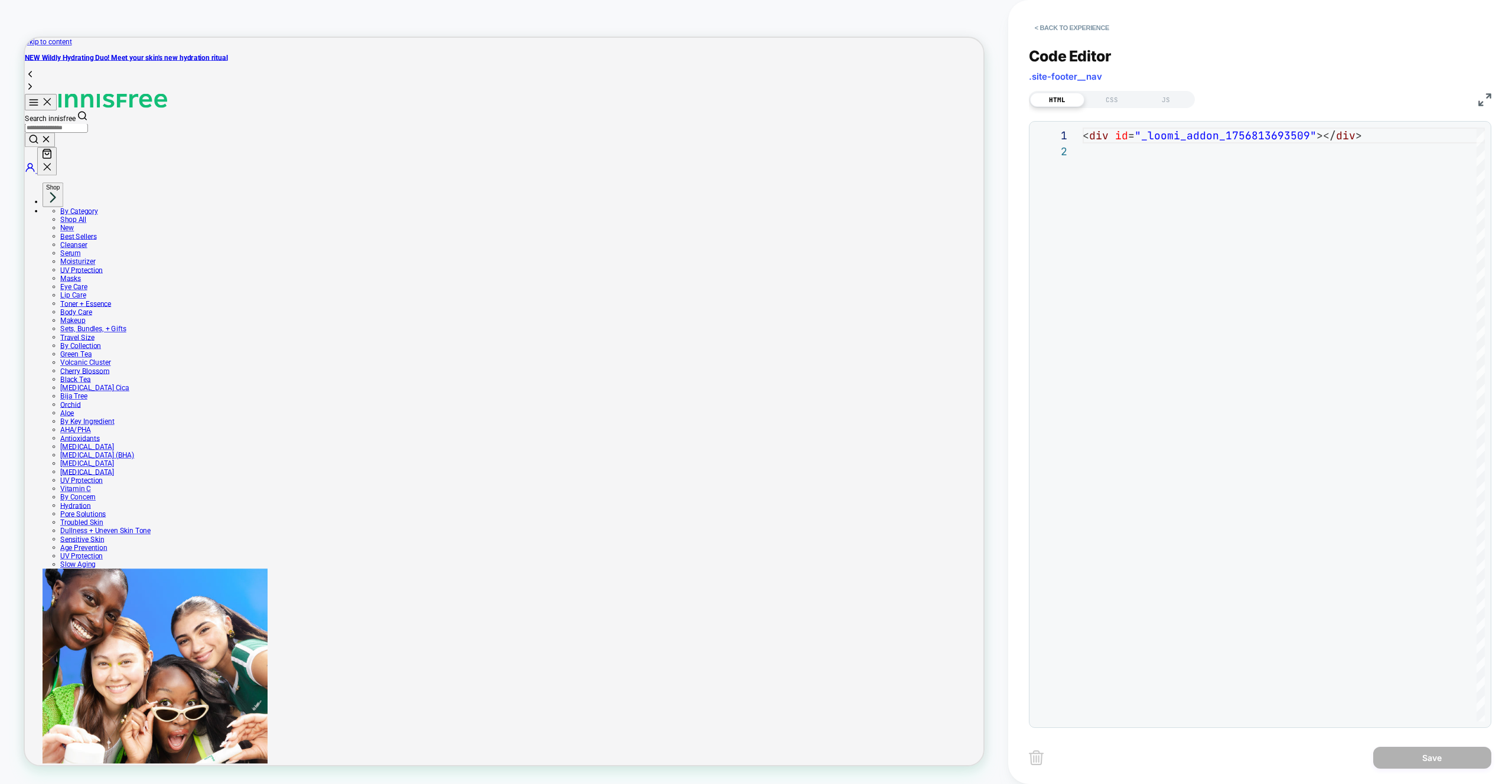
drag, startPoint x: 1162, startPoint y: 97, endPoint x: 1158, endPoint y: 118, distance: 21.4
click at [1162, 96] on div "JS" at bounding box center [1166, 99] width 54 height 14
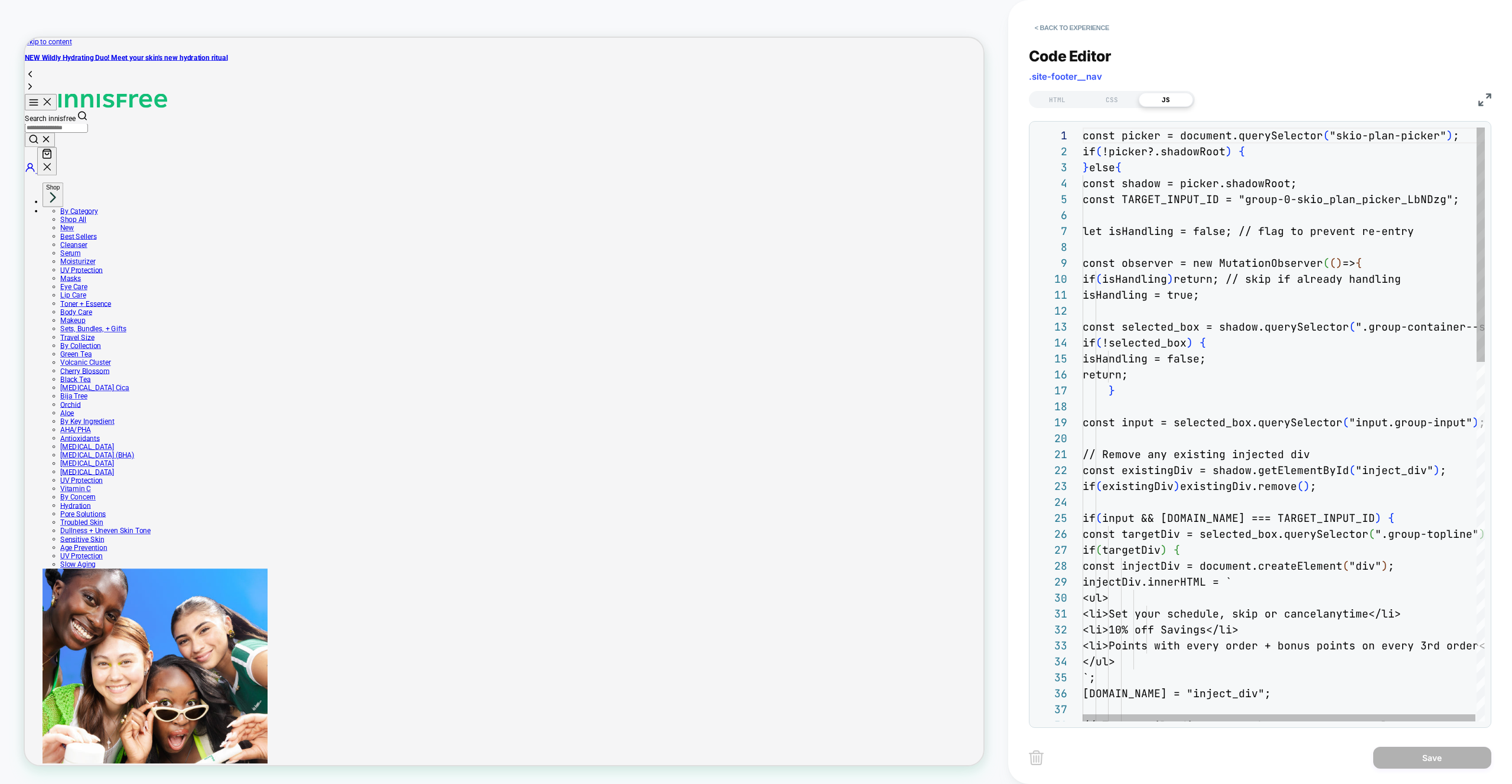
scroll to position [160, 0]
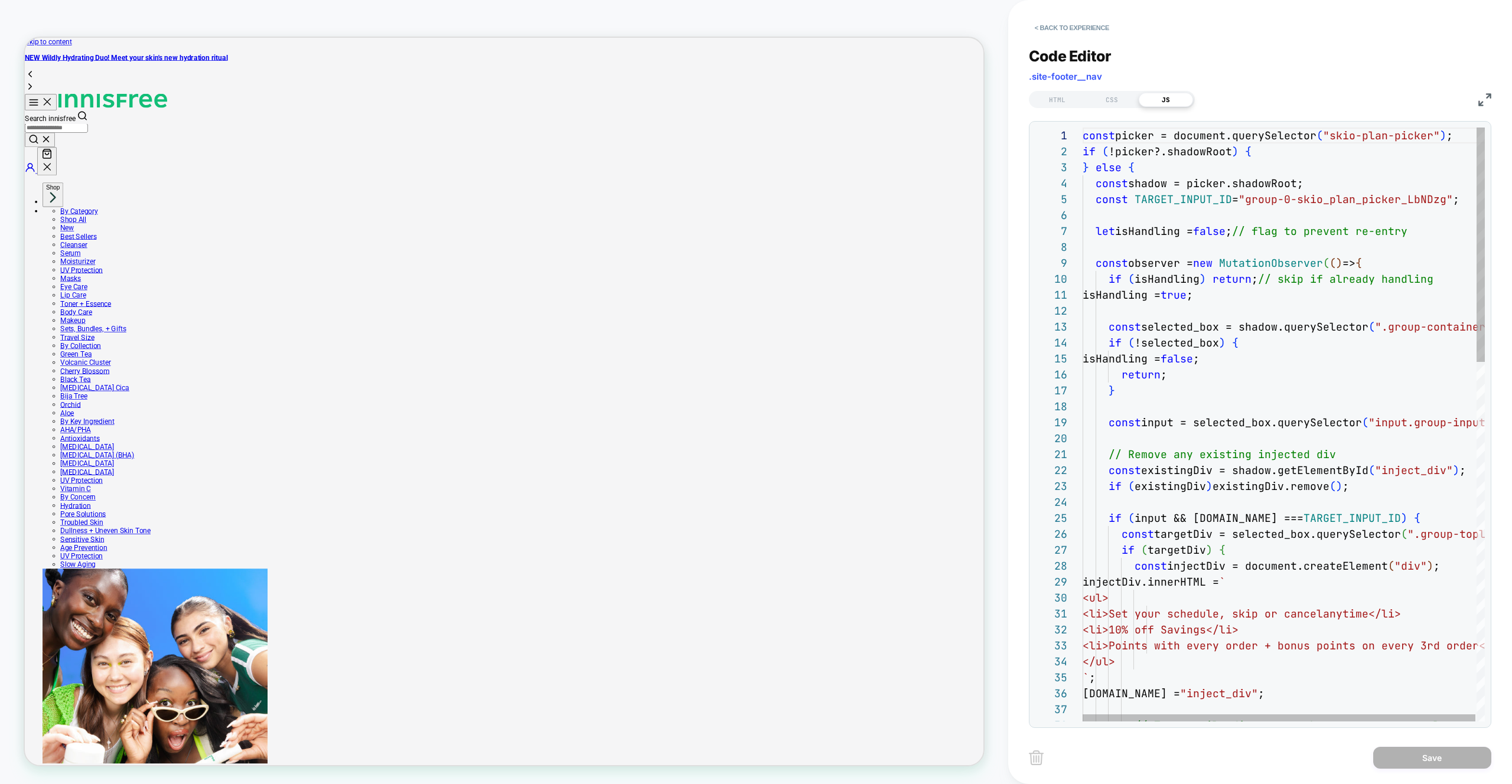
type textarea "**********"
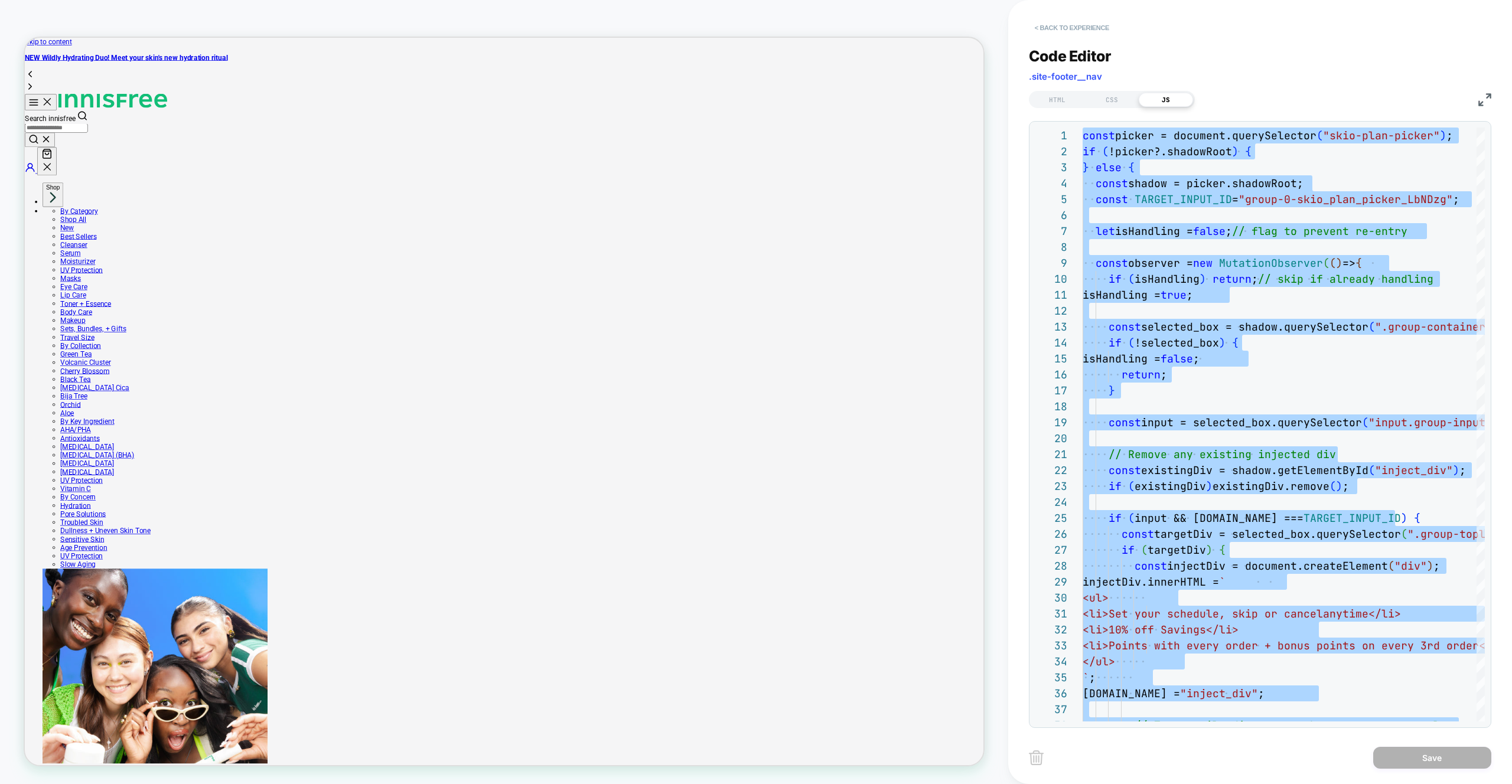
click at [1053, 29] on button "< Back to experience" at bounding box center [1072, 28] width 86 height 19
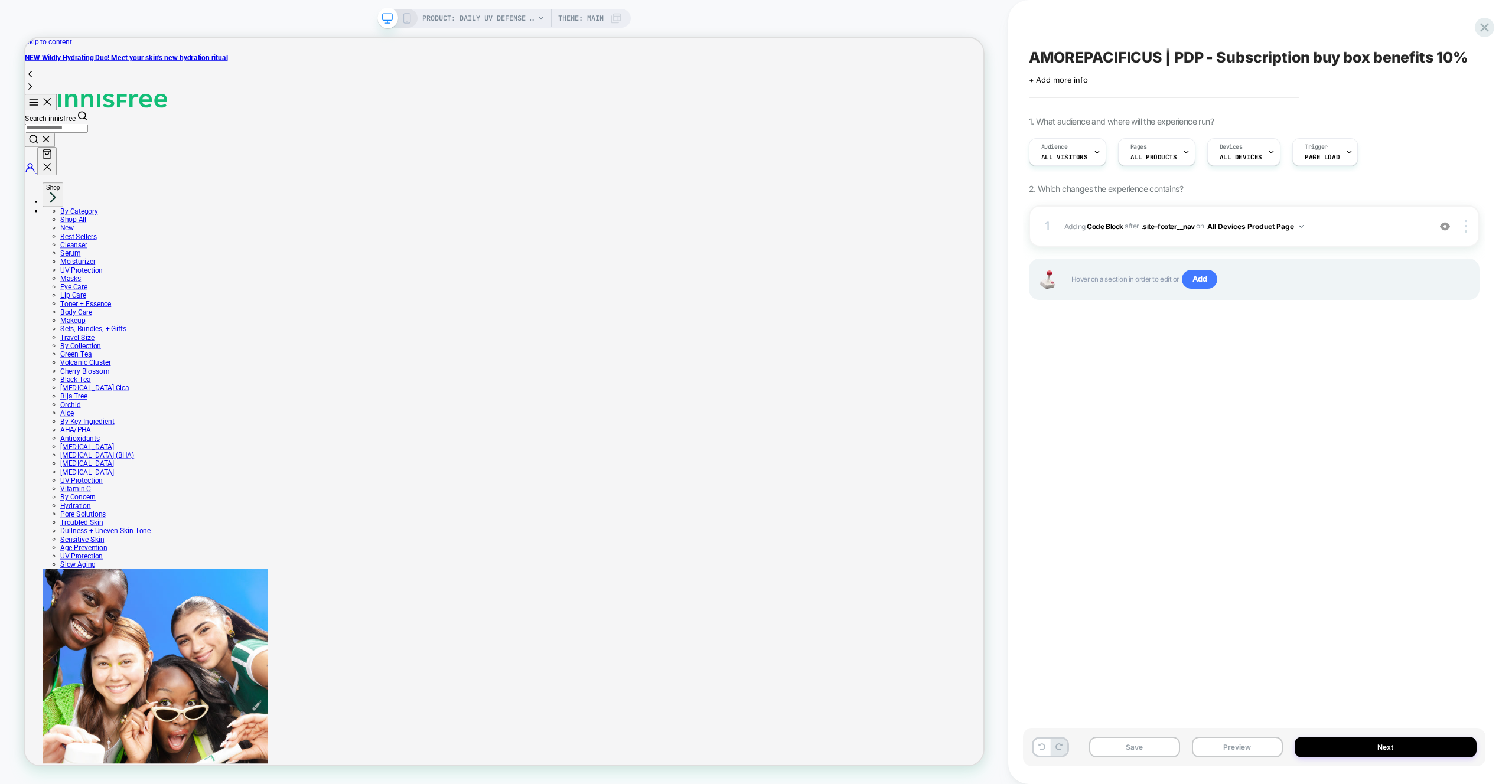
click at [1172, 63] on span "AMOREPACIFICUS | PDP - Subscription buy box benefits 10%" at bounding box center [1248, 58] width 440 height 18
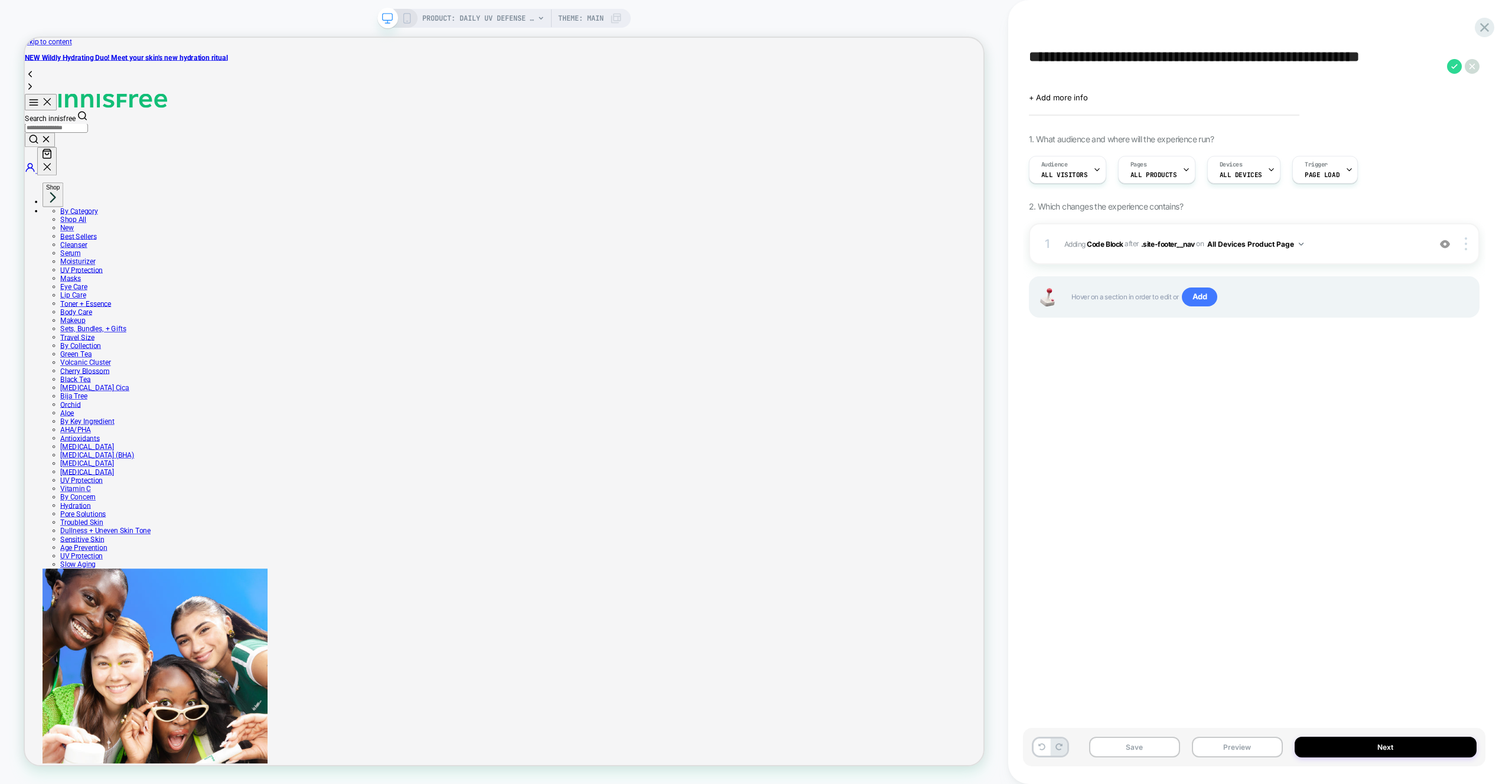
click at [1172, 63] on textarea "**********" at bounding box center [1234, 66] width 412 height 36
click at [1353, 240] on span "Adding Code Block AFTER .site-footer__nav .site-footer__nav on All Devices Prod…" at bounding box center [1244, 244] width 359 height 15
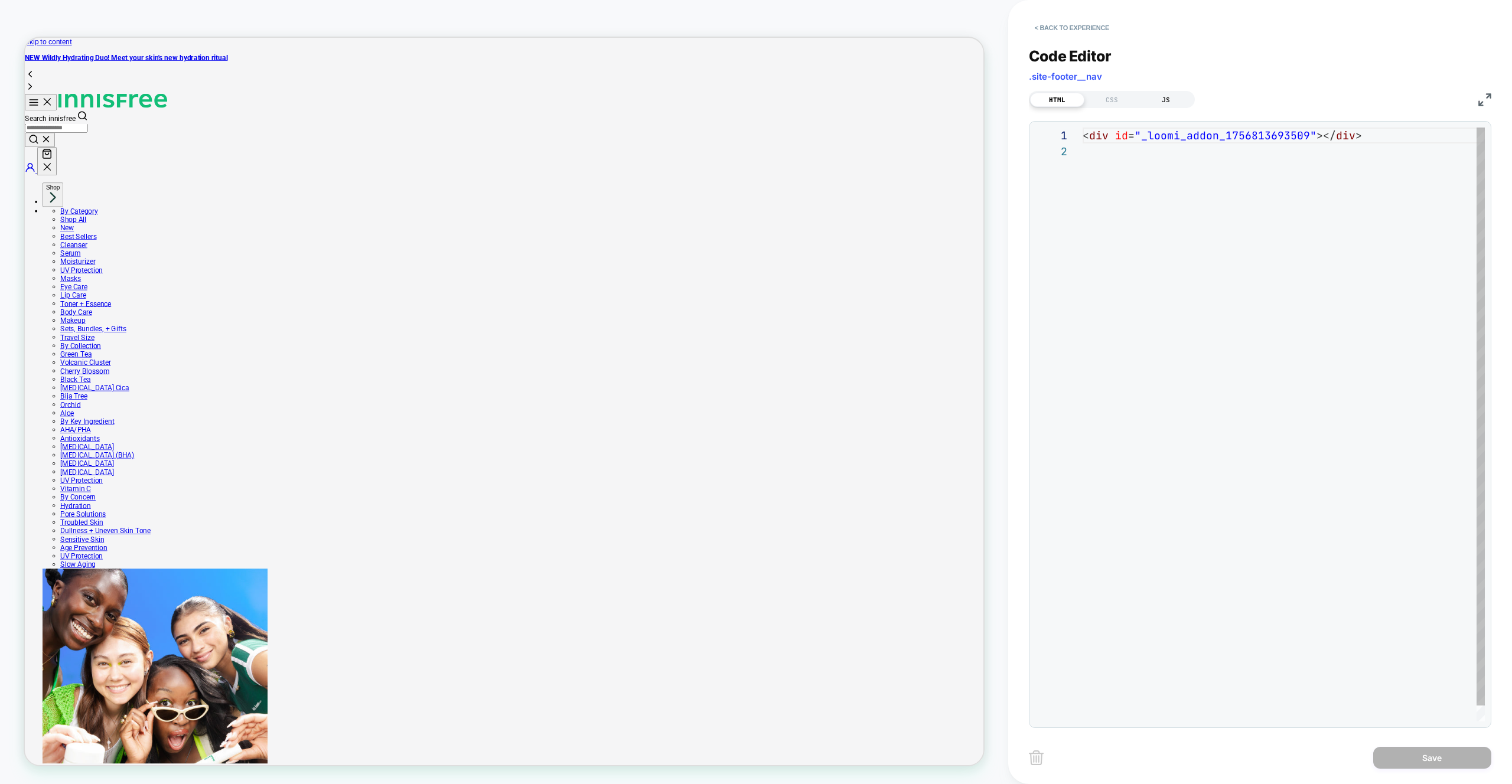
scroll to position [16, 0]
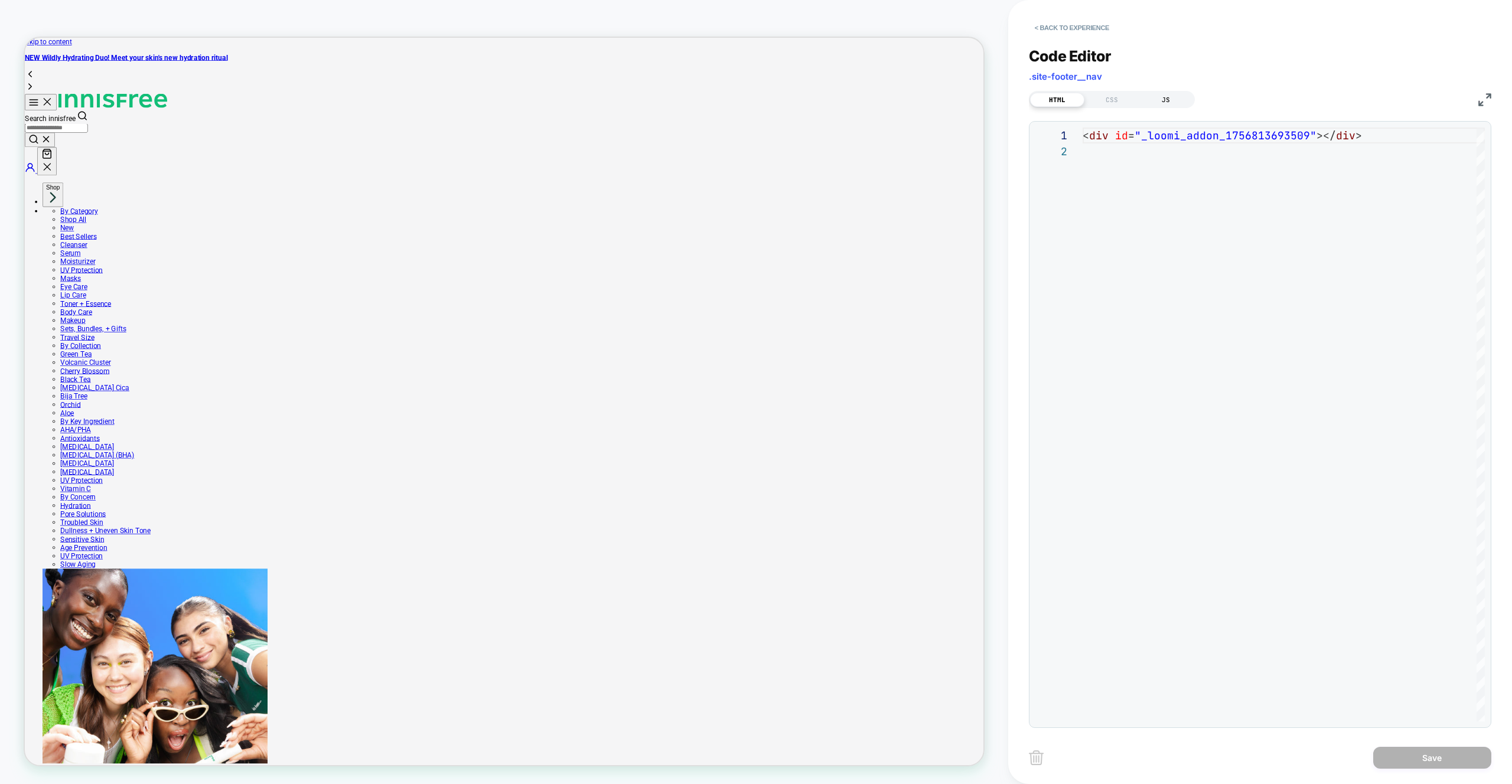
click at [1164, 97] on div "JS" at bounding box center [1166, 99] width 54 height 14
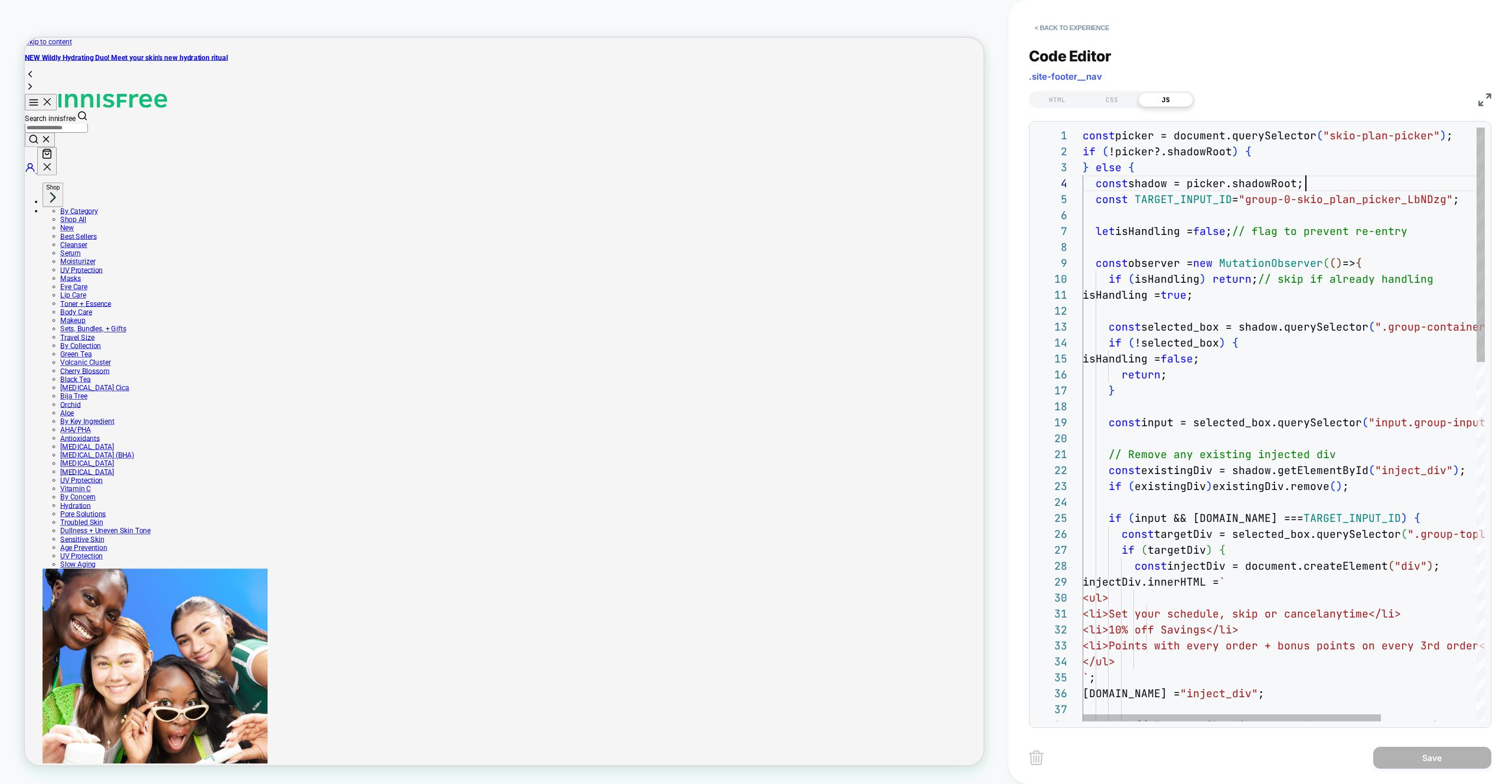
scroll to position [0, 0]
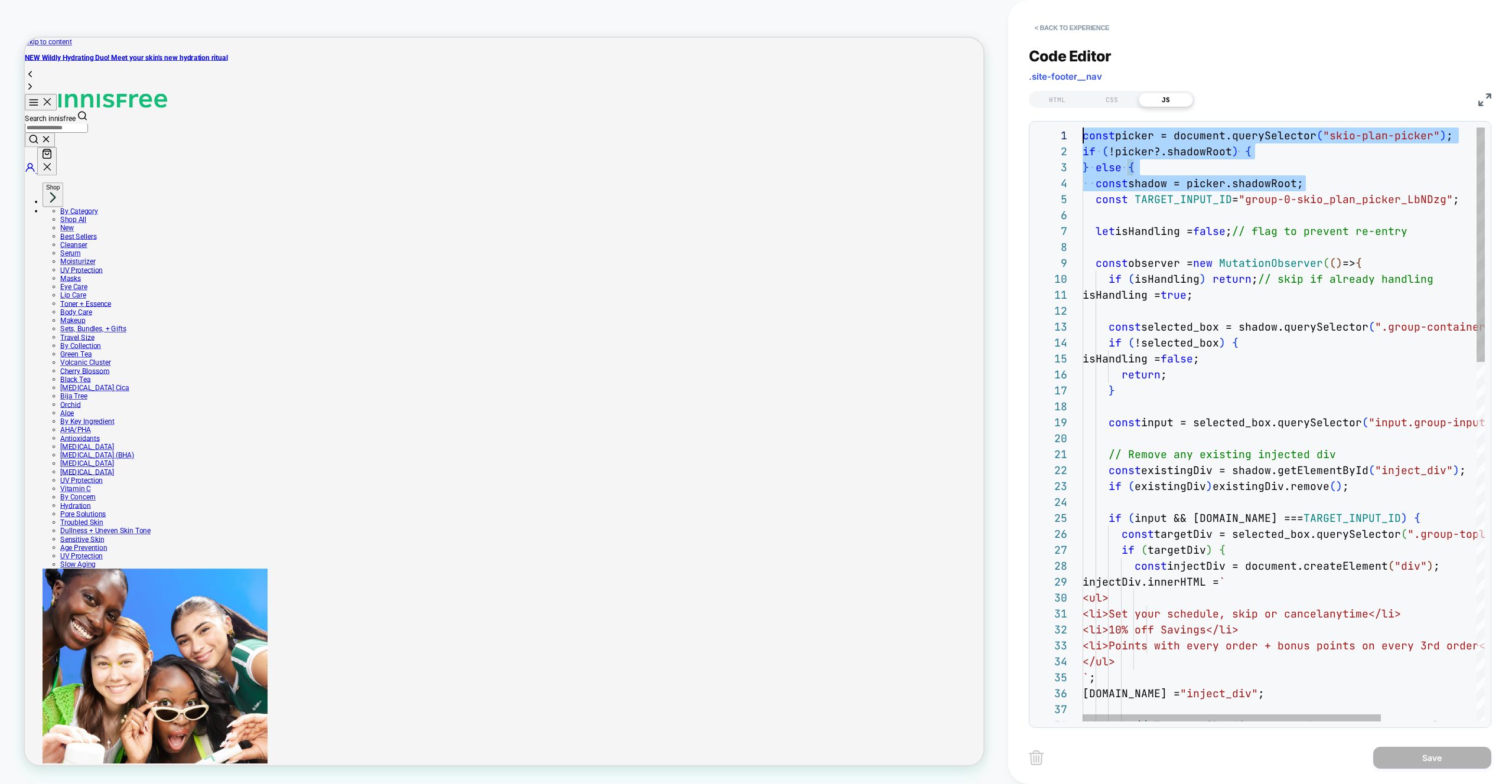
drag, startPoint x: 1314, startPoint y: 183, endPoint x: 1024, endPoint y: 130, distance: 294.8
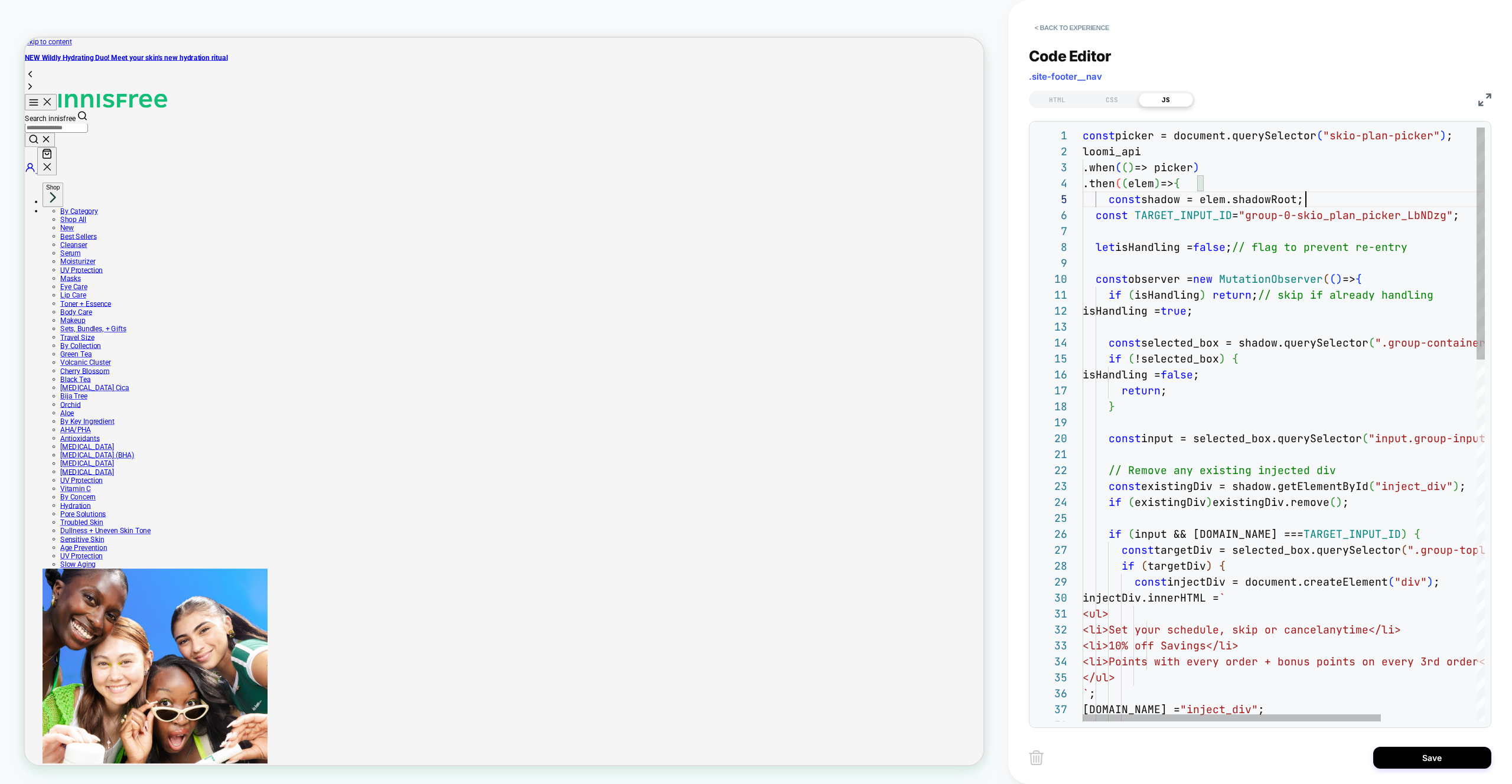
scroll to position [64, 224]
drag, startPoint x: 1132, startPoint y: 182, endPoint x: 1124, endPoint y: 197, distance: 17.0
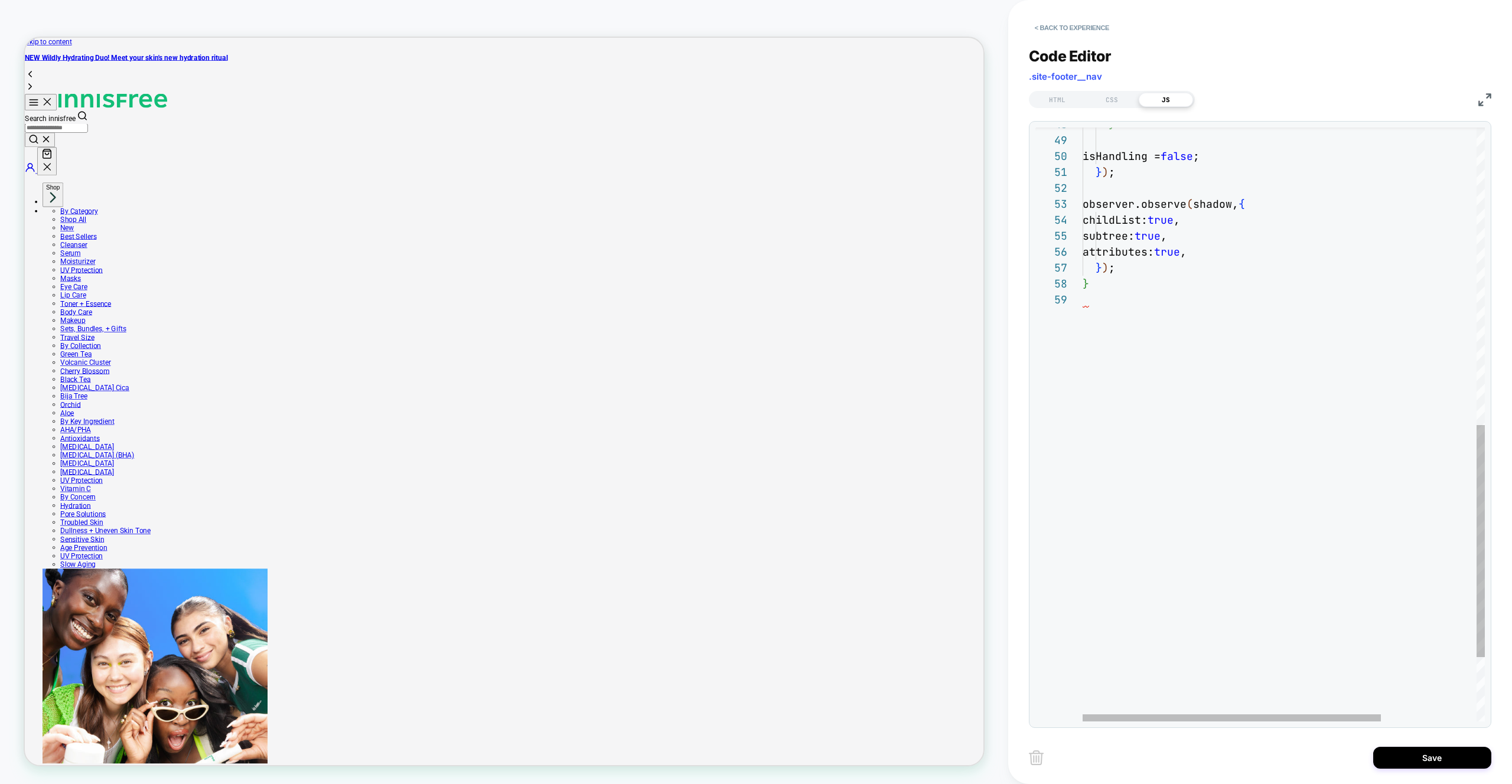
scroll to position [112, 6]
click at [1113, 283] on div "observer.observe ( shadow, { childList: true , subtree: true , attributes: true…" at bounding box center [1348, 126] width 531 height 1518
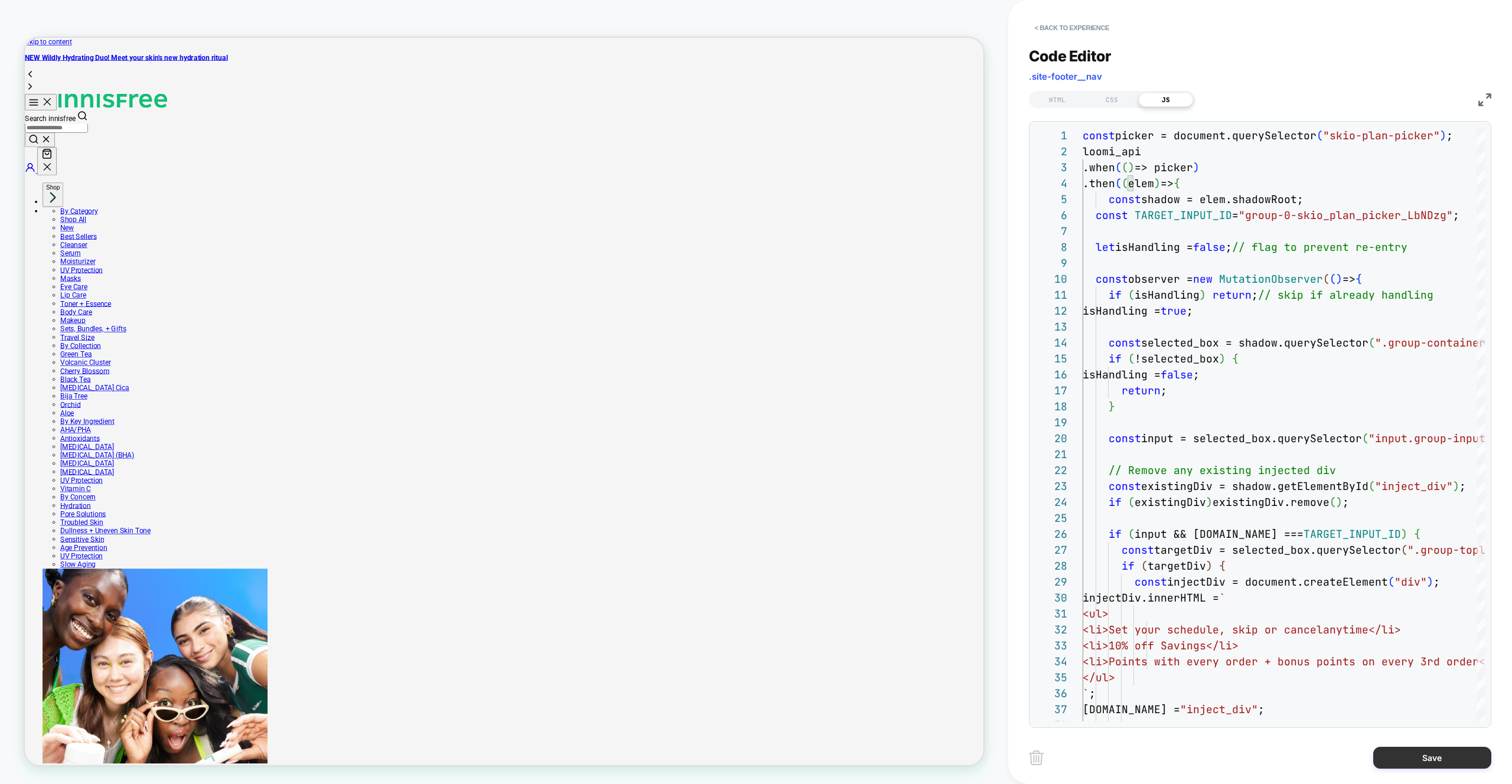
type textarea "**********"
click at [1441, 760] on button "Save" at bounding box center [1432, 758] width 118 height 22
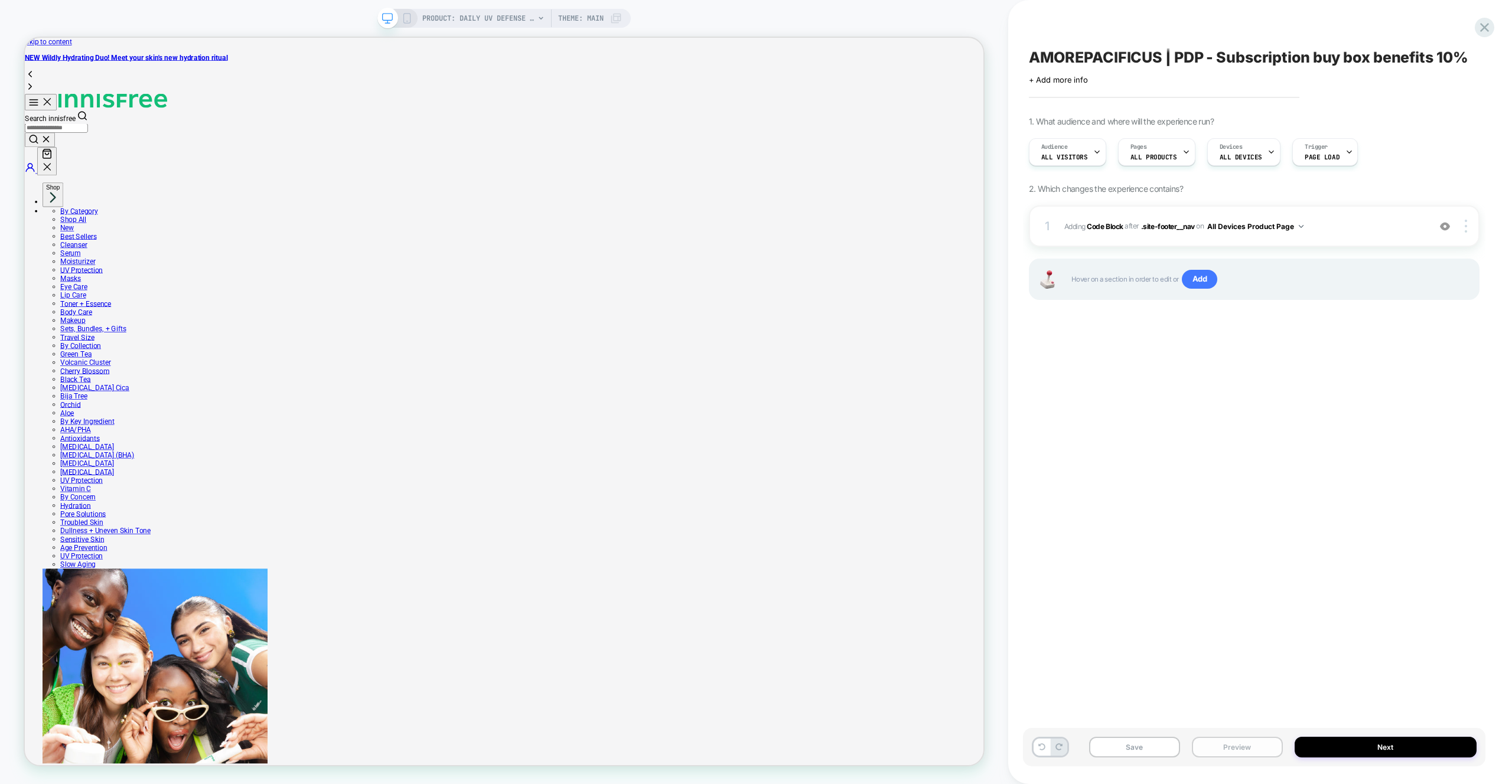
click at [1266, 746] on button "Preview" at bounding box center [1237, 747] width 91 height 21
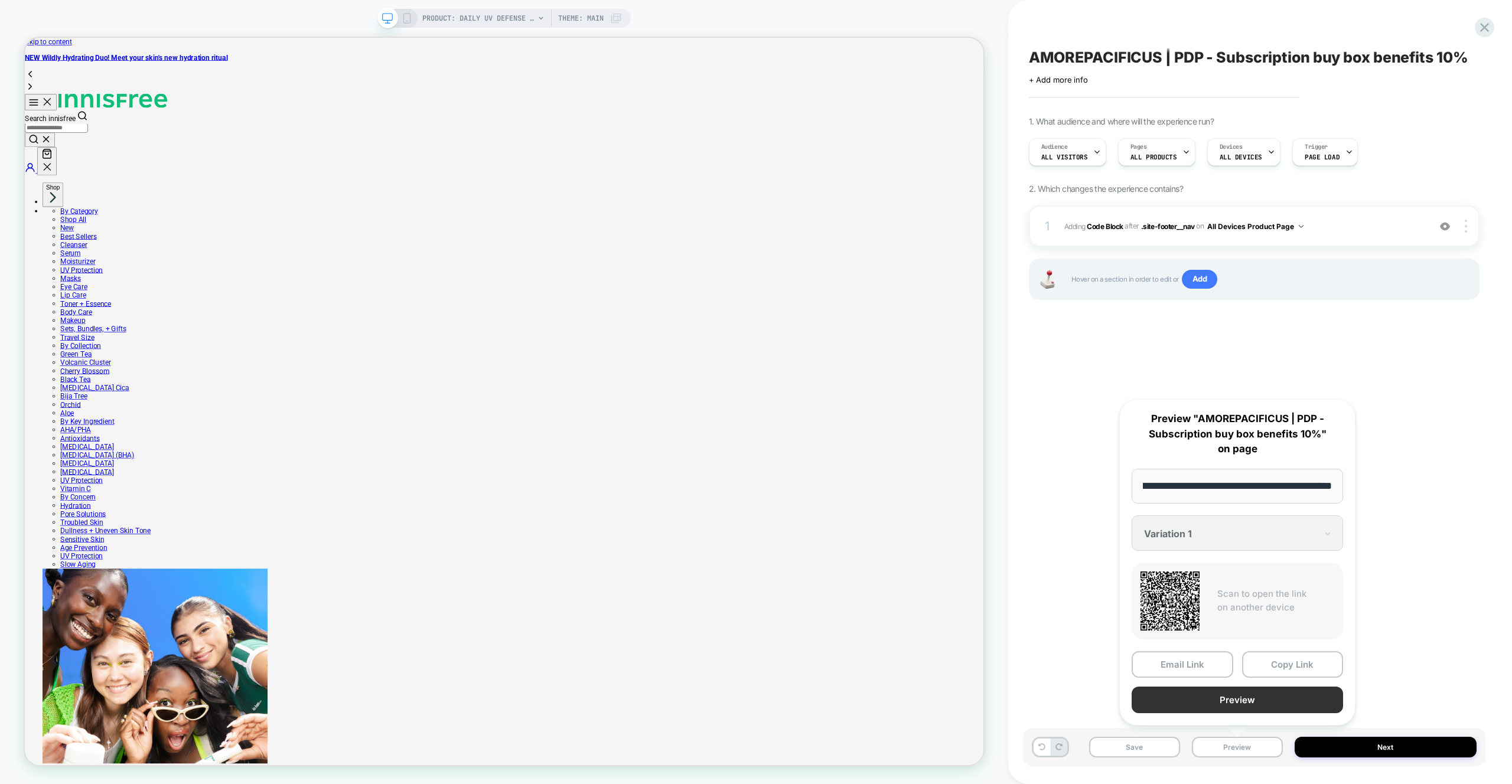
scroll to position [0, 0]
click at [1232, 709] on button "Preview" at bounding box center [1237, 700] width 211 height 27
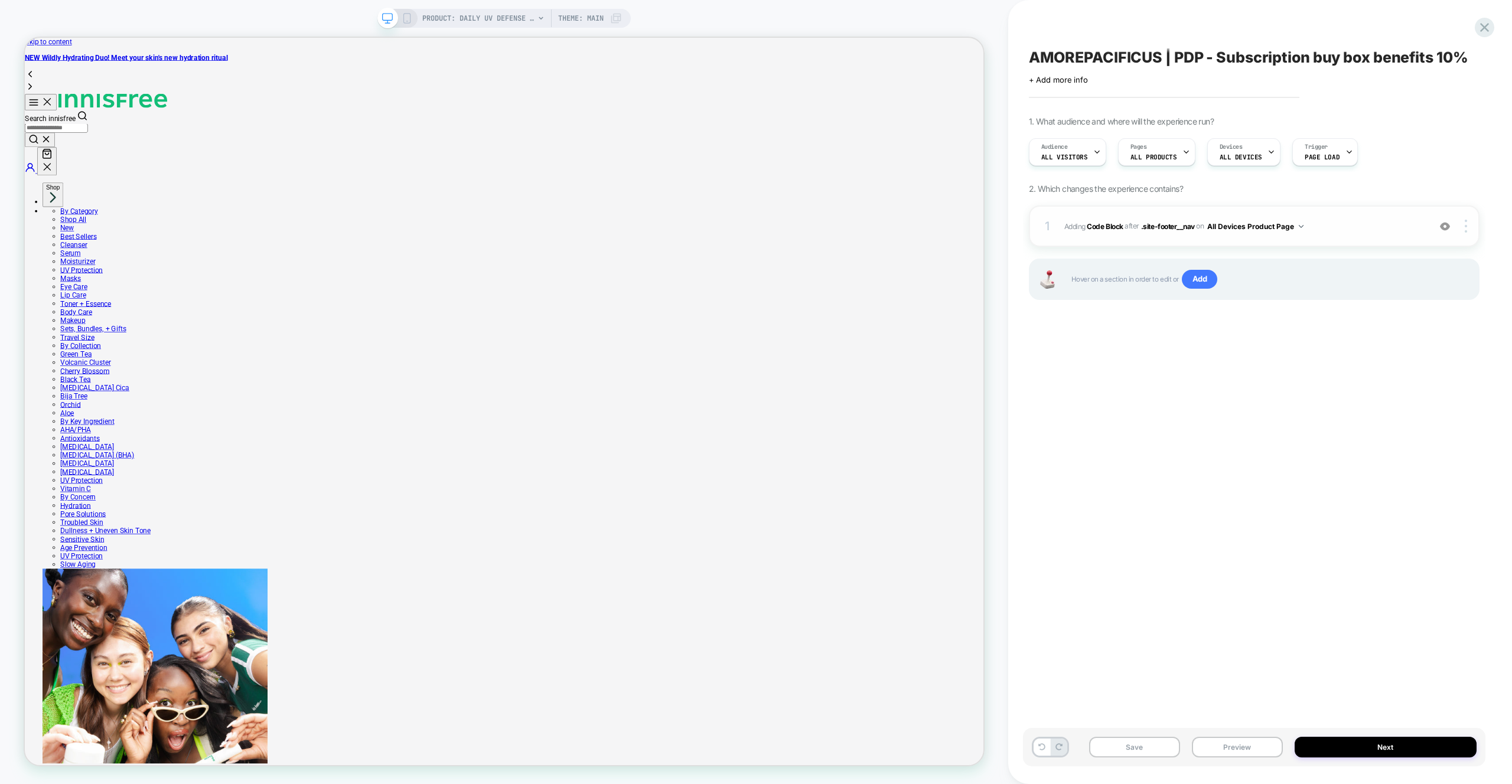
click at [1345, 232] on span "Adding Code Block AFTER .site-footer__nav .site-footer__nav on All Devices Prod…" at bounding box center [1244, 227] width 359 height 15
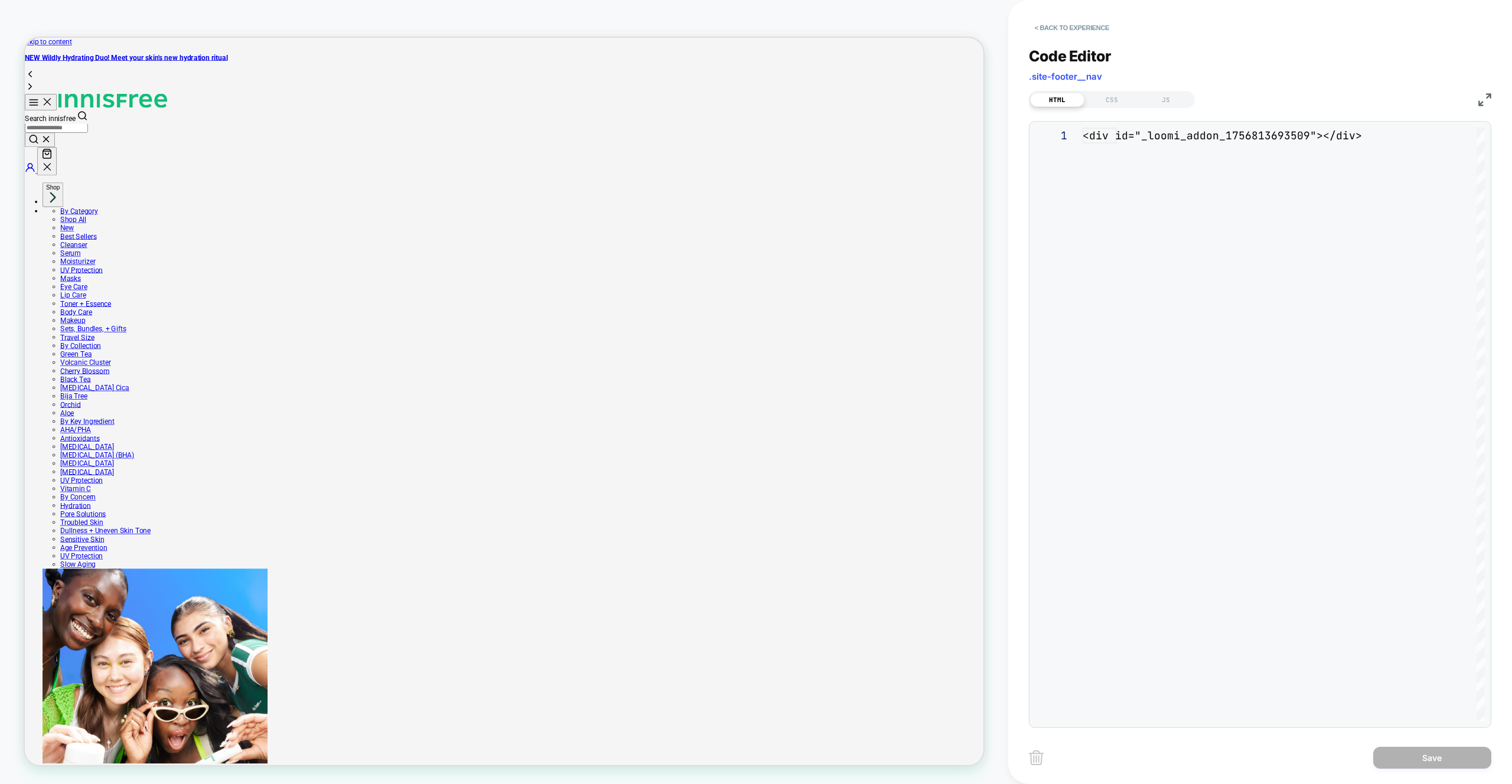
scroll to position [16, 0]
click at [1173, 99] on div "JS" at bounding box center [1166, 99] width 54 height 14
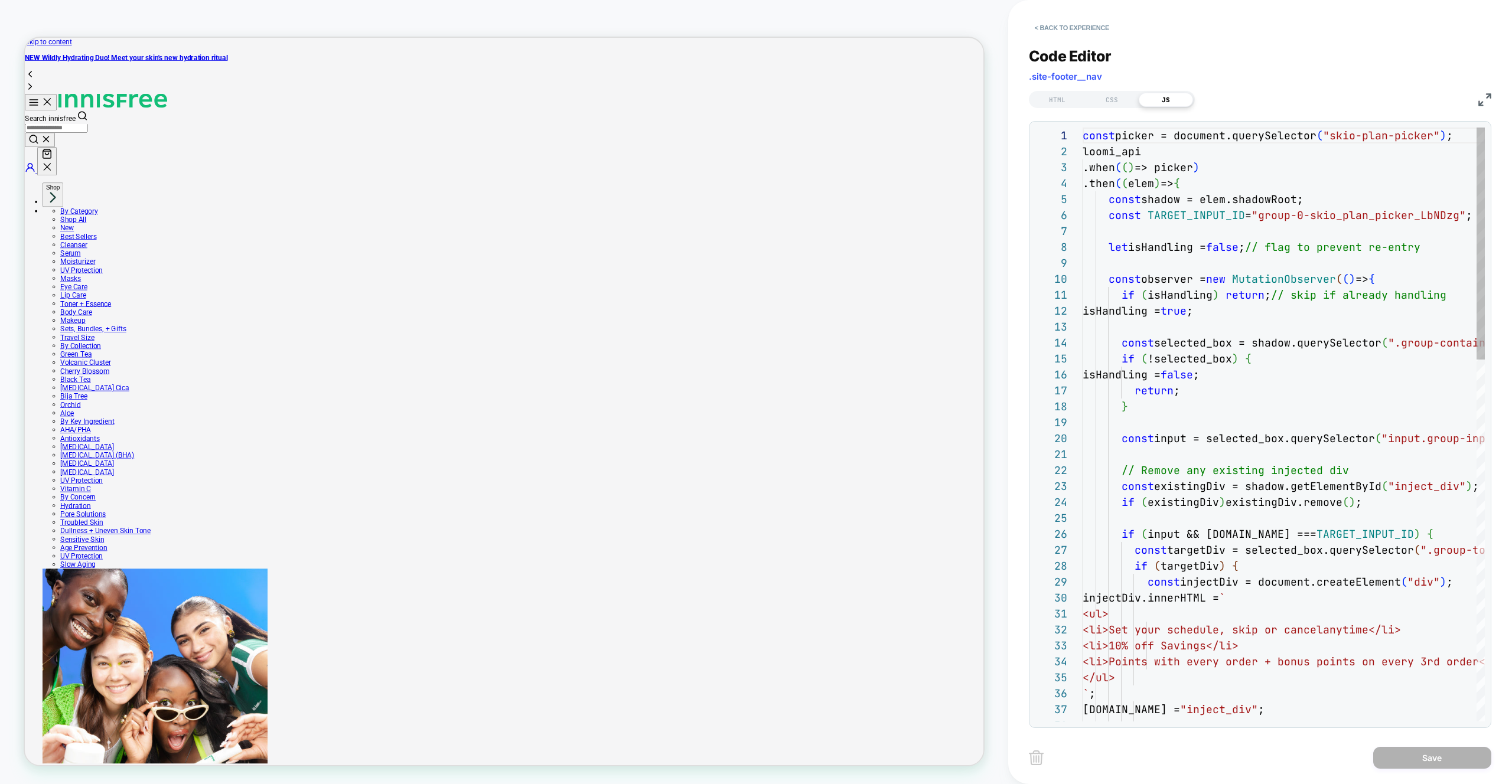
scroll to position [160, 0]
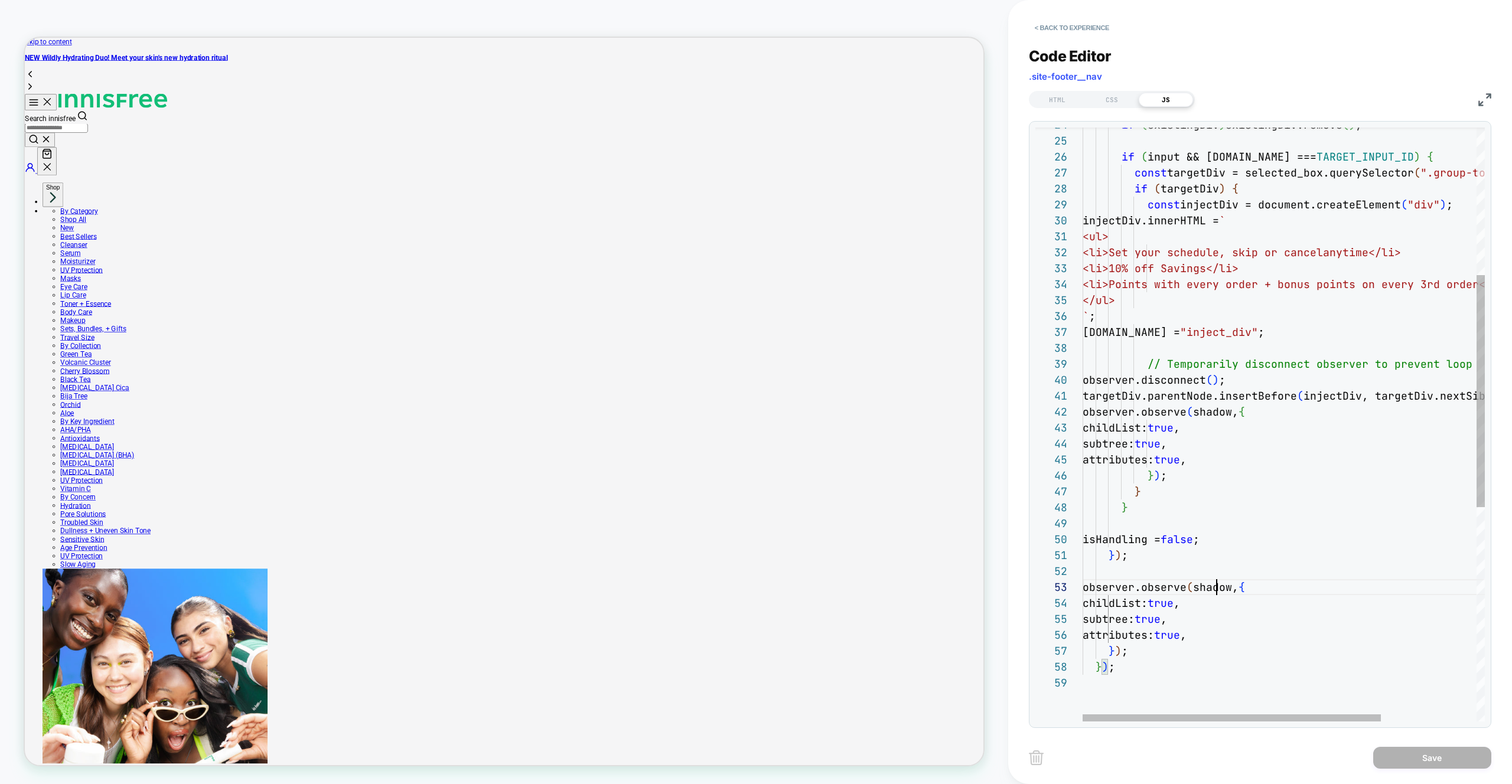
click at [1214, 588] on div "if ( existingDiv ) existingDiv.remove ( ) ; if ( input && input.id === TARGET_I…" at bounding box center [1348, 509] width 531 height 1518
click at [1158, 548] on div "if ( existingDiv ) existingDiv.remove ( ) ; if ( input && input.id === TARGET_I…" at bounding box center [1348, 509] width 531 height 1518
click at [1262, 398] on div "if ( existingDiv ) existingDiv.remove ( ) ; if ( input && input.id === TARGET_I…" at bounding box center [1348, 509] width 531 height 1518
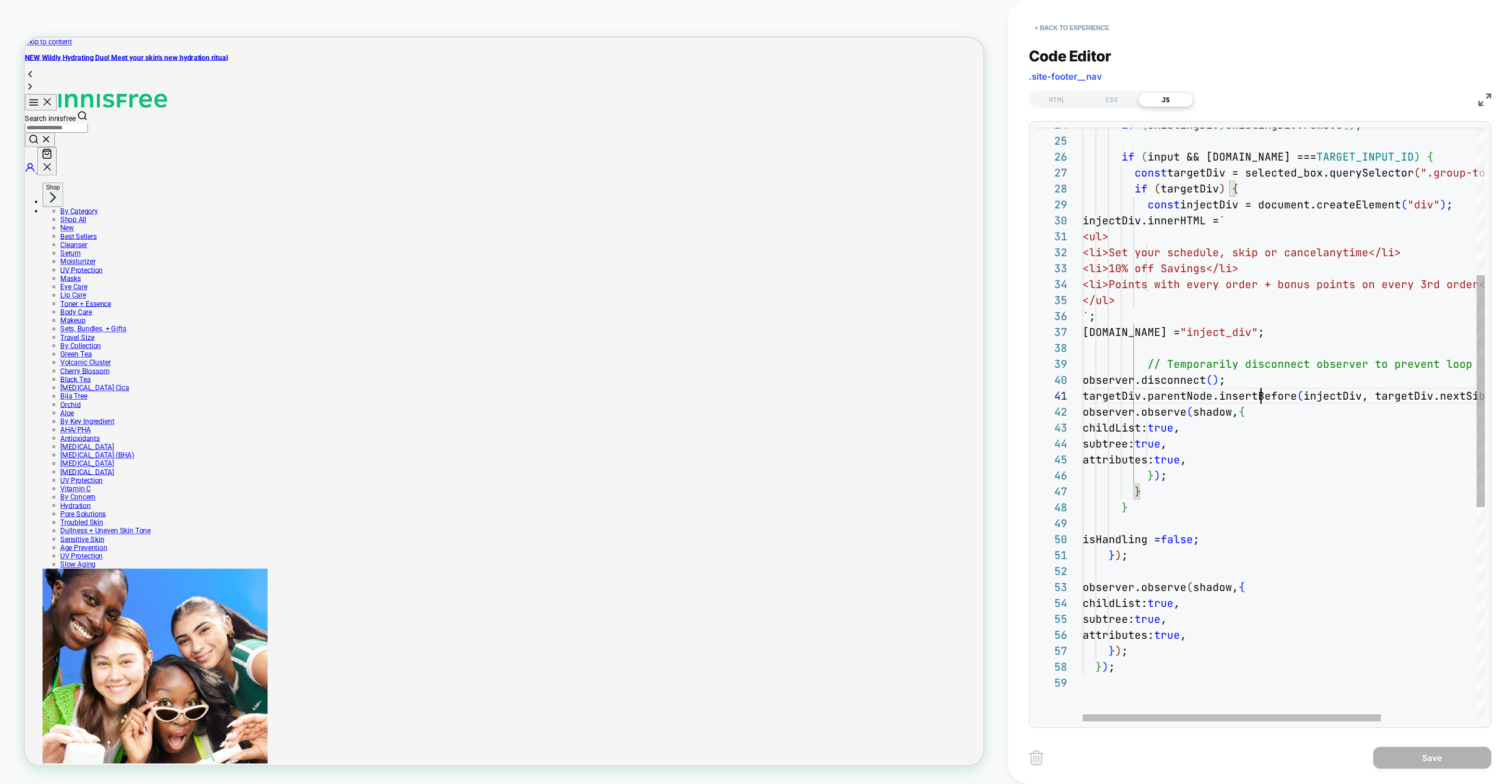
scroll to position [0, 178]
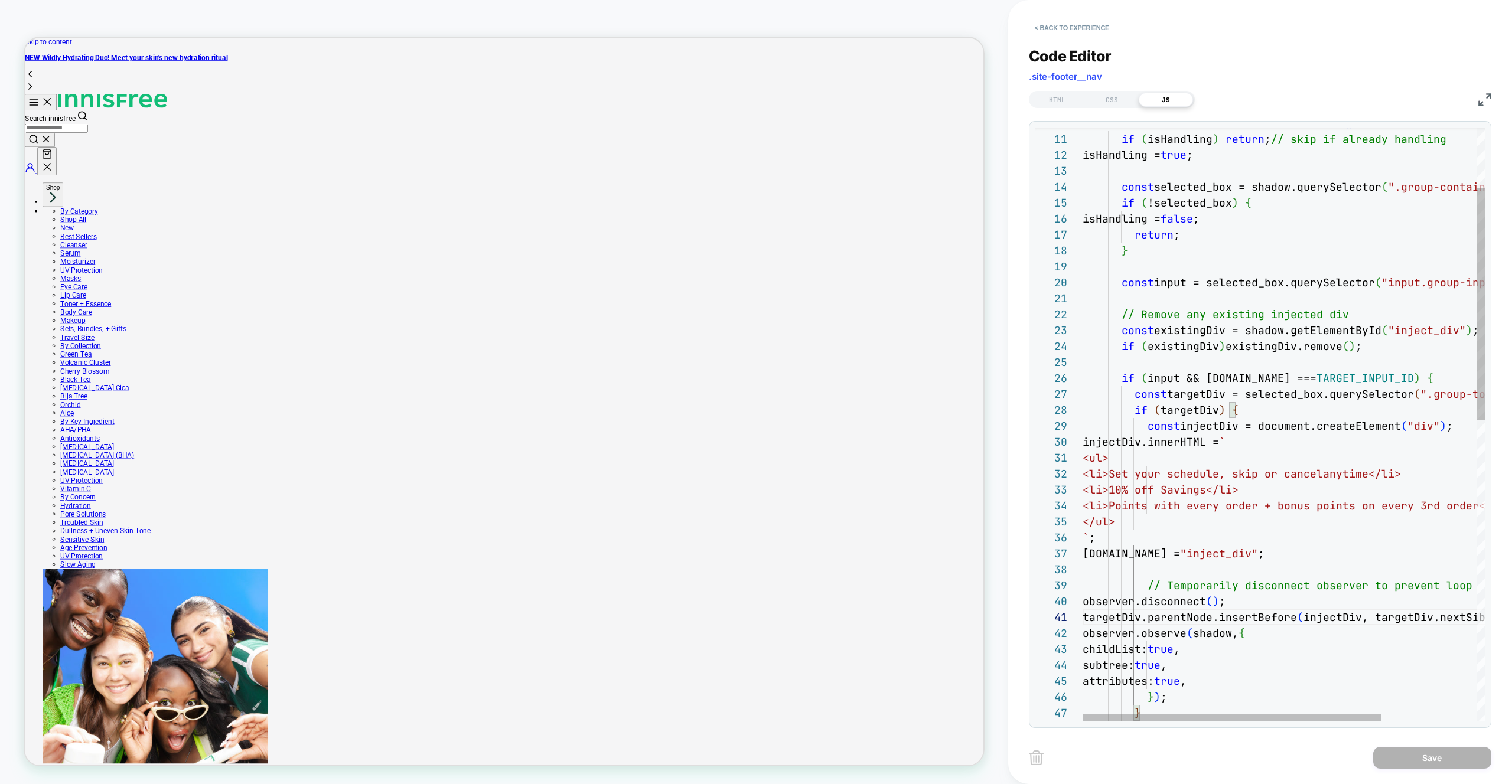
click at [1188, 230] on div "if ( existingDiv ) existingDiv.remove ( ) ; if ( input && input.id === TARGET_I…" at bounding box center [1348, 731] width 531 height 1518
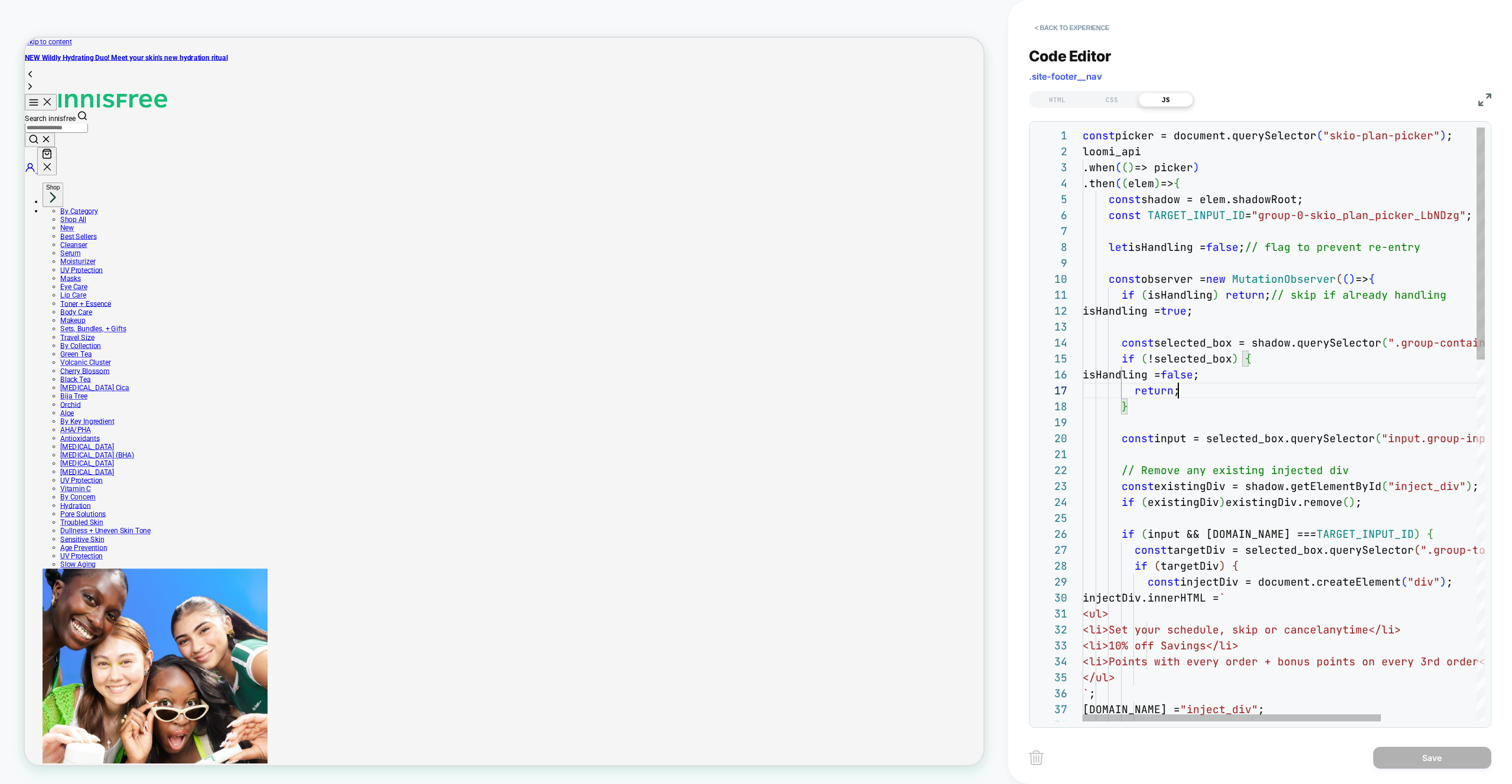
type textarea "**********"
click at [1055, 23] on button "< Back to experience" at bounding box center [1072, 28] width 86 height 19
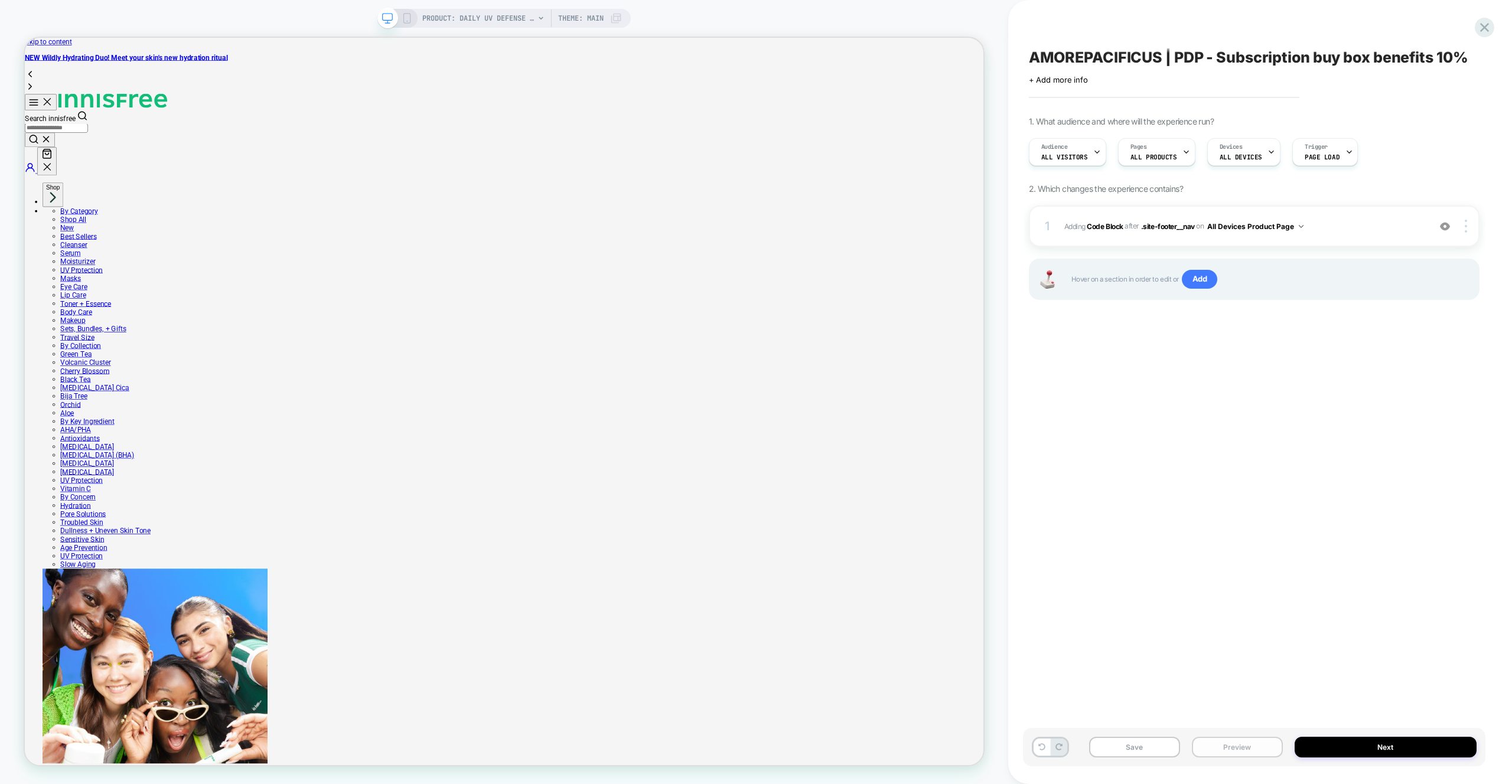
click at [1235, 752] on button "Preview" at bounding box center [1237, 747] width 91 height 21
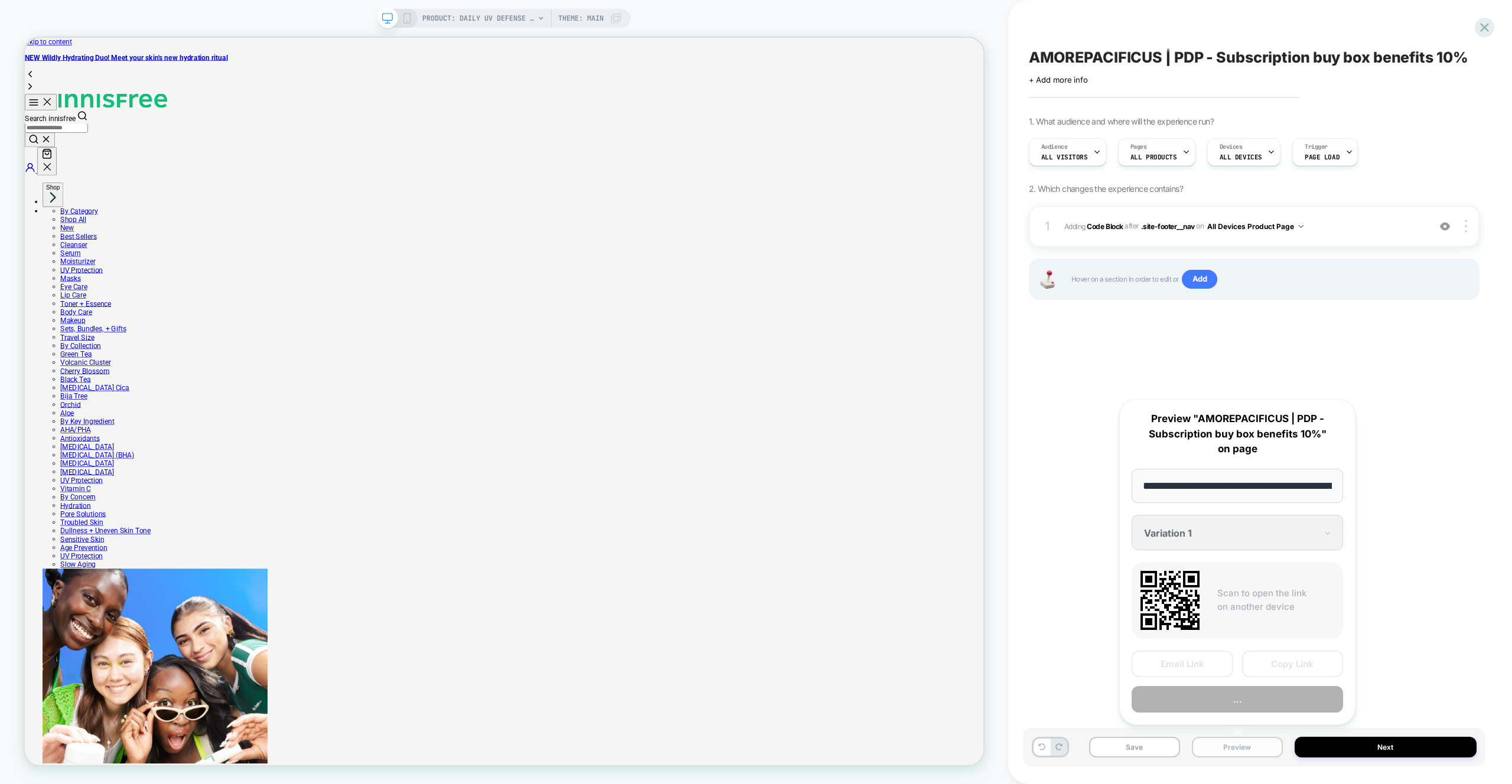
scroll to position [0, 196]
click at [1234, 707] on button "Preview" at bounding box center [1237, 700] width 211 height 27
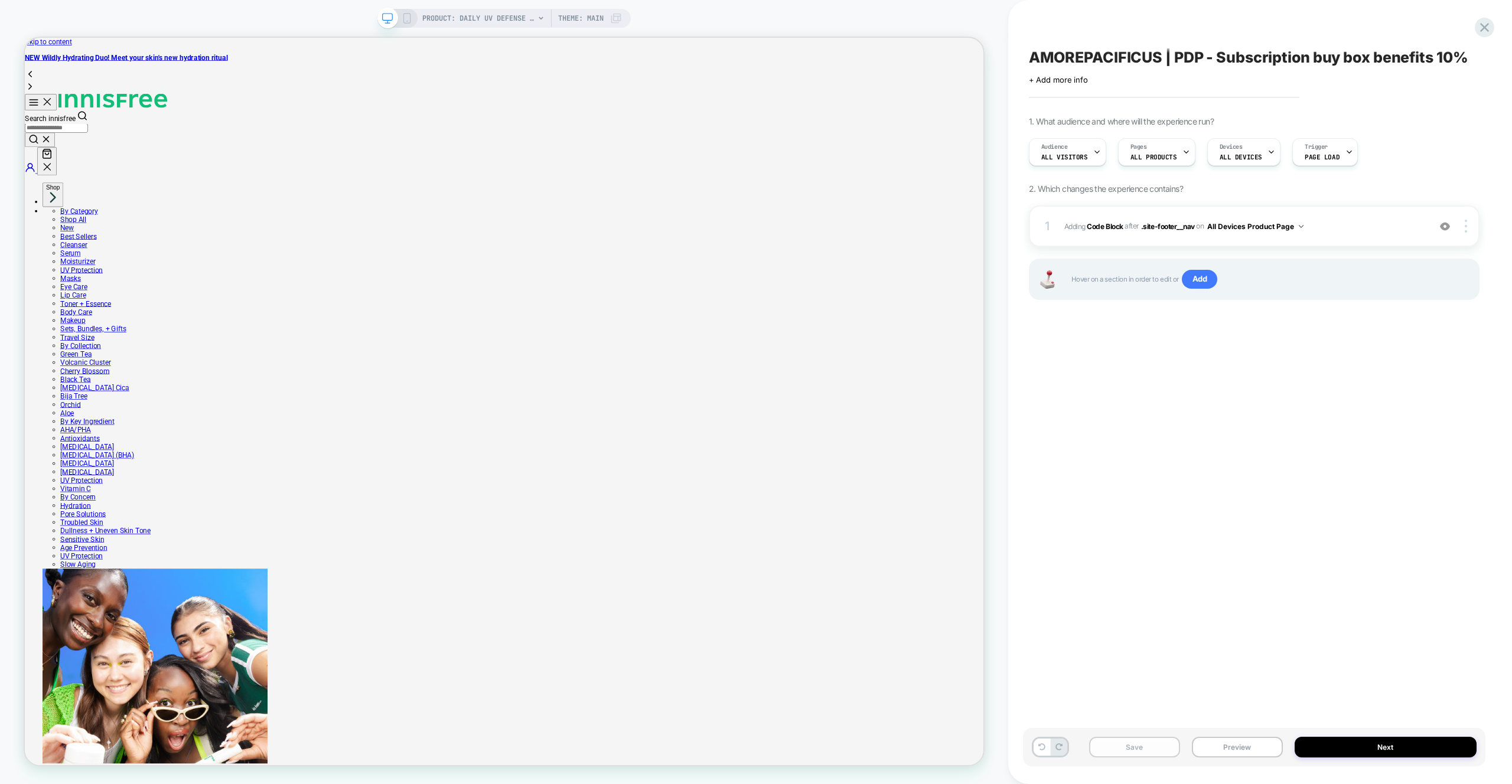
click at [1143, 752] on button "Save" at bounding box center [1134, 747] width 91 height 21
click at [1487, 33] on icon at bounding box center [1484, 27] width 16 height 16
